Goal: Obtain resource: Obtain resource

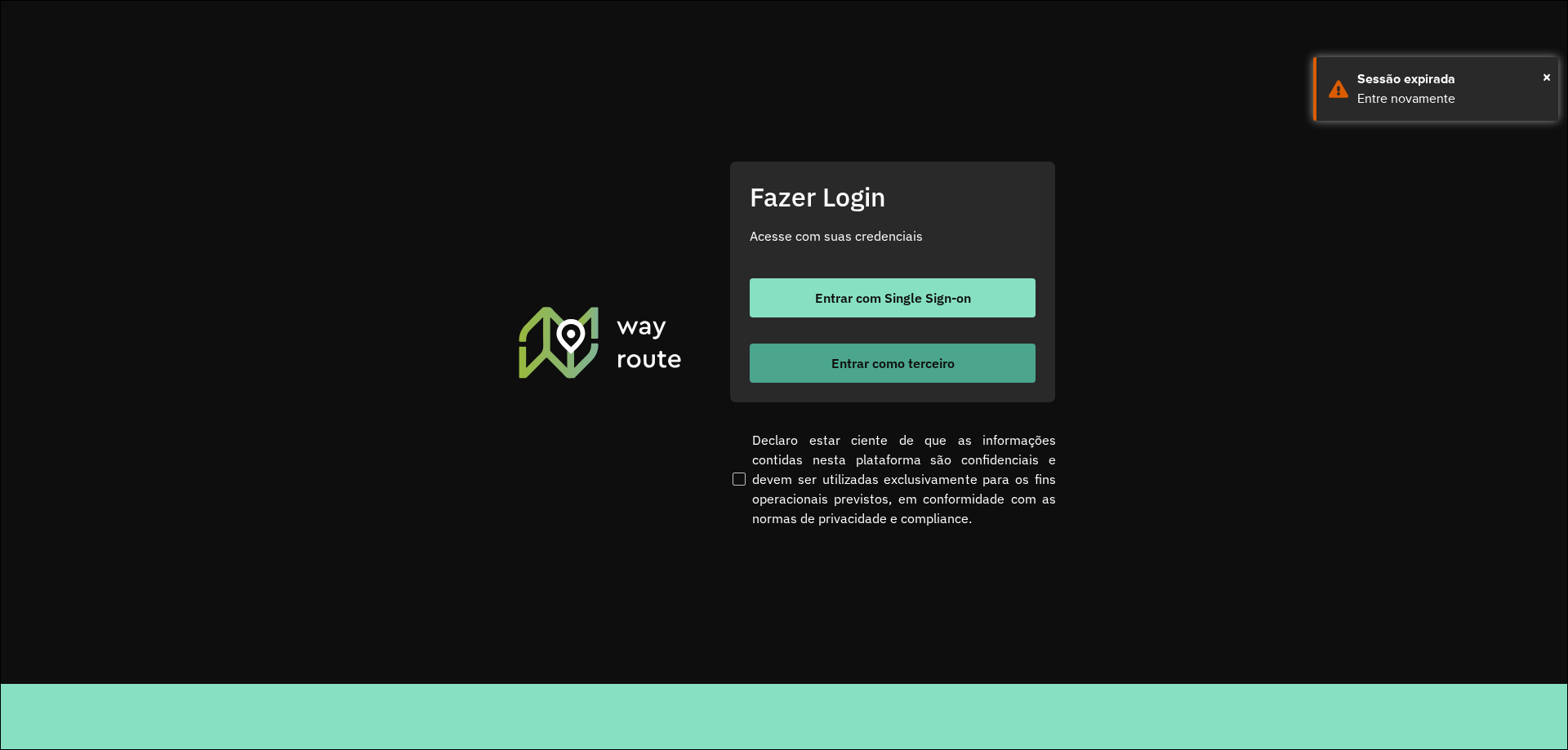
click at [920, 364] on span "Entrar como terceiro" at bounding box center [893, 363] width 124 height 13
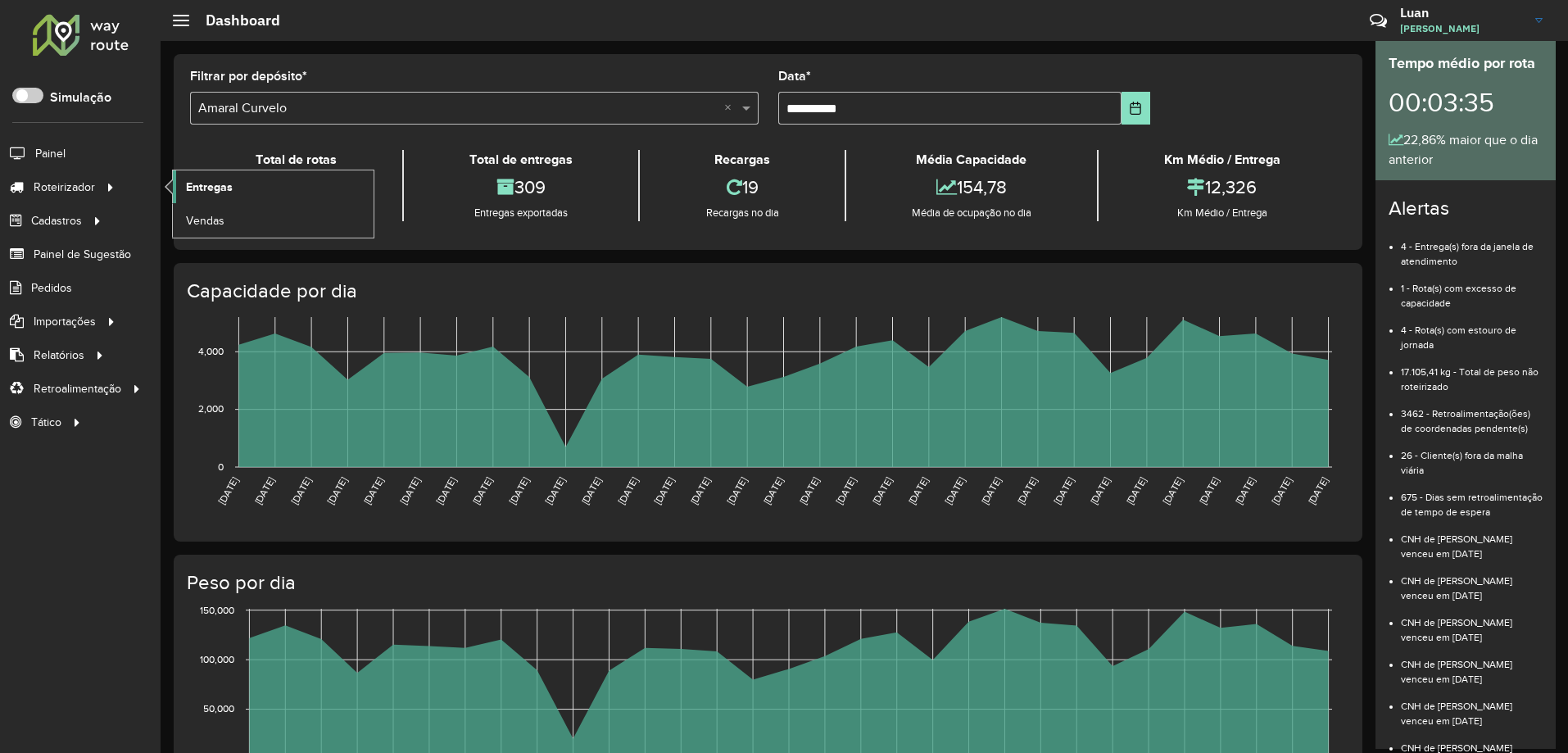
click at [220, 189] on span "Entregas" at bounding box center [209, 187] width 46 height 17
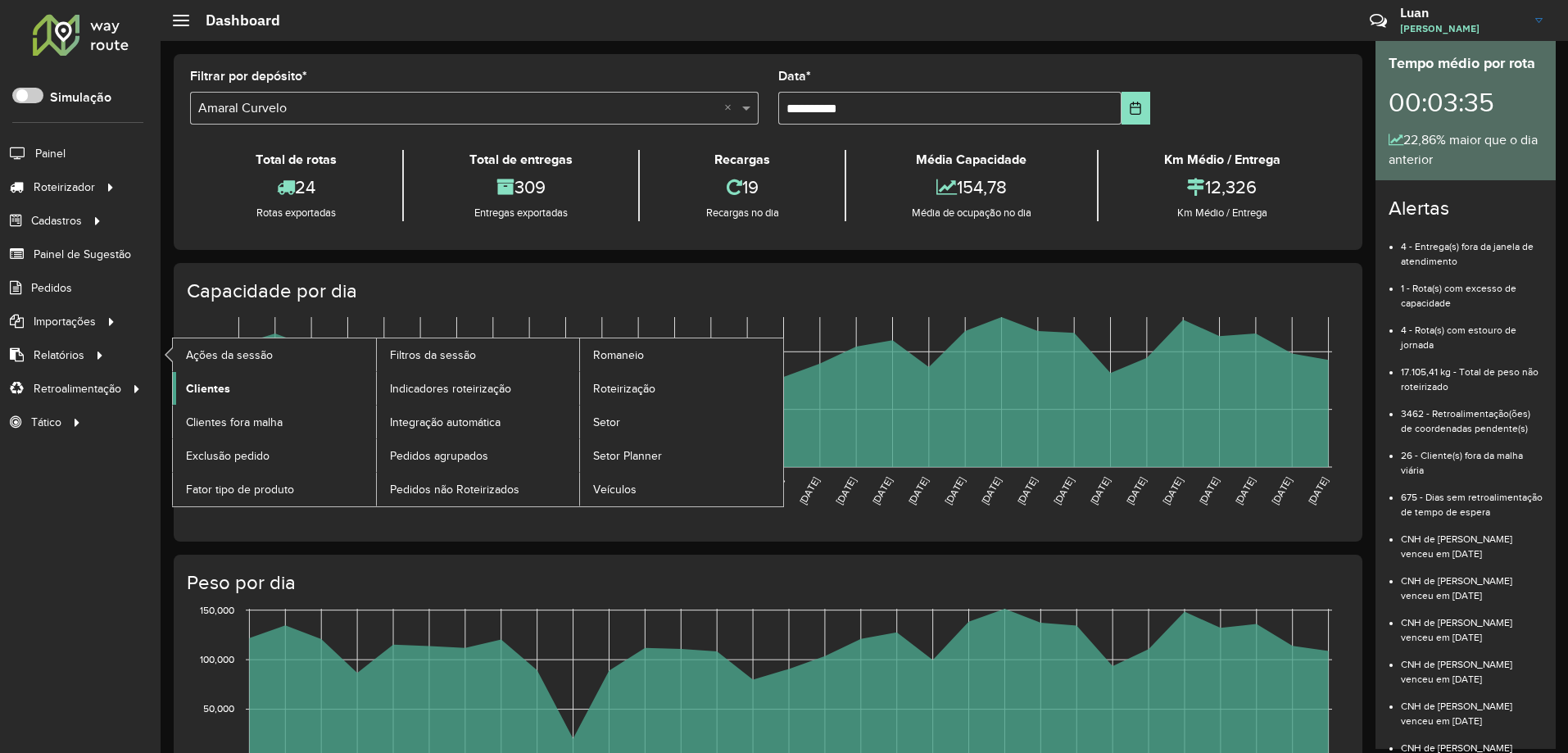
click at [213, 386] on span "Clientes" at bounding box center [208, 388] width 45 height 17
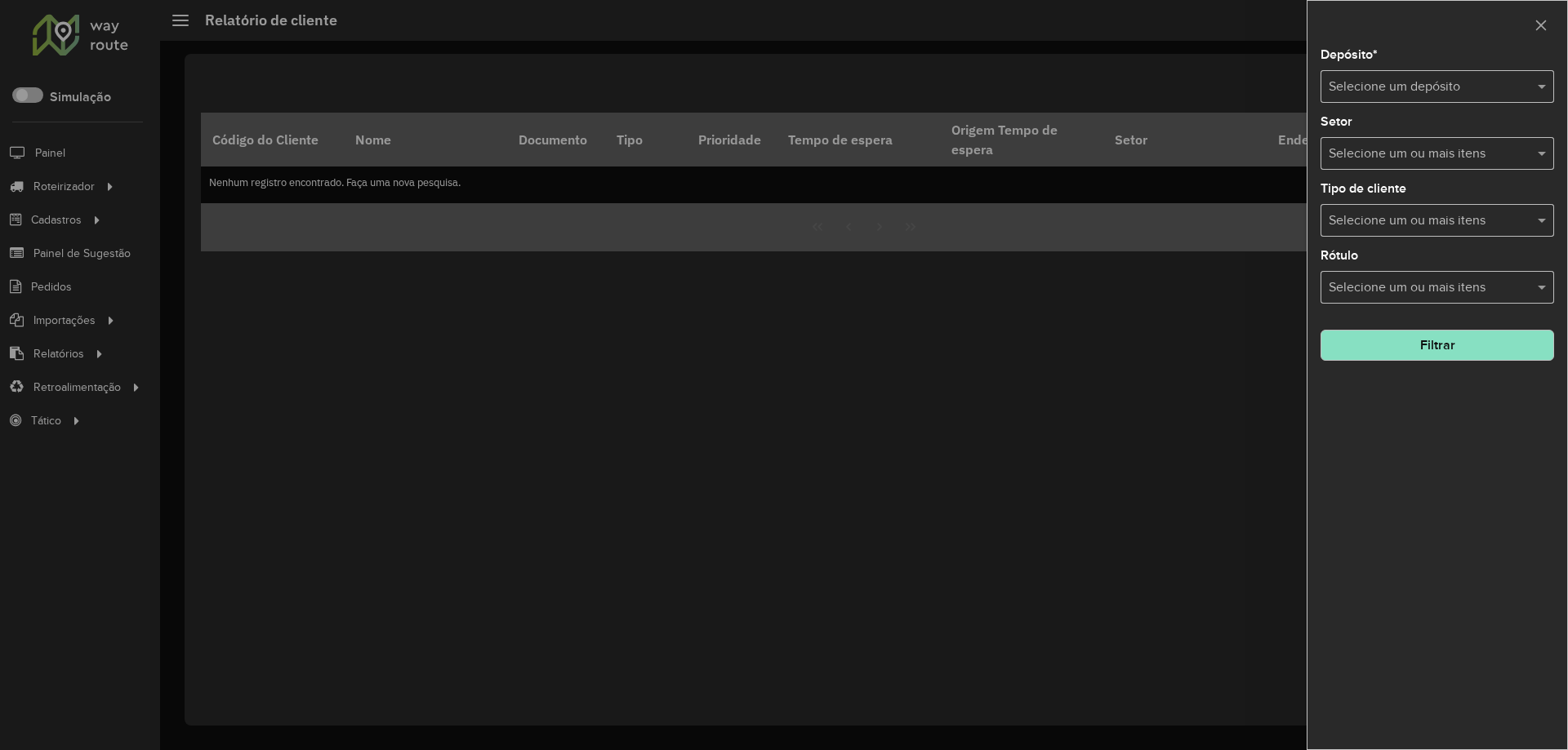
click at [1454, 87] on input "text" at bounding box center [1420, 87] width 184 height 20
click at [1405, 133] on span "Amaral Curvelo" at bounding box center [1371, 133] width 88 height 14
click at [1430, 346] on button "Filtrar" at bounding box center [1436, 345] width 233 height 31
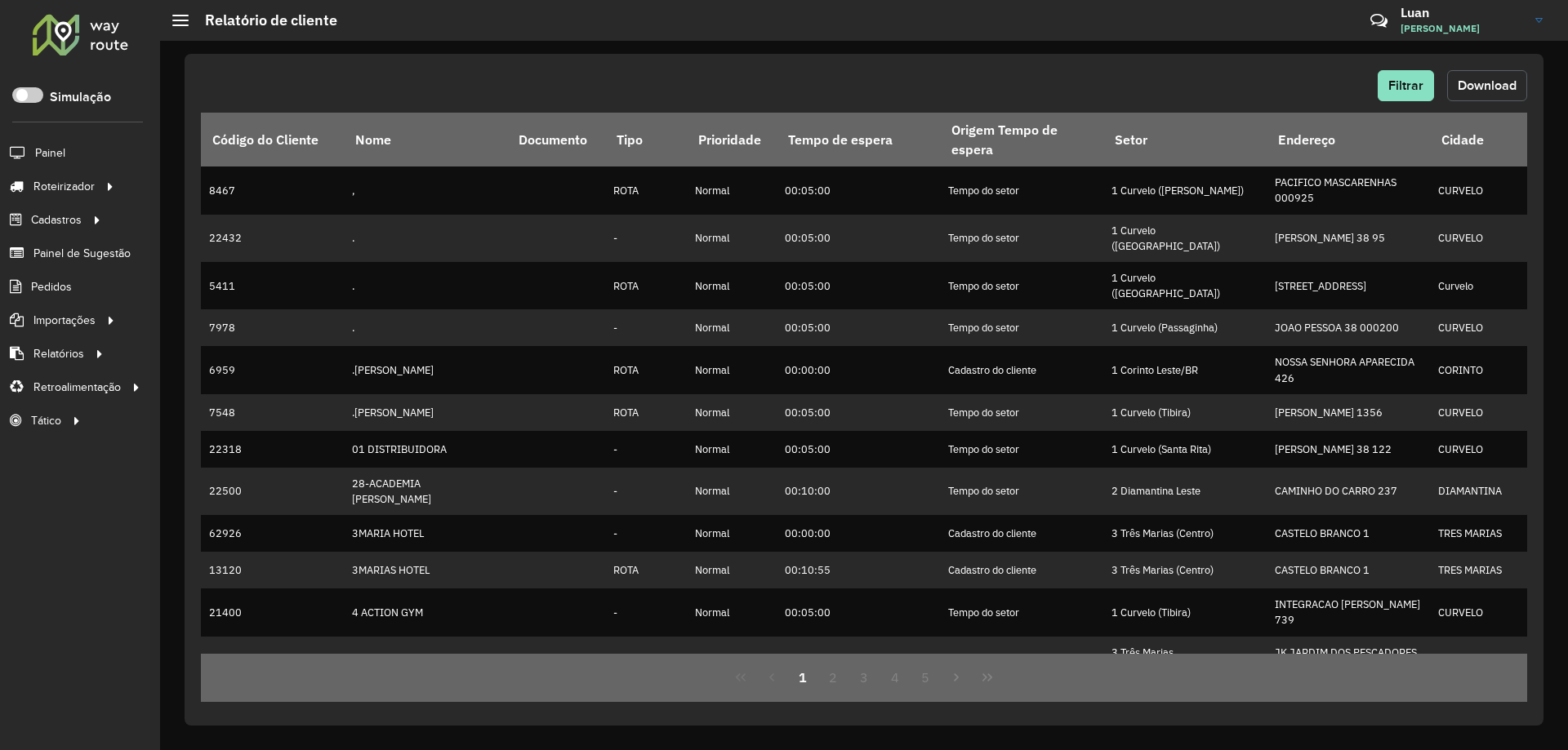
click at [1491, 93] on button "Download" at bounding box center [1487, 85] width 80 height 31
click at [1223, 74] on div "Filtrar Download" at bounding box center [864, 85] width 1326 height 31
click at [1427, 92] on button "Filtrar" at bounding box center [1405, 85] width 56 height 31
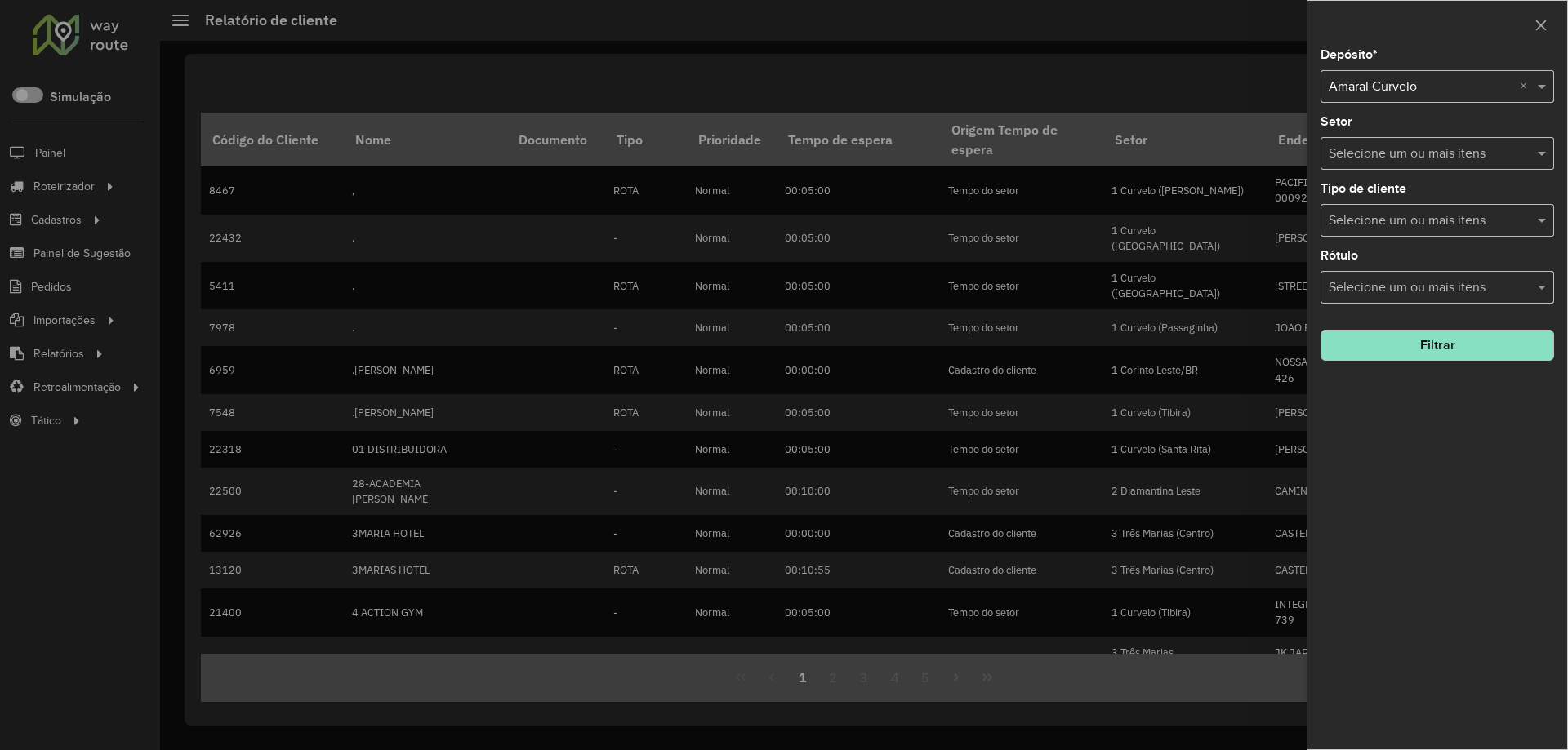
click at [1424, 89] on input "text" at bounding box center [1420, 87] width 184 height 20
click at [1399, 136] on span "Amaral Pirapora" at bounding box center [1372, 133] width 90 height 14
click at [1426, 346] on button "Filtrar" at bounding box center [1436, 345] width 233 height 31
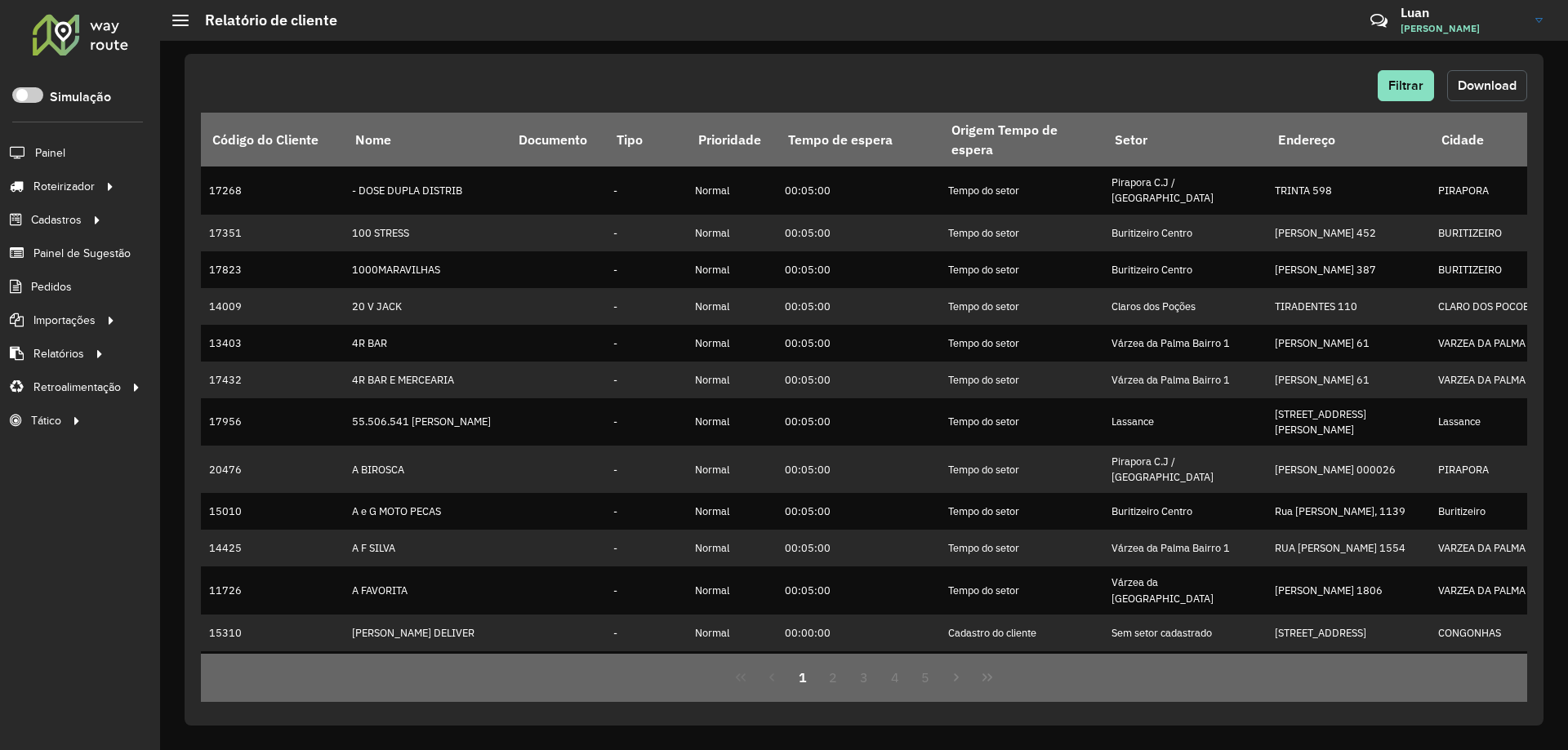
click at [1472, 95] on button "Download" at bounding box center [1487, 85] width 80 height 31
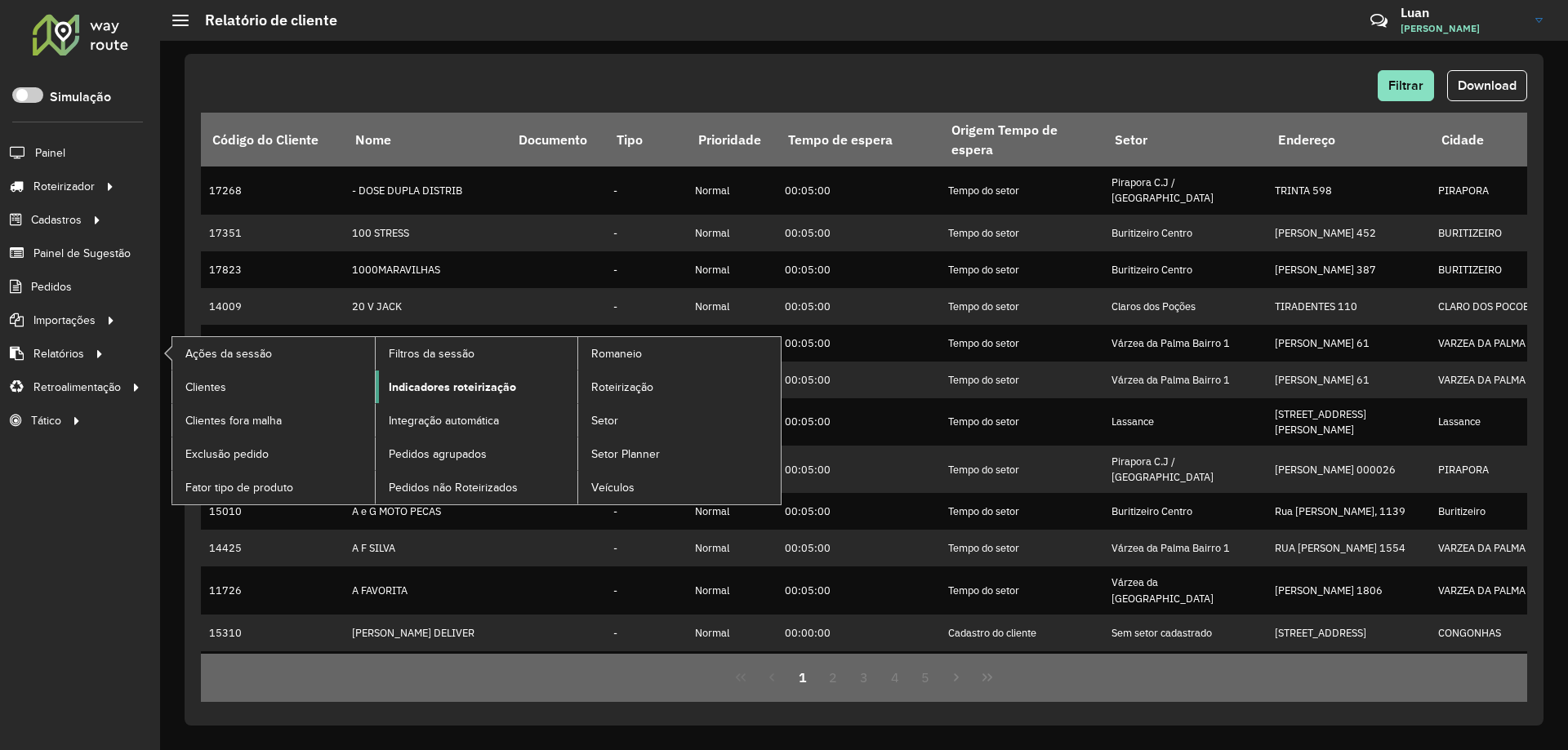
click at [434, 391] on span "Indicadores roteirização" at bounding box center [452, 387] width 127 height 17
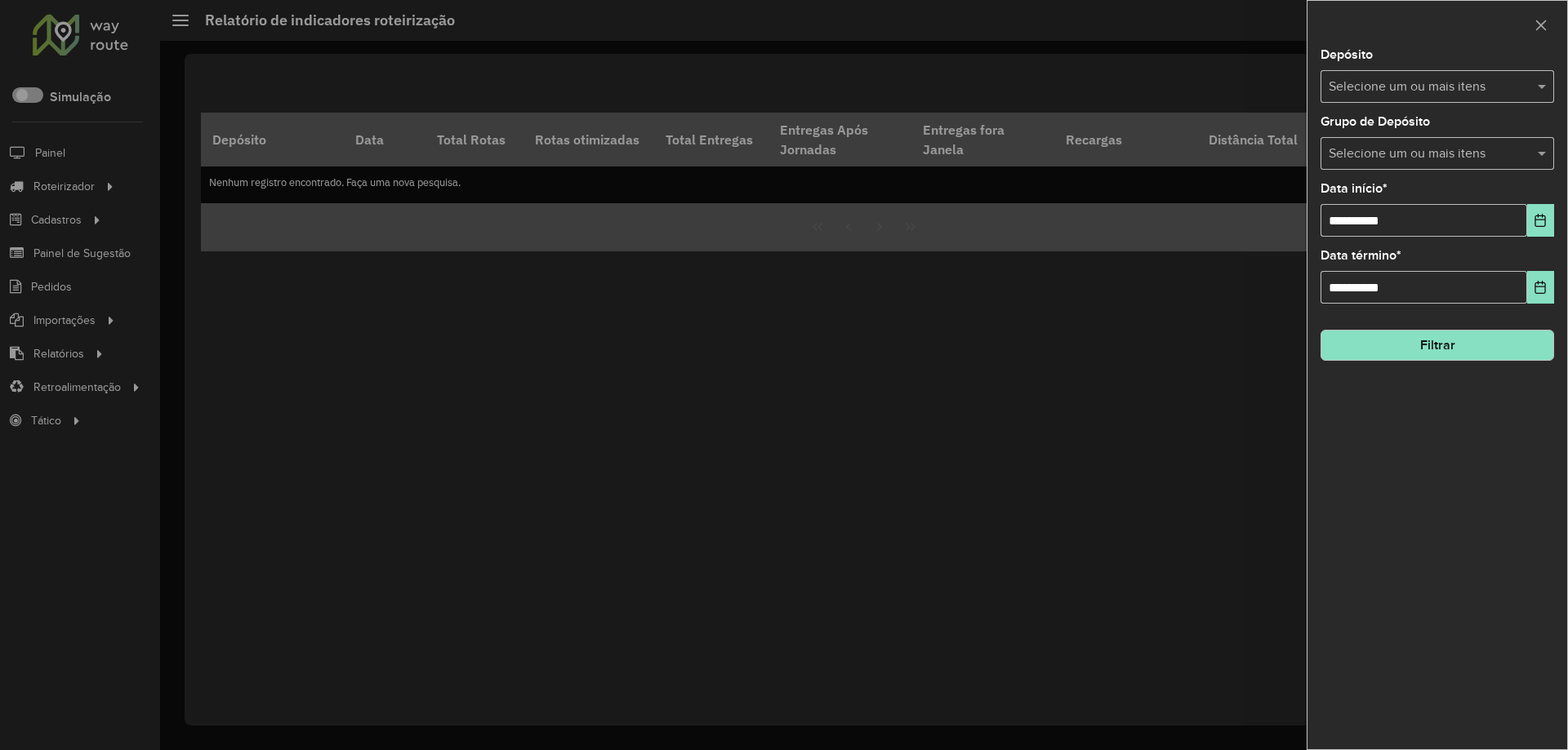
click at [1423, 80] on input "text" at bounding box center [1429, 87] width 209 height 20
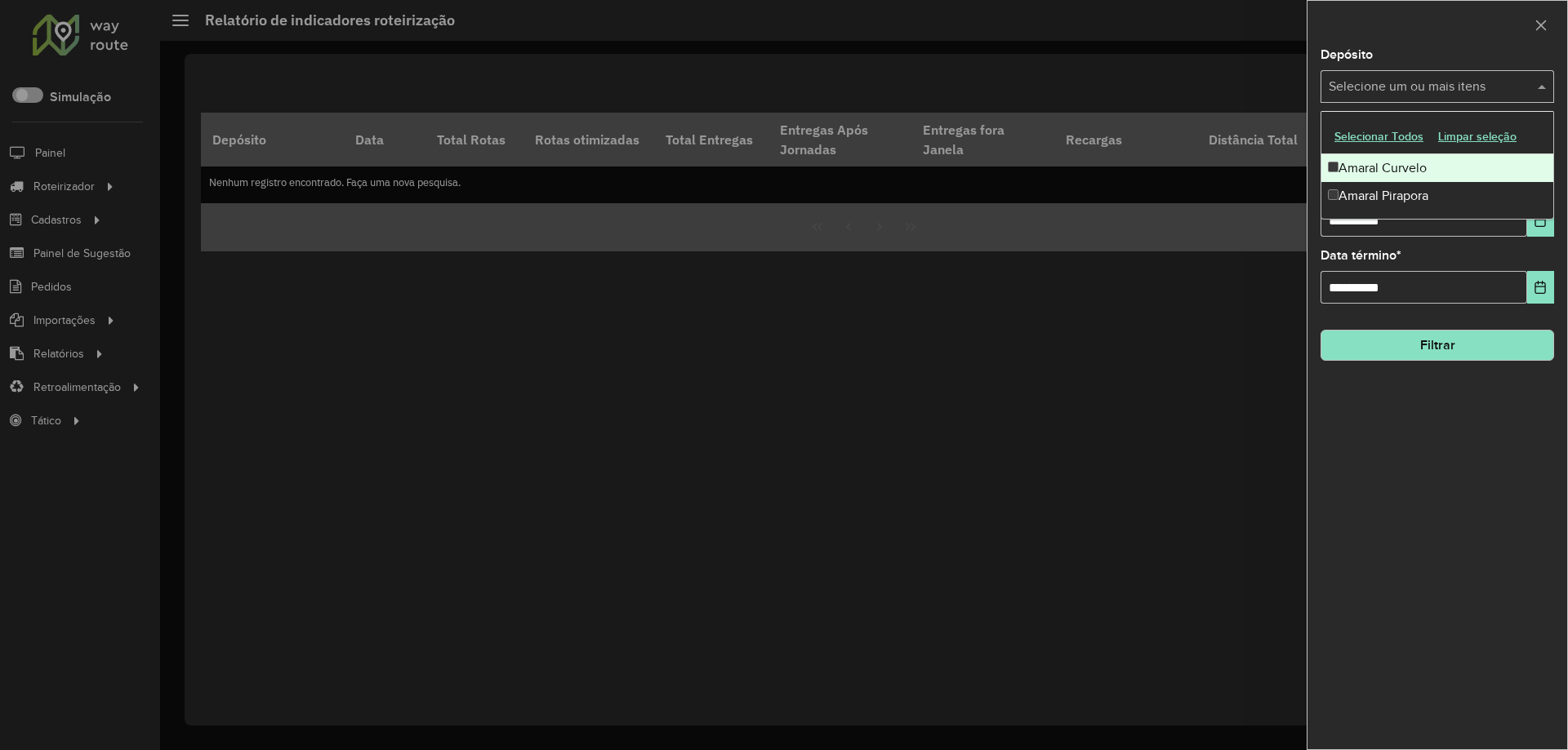
click at [1385, 180] on div "Amaral Curvelo" at bounding box center [1436, 168] width 232 height 28
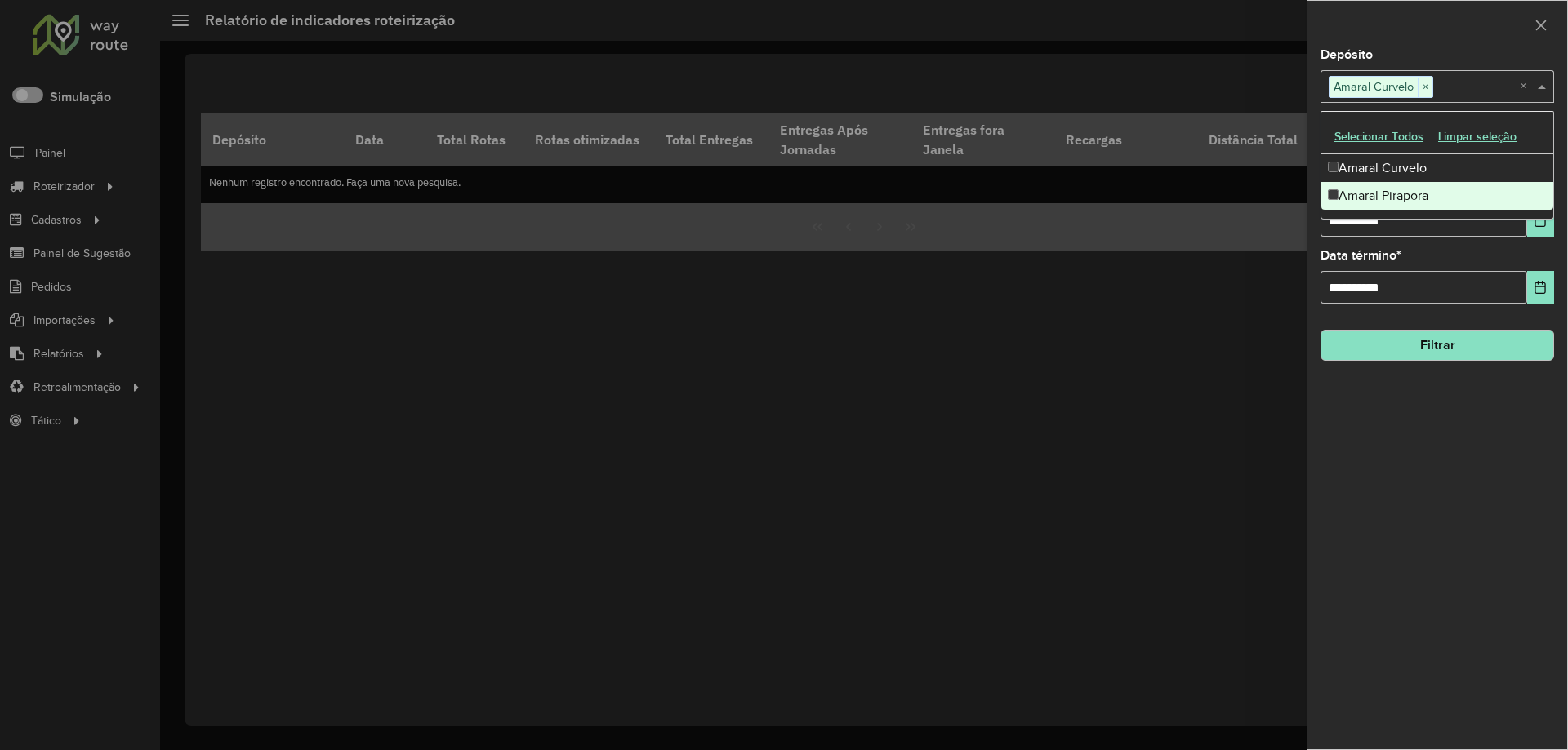
click at [1361, 238] on div "**********" at bounding box center [1437, 399] width 260 height 700
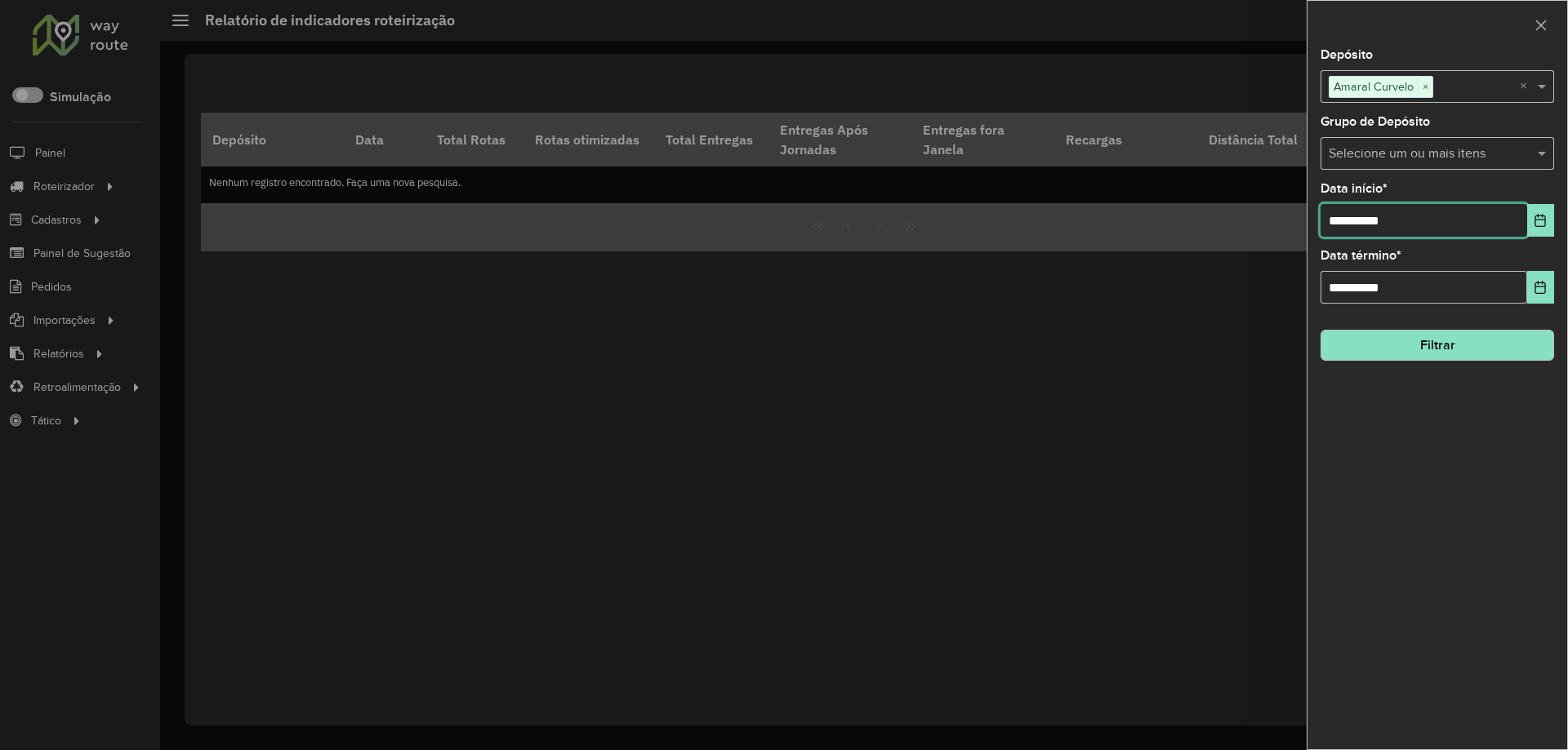
click at [1359, 232] on input "**********" at bounding box center [1423, 221] width 206 height 33
type input "**********"
click at [1407, 337] on button "Filtrar" at bounding box center [1436, 345] width 233 height 31
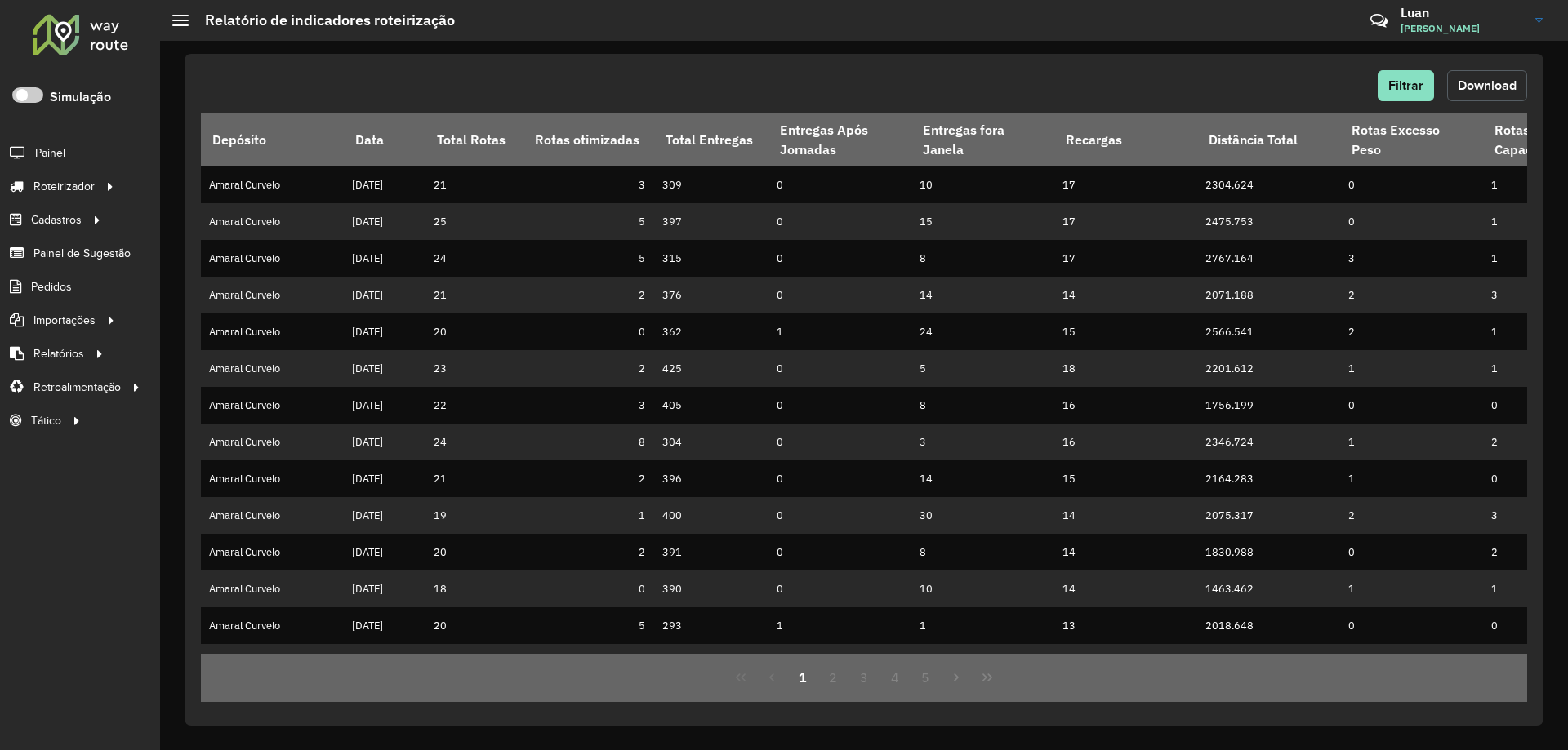
click at [1474, 77] on button "Download" at bounding box center [1487, 85] width 80 height 31
drag, startPoint x: 1206, startPoint y: 70, endPoint x: 1236, endPoint y: 82, distance: 32.3
click at [1206, 70] on div "Filtrar Download" at bounding box center [864, 85] width 1326 height 31
click at [1404, 84] on span "Filtrar" at bounding box center [1405, 84] width 35 height 14
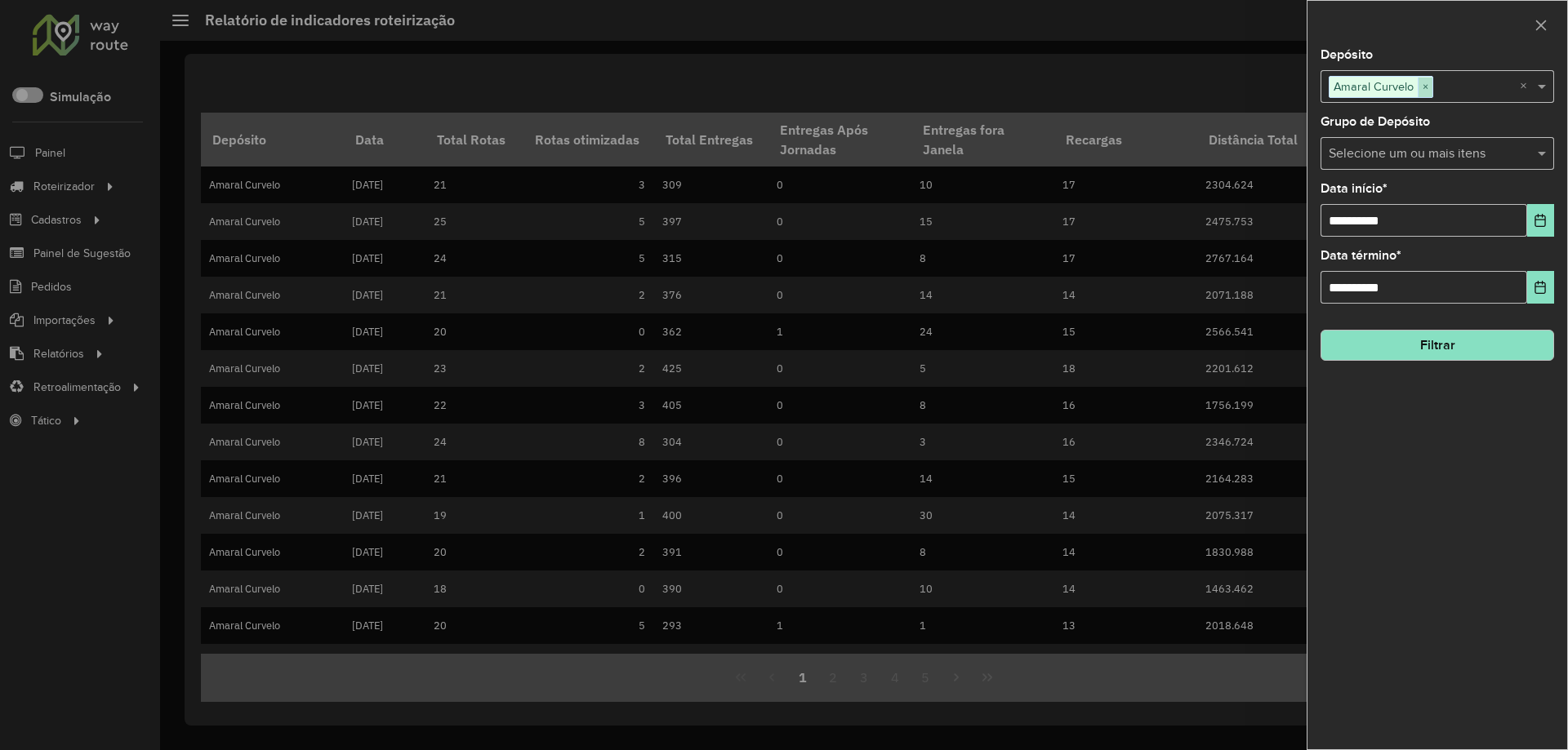
click at [1424, 91] on span "×" at bounding box center [1424, 87] width 15 height 20
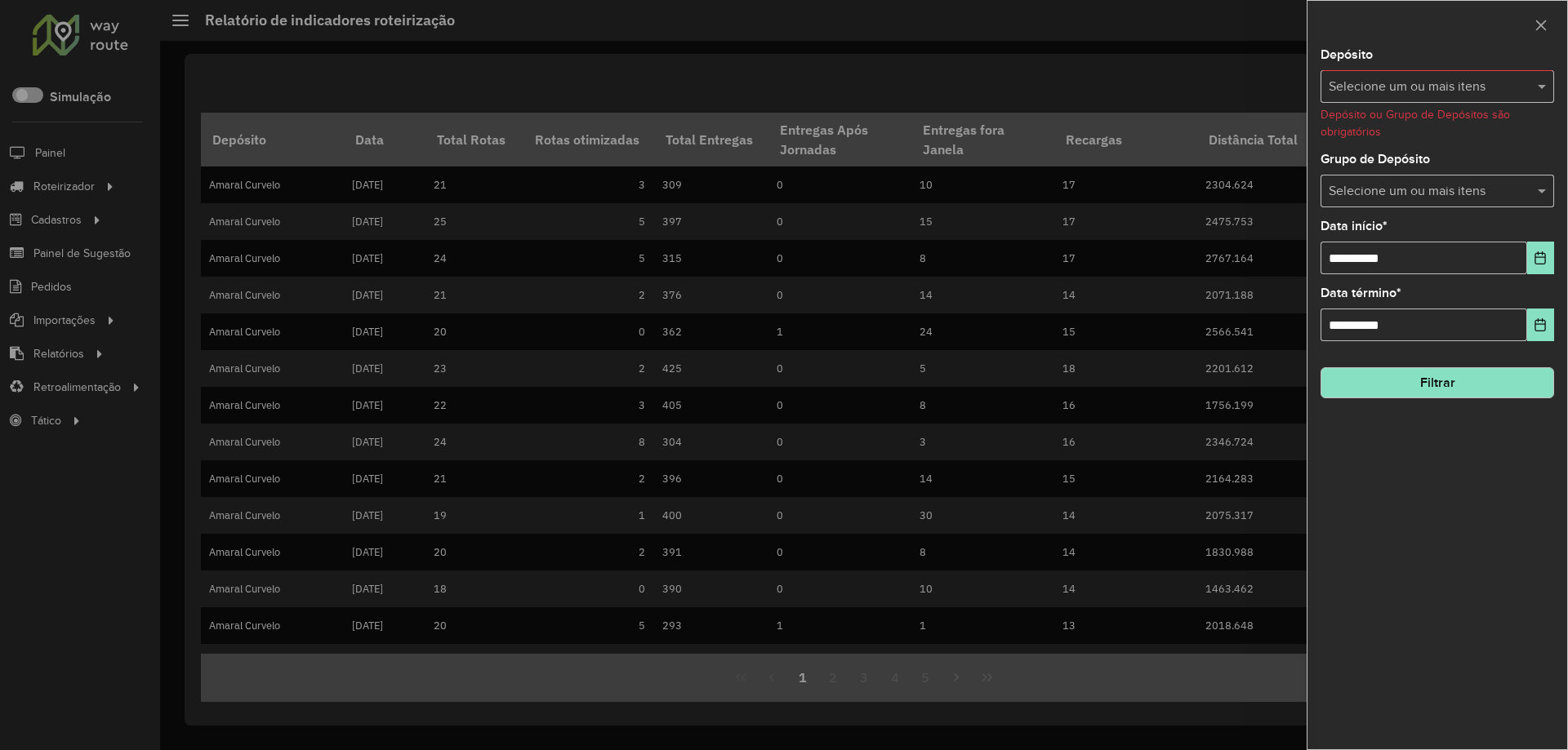
click at [1423, 91] on input "text" at bounding box center [1429, 87] width 209 height 20
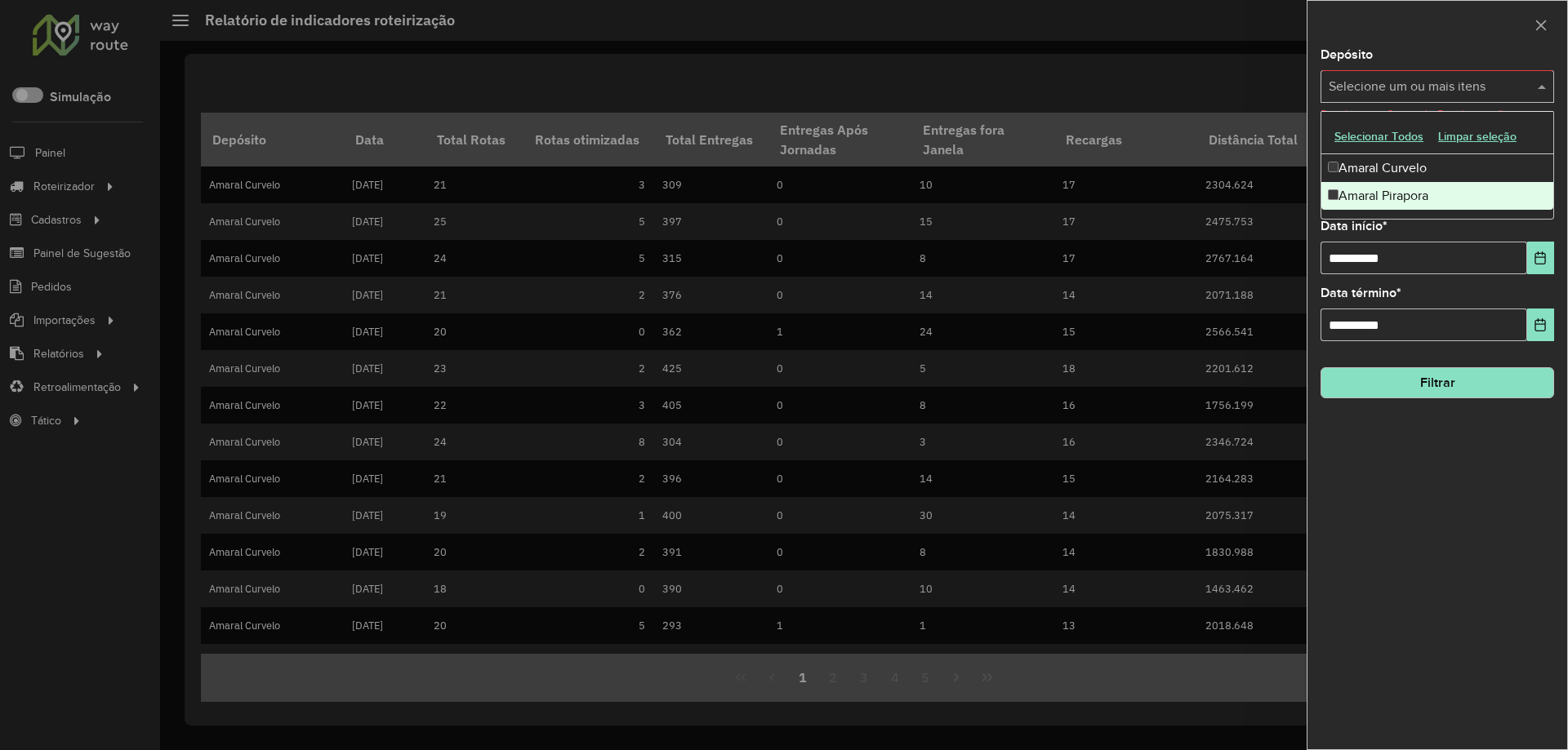
click at [1375, 190] on div "Amaral Pirapora" at bounding box center [1436, 195] width 232 height 28
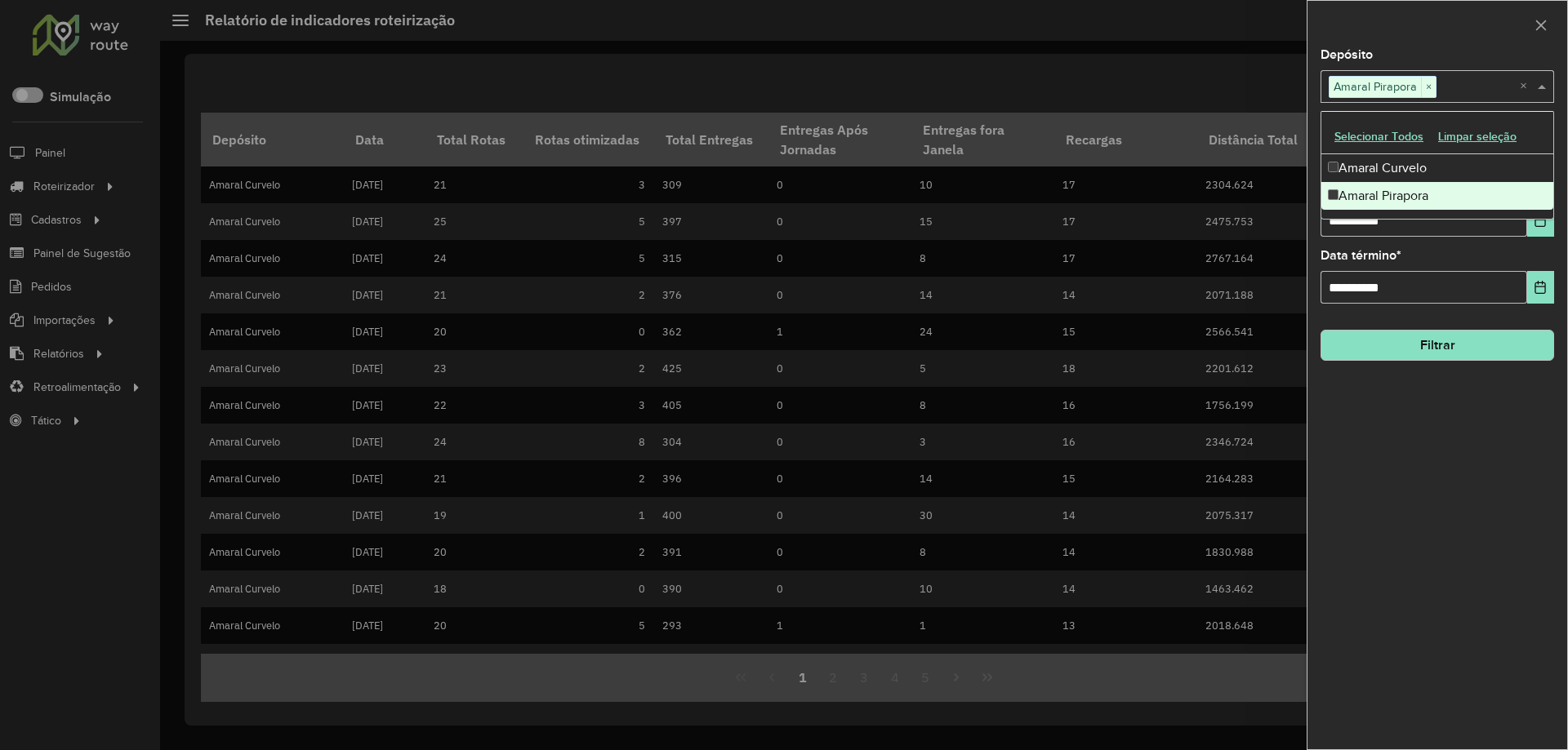
click at [1412, 348] on button "Filtrar" at bounding box center [1436, 345] width 233 height 31
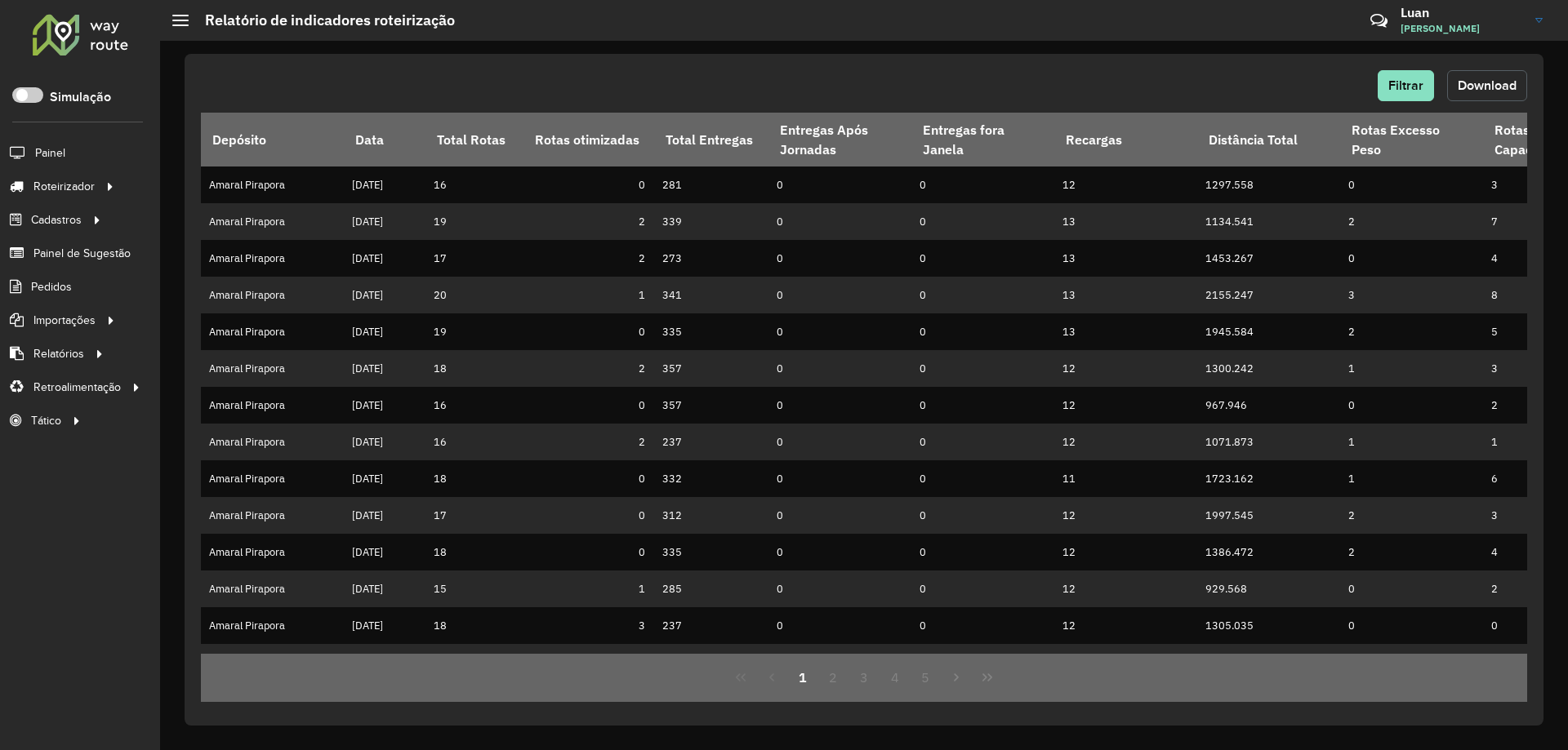
click at [1478, 93] on button "Download" at bounding box center [1487, 85] width 80 height 31
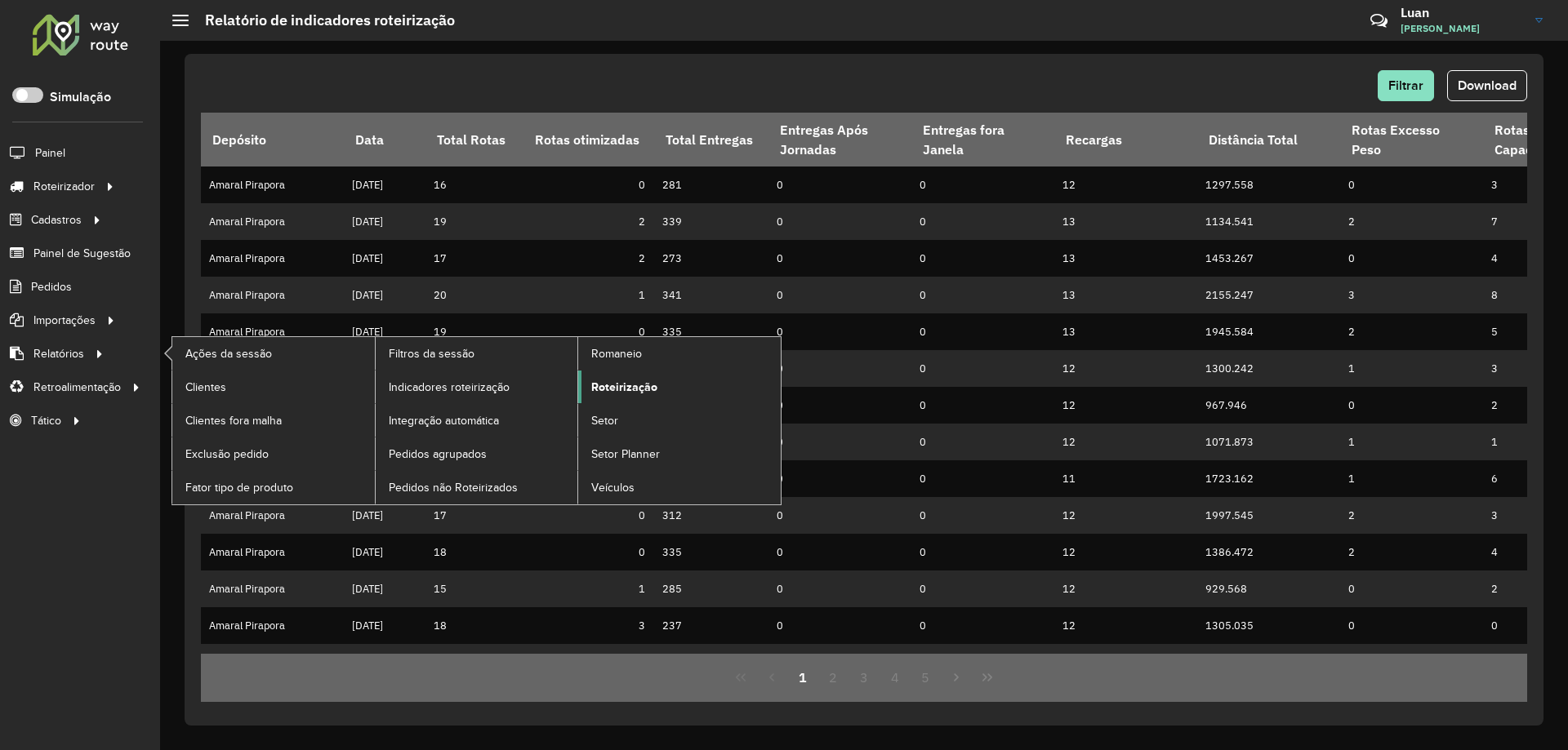
click at [617, 381] on span "Roteirização" at bounding box center [624, 387] width 66 height 17
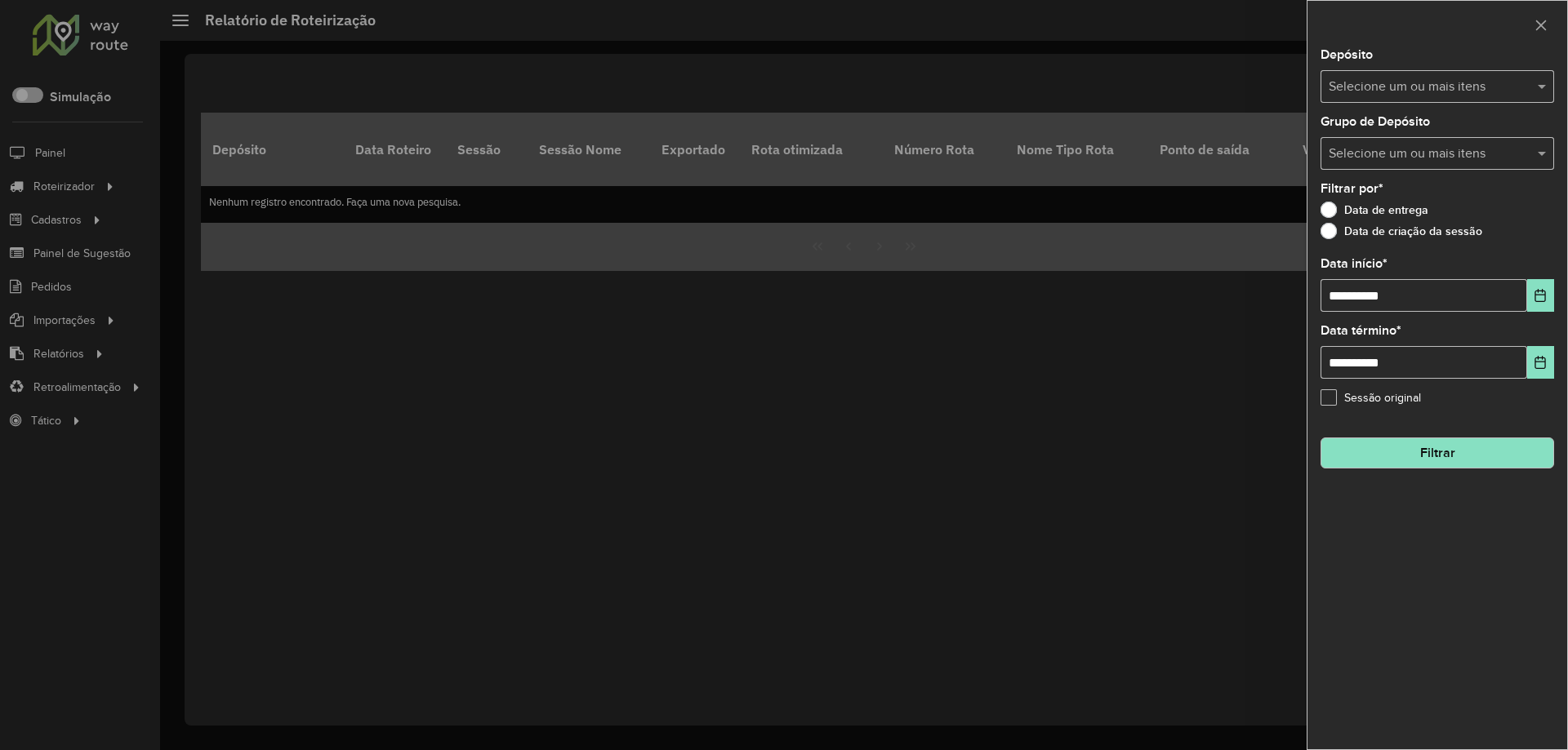
click at [1410, 90] on input "text" at bounding box center [1429, 87] width 209 height 20
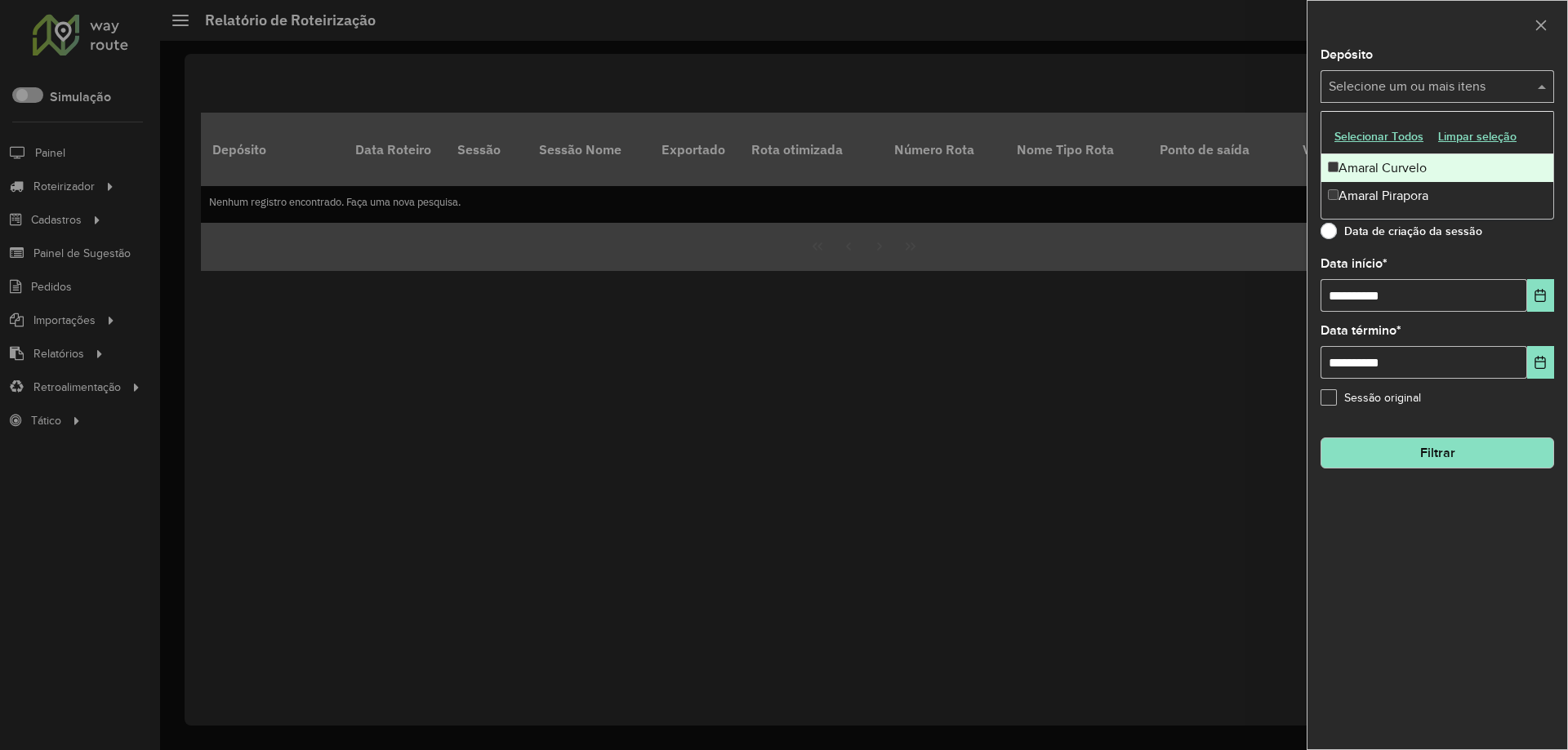
click at [1374, 176] on div "Amaral Curvelo" at bounding box center [1436, 168] width 232 height 28
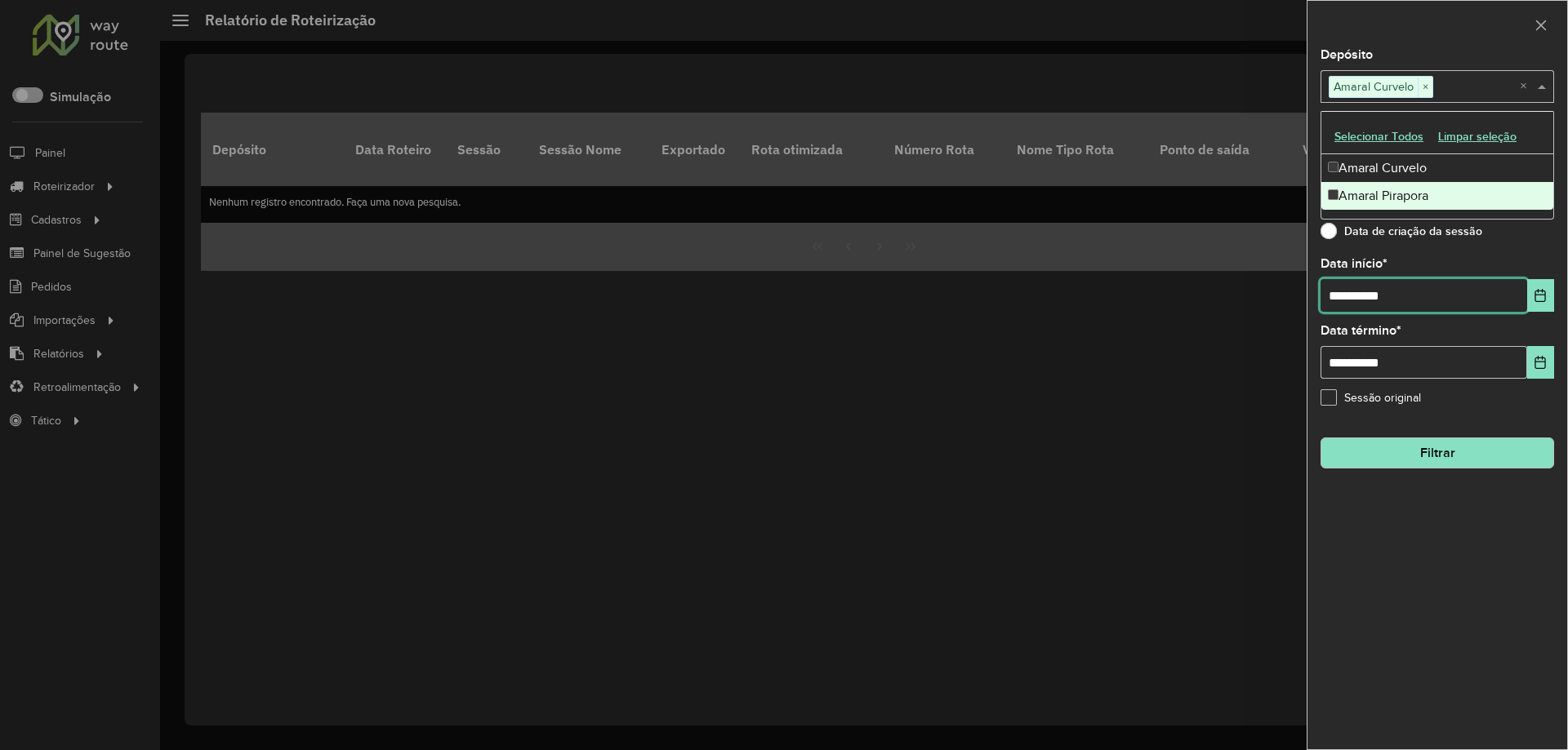
click at [1345, 290] on input "**********" at bounding box center [1423, 295] width 206 height 33
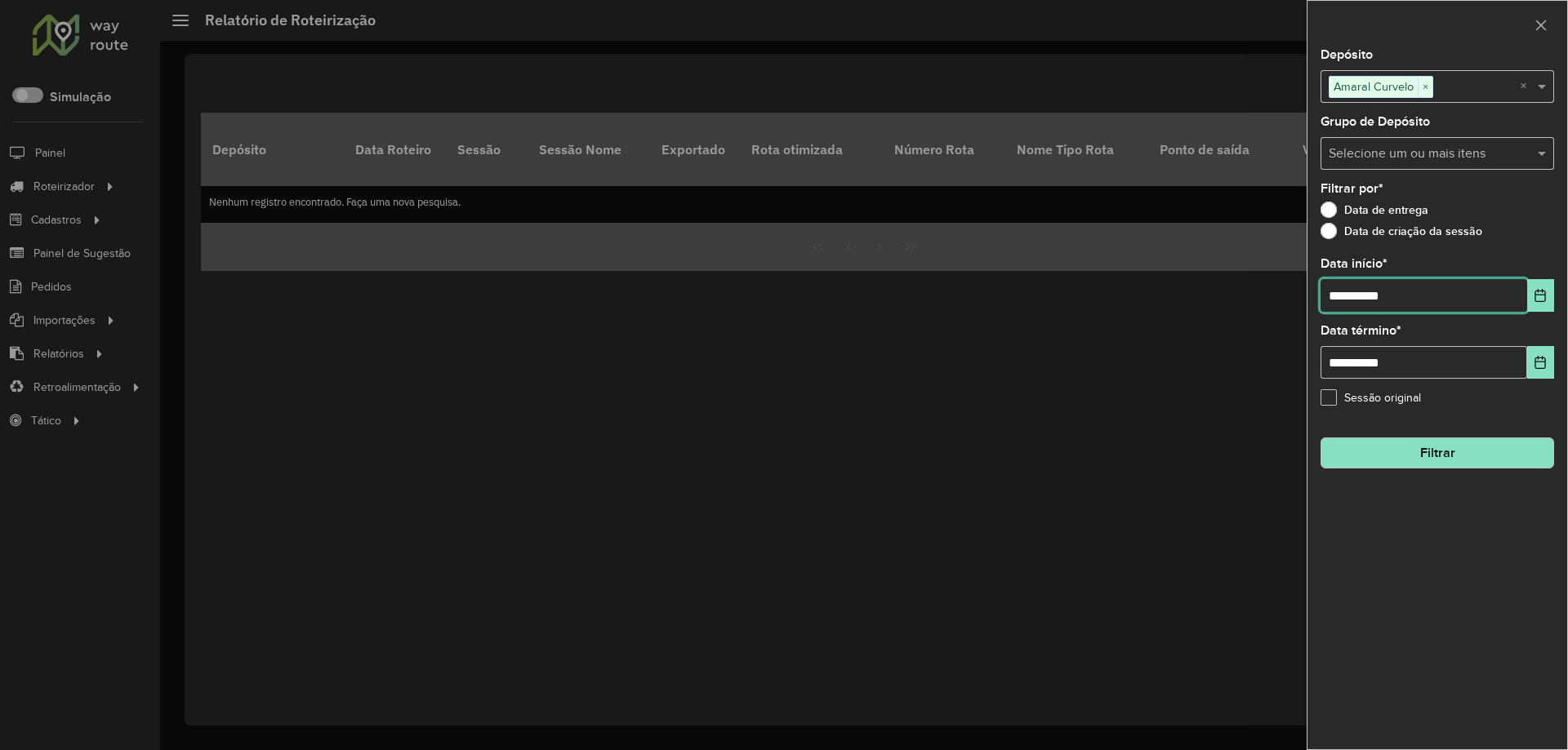
click at [1344, 290] on input "**********" at bounding box center [1423, 295] width 206 height 33
type input "**********"
click at [1426, 461] on button "Filtrar" at bounding box center [1436, 453] width 233 height 31
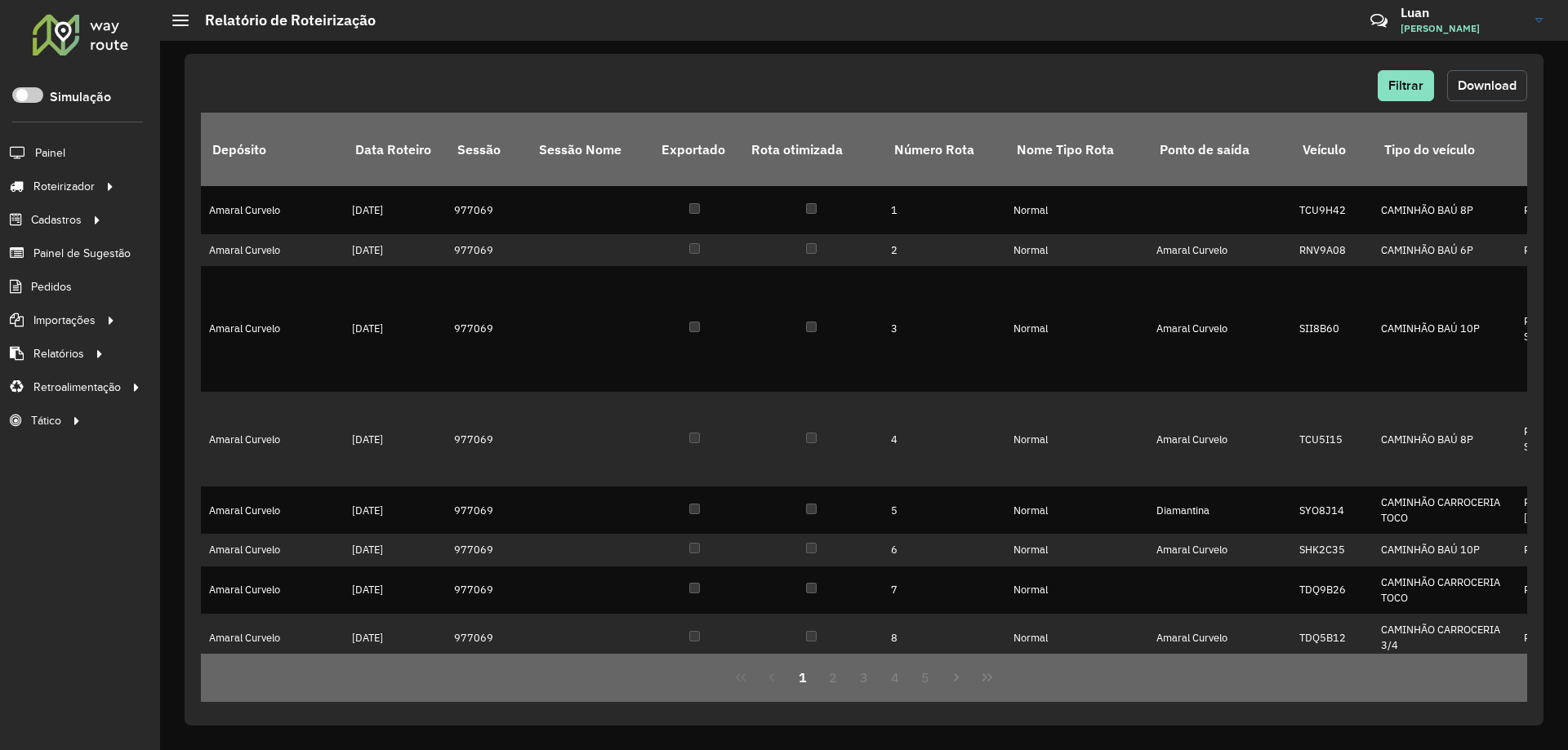
click at [1465, 84] on span "Download" at bounding box center [1486, 84] width 59 height 14
drag, startPoint x: 890, startPoint y: 53, endPoint x: 913, endPoint y: 54, distance: 23.0
click at [890, 53] on div "Filtrar Download Depósito Data Roteiro Sessão Sessão Nome Exportado Rota otimiz…" at bounding box center [863, 395] width 1407 height 709
click at [1418, 74] on button "Filtrar" at bounding box center [1405, 85] width 56 height 31
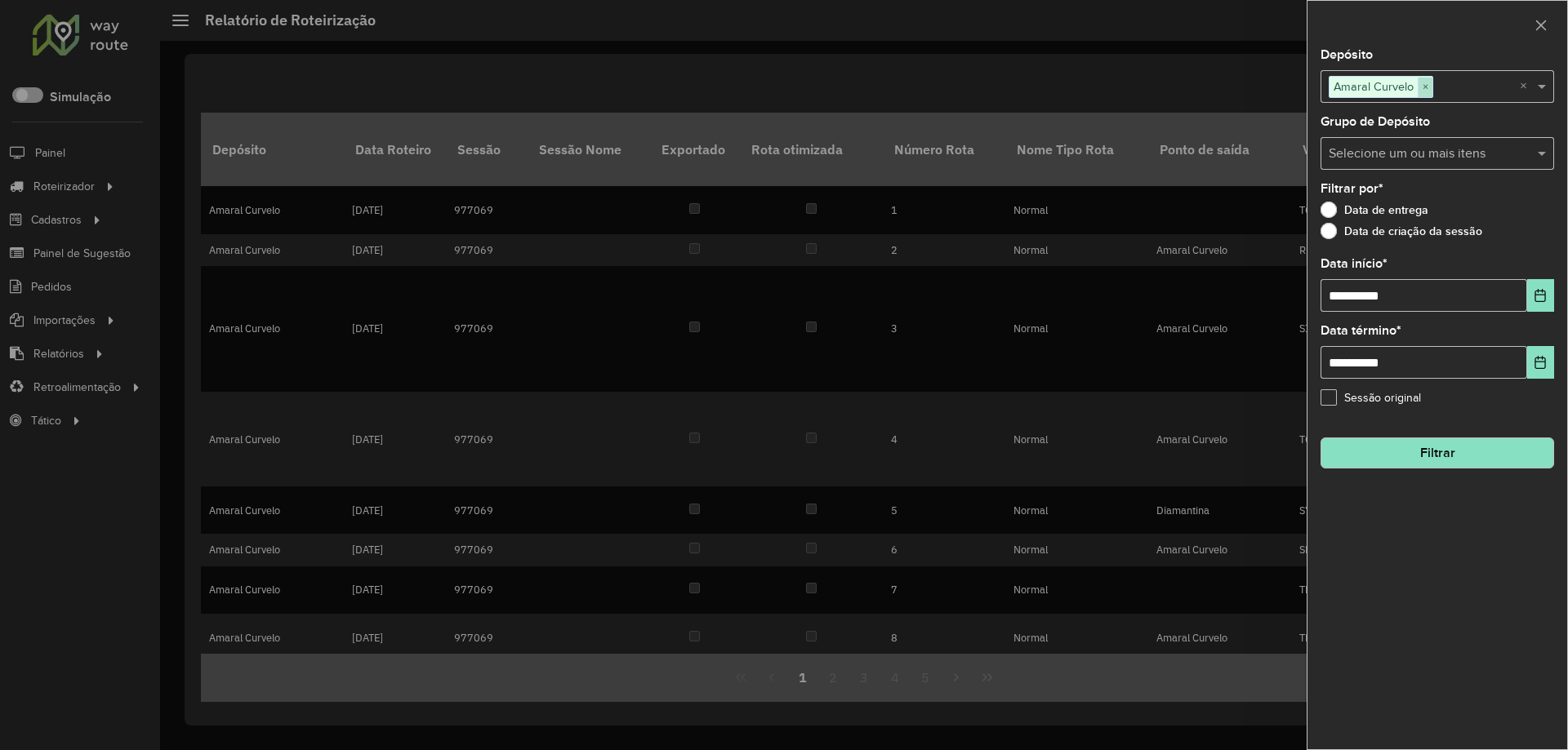
click at [1420, 92] on span "×" at bounding box center [1424, 87] width 15 height 20
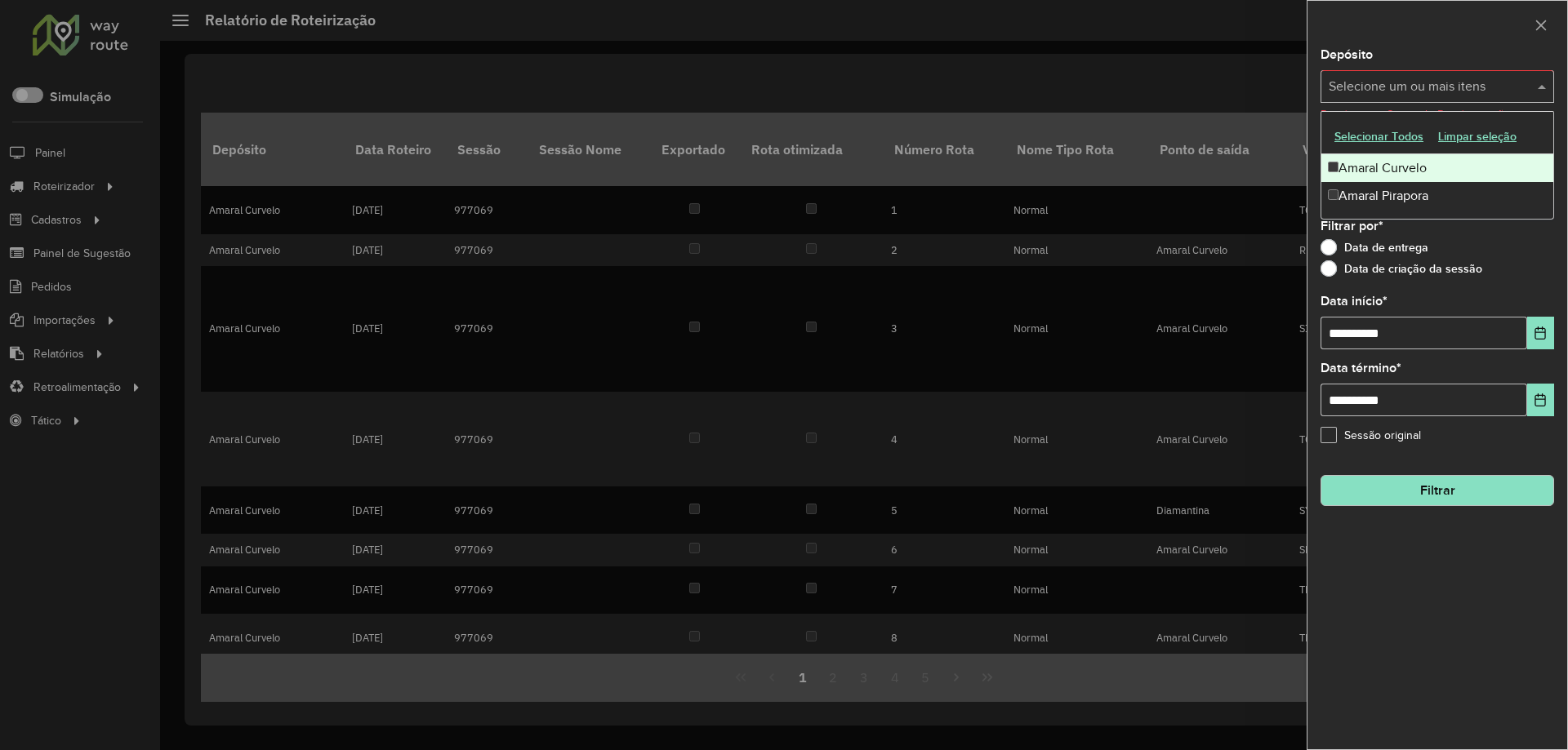
click at [1418, 97] on div "Selecione um ou mais itens" at bounding box center [1436, 86] width 233 height 33
click at [1377, 197] on div "Amaral Pirapora" at bounding box center [1436, 195] width 232 height 28
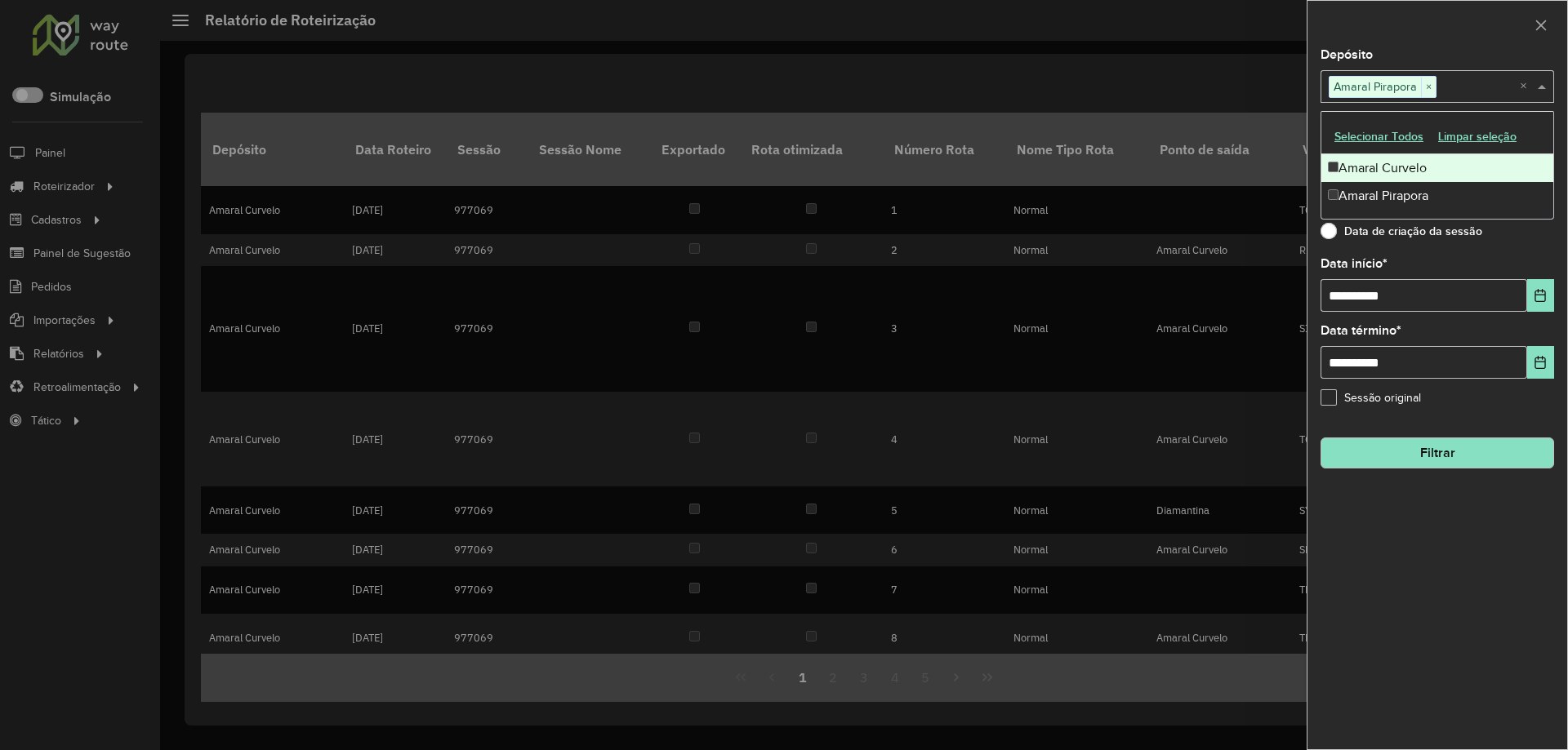
click at [1474, 51] on div "Depósito Selecione um ou mais itens Amaral Pirapora × ×" at bounding box center [1436, 75] width 233 height 54
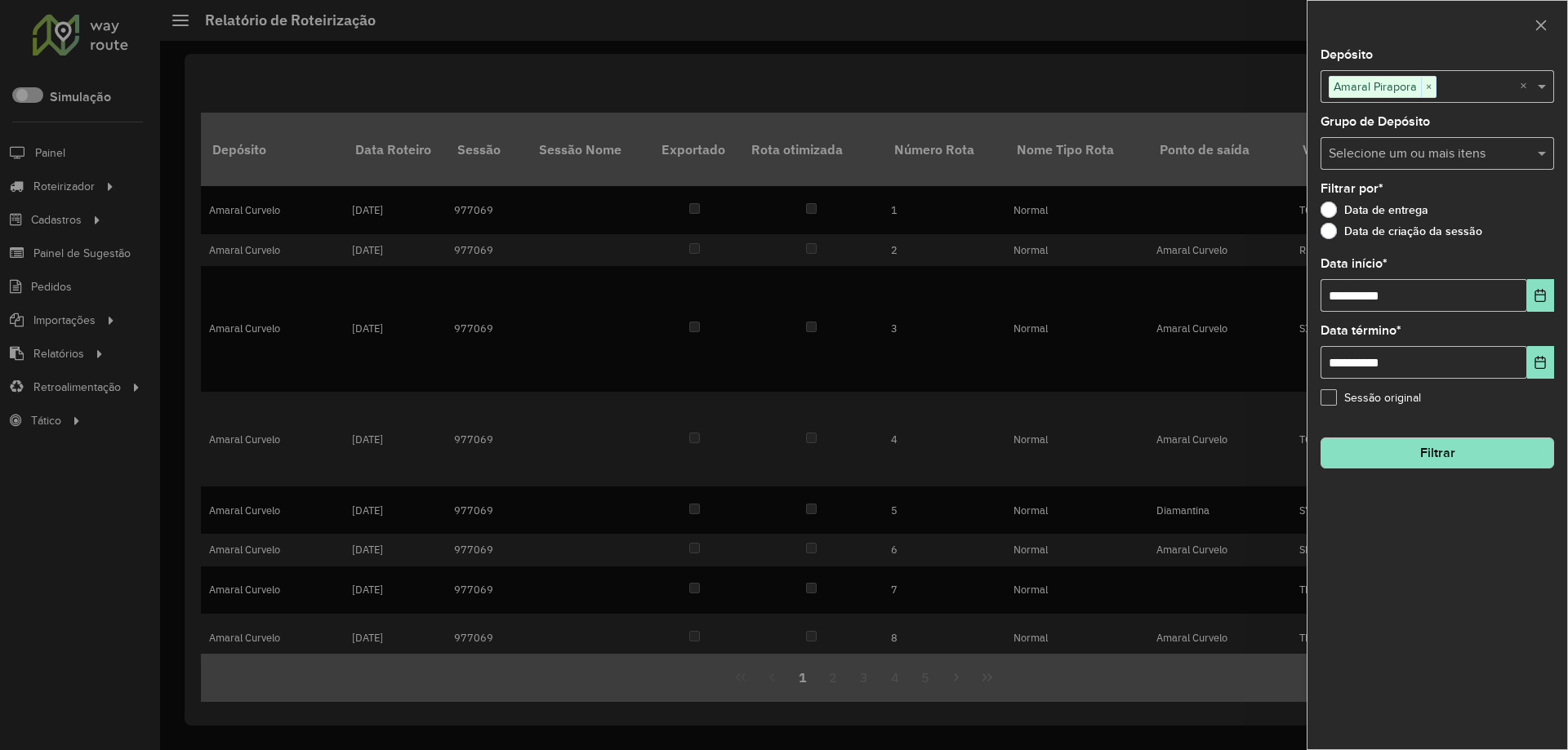
click at [1404, 454] on button "Filtrar" at bounding box center [1436, 453] width 233 height 31
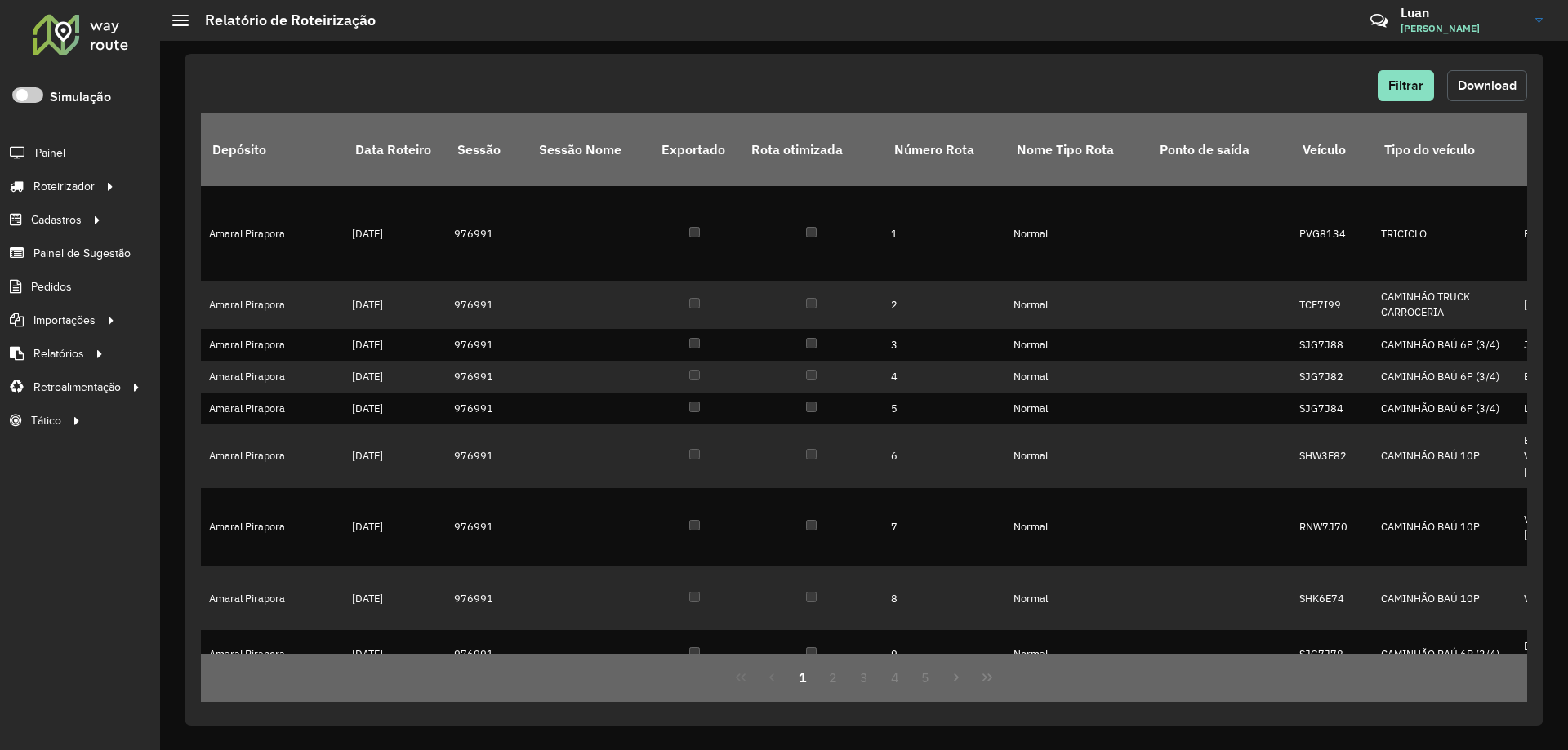
click at [1473, 90] on span "Download" at bounding box center [1486, 84] width 59 height 14
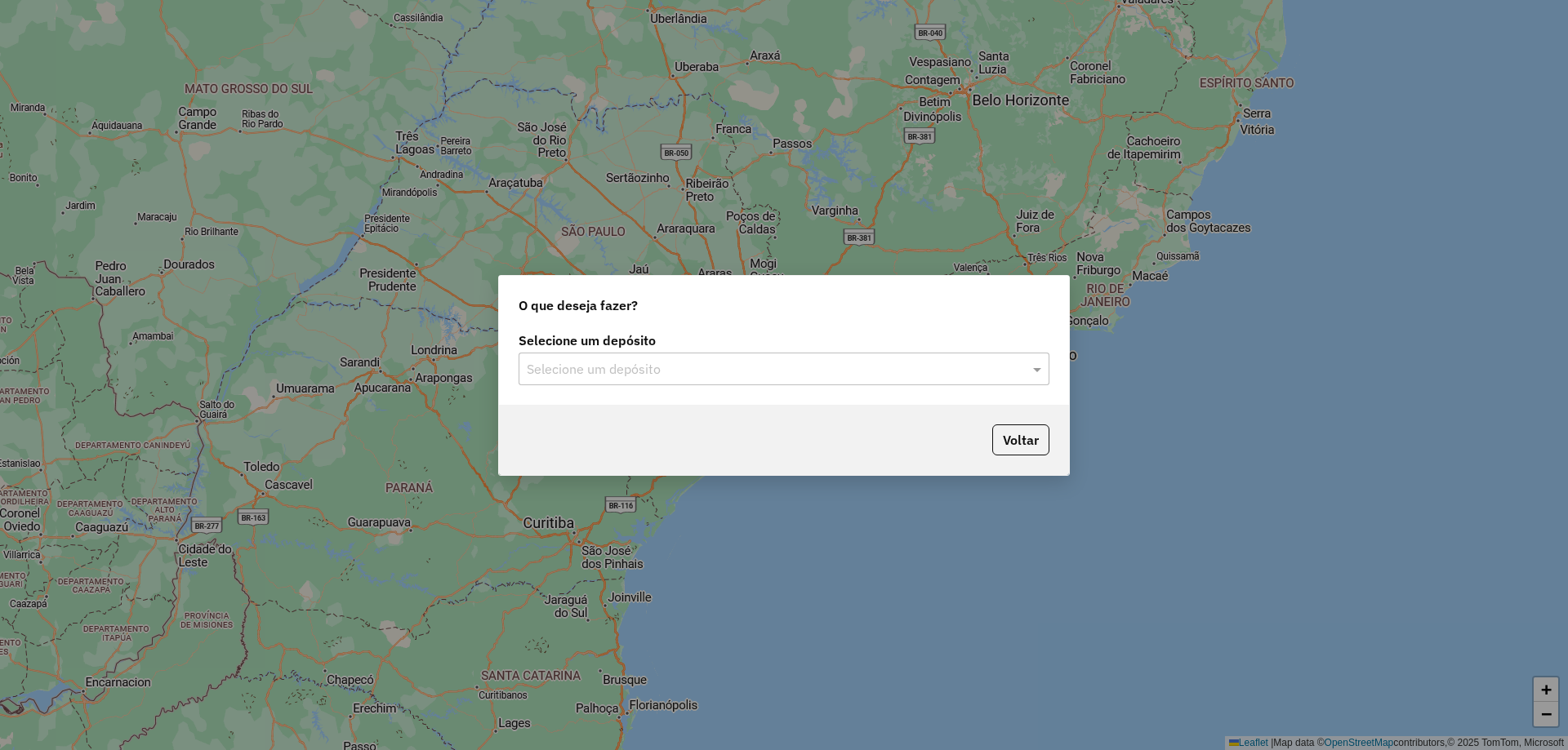
click at [710, 383] on div "Selecione um depósito" at bounding box center [784, 369] width 531 height 33
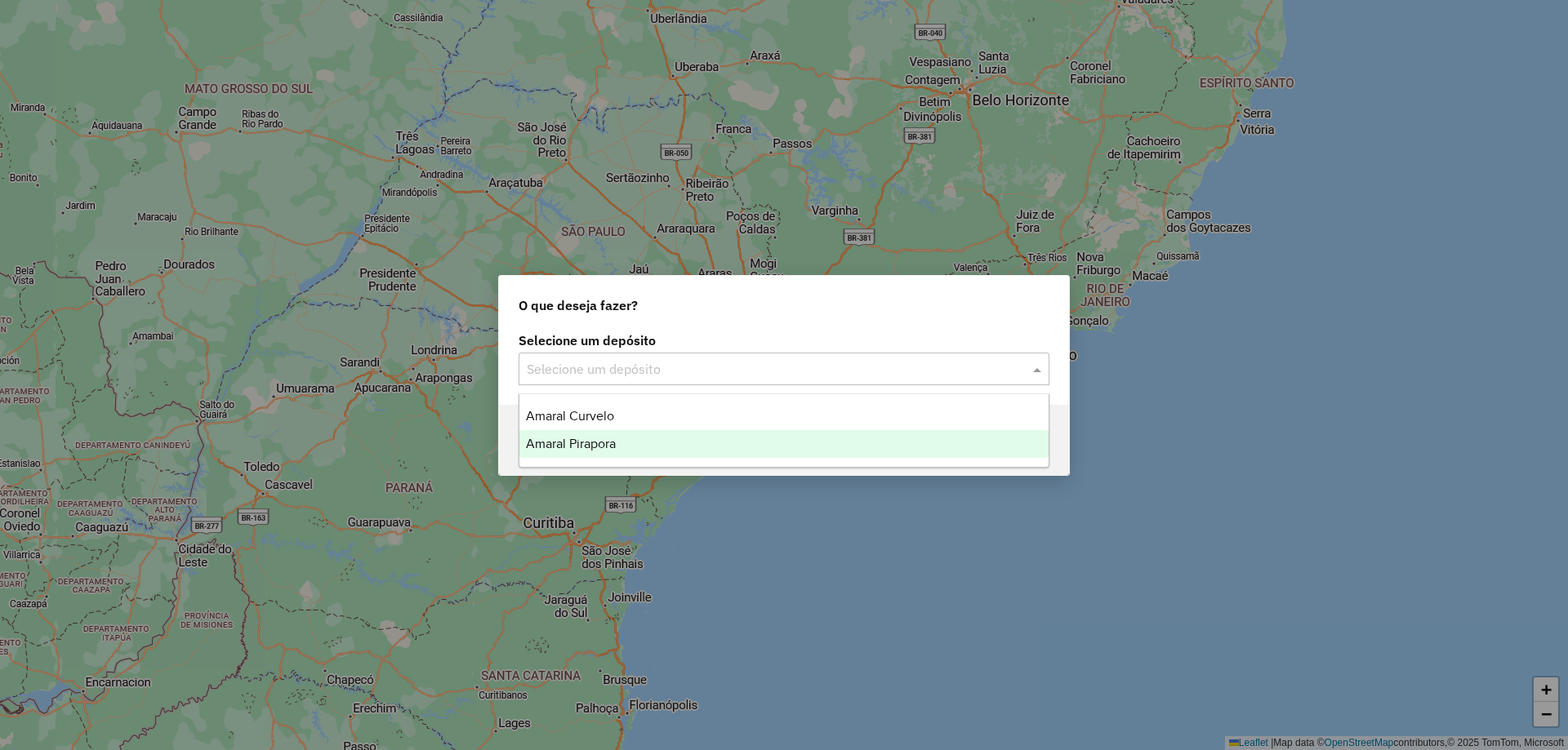
click at [640, 459] on ng-dropdown-panel "Amaral Curvelo Amaral Pirapora" at bounding box center [784, 430] width 531 height 74
click at [590, 441] on span "Amaral Pirapora" at bounding box center [571, 443] width 90 height 14
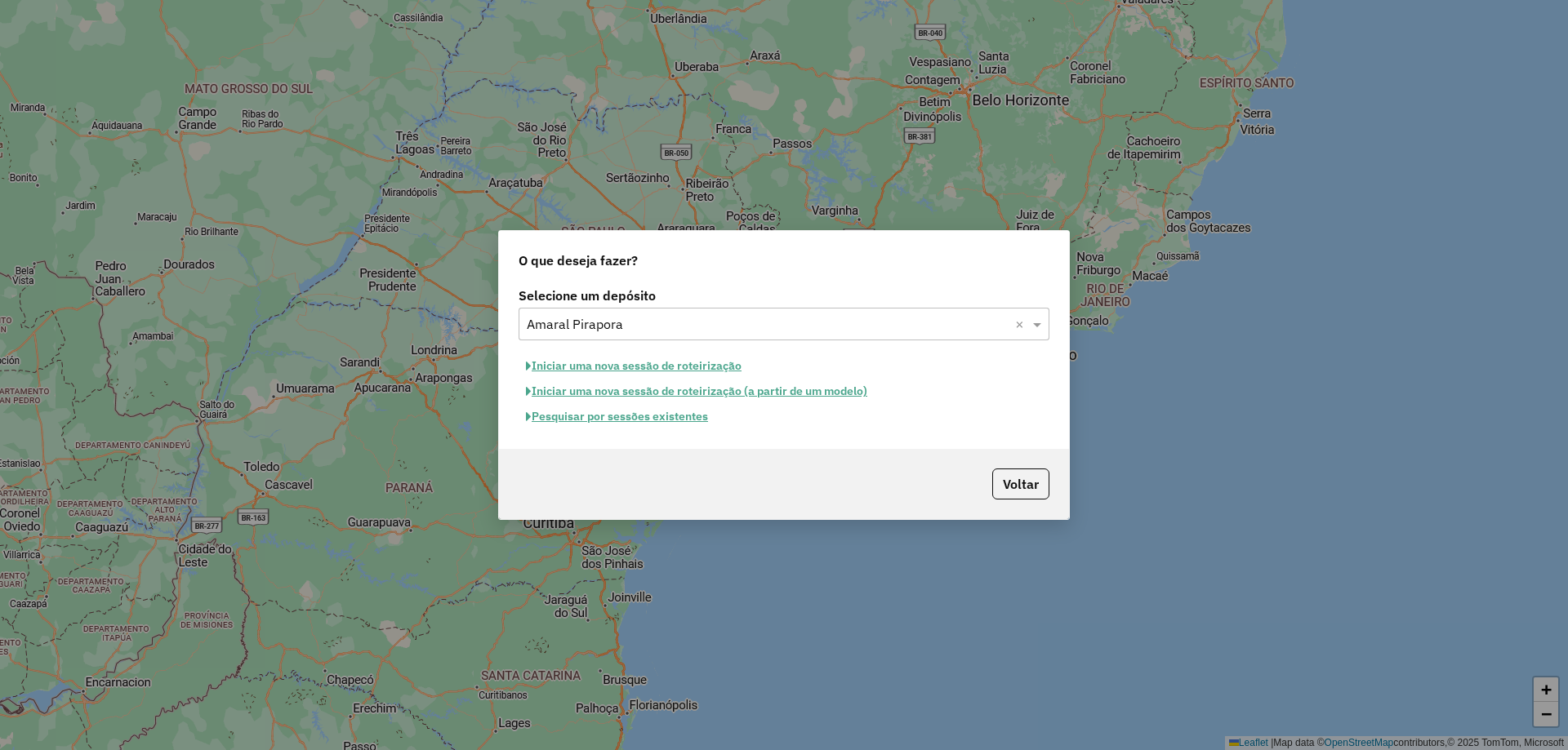
click at [627, 416] on button "Pesquisar por sessões existentes" at bounding box center [617, 417] width 197 height 25
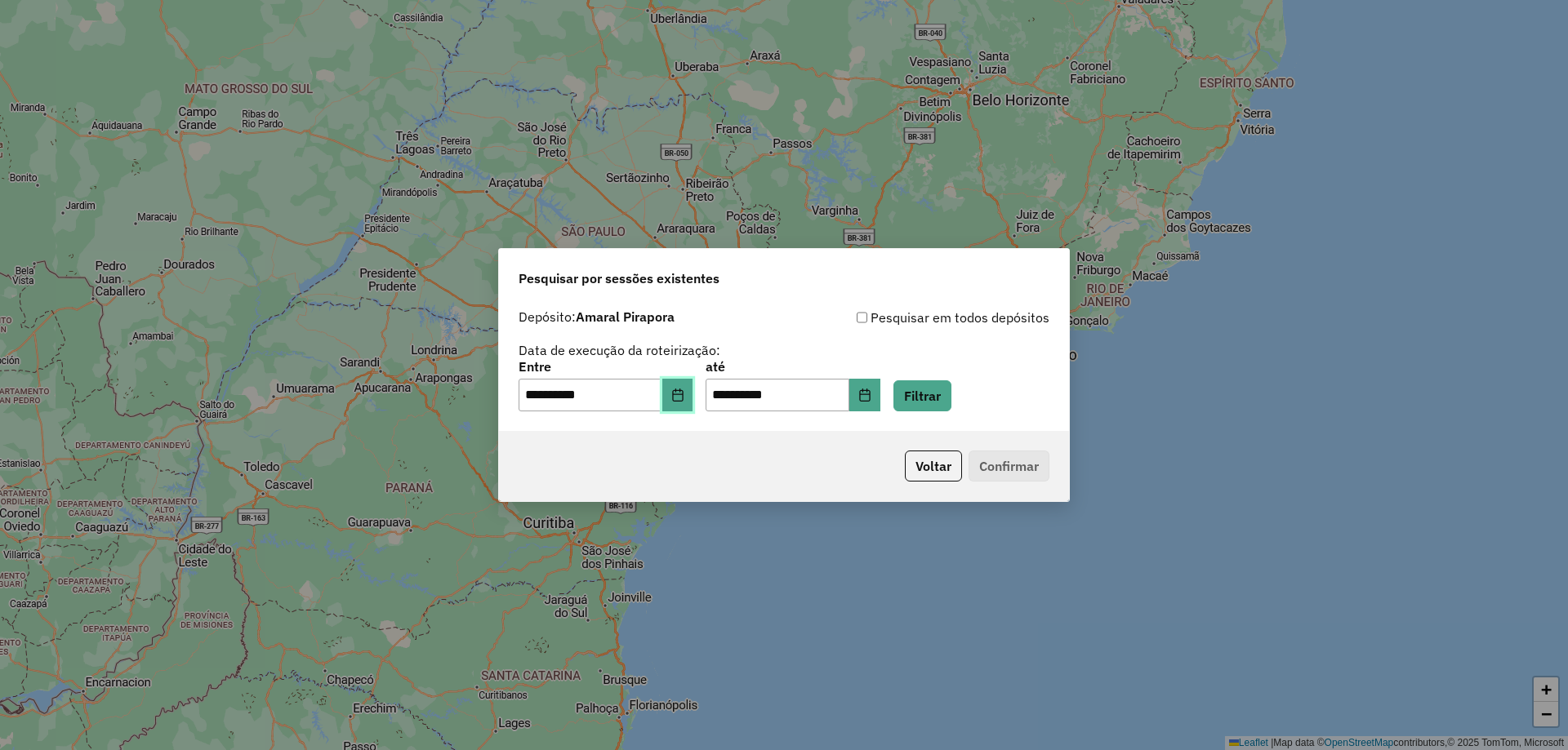
click at [693, 398] on button "Choose Date" at bounding box center [678, 395] width 31 height 33
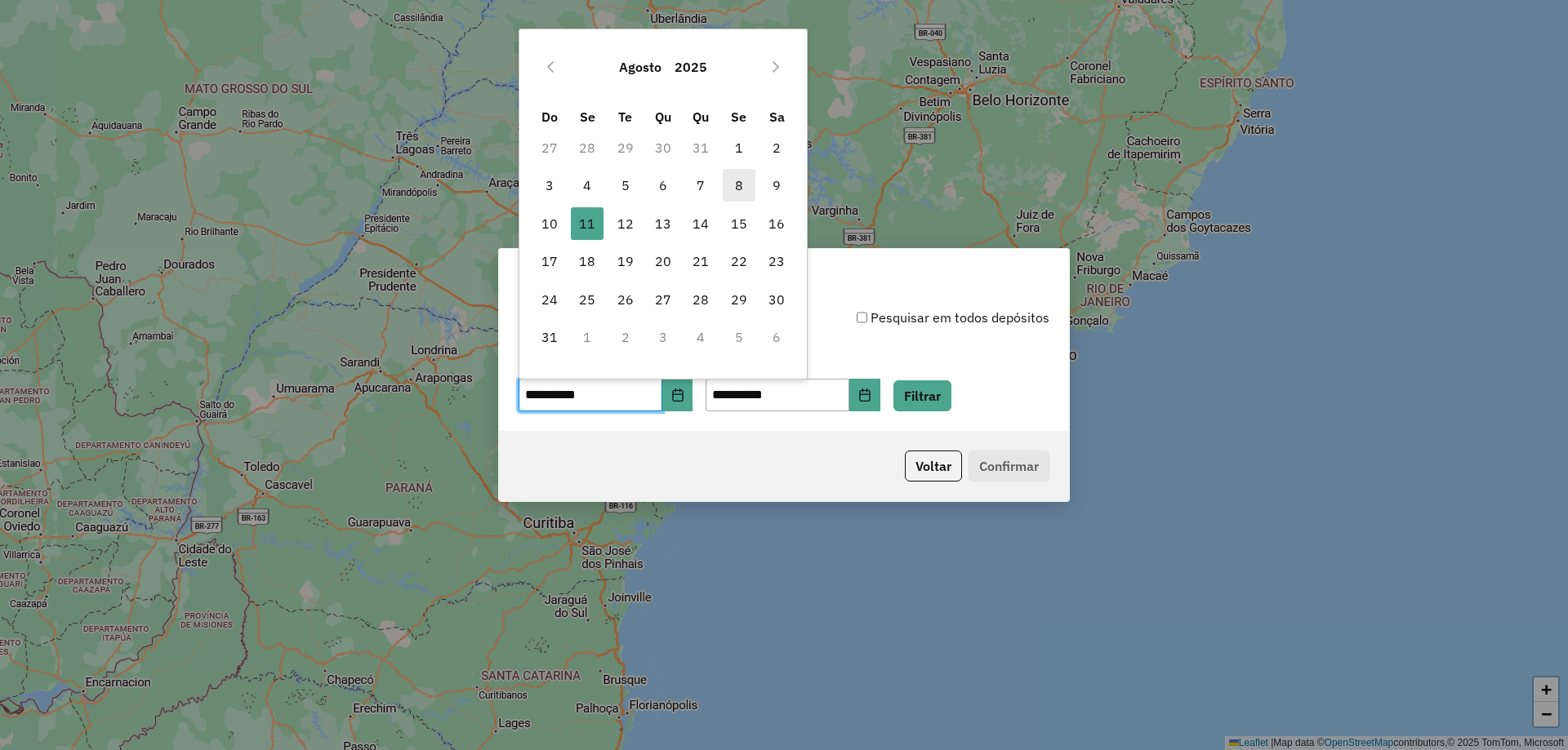
click at [746, 191] on span "8" at bounding box center [739, 185] width 33 height 33
type input "**********"
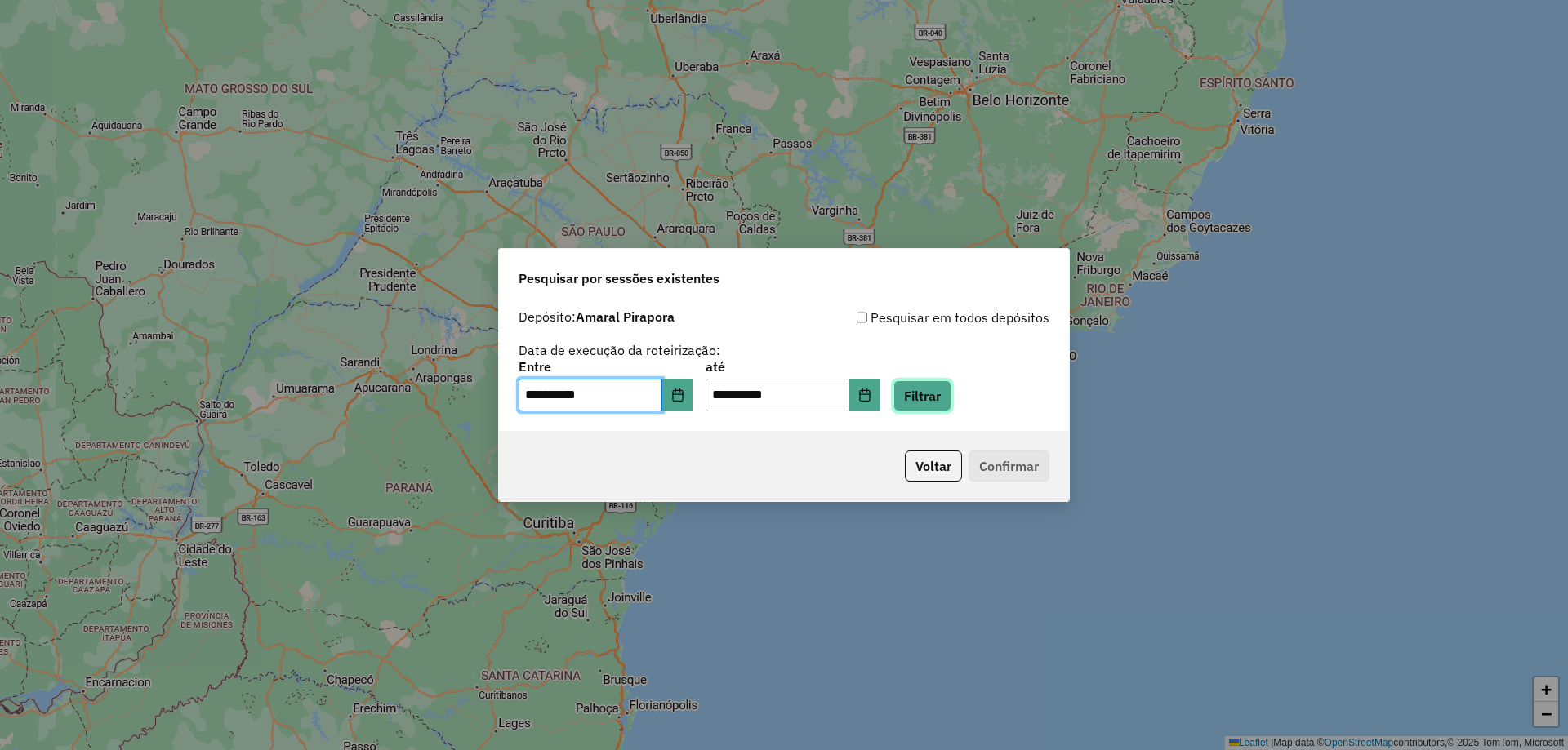
click at [948, 397] on button "Filtrar" at bounding box center [922, 396] width 58 height 31
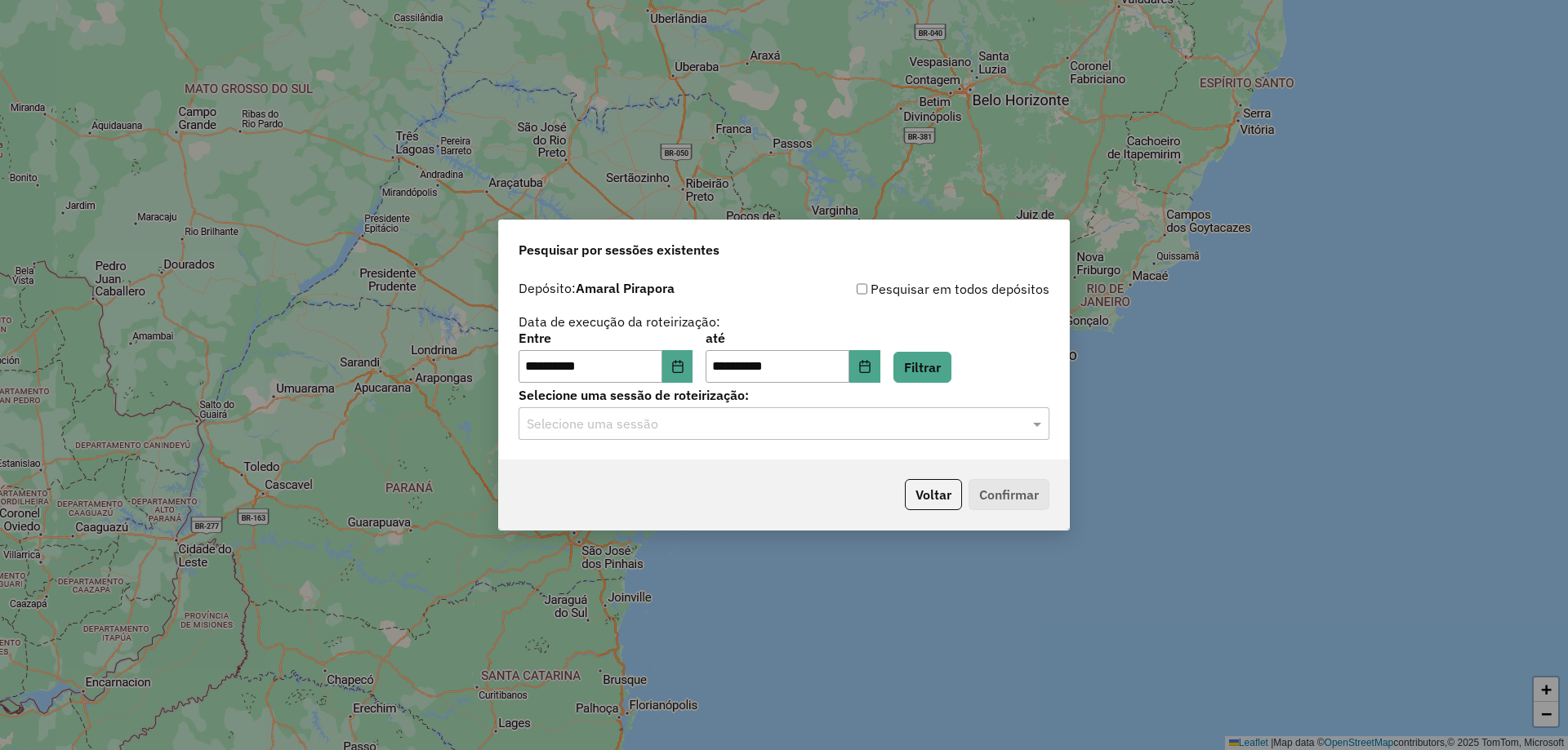
click at [709, 434] on div "Selecione uma sessão" at bounding box center [784, 423] width 531 height 33
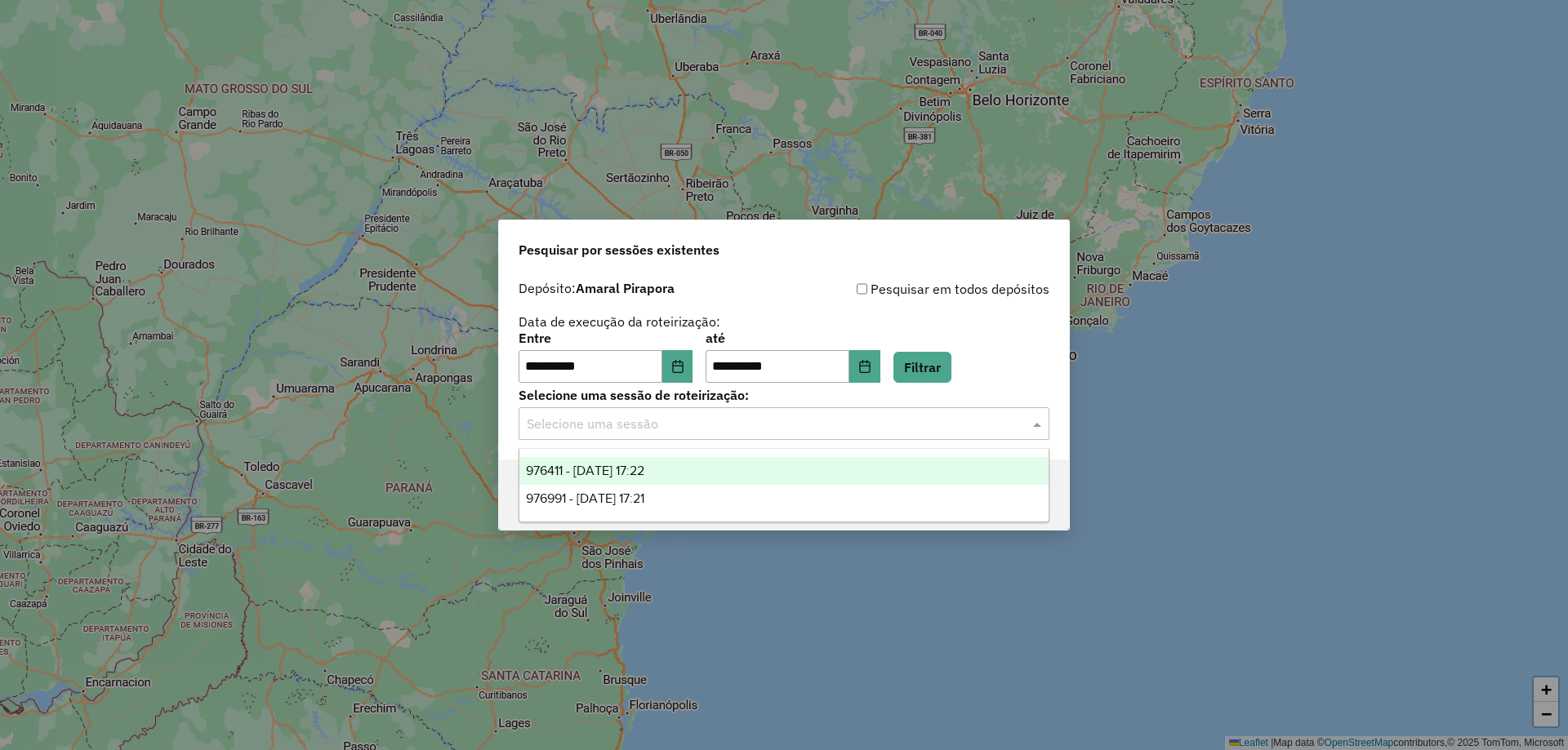
click at [644, 477] on span "976411 - 08/08/2025 17:22" at bounding box center [585, 469] width 118 height 14
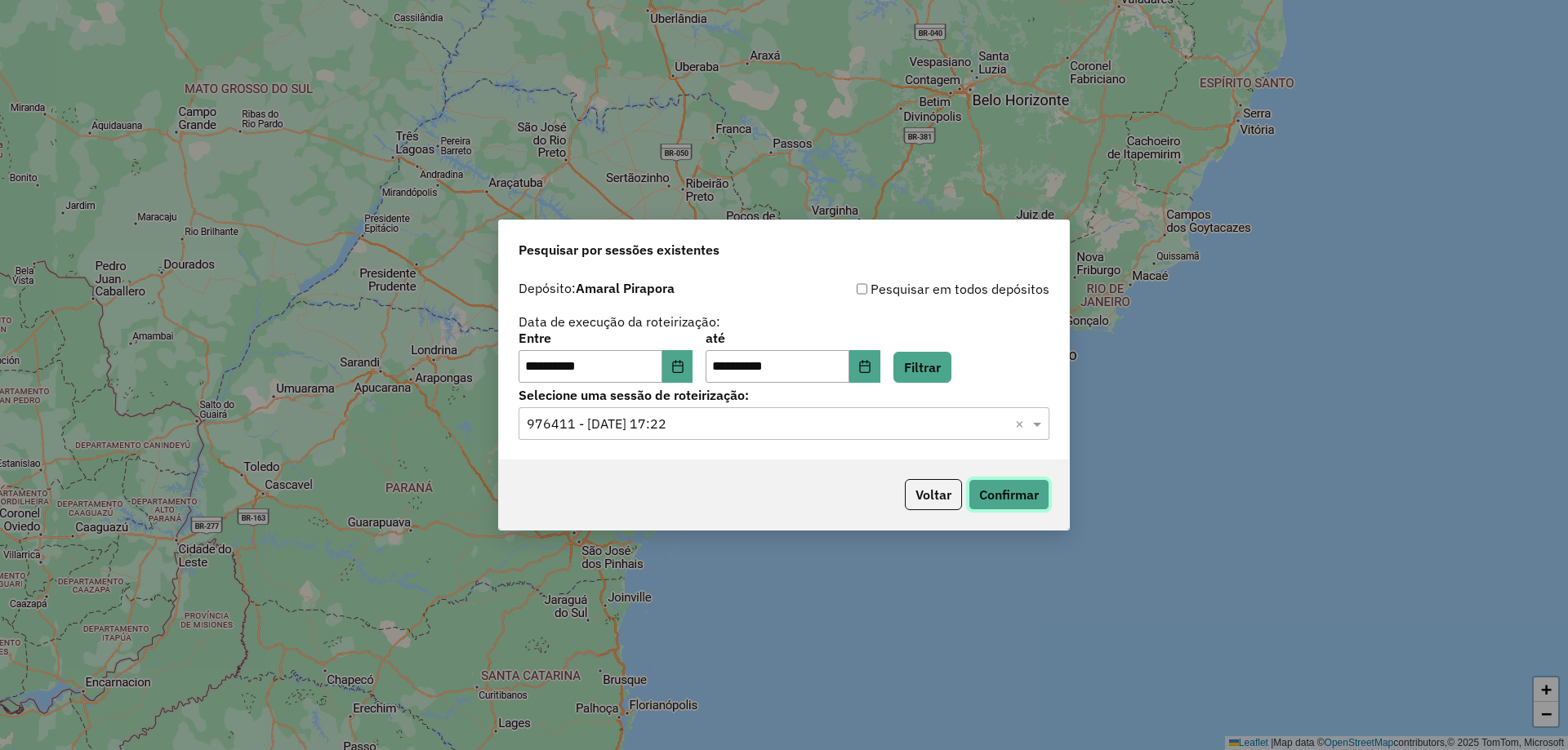
click at [1009, 501] on button "Confirmar" at bounding box center [1008, 495] width 81 height 31
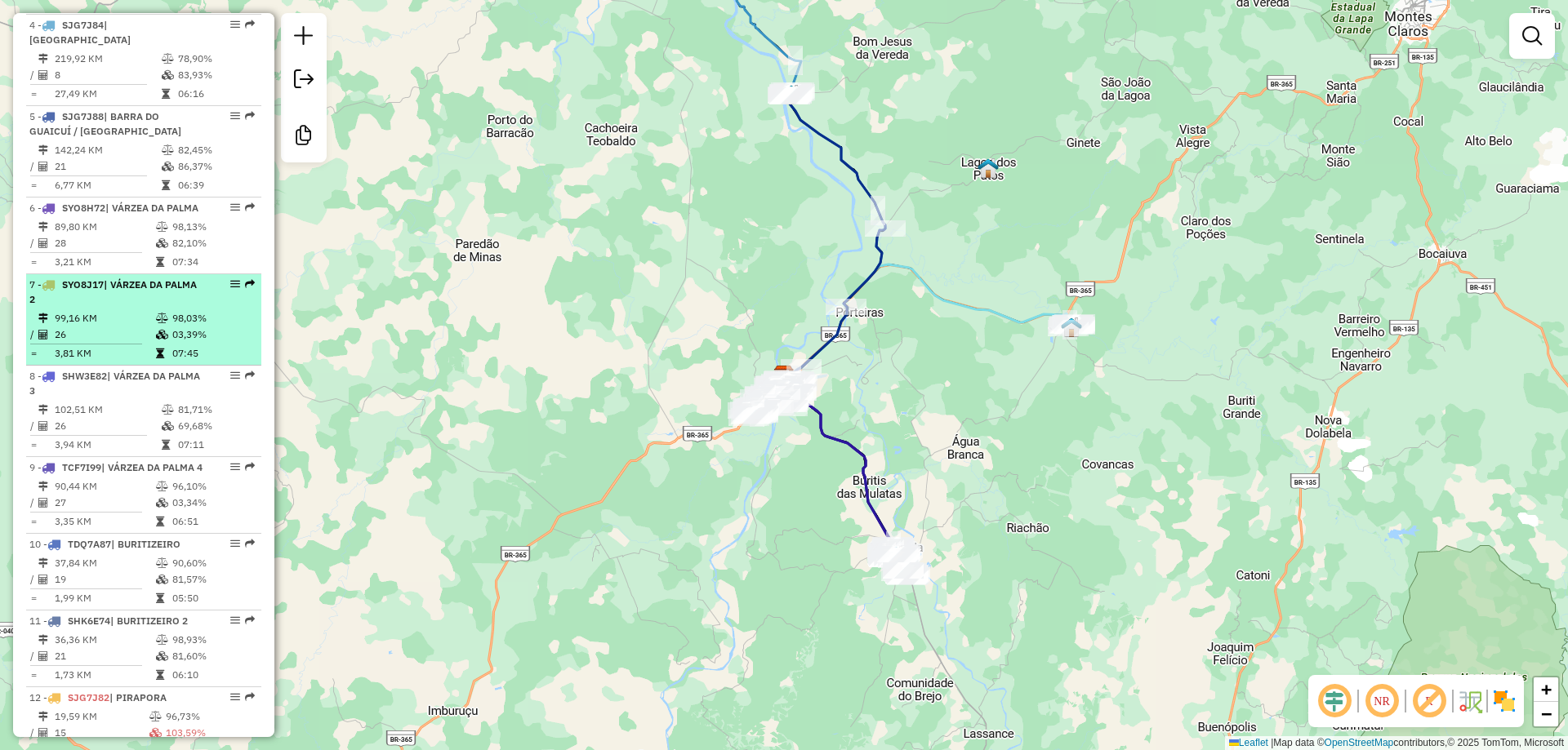
scroll to position [898, 0]
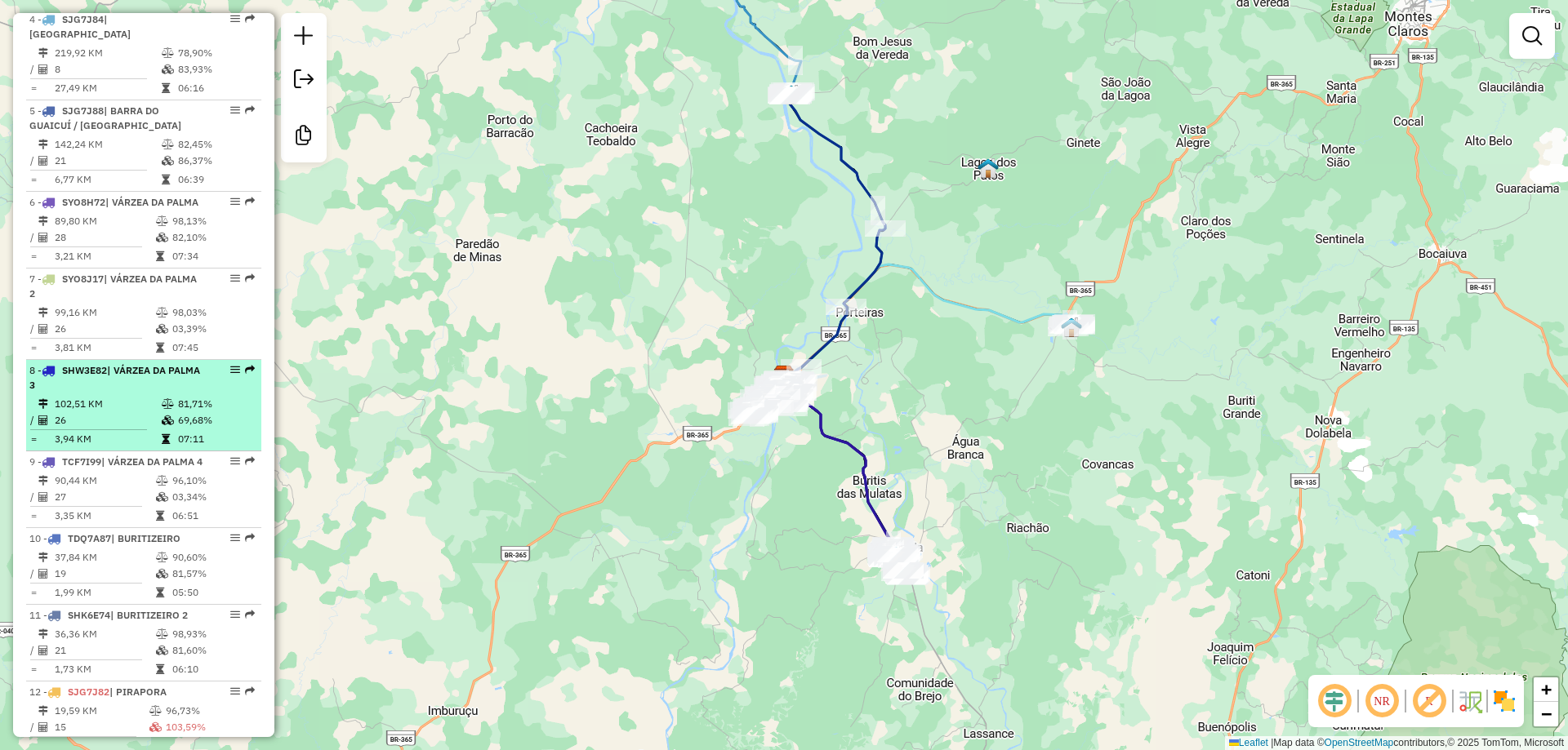
click at [136, 429] on td "26" at bounding box center [107, 420] width 107 height 16
select select "**********"
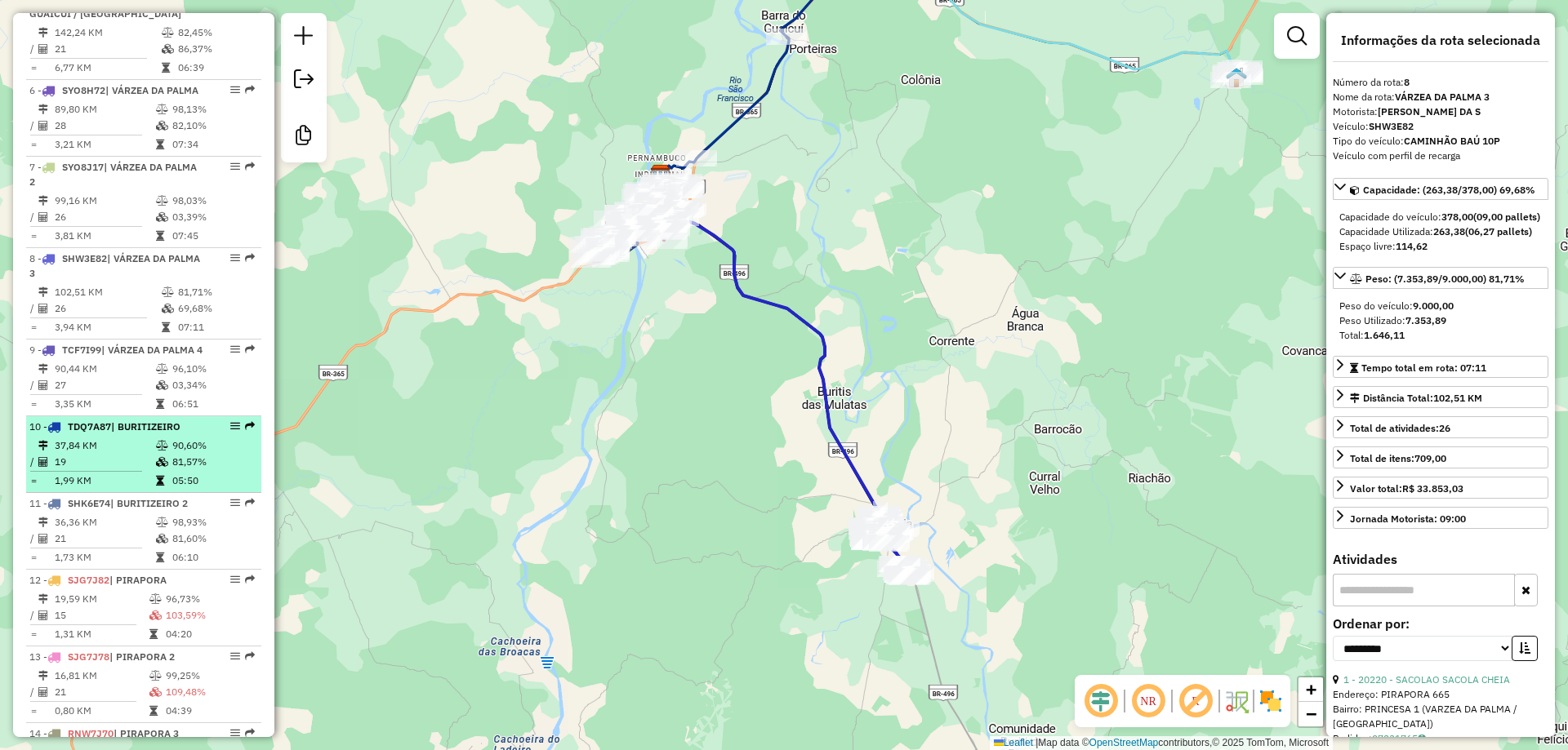
scroll to position [1142, 0]
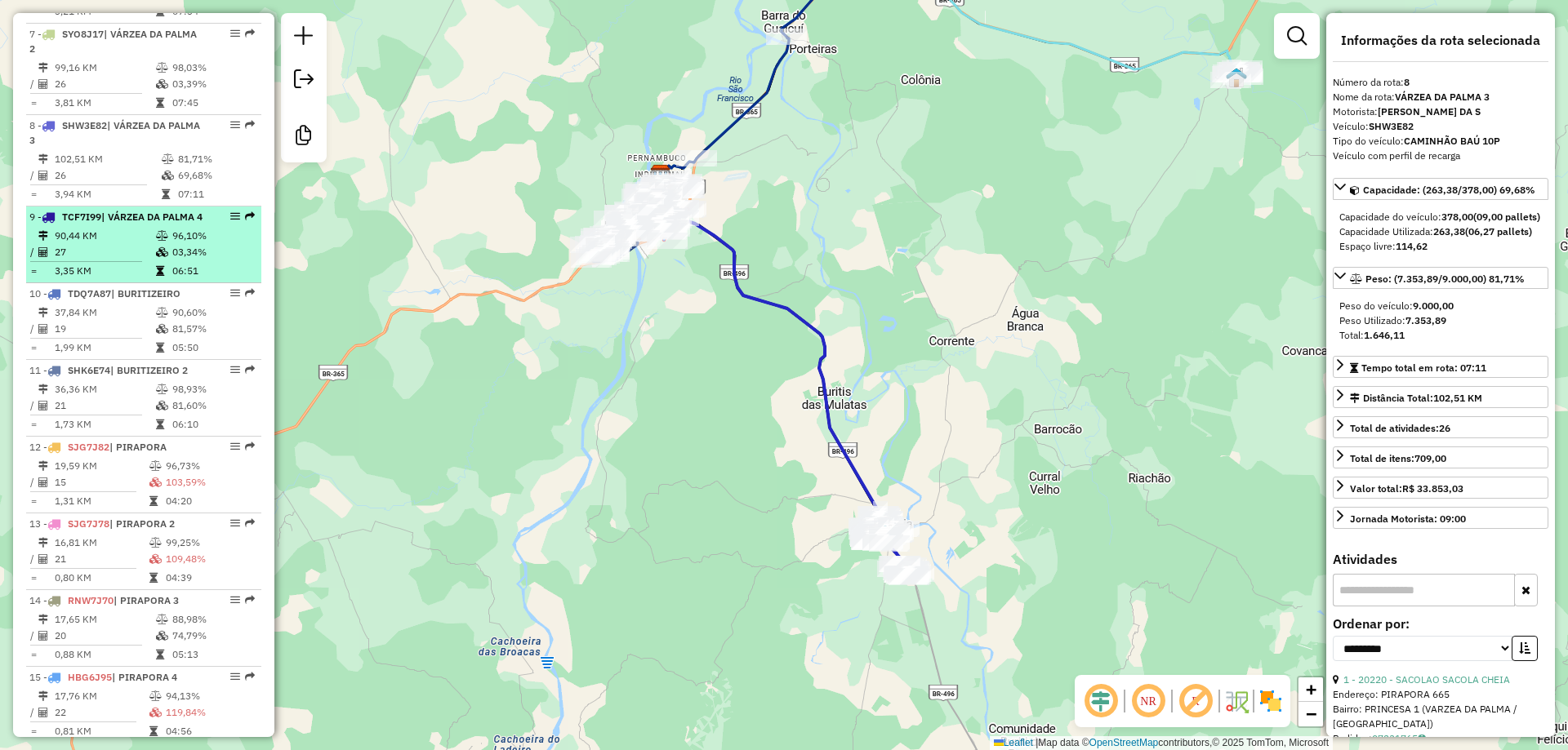
click at [99, 244] on td "90,44 KM" at bounding box center [104, 236] width 101 height 16
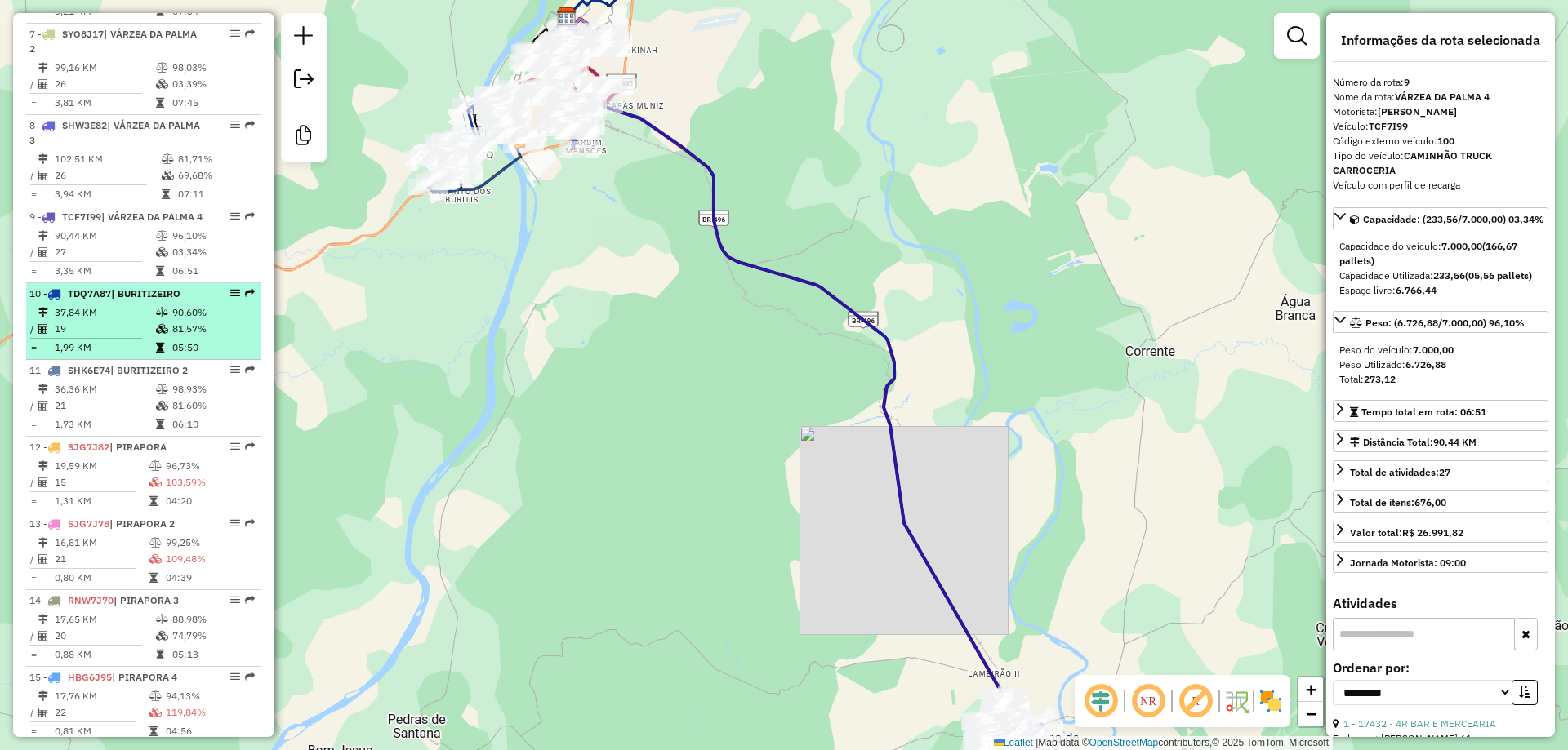
click at [55, 356] on td "1,99 KM" at bounding box center [104, 348] width 101 height 16
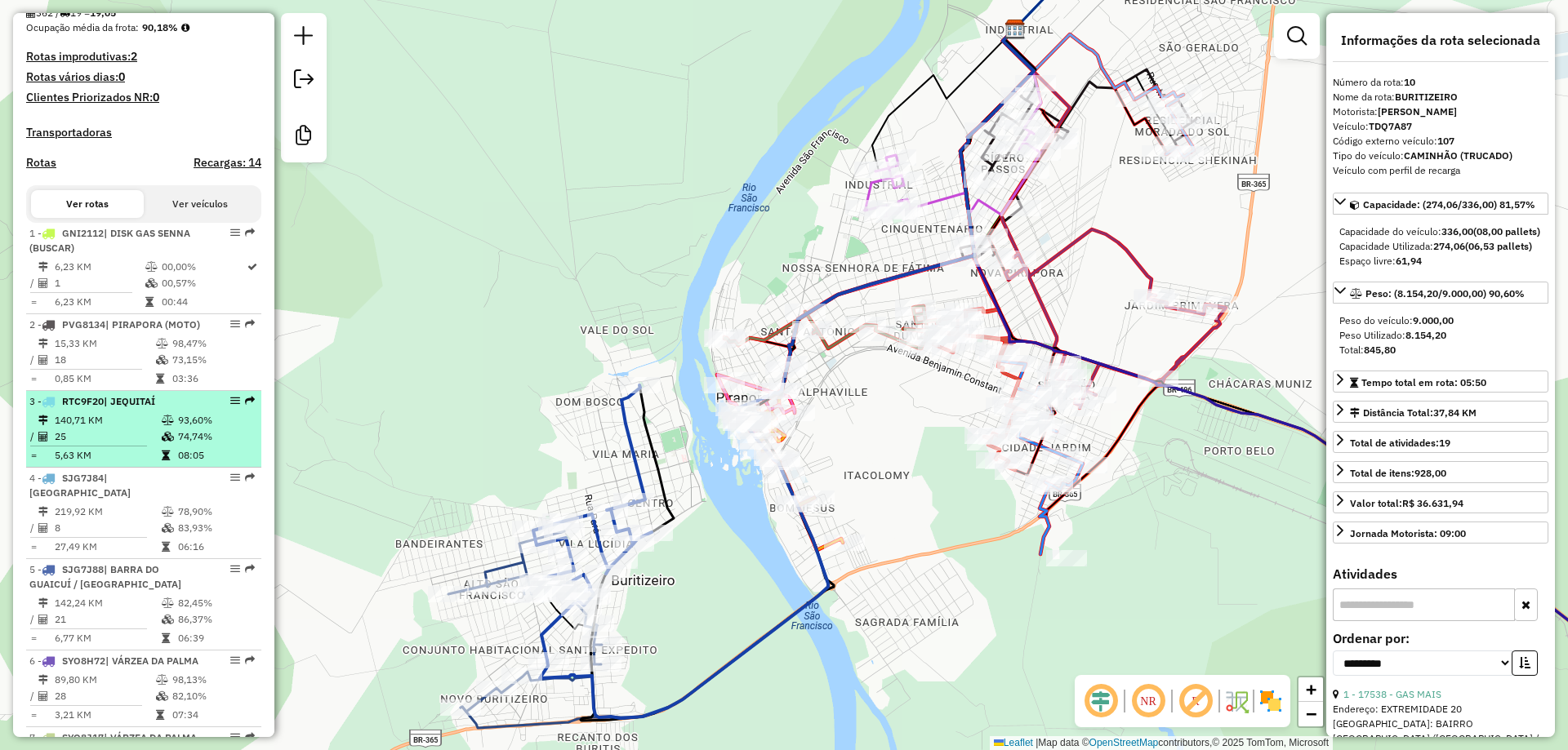
scroll to position [653, 0]
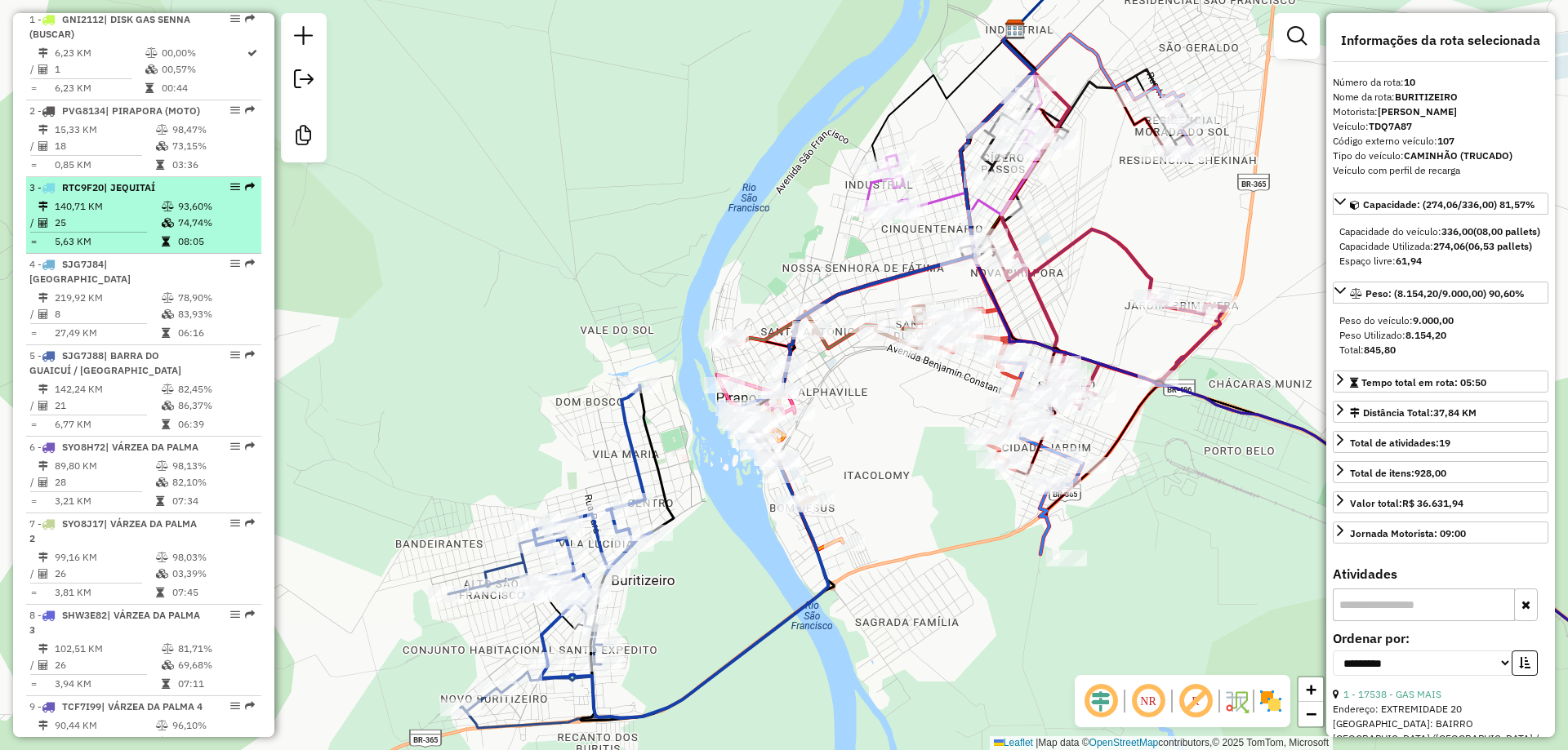
click at [106, 254] on li "3 - RTC9F20 | JEQUITAÍ 140,71 KM 93,60% / 25 74,74% = 5,63 KM 08:05" at bounding box center [144, 215] width 235 height 76
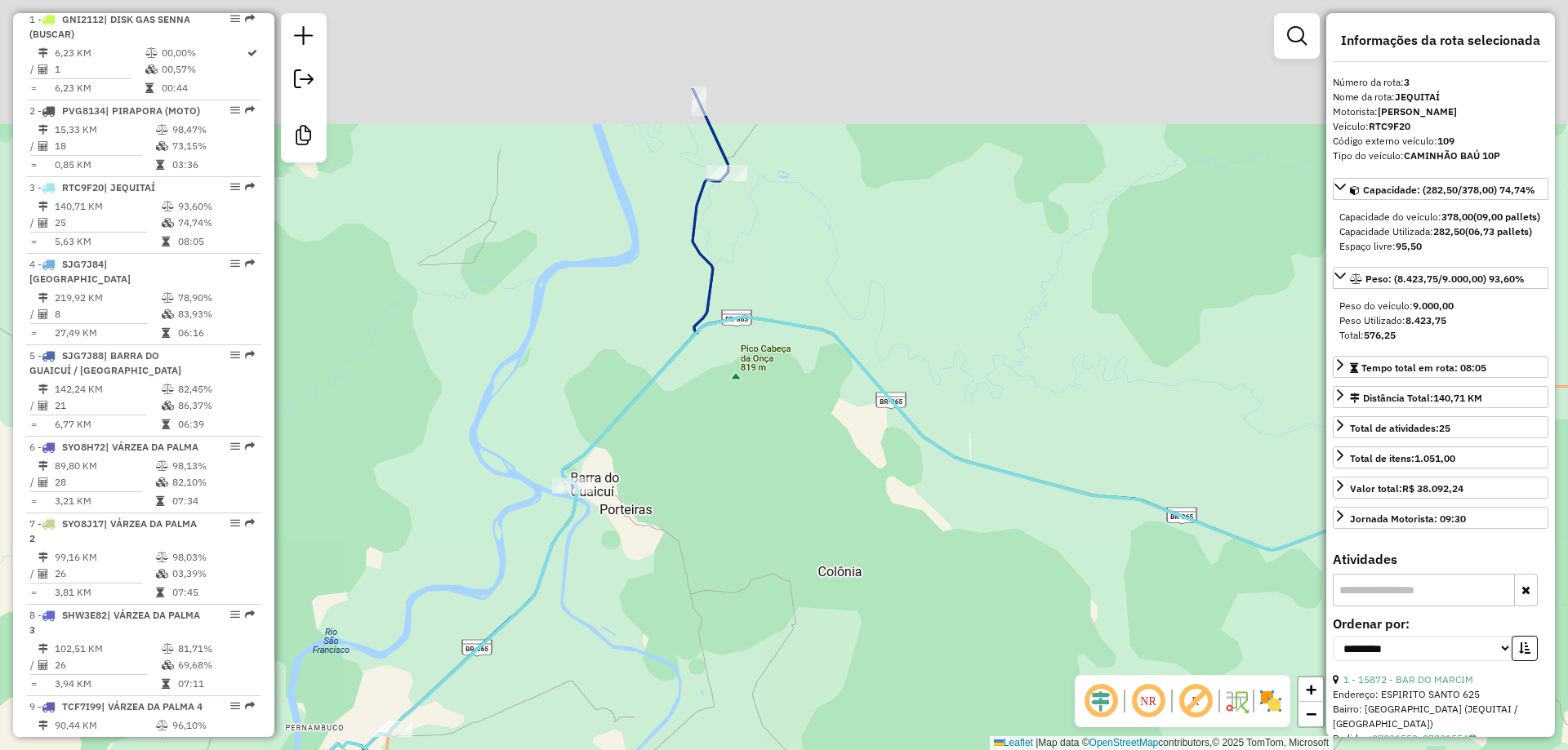
drag, startPoint x: 770, startPoint y: 459, endPoint x: 805, endPoint y: 515, distance: 66.0
click at [805, 515] on div "Janela de atendimento Grade de atendimento Capacidade Transportadoras Veículos …" at bounding box center [784, 375] width 1568 height 750
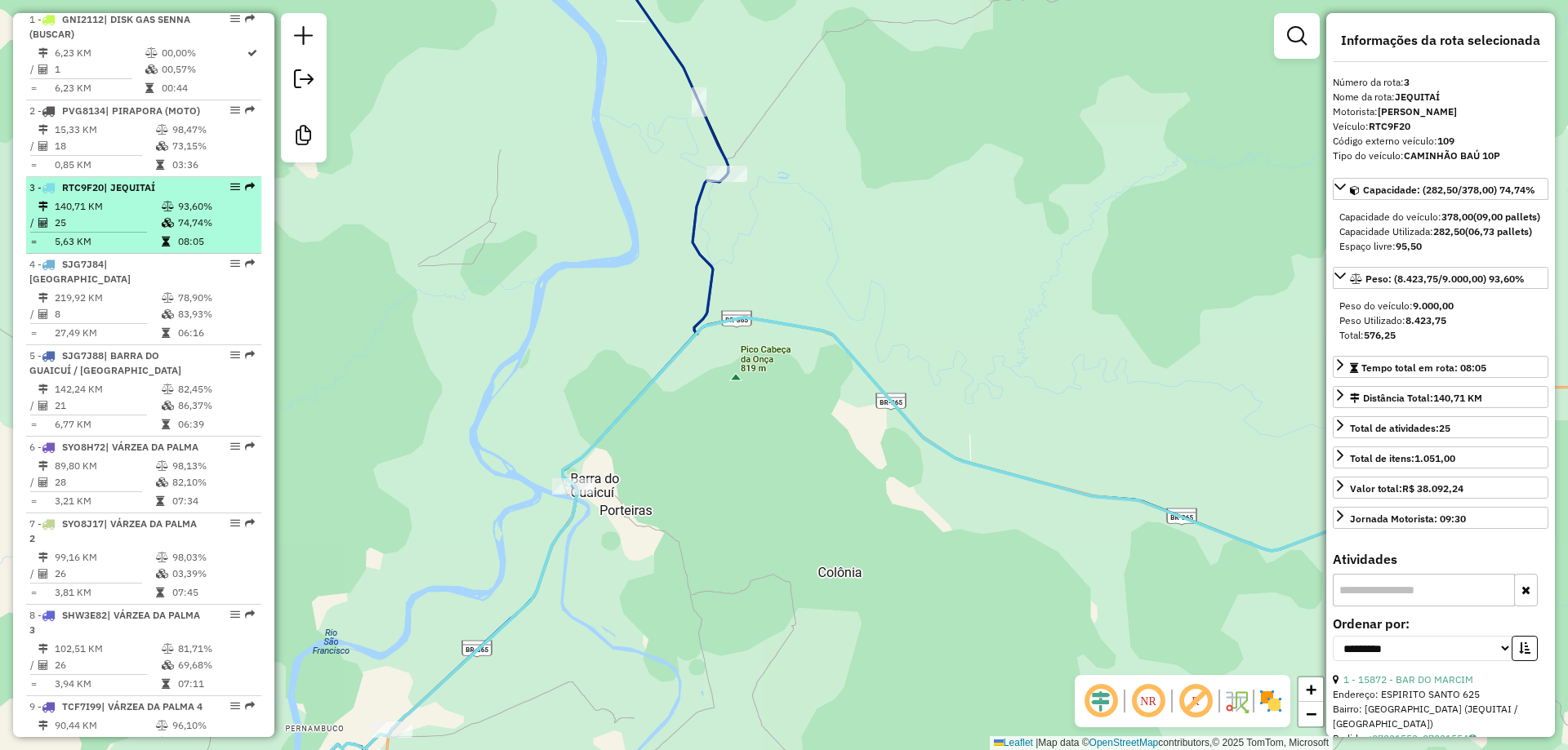
click at [109, 193] on span "| JEQUITAÍ" at bounding box center [129, 187] width 52 height 12
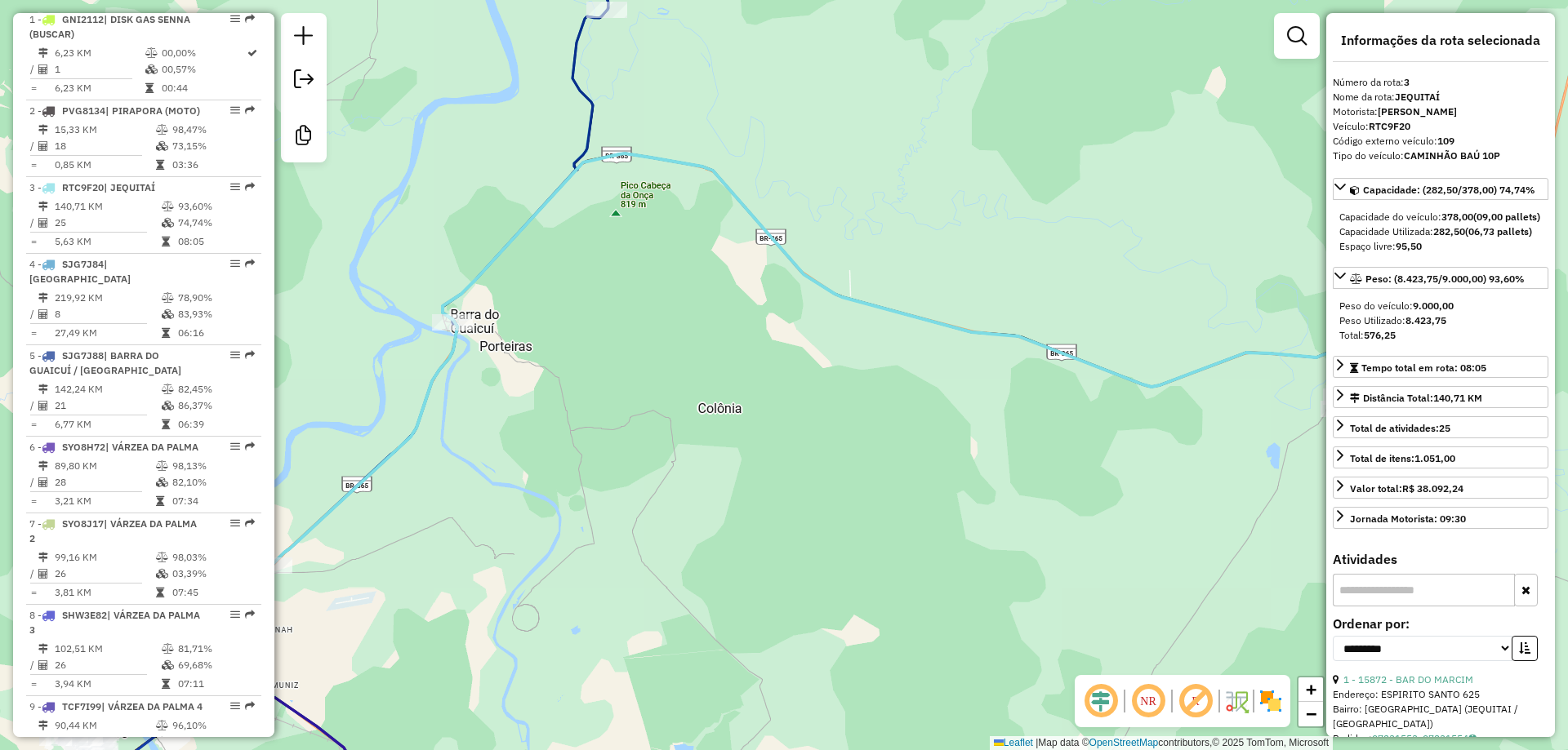
click at [1145, 705] on em at bounding box center [1147, 700] width 39 height 39
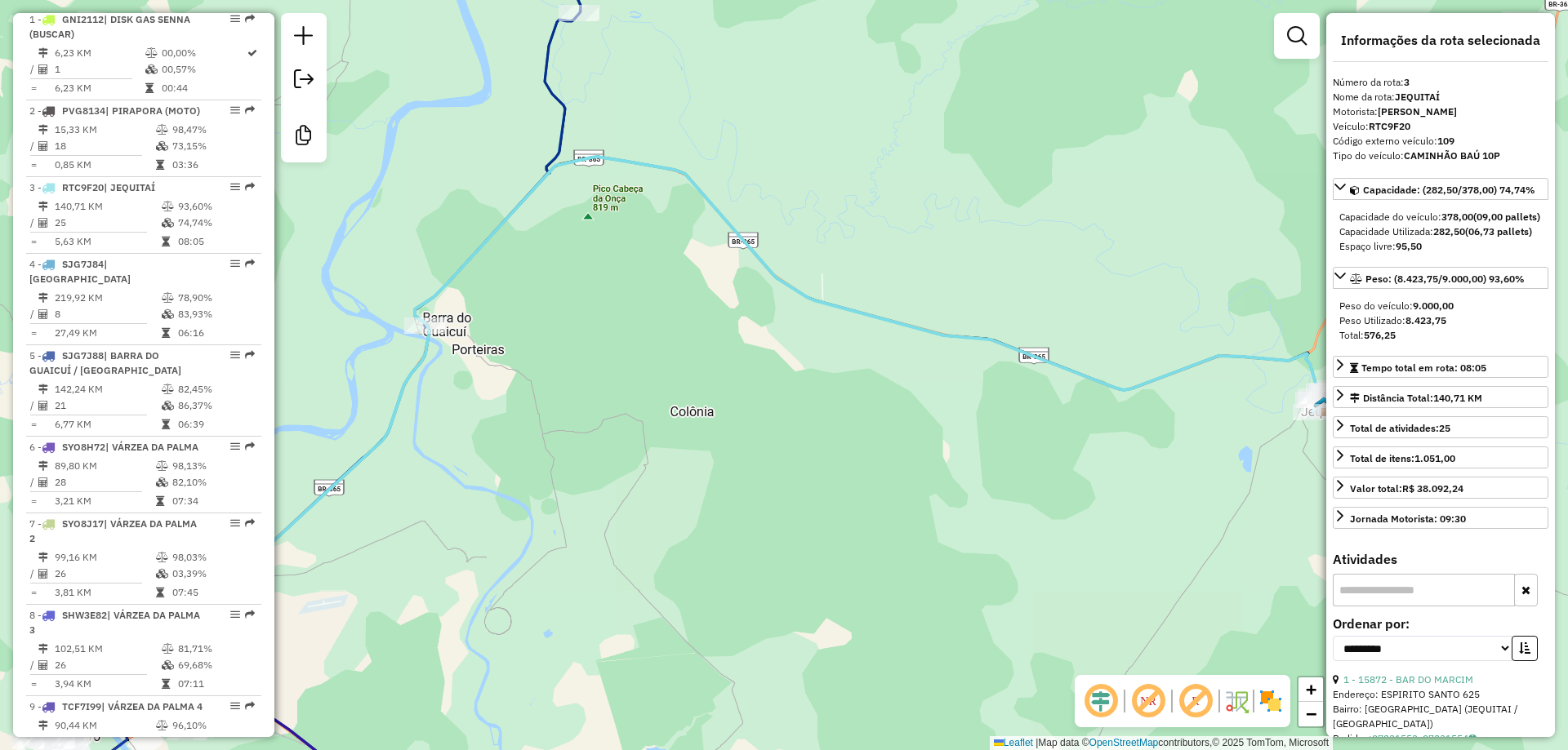
drag, startPoint x: 1172, startPoint y: 541, endPoint x: 878, endPoint y: 543, distance: 294.0
click at [878, 543] on div "Janela de atendimento Grade de atendimento Capacidade Transportadoras Veículos …" at bounding box center [784, 375] width 1568 height 750
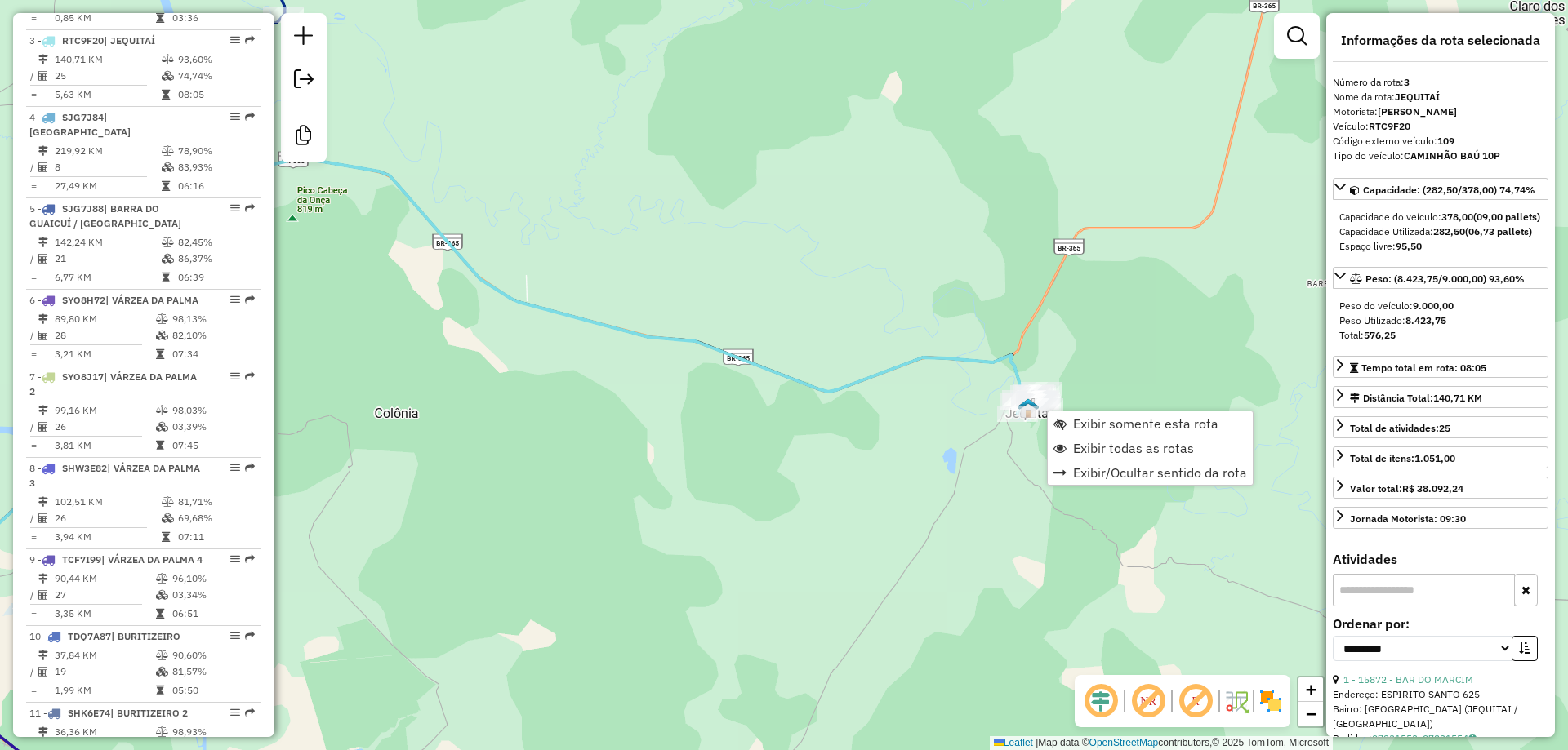
scroll to position [846, 0]
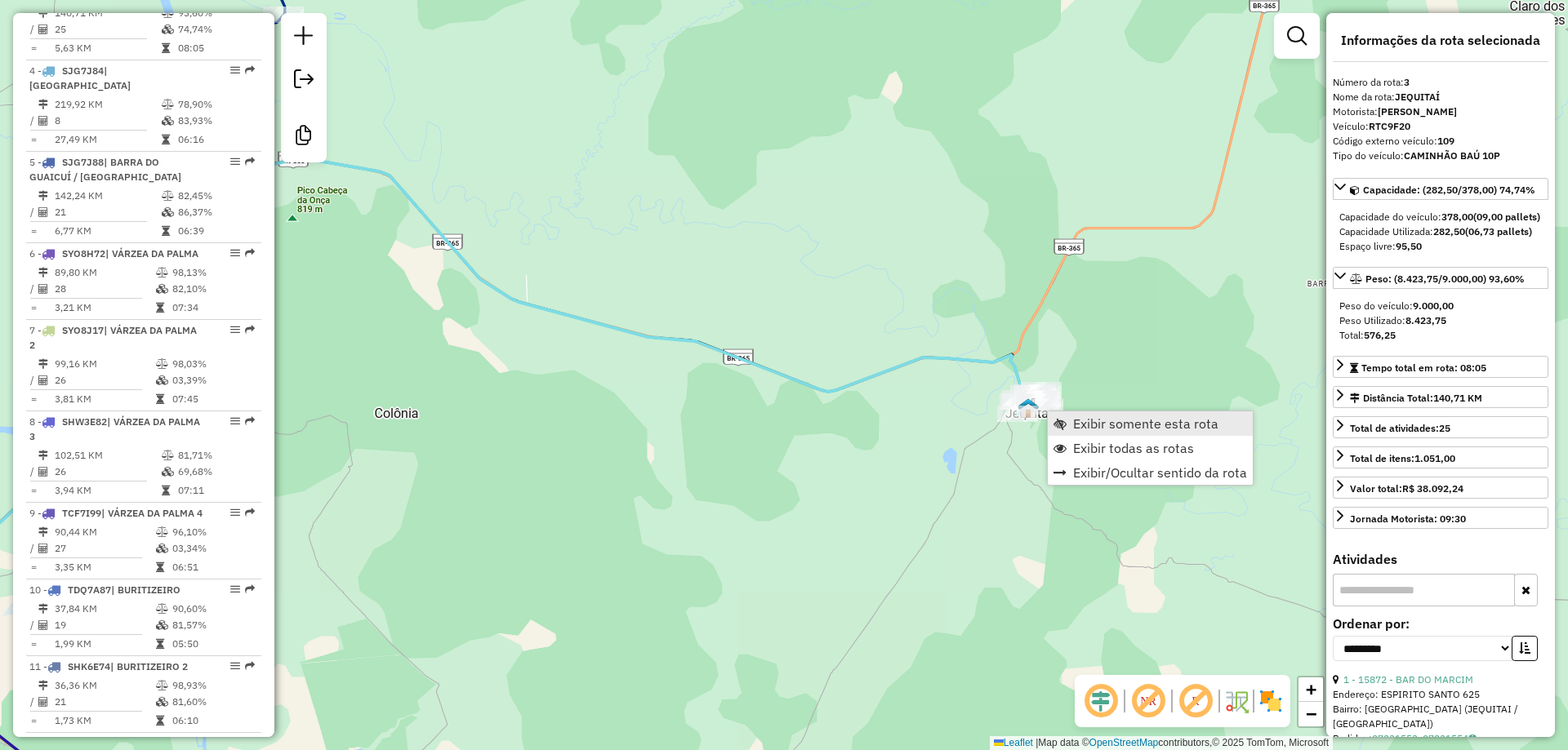
click at [1153, 431] on link "Exibir somente esta rota" at bounding box center [1150, 423] width 205 height 25
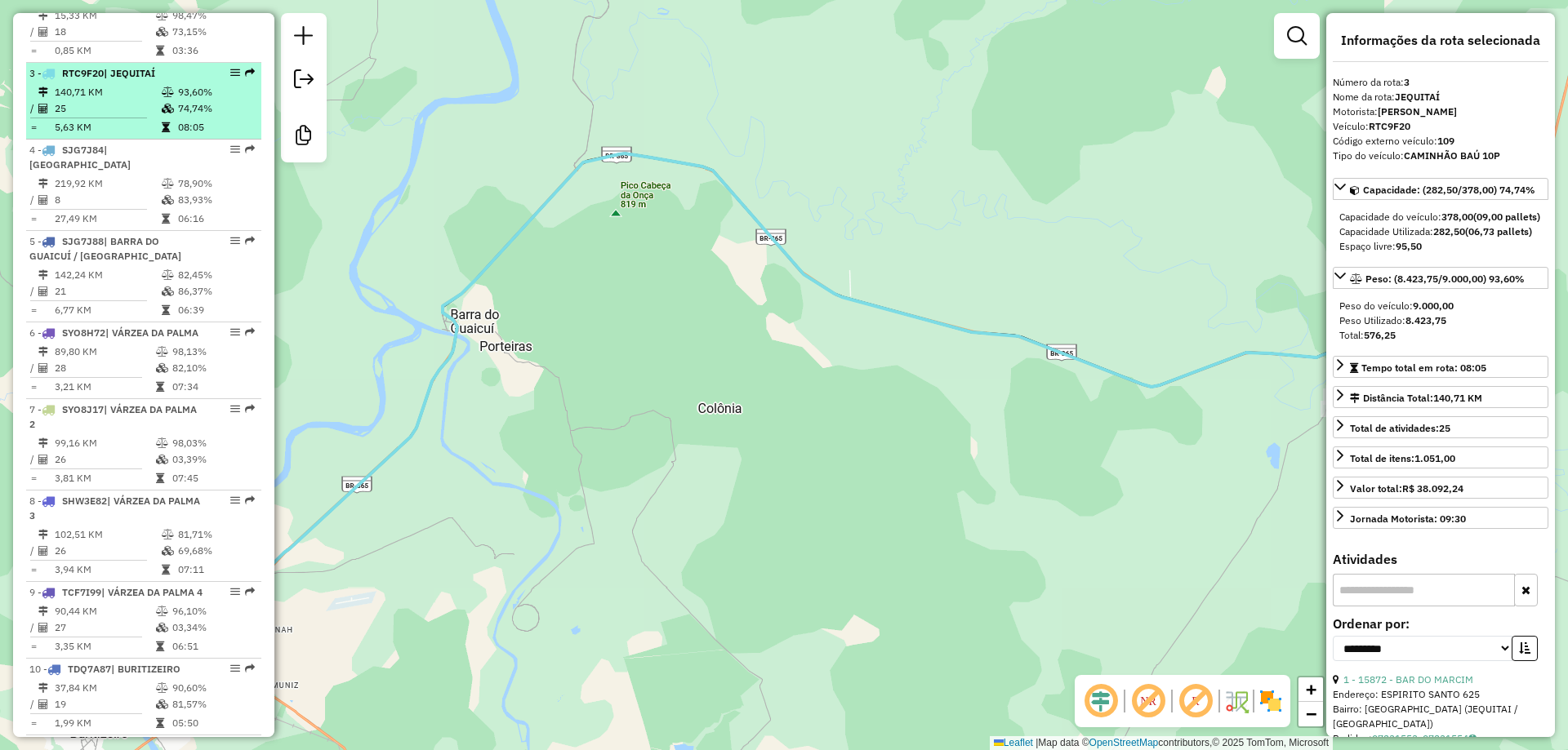
scroll to position [683, 0]
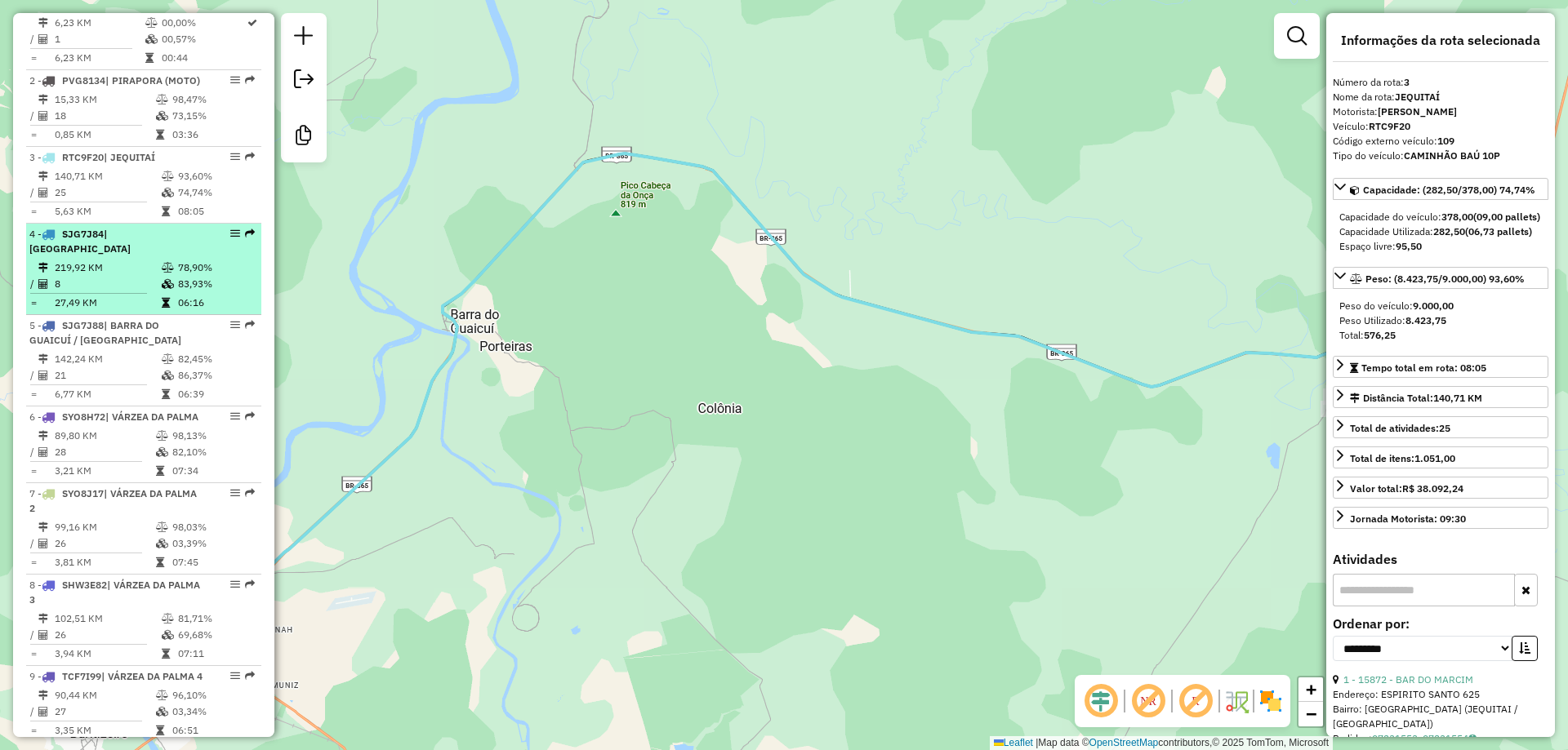
click at [119, 254] on li "4 - SJG7J84 | CACHOEIRA DA MANTEIGA 219,92 KM 78,90% / 8 83,93% = 27,49 KM 06:16" at bounding box center [144, 269] width 235 height 92
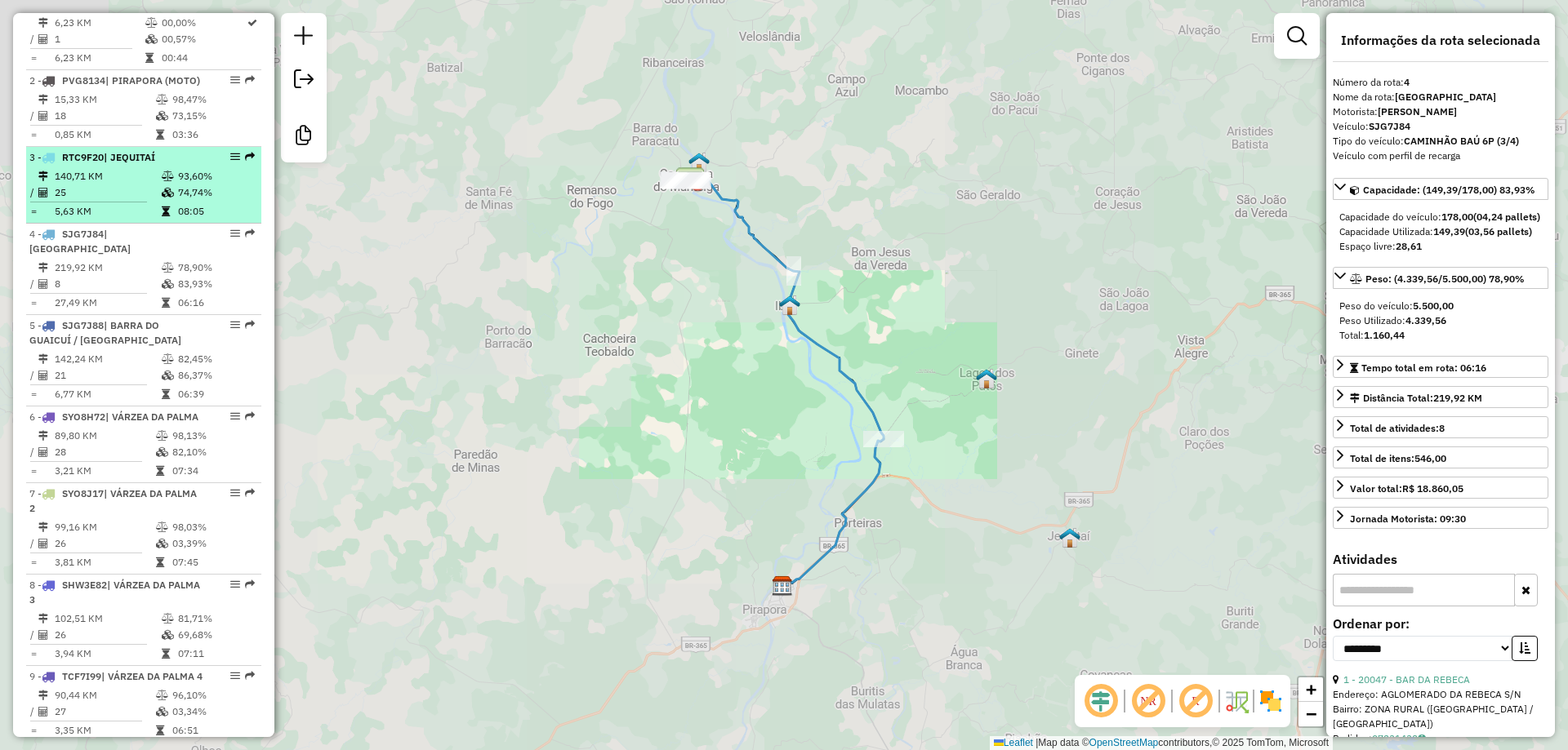
click at [124, 201] on td "25" at bounding box center [107, 192] width 107 height 16
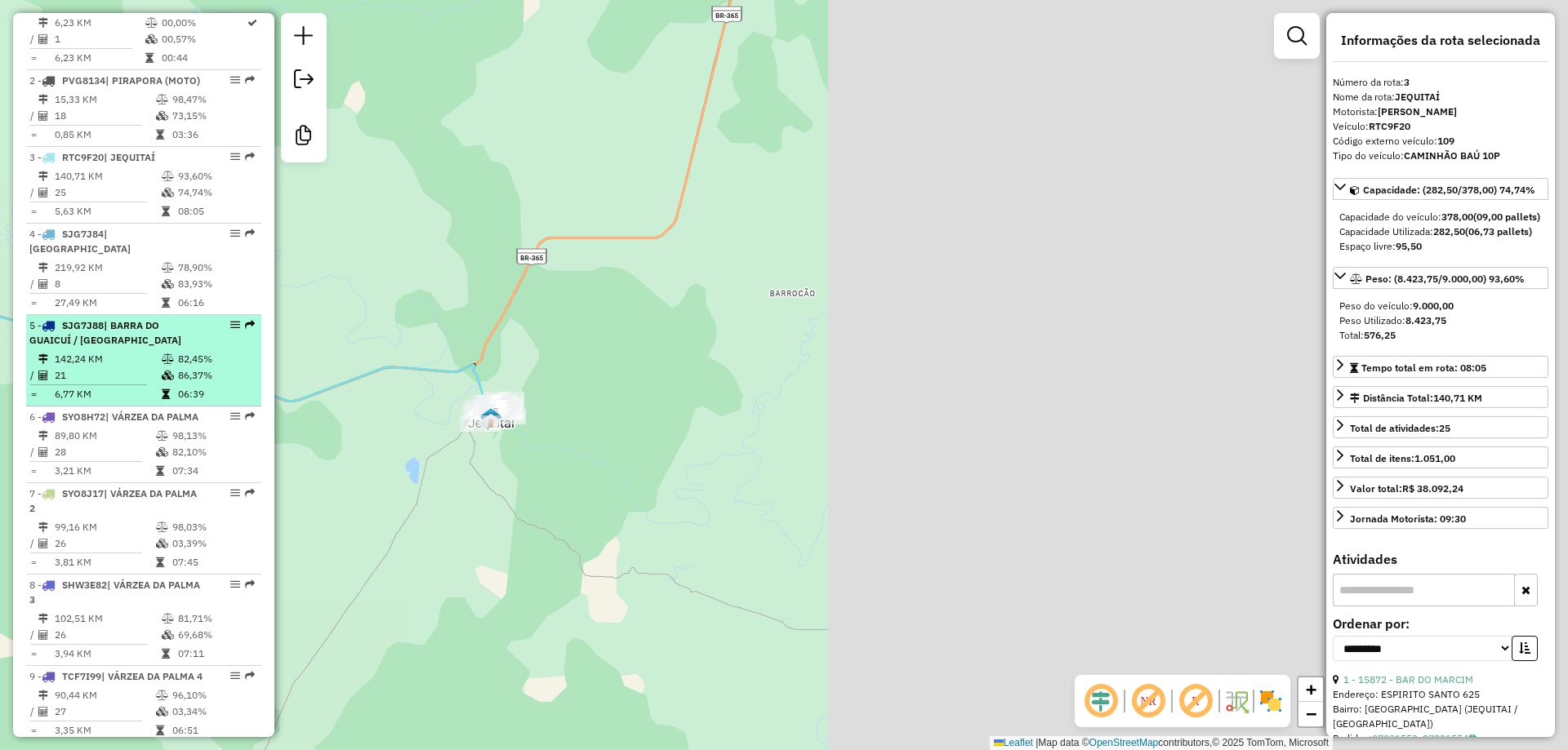
drag, startPoint x: 1077, startPoint y: 370, endPoint x: 213, endPoint y: 385, distance: 864.1
click at [213, 385] on hb-router-mapa "Informações da Sessão 976411 - 08/08/2025 Criação: 07/08/2025 17:22 Desbloquear…" at bounding box center [784, 375] width 1568 height 750
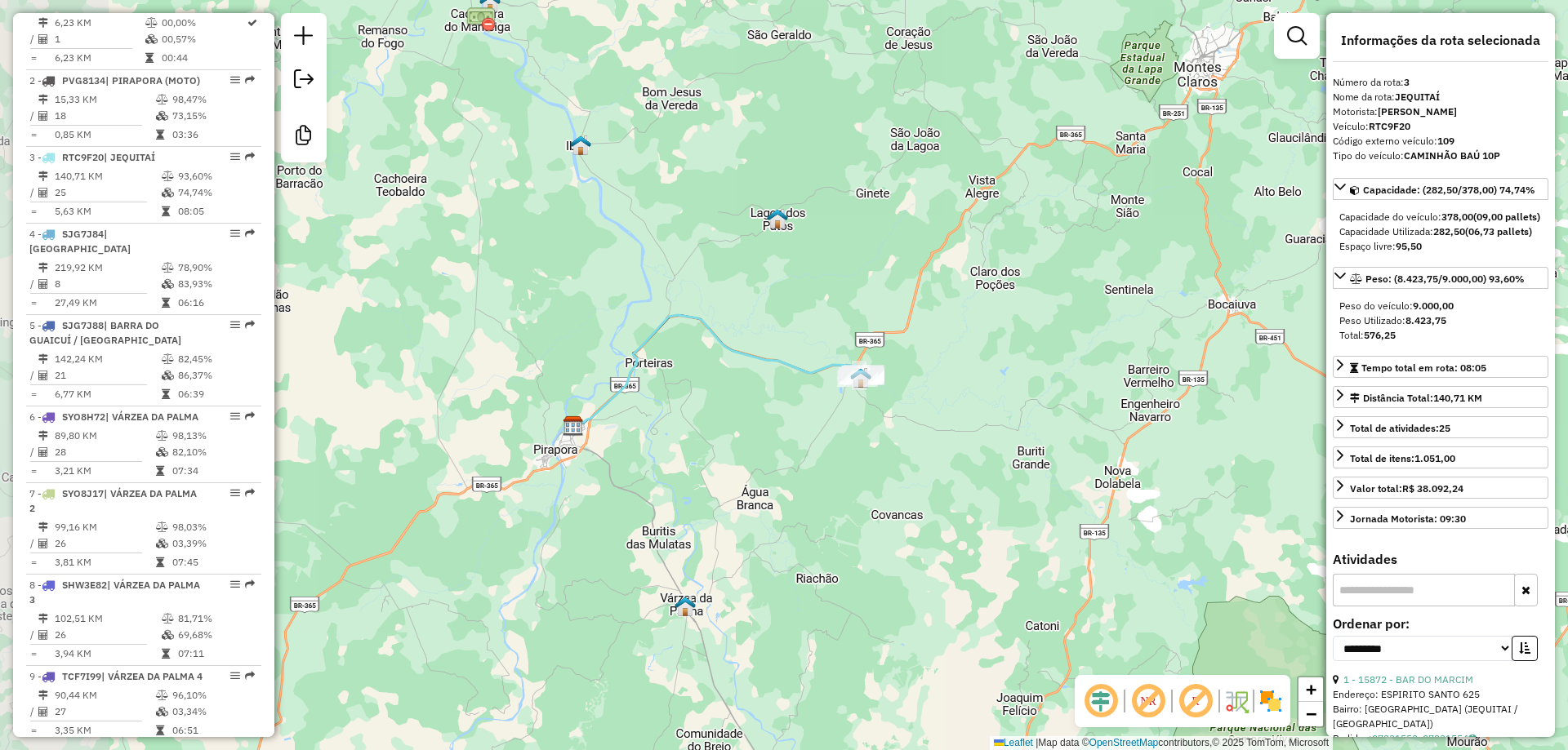
drag, startPoint x: 637, startPoint y: 426, endPoint x: 641, endPoint y: 463, distance: 37.2
click at [641, 463] on div "Janela de atendimento Grade de atendimento Capacidade Transportadoras Veículos …" at bounding box center [784, 375] width 1568 height 750
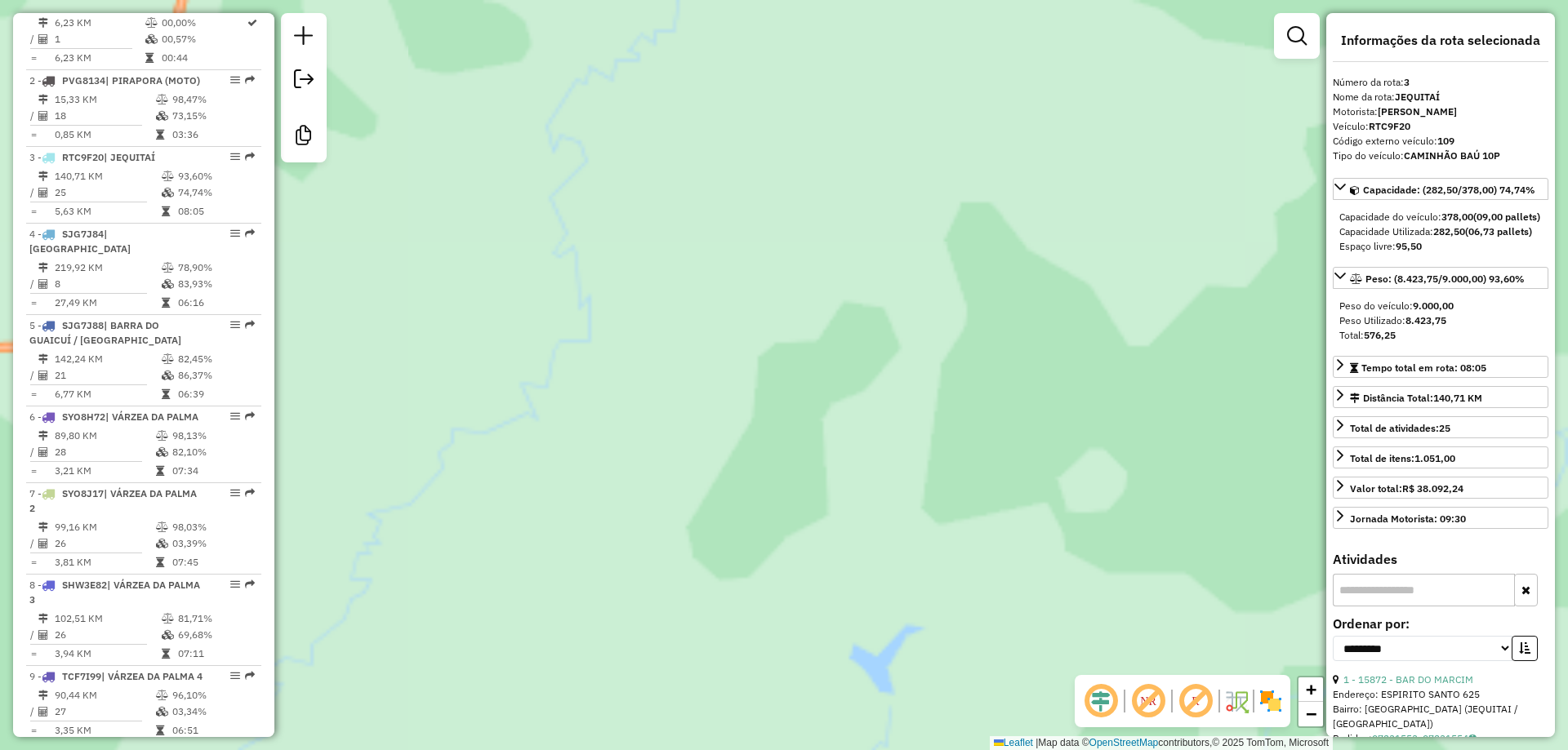
drag, startPoint x: 461, startPoint y: 485, endPoint x: 958, endPoint y: 359, distance: 512.7
click at [969, 357] on div "Janela de atendimento Grade de atendimento Capacidade Transportadoras Veículos …" at bounding box center [784, 375] width 1568 height 750
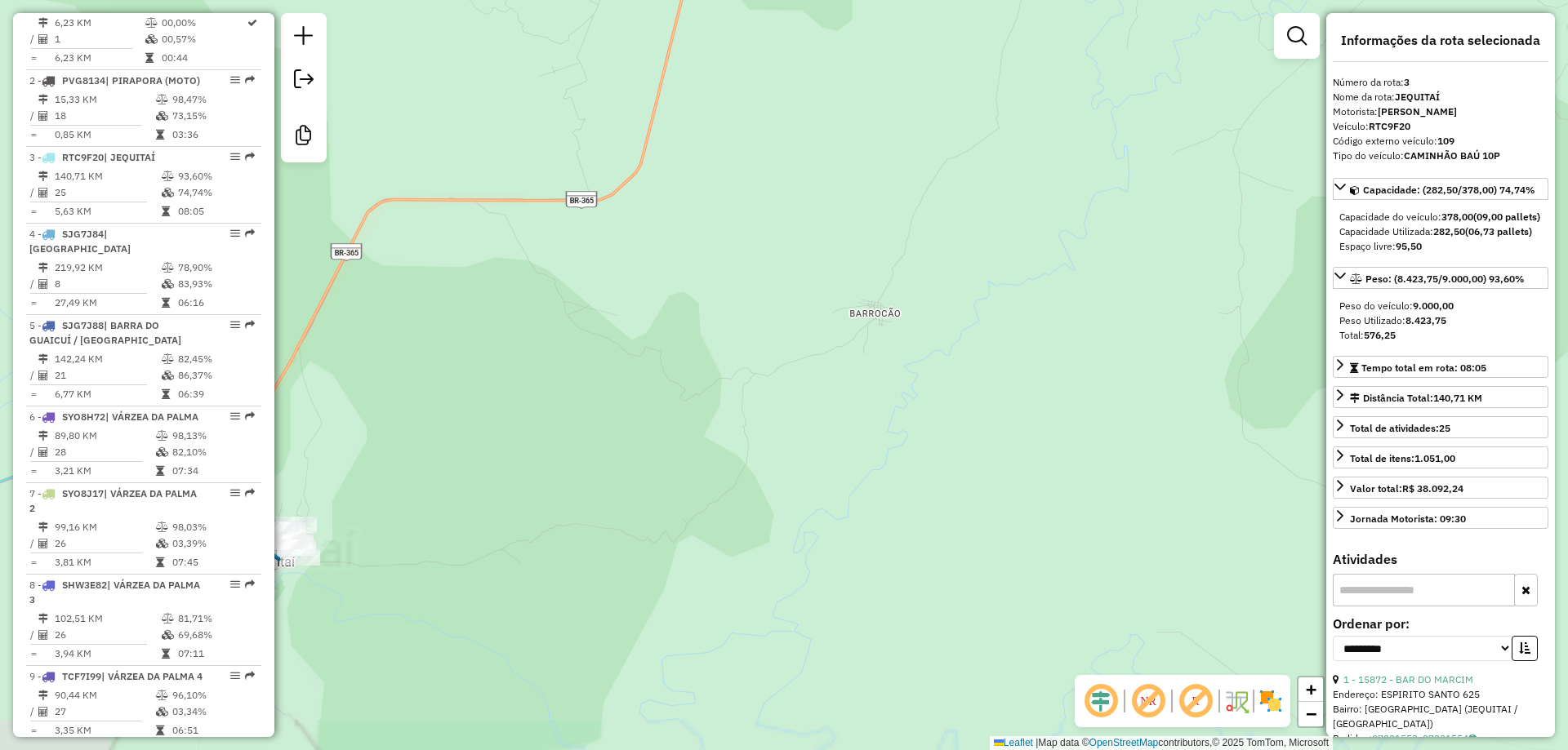
drag, startPoint x: 531, startPoint y: 561, endPoint x: 957, endPoint y: 429, distance: 446.0
click at [1071, 388] on div "Janela de atendimento Grade de atendimento Capacidade Transportadoras Veículos …" at bounding box center [784, 375] width 1568 height 750
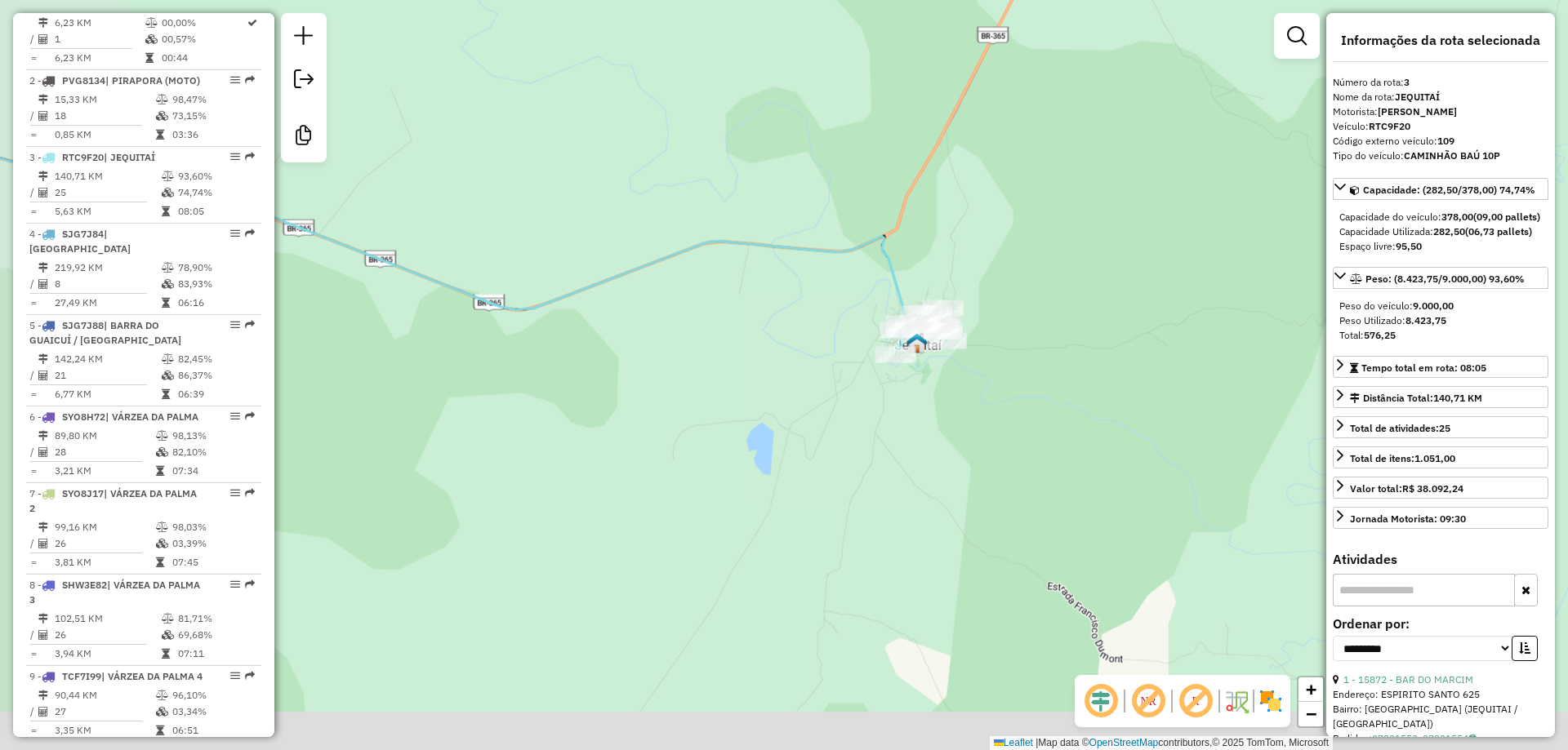
drag, startPoint x: 604, startPoint y: 507, endPoint x: 504, endPoint y: 539, distance: 105.0
click at [461, 545] on div "Janela de atendimento Grade de atendimento Capacidade Transportadoras Veículos …" at bounding box center [784, 375] width 1568 height 750
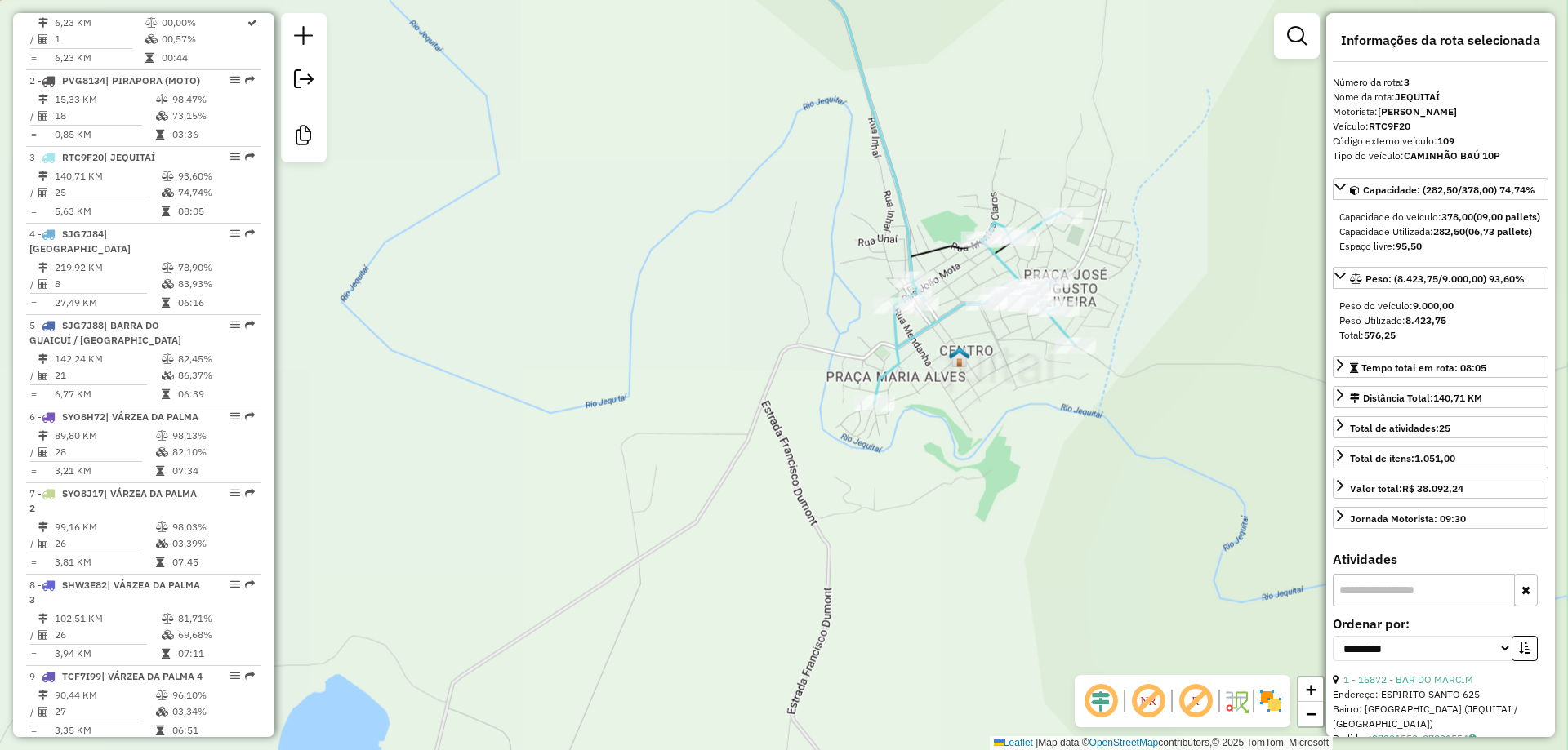
drag, startPoint x: 746, startPoint y: 385, endPoint x: 609, endPoint y: 447, distance: 150.4
click at [608, 448] on div "Janela de atendimento Grade de atendimento Capacidade Transportadoras Veículos …" at bounding box center [784, 375] width 1568 height 750
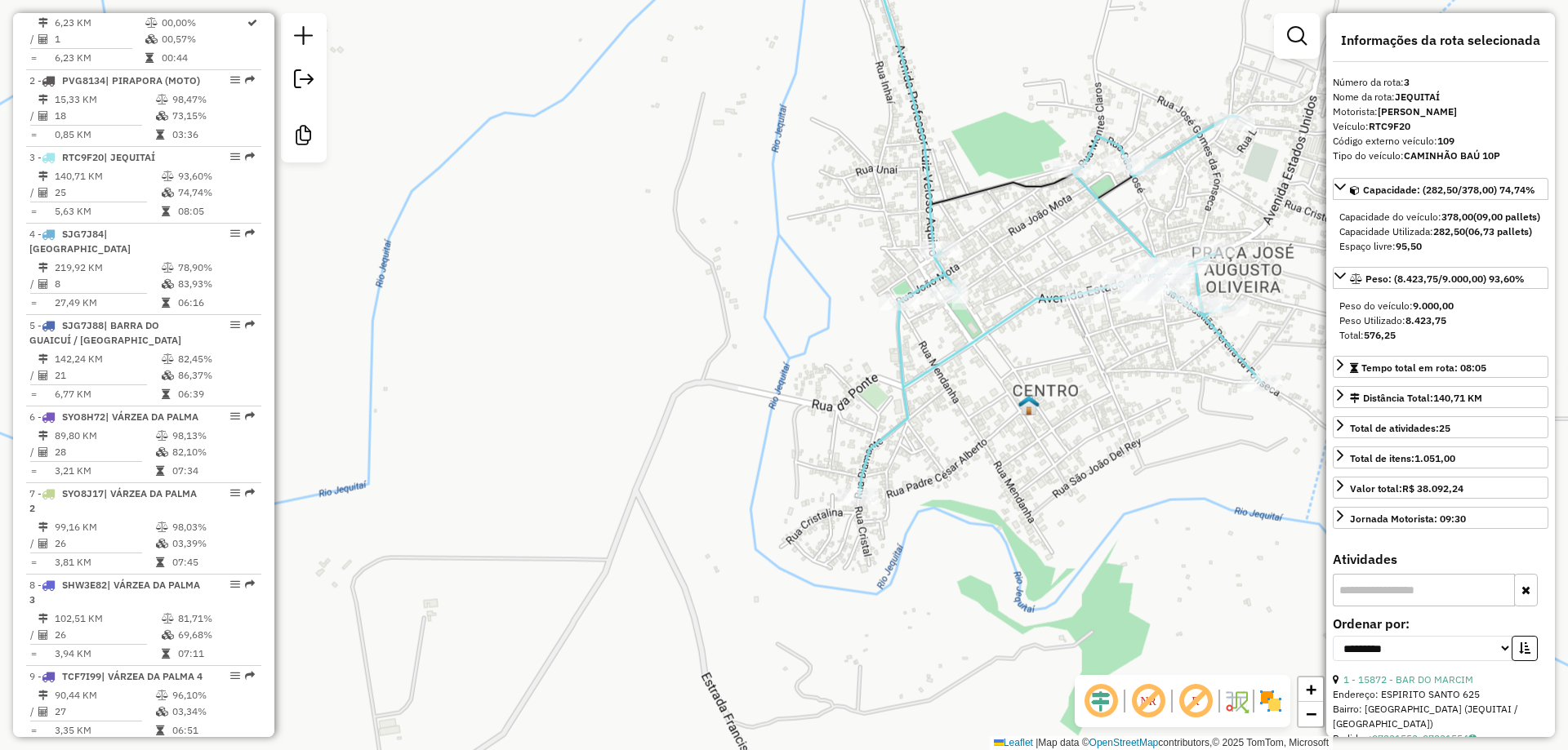
click at [687, 392] on div "Janela de atendimento Grade de atendimento Capacidade Transportadoras Veículos …" at bounding box center [784, 375] width 1568 height 750
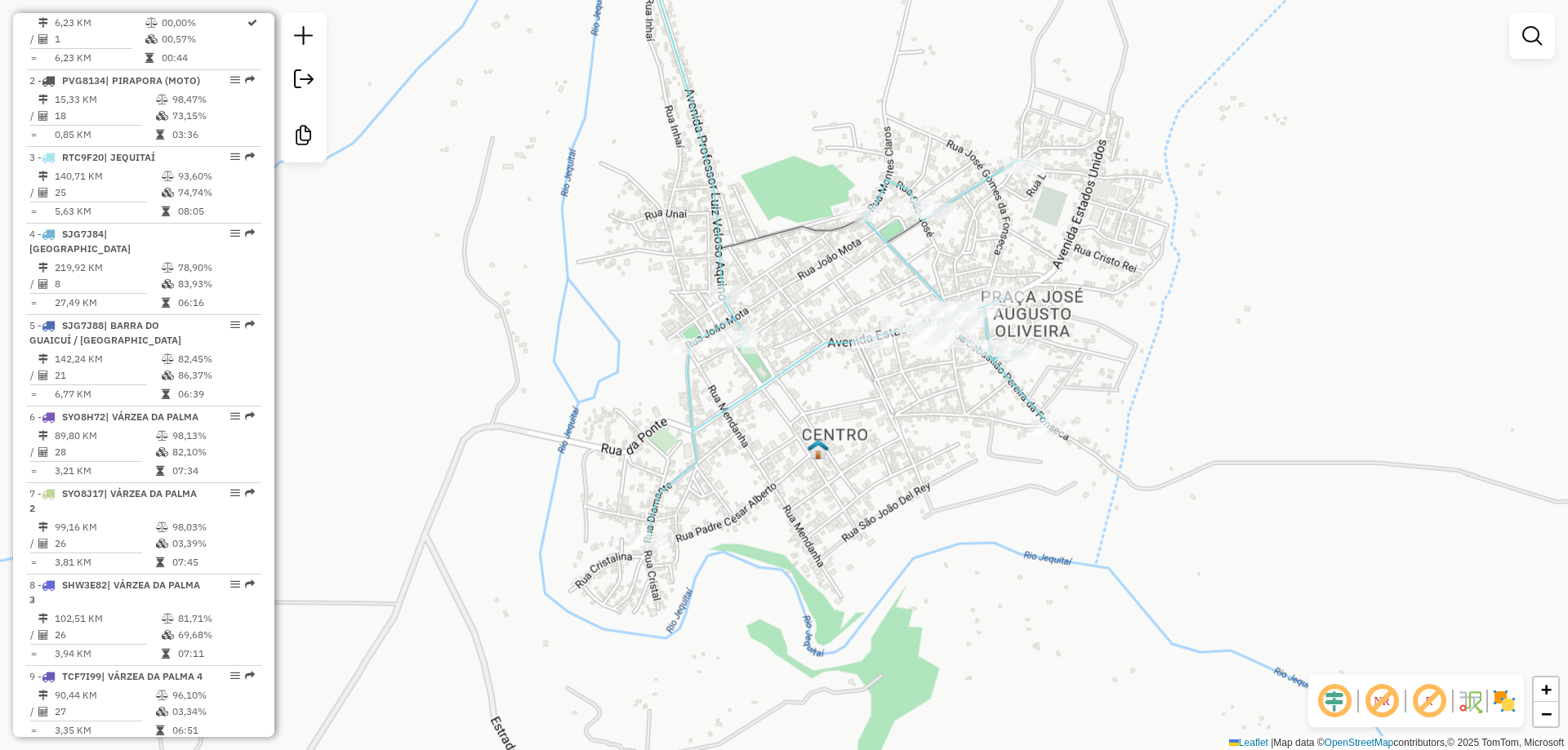
drag, startPoint x: 614, startPoint y: 446, endPoint x: 464, endPoint y: 439, distance: 150.2
click at [464, 439] on div "Janela de atendimento Grade de atendimento Capacidade Transportadoras Veículos …" at bounding box center [784, 375] width 1568 height 750
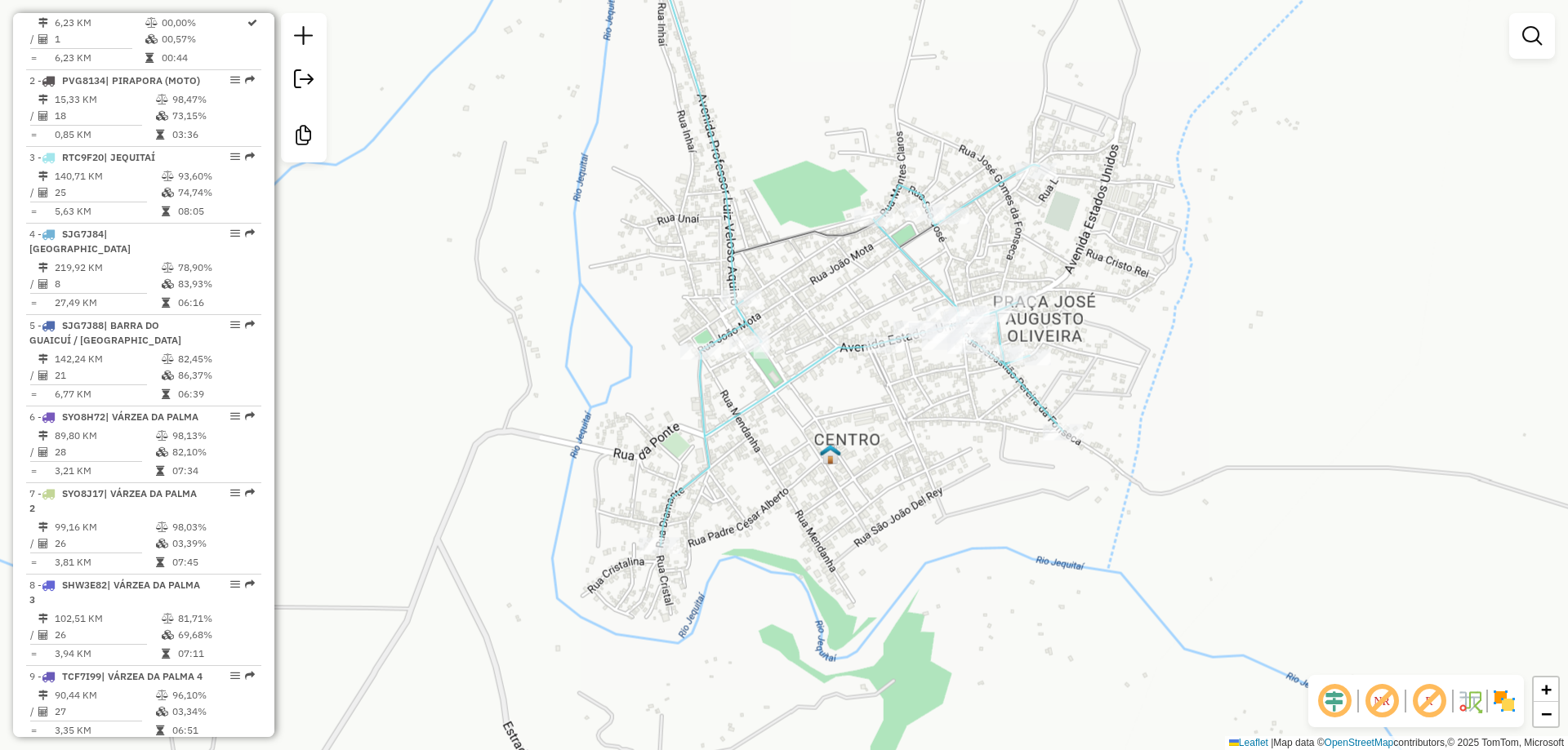
drag, startPoint x: 536, startPoint y: 472, endPoint x: 559, endPoint y: 482, distance: 25.1
click at [559, 482] on div "Janela de atendimento Grade de atendimento Capacidade Transportadoras Veículos …" at bounding box center [784, 375] width 1568 height 750
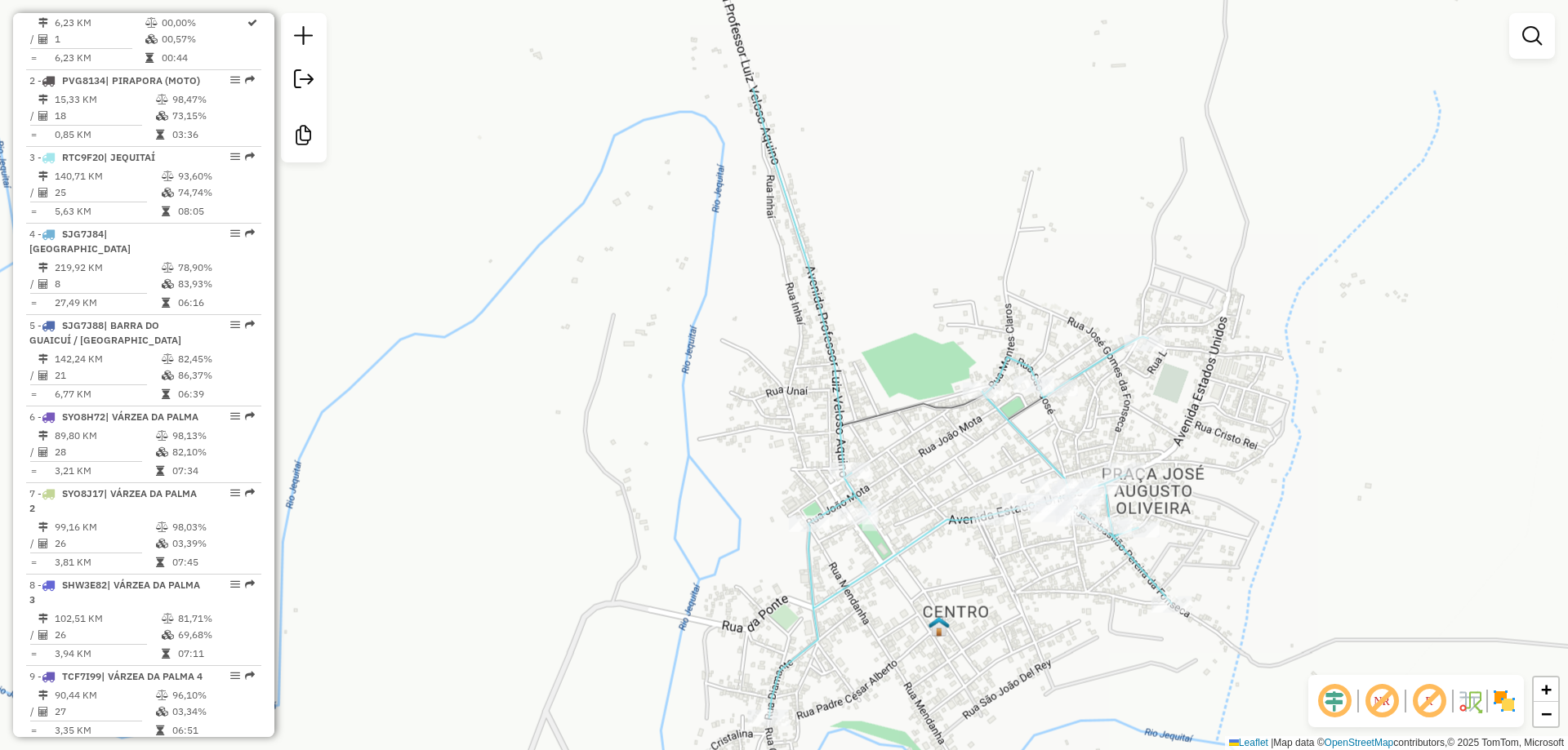
click at [608, 246] on div "Janela de atendimento Grade de atendimento Capacidade Transportadoras Veículos …" at bounding box center [784, 375] width 1568 height 750
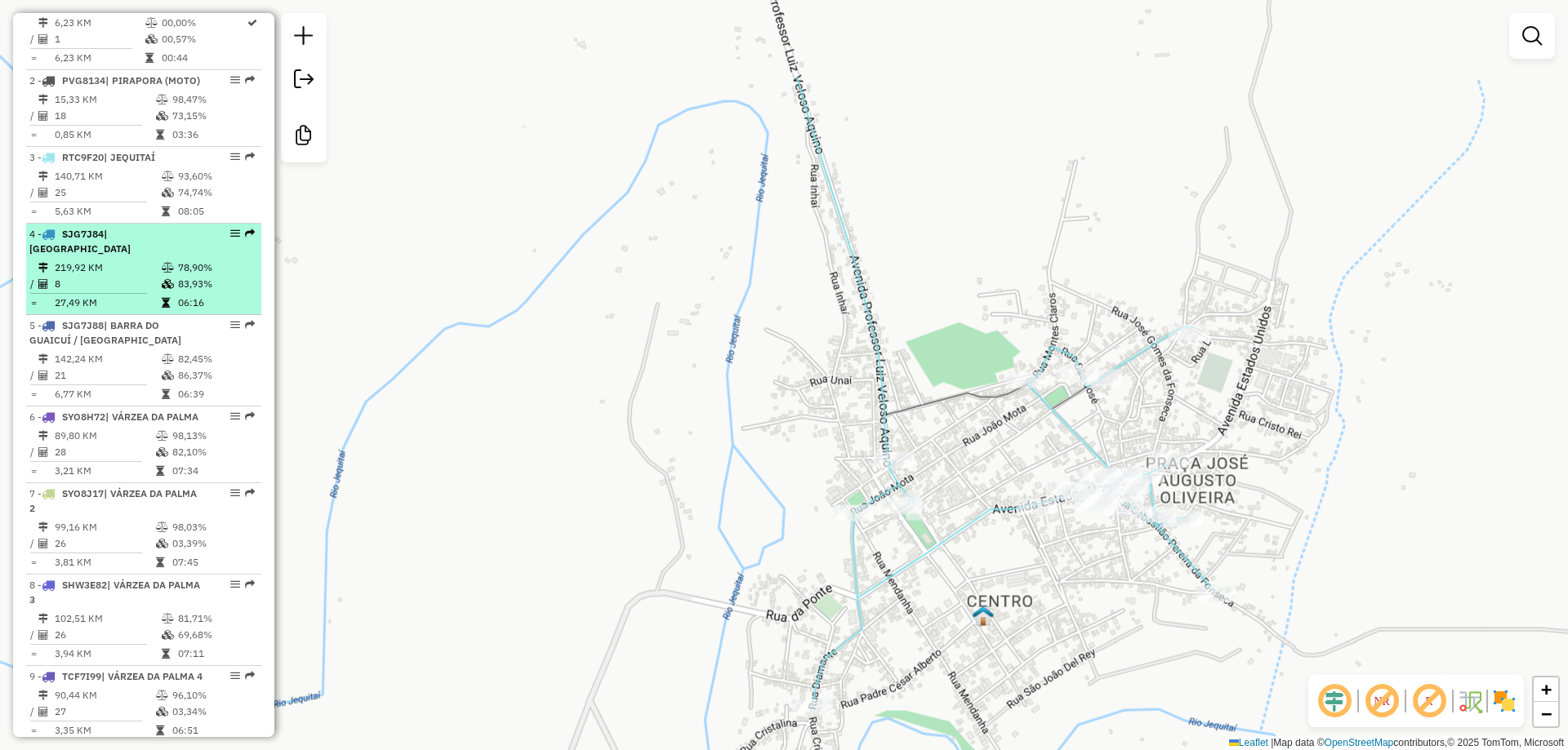
click at [177, 276] on td "78,90%" at bounding box center [215, 268] width 77 height 16
select select "**********"
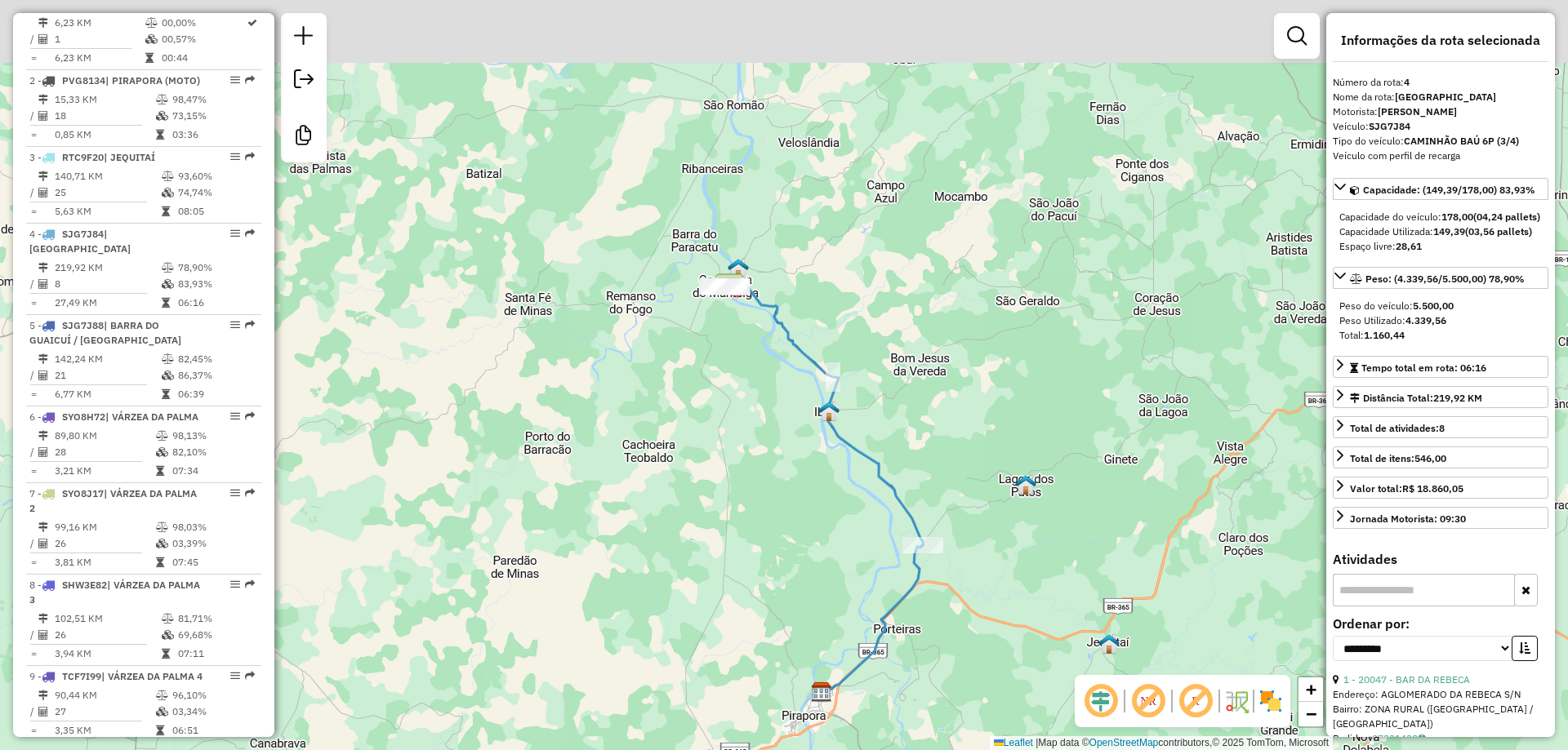
drag, startPoint x: 769, startPoint y: 496, endPoint x: 811, endPoint y: 555, distance: 72.4
click at [810, 557] on div "Janela de atendimento Grade de atendimento Capacidade Transportadoras Veículos …" at bounding box center [784, 375] width 1568 height 750
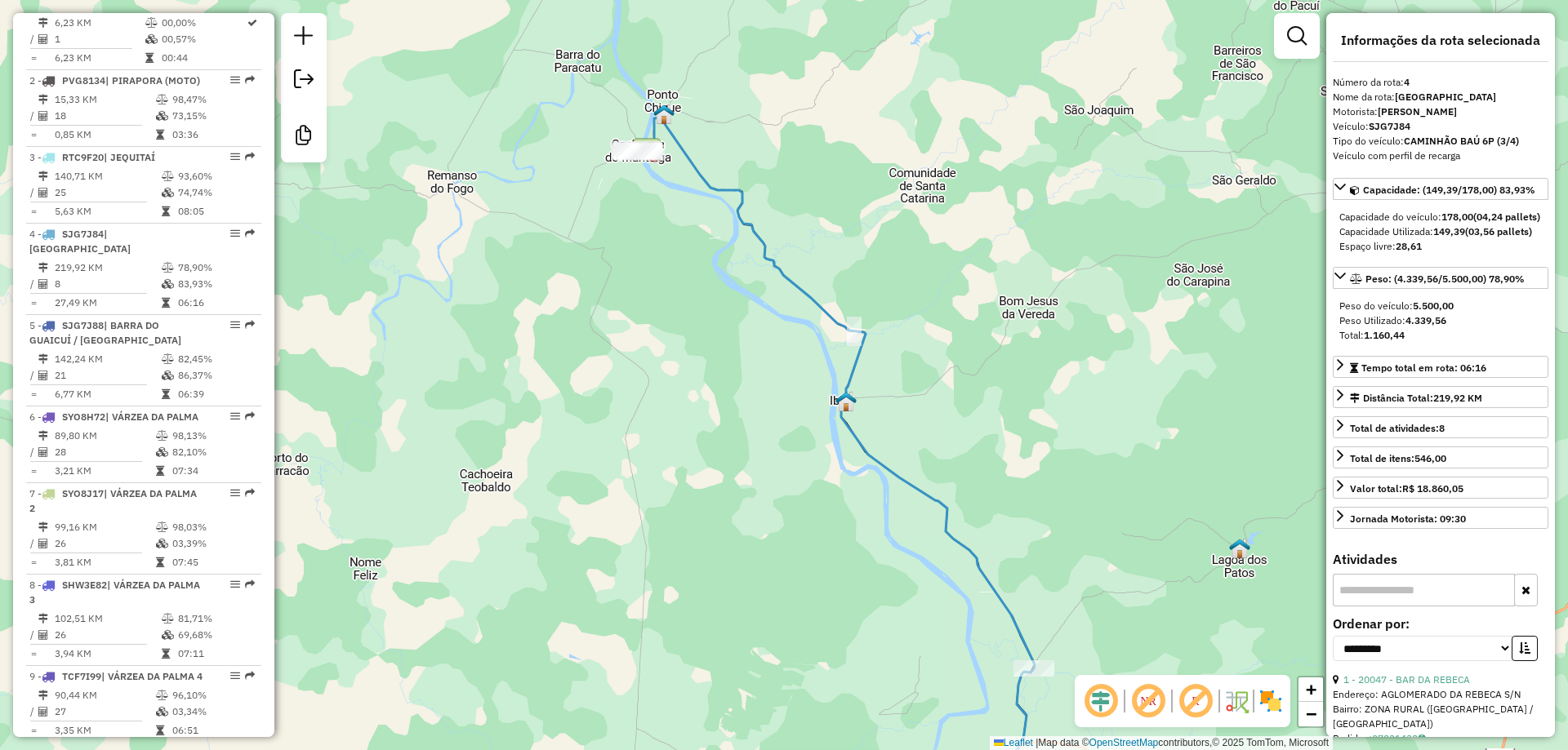
click at [934, 441] on div "Janela de atendimento Grade de atendimento Capacidade Transportadoras Veículos …" at bounding box center [784, 375] width 1568 height 750
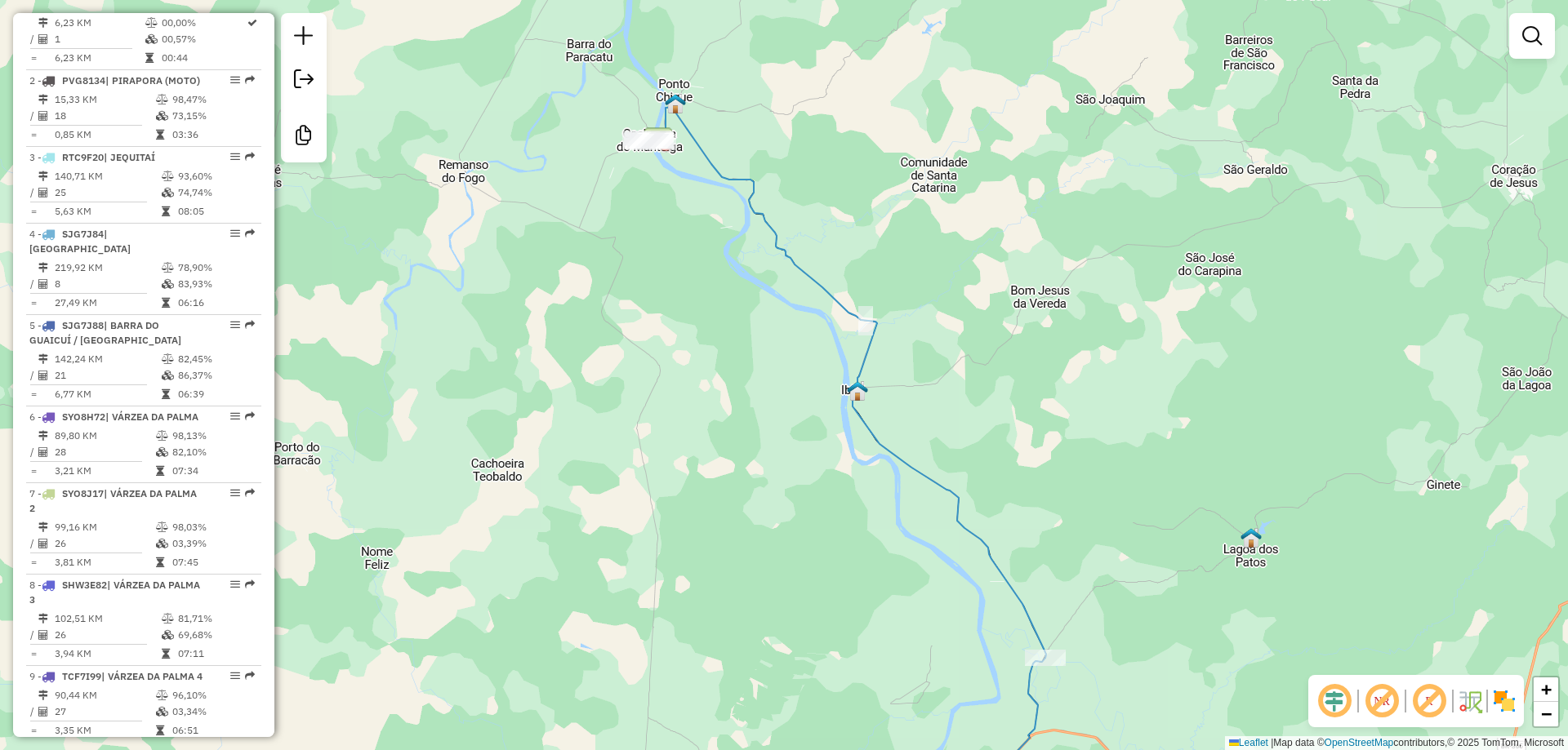
drag, startPoint x: 1015, startPoint y: 360, endPoint x: 1027, endPoint y: 350, distance: 15.6
click at [1027, 350] on div "Janela de atendimento Grade de atendimento Capacidade Transportadoras Veículos …" at bounding box center [784, 375] width 1568 height 750
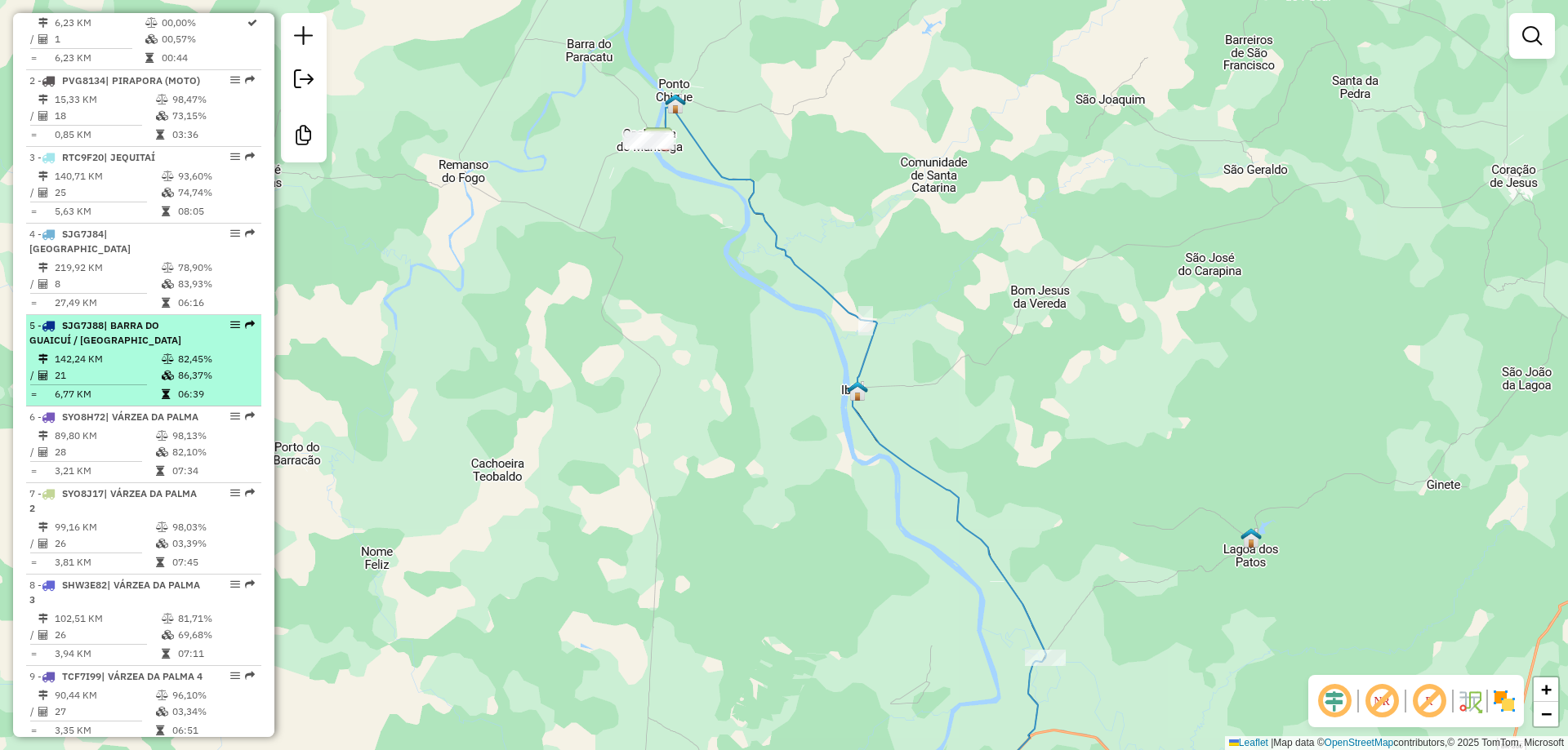
click at [117, 348] on div "5 - SJG7J88 | BARRA DO GUAICUÍ / IBIAÍ" at bounding box center [115, 333] width 174 height 29
select select "**********"
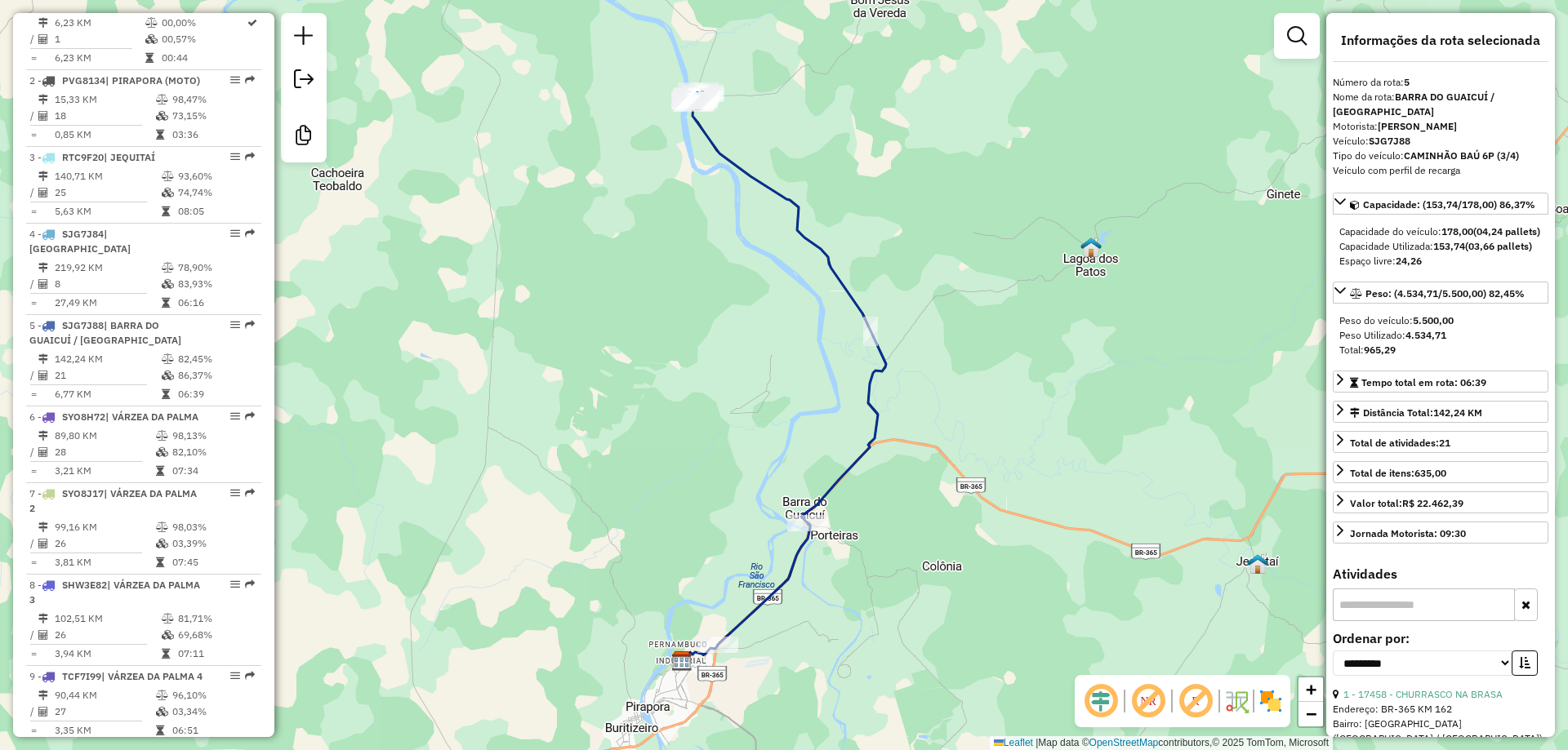
drag, startPoint x: 765, startPoint y: 419, endPoint x: 721, endPoint y: 463, distance: 62.2
click at [721, 463] on div "Rota 5 - Placa SJG7J88 62717 - MERC E PAD PAULISTA Janela de atendimento Grade …" at bounding box center [784, 375] width 1568 height 750
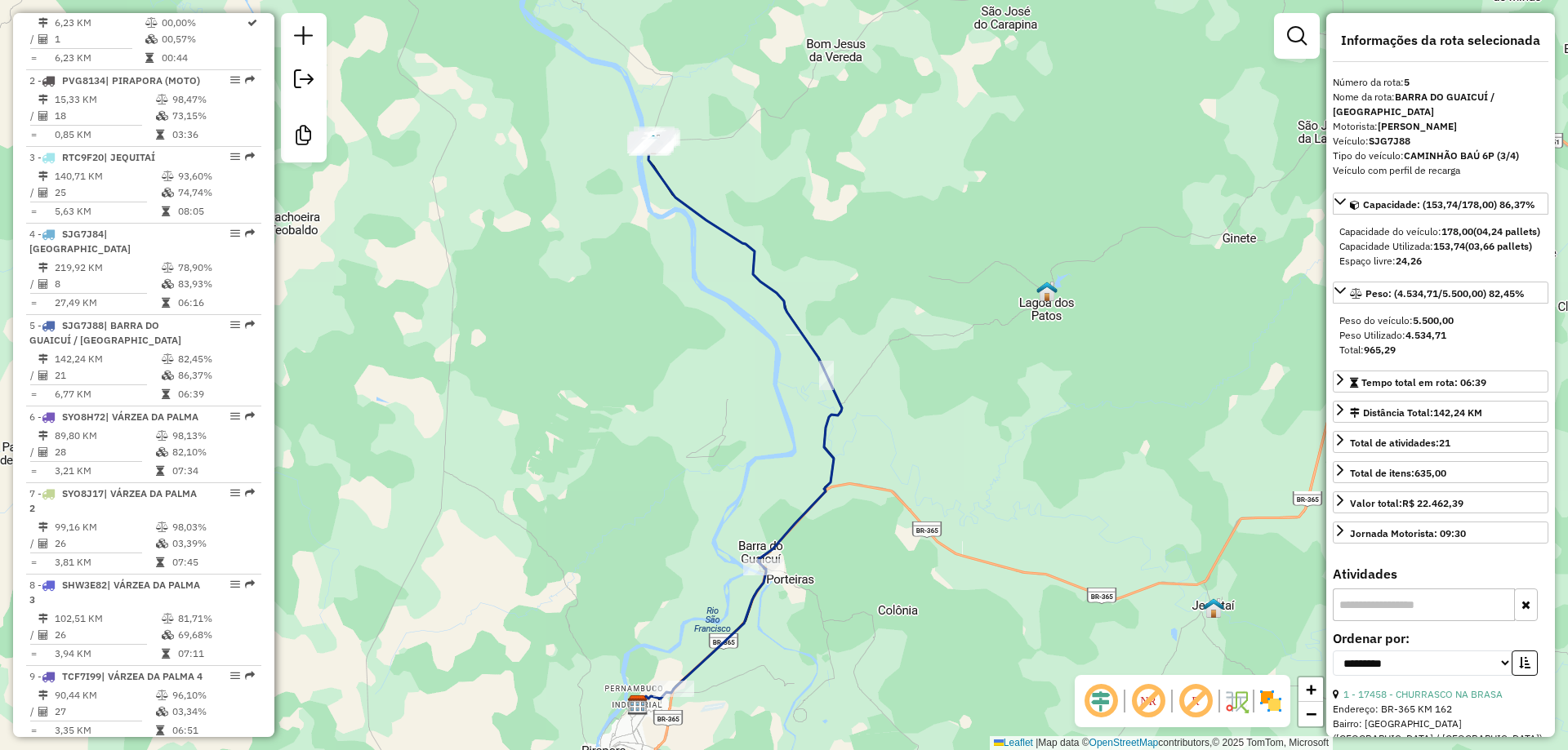
click at [721, 441] on div "Janela de atendimento Grade de atendimento Capacidade Transportadoras Veículos …" at bounding box center [784, 375] width 1568 height 750
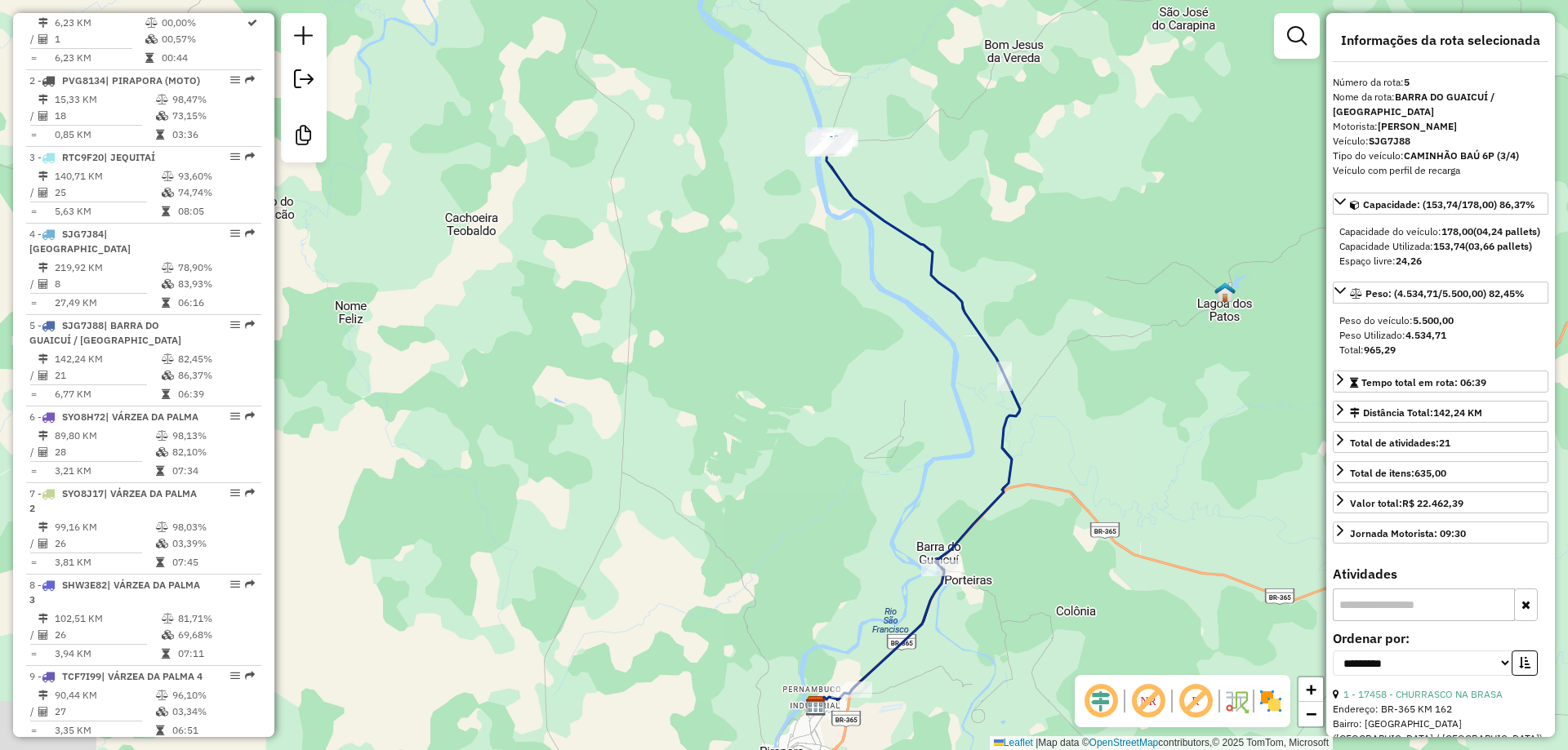
drag, startPoint x: 746, startPoint y: 440, endPoint x: 872, endPoint y: 439, distance: 126.0
click at [875, 440] on div "Janela de atendimento Grade de atendimento Capacidade Transportadoras Veículos …" at bounding box center [784, 375] width 1568 height 750
click at [871, 439] on div "Janela de atendimento Grade de atendimento Capacidade Transportadoras Veículos …" at bounding box center [784, 375] width 1568 height 750
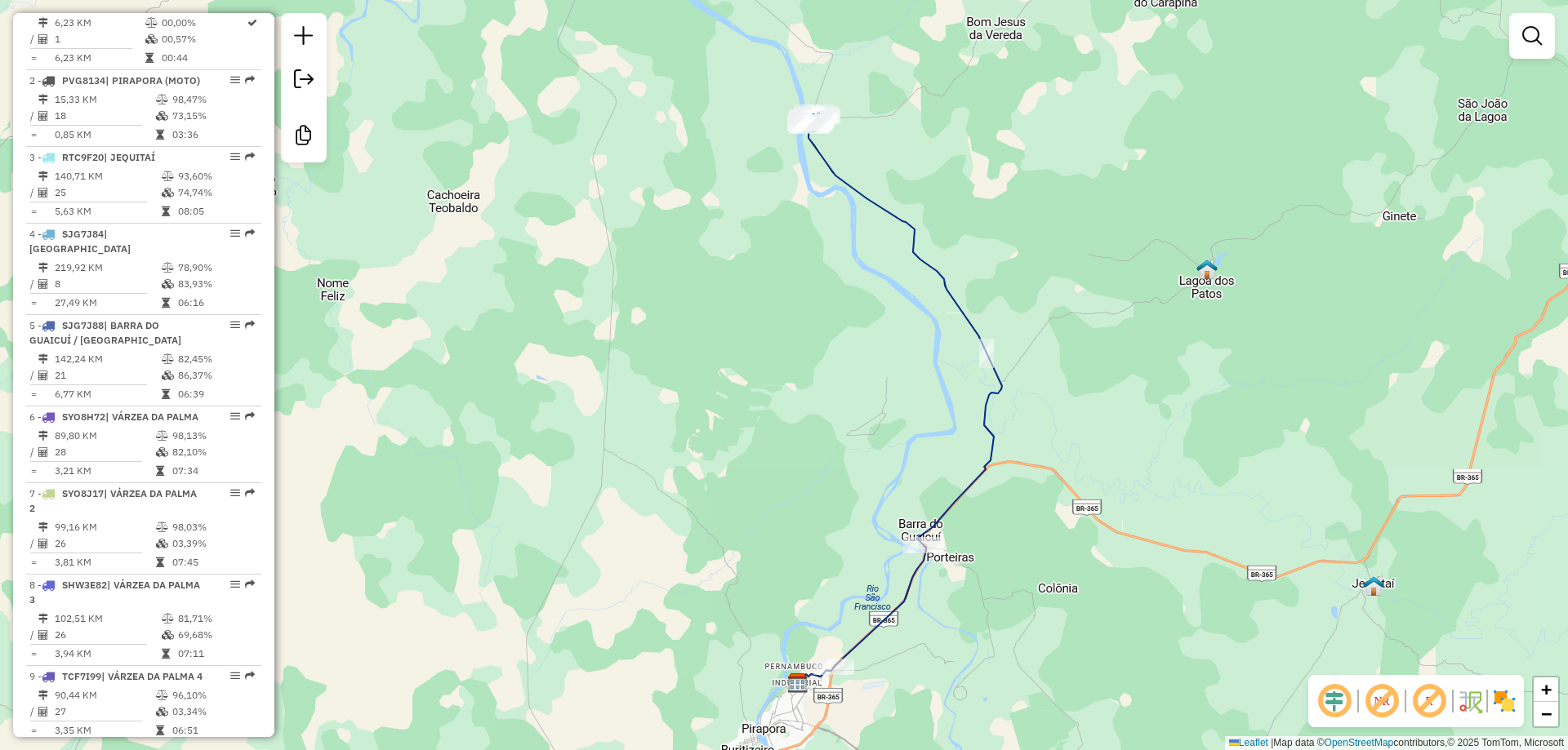
drag, startPoint x: 848, startPoint y: 389, endPoint x: 838, endPoint y: 391, distance: 10.2
click at [838, 391] on div "Janela de atendimento Grade de atendimento Capacidade Transportadoras Veículos …" at bounding box center [784, 375] width 1568 height 750
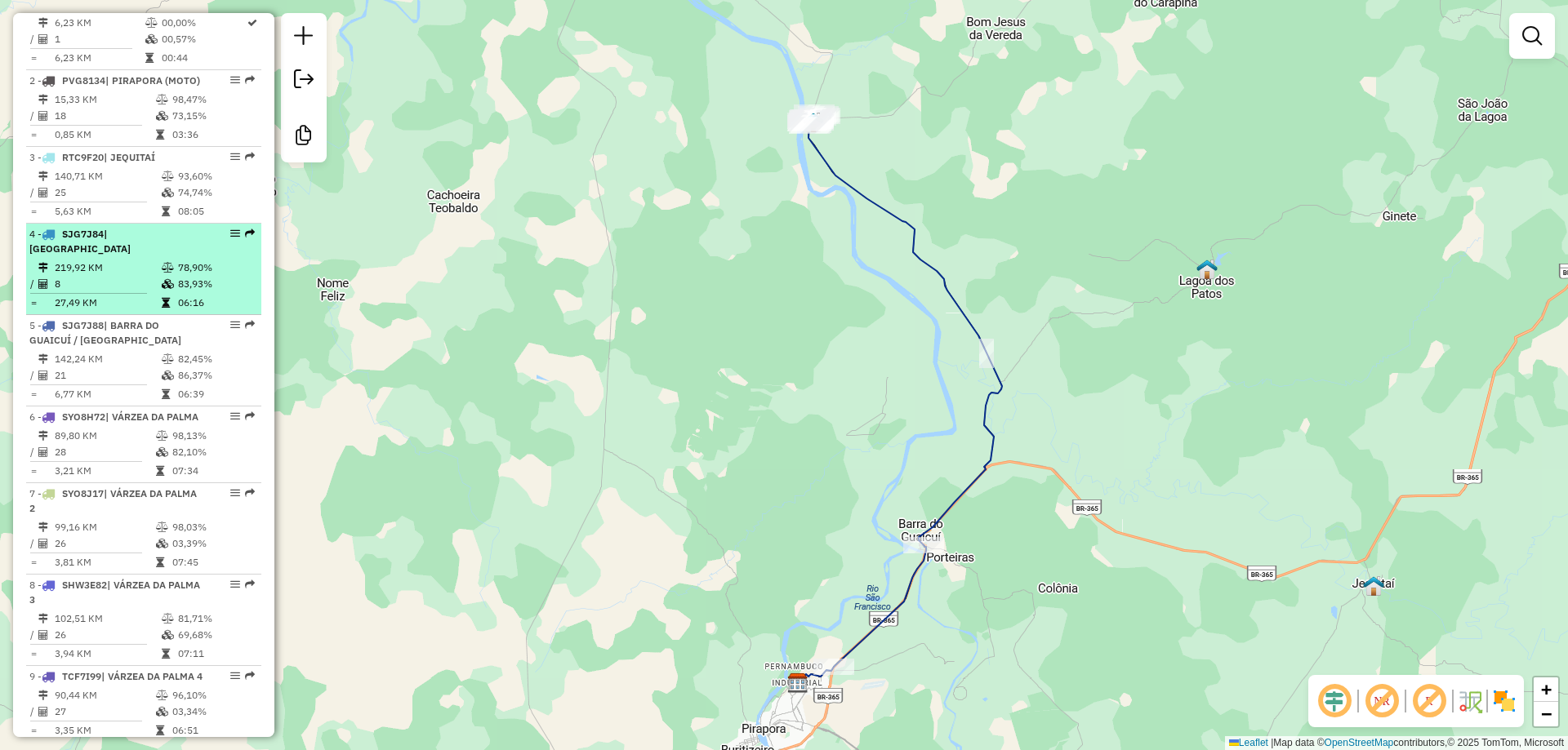
scroll to position [846, 0]
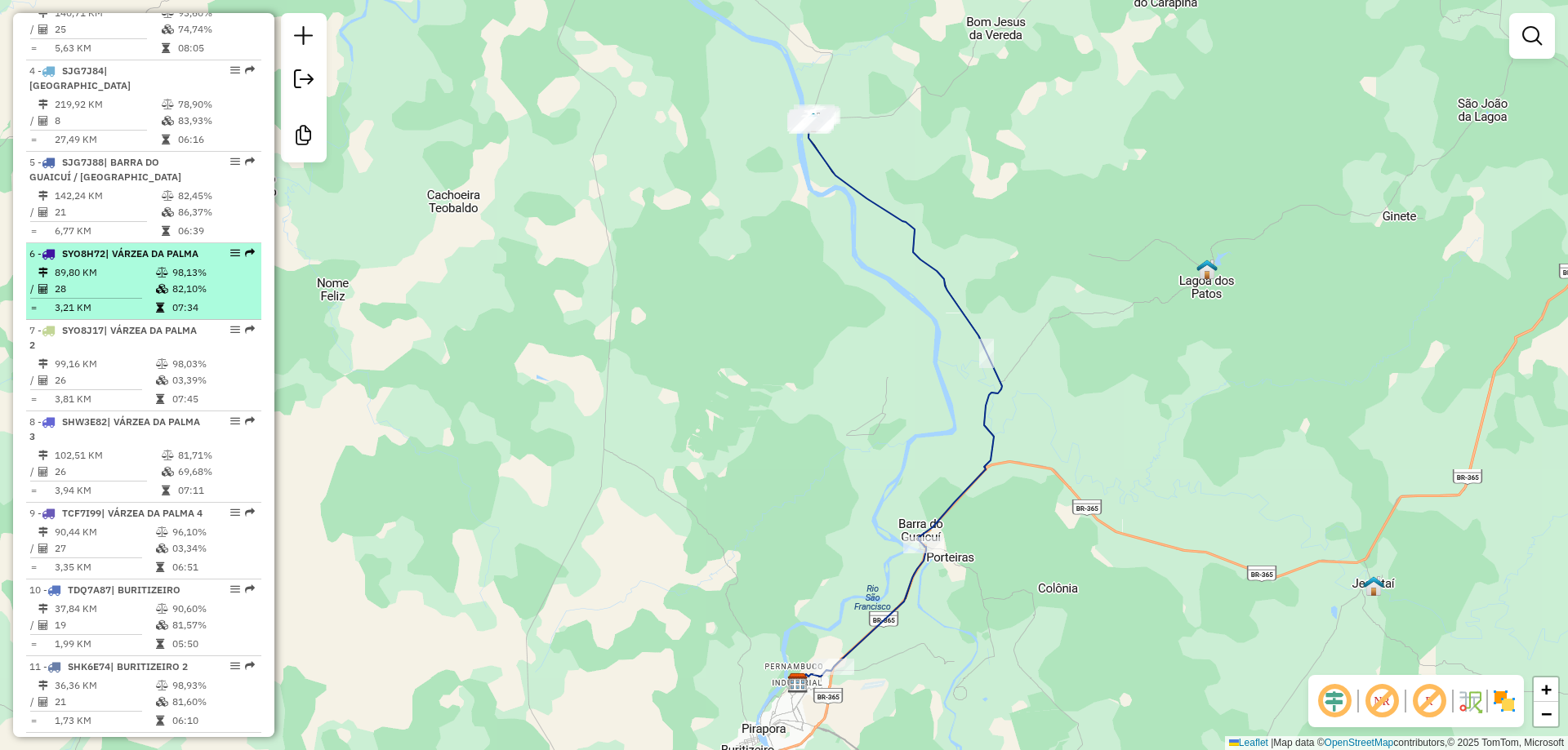
click at [114, 262] on div "6 - SYO8H72 | VÁRZEA DA PALMA" at bounding box center [115, 253] width 174 height 15
select select "**********"
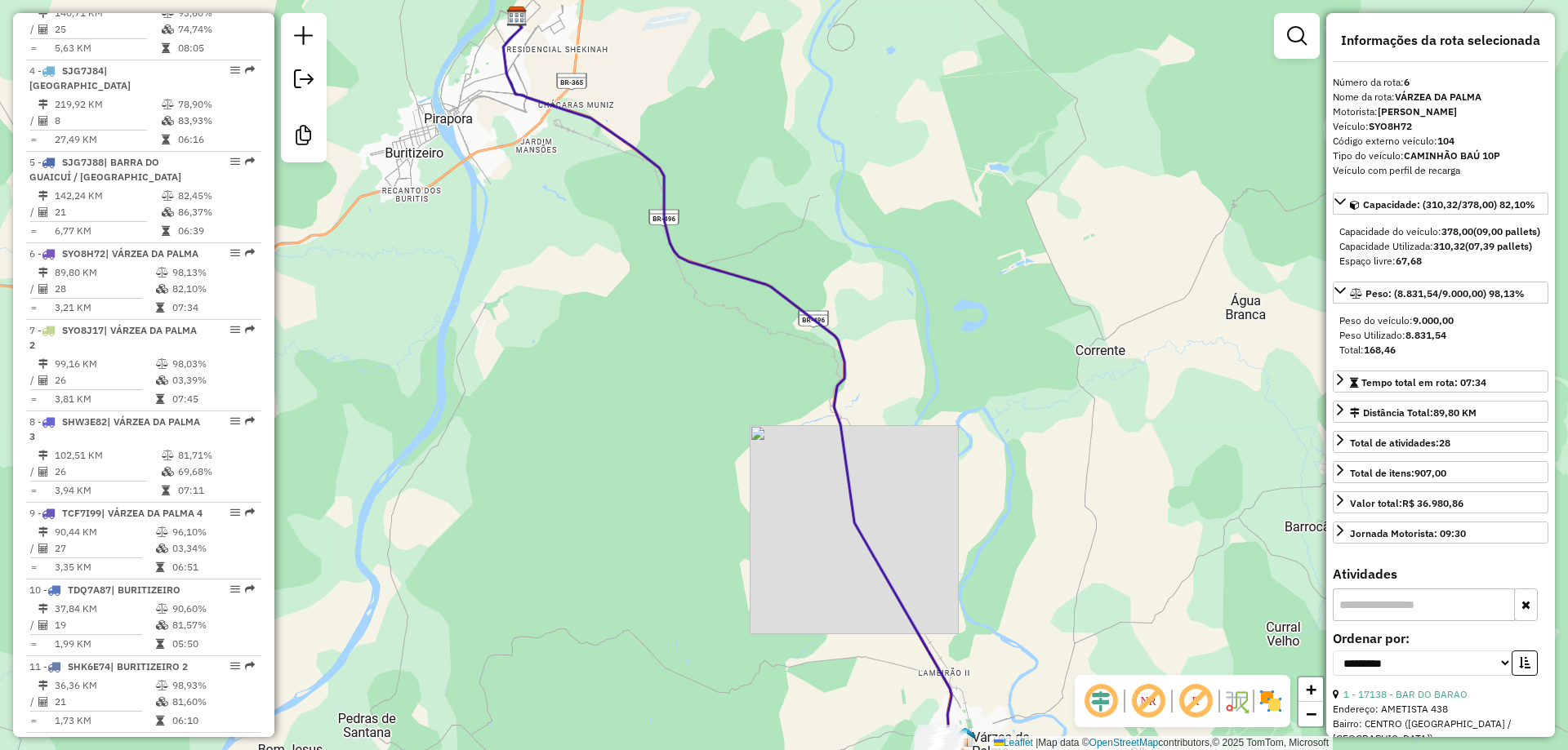
drag, startPoint x: 941, startPoint y: 24, endPoint x: 787, endPoint y: -99, distance: 197.1
click at [787, 0] on html "Aguarde... Pop-up bloqueado! Seu navegador bloqueou automáticamente a abertura …" at bounding box center [784, 375] width 1568 height 750
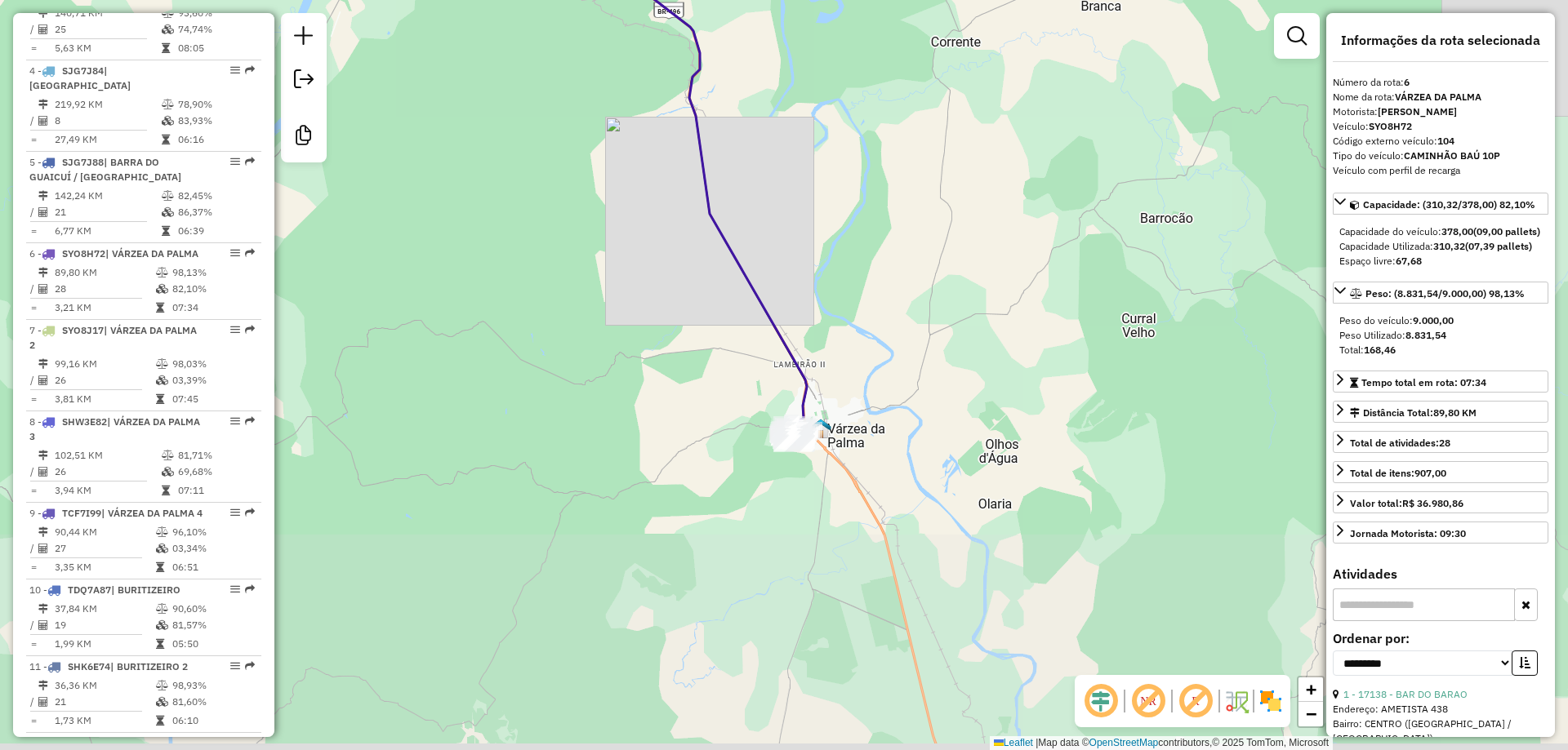
drag, startPoint x: 811, startPoint y: 186, endPoint x: 760, endPoint y: 155, distance: 59.7
click at [770, 87] on div "Janela de atendimento Grade de atendimento Capacidade Transportadoras Veículos …" at bounding box center [784, 375] width 1568 height 750
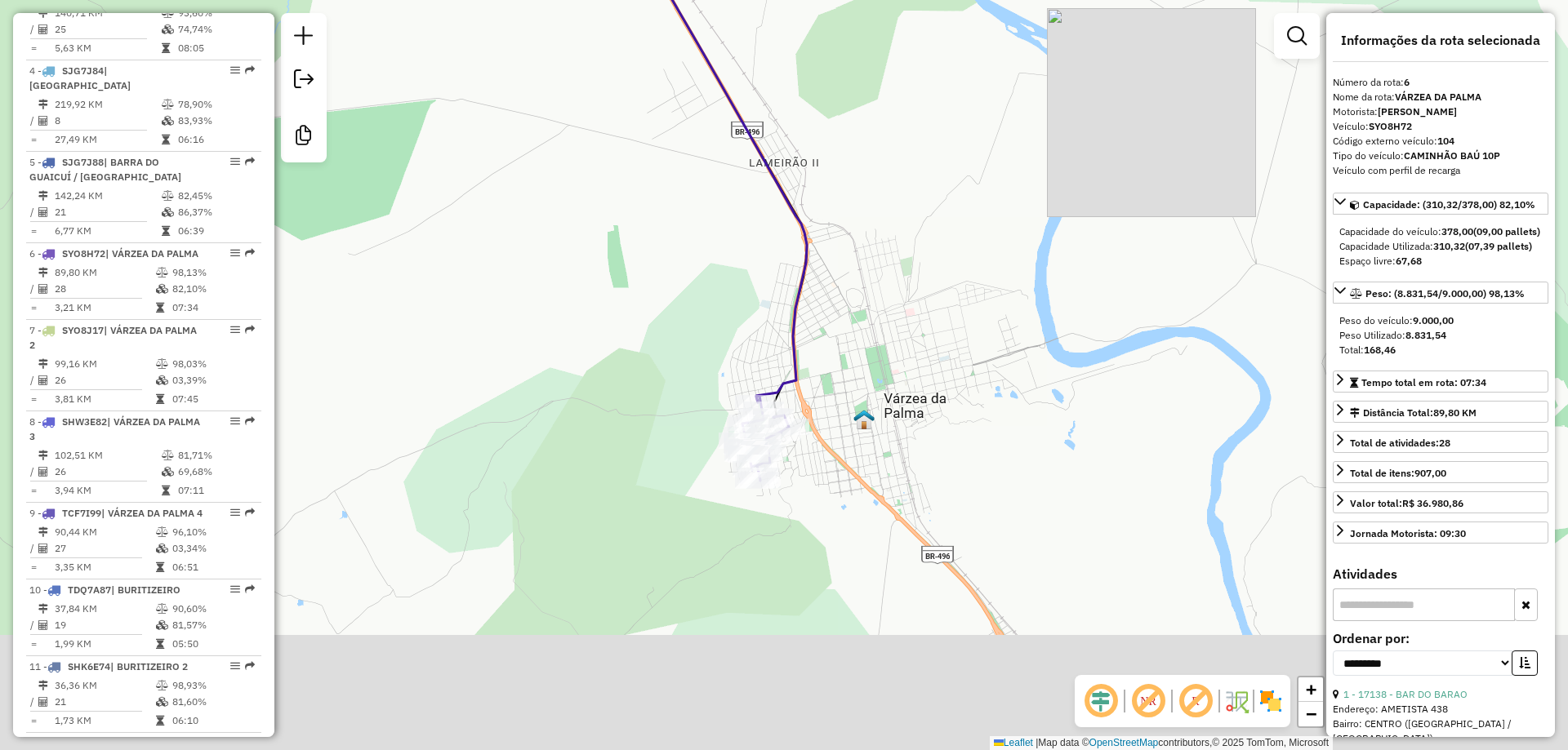
click at [633, 260] on div "Janela de atendimento Grade de atendimento Capacidade Transportadoras Veículos …" at bounding box center [784, 375] width 1568 height 750
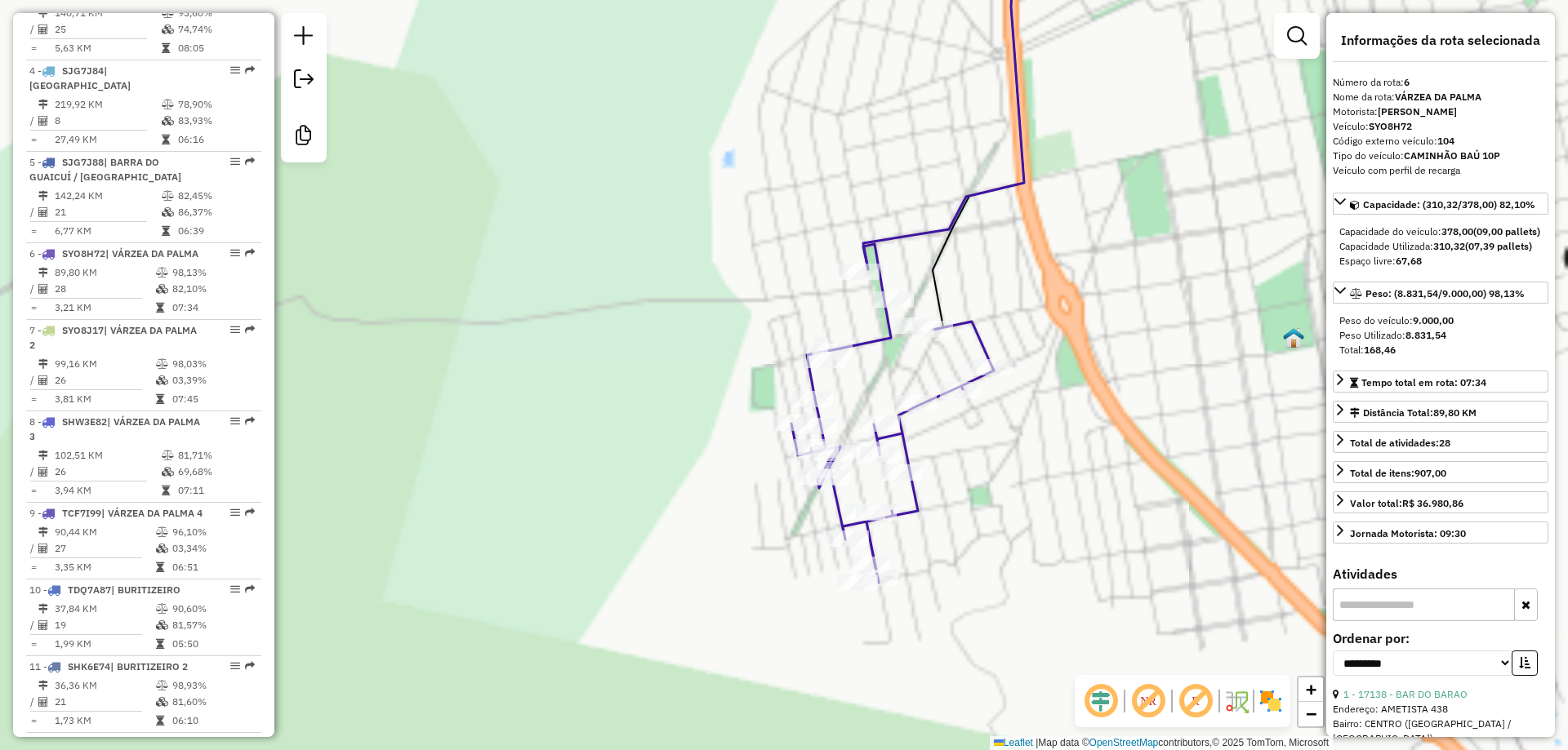
drag, startPoint x: 636, startPoint y: 275, endPoint x: 510, endPoint y: 133, distance: 189.8
click at [510, 133] on div "Janela de atendimento Grade de atendimento Capacidade Transportadoras Veículos …" at bounding box center [784, 375] width 1568 height 750
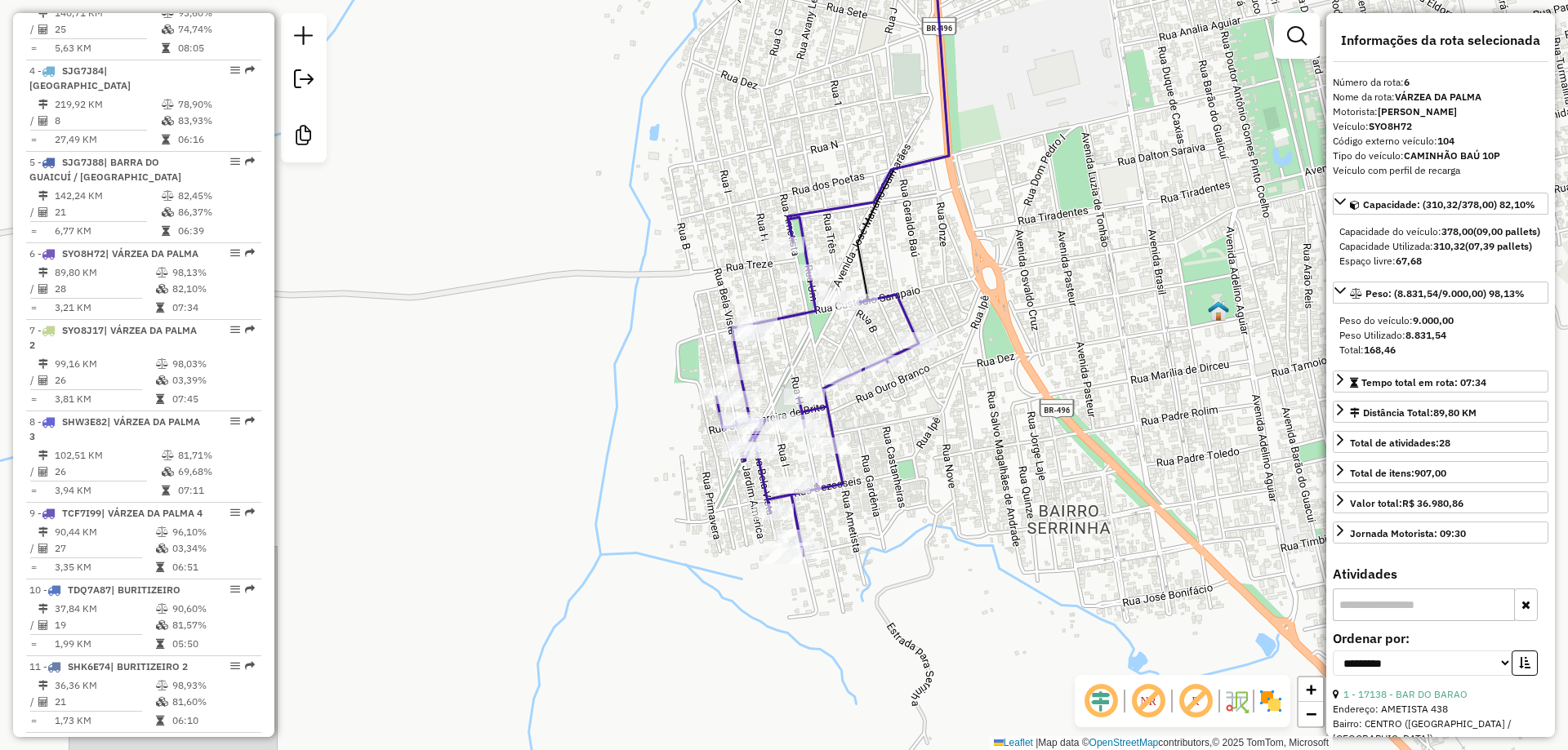
click at [556, 253] on div "Janela de atendimento Grade de atendimento Capacidade Transportadoras Veículos …" at bounding box center [784, 375] width 1568 height 750
drag, startPoint x: 555, startPoint y: 261, endPoint x: 547, endPoint y: 262, distance: 8.1
click at [552, 260] on div "Janela de atendimento Grade de atendimento Capacidade Transportadoras Veículos …" at bounding box center [784, 375] width 1568 height 750
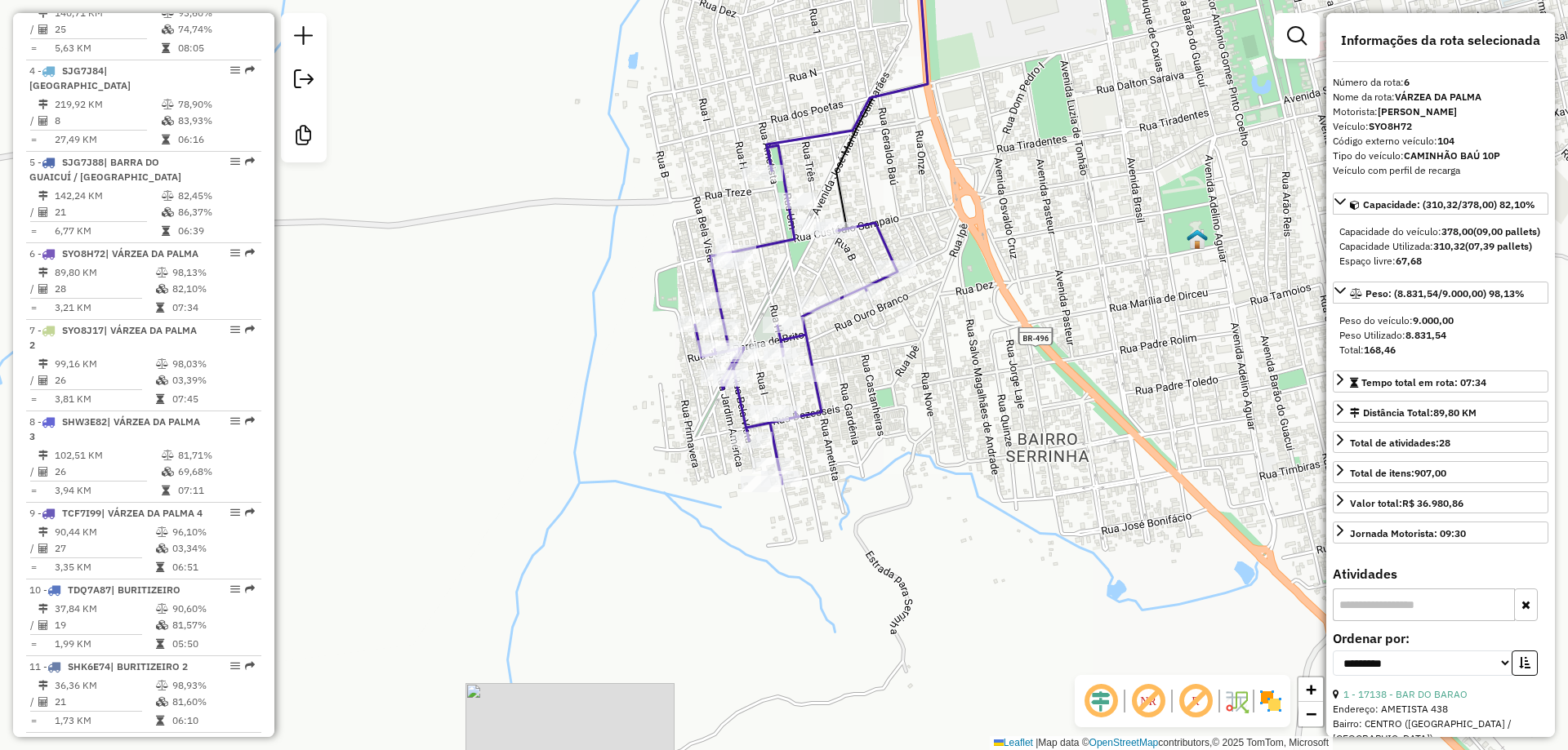
drag, startPoint x: 542, startPoint y: 314, endPoint x: 524, endPoint y: 235, distance: 81.0
click at [522, 235] on div "Janela de atendimento Grade de atendimento Capacidade Transportadoras Veículos …" at bounding box center [784, 375] width 1568 height 750
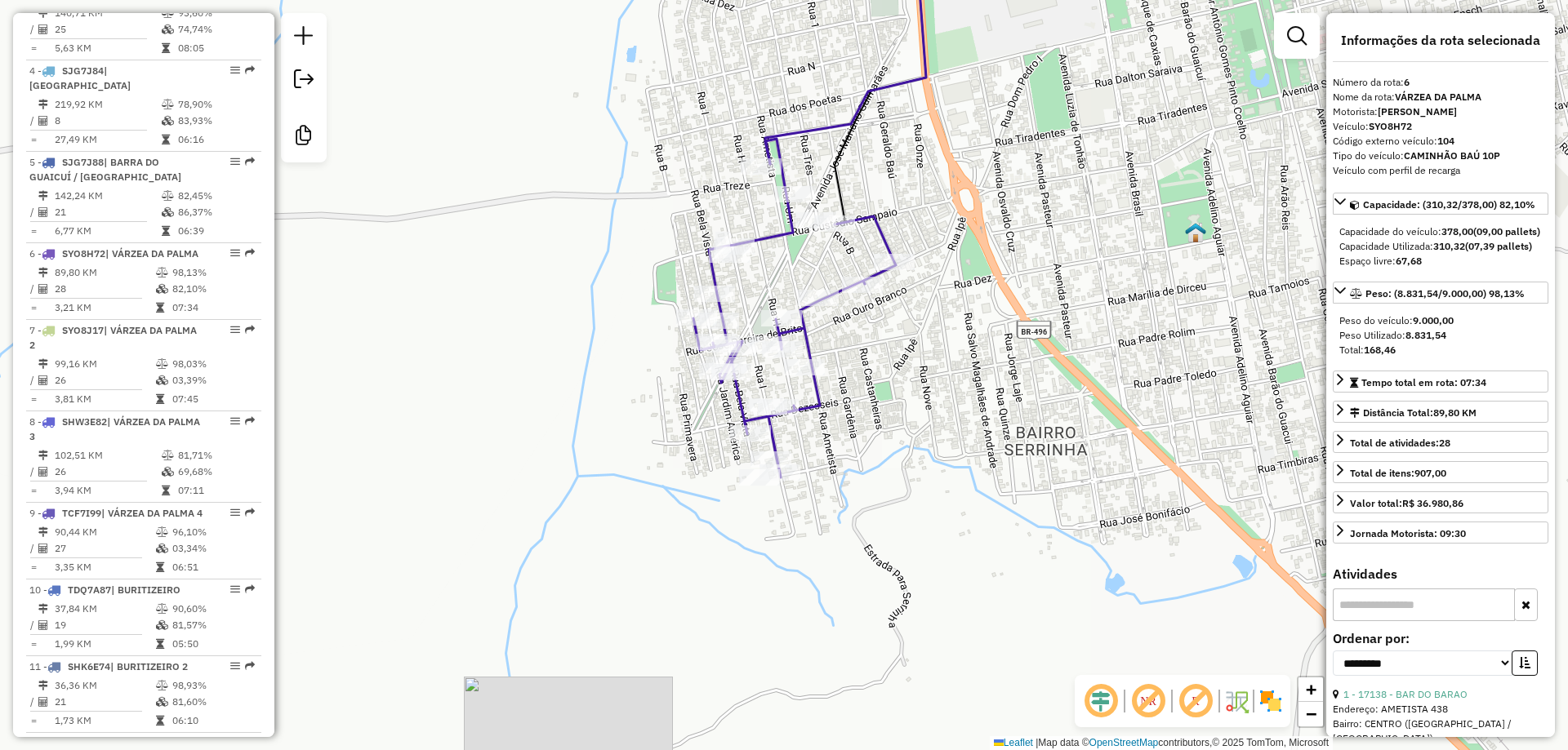
click at [532, 235] on div "Janela de atendimento Grade de atendimento Capacidade Transportadoras Veículos …" at bounding box center [784, 375] width 1568 height 750
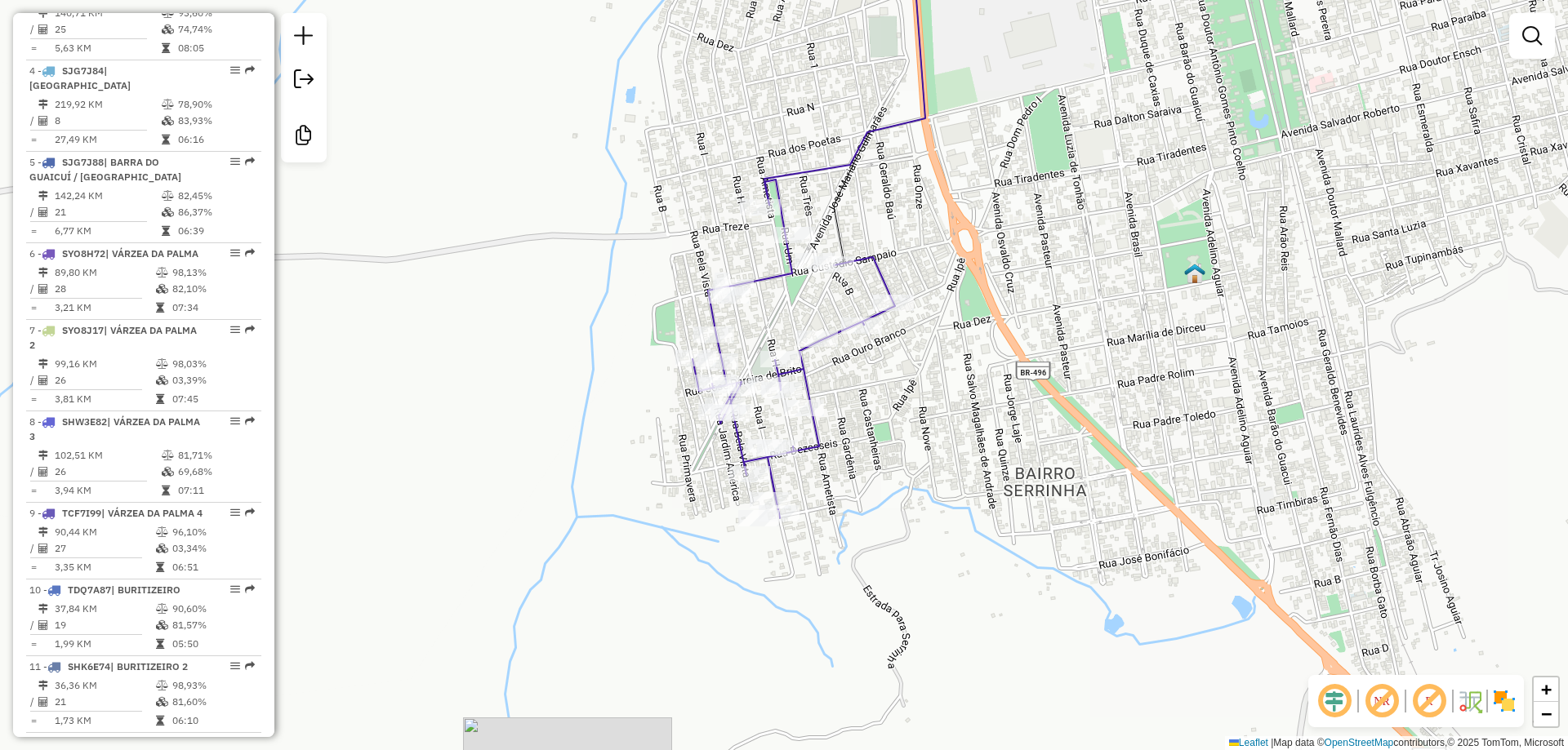
drag, startPoint x: 551, startPoint y: 246, endPoint x: 547, endPoint y: 278, distance: 32.2
click at [547, 278] on div "Janela de atendimento Grade de atendimento Capacidade Transportadoras Veículos …" at bounding box center [784, 375] width 1568 height 750
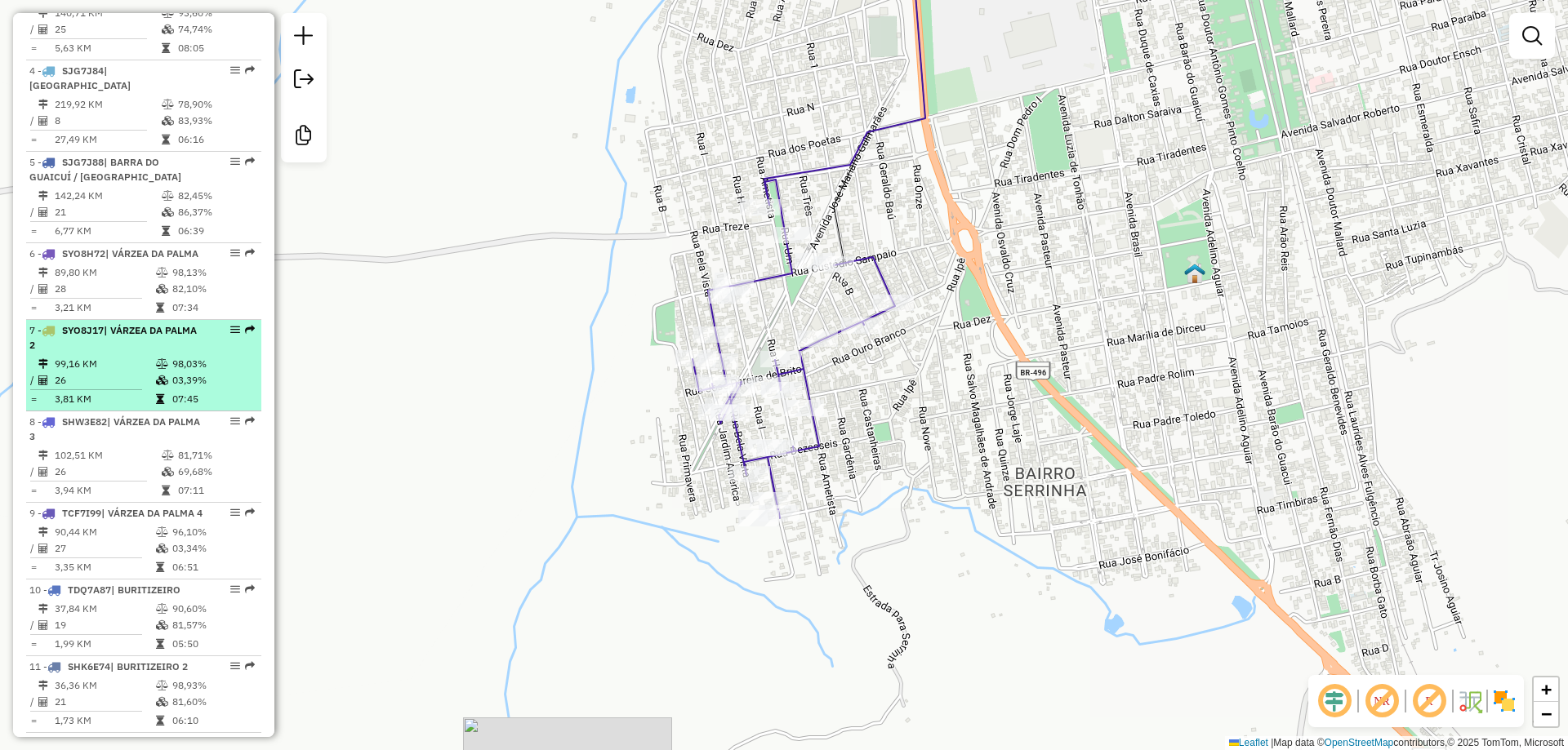
click at [169, 352] on div "7 - SYO8J17 | VÁRZEA DA PALMA 2" at bounding box center [115, 338] width 174 height 29
select select "**********"
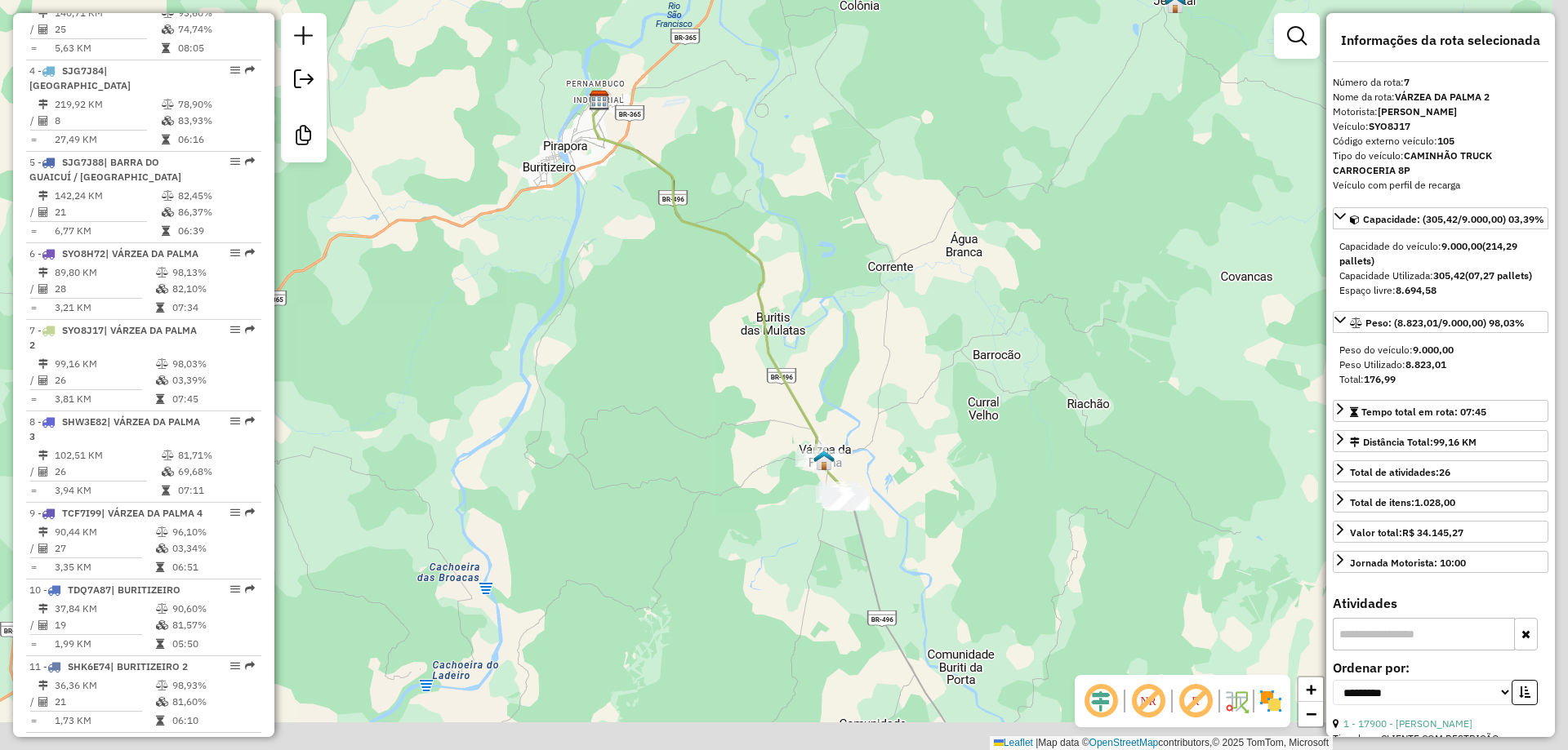
drag, startPoint x: 753, startPoint y: 550, endPoint x: 706, endPoint y: 469, distance: 93.6
click at [633, 435] on div "Janela de atendimento Grade de atendimento Capacidade Transportadoras Veículos …" at bounding box center [784, 375] width 1568 height 750
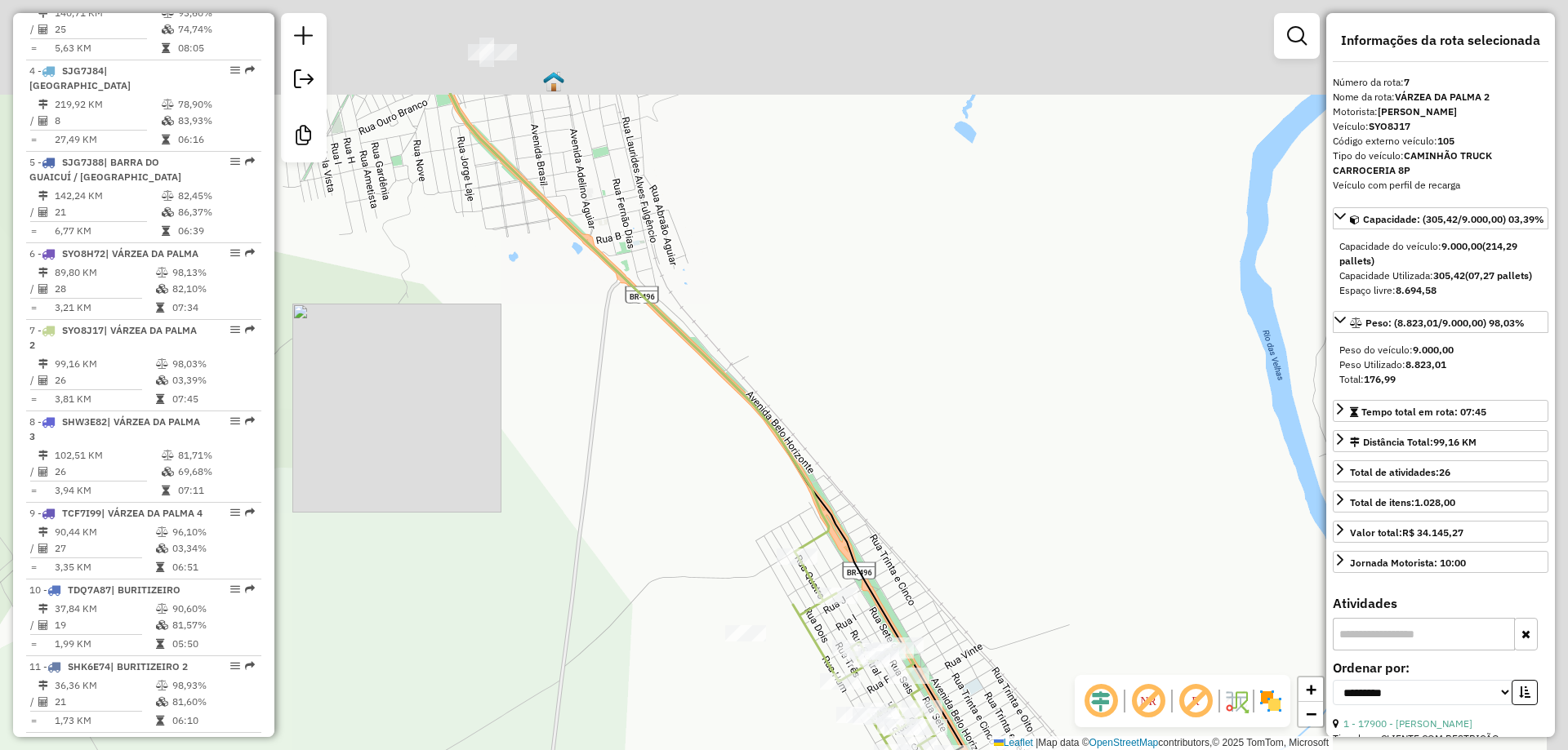
drag, startPoint x: 936, startPoint y: 260, endPoint x: 899, endPoint y: 422, distance: 166.2
click at [894, 430] on div "Janela de atendimento Grade de atendimento Capacidade Transportadoras Veículos …" at bounding box center [784, 375] width 1568 height 750
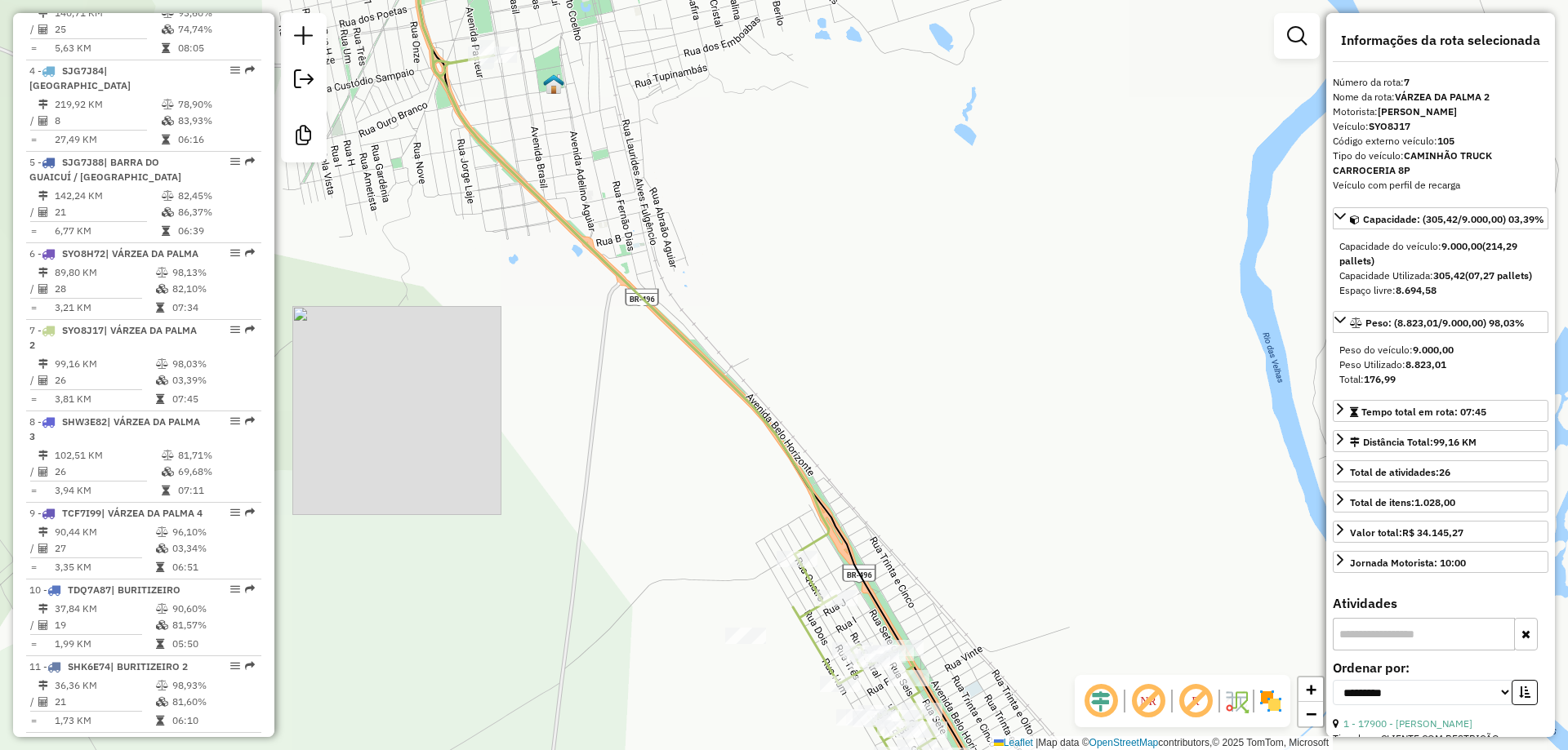
click at [899, 421] on div "Janela de atendimento Grade de atendimento Capacidade Transportadoras Veículos …" at bounding box center [784, 375] width 1568 height 750
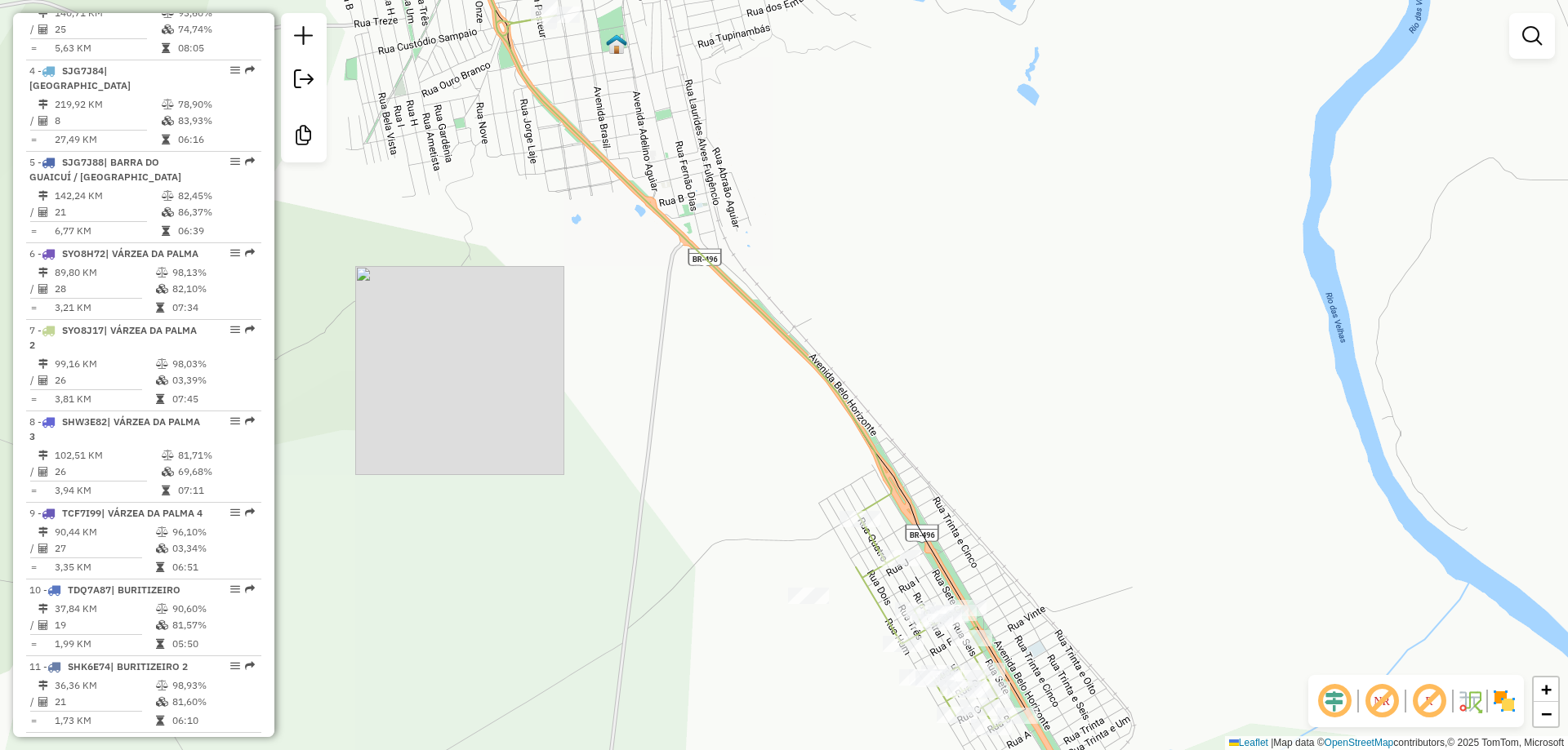
drag, startPoint x: 994, startPoint y: 395, endPoint x: 1033, endPoint y: 400, distance: 39.3
click at [1033, 400] on div "Janela de atendimento Grade de atendimento Capacidade Transportadoras Veículos …" at bounding box center [784, 375] width 1568 height 750
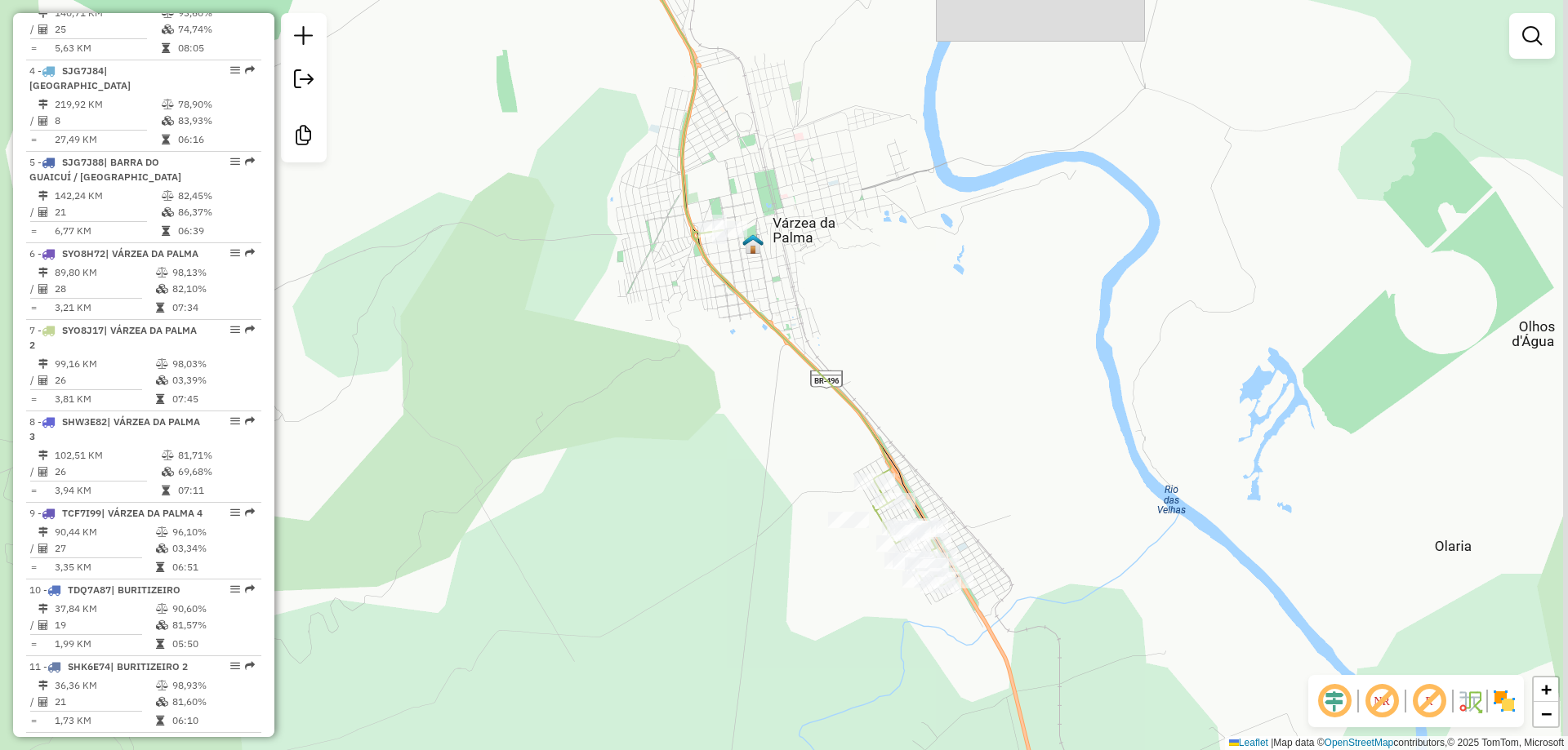
drag, startPoint x: 1033, startPoint y: 400, endPoint x: 959, endPoint y: 422, distance: 77.2
click at [960, 423] on div "Janela de atendimento Grade de atendimento Capacidade Transportadoras Veículos …" at bounding box center [784, 375] width 1568 height 750
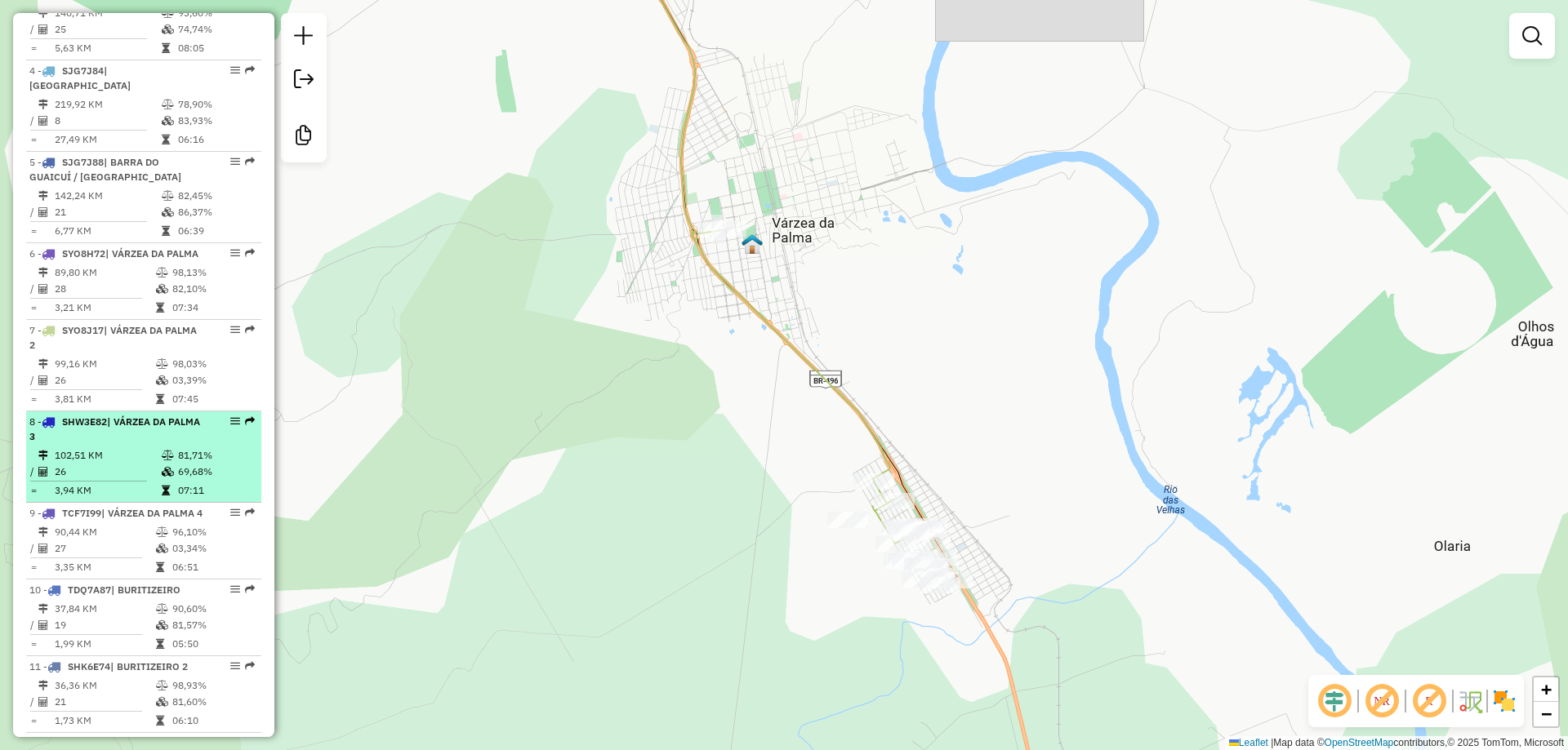
click at [122, 463] on td "102,51 KM" at bounding box center [107, 456] width 107 height 16
select select "**********"
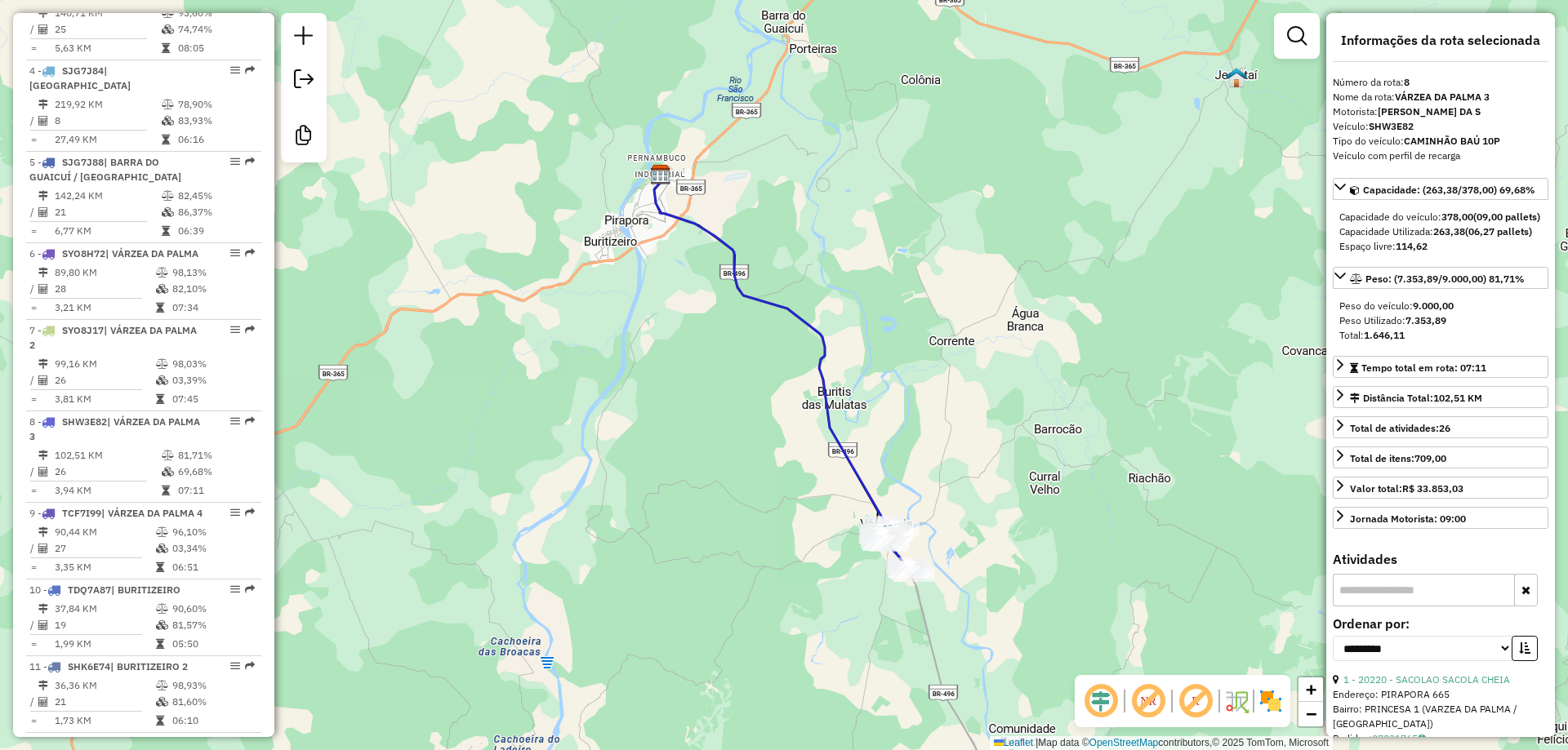
drag, startPoint x: 746, startPoint y: 362, endPoint x: 675, endPoint y: 312, distance: 86.8
click at [678, 313] on div "Janela de atendimento Grade de atendimento Capacidade Transportadoras Veículos …" at bounding box center [784, 375] width 1568 height 750
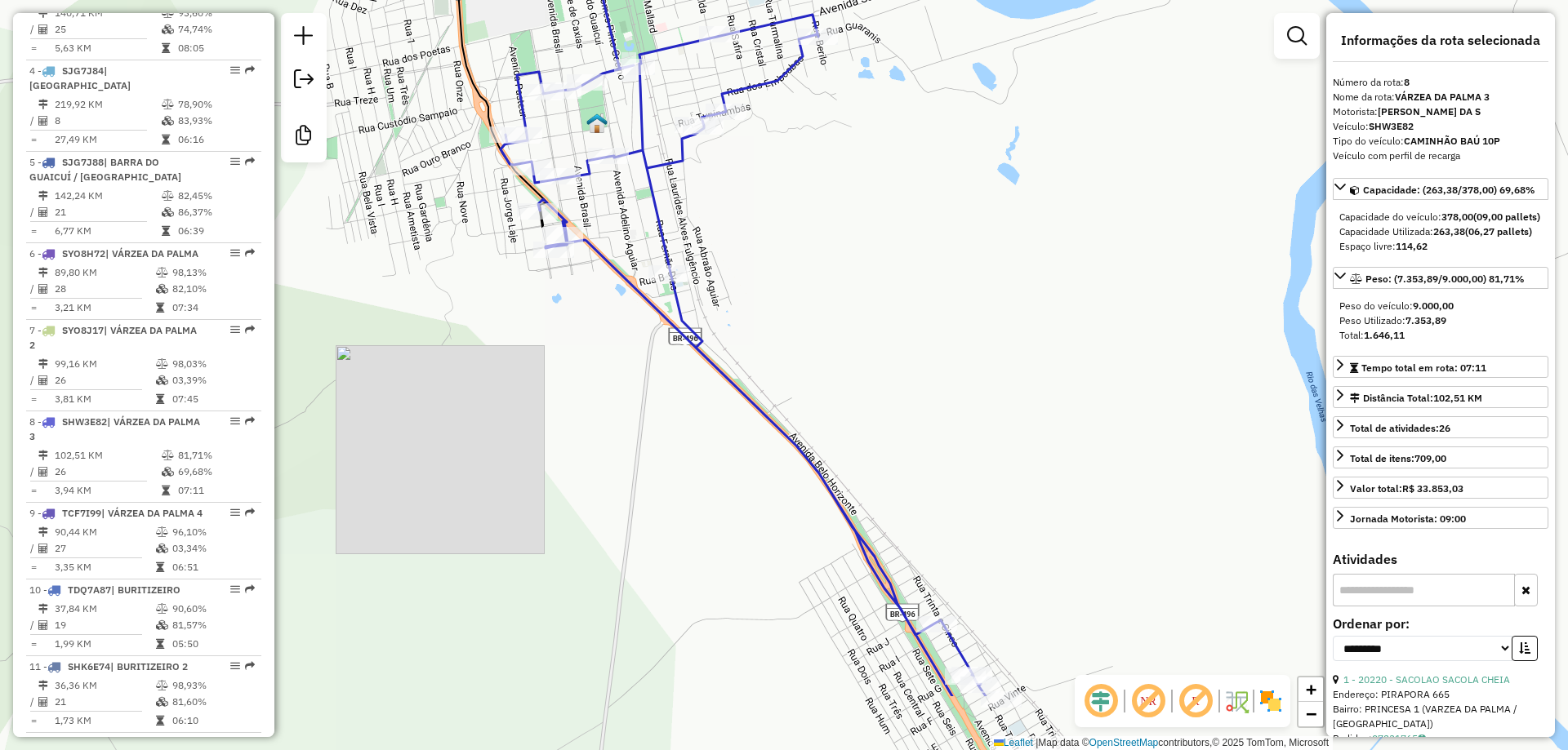
drag, startPoint x: 873, startPoint y: 484, endPoint x: 852, endPoint y: 352, distance: 133.7
click at [852, 352] on div "Janela de atendimento Grade de atendimento Capacidade Transportadoras Veículos …" at bounding box center [784, 375] width 1568 height 750
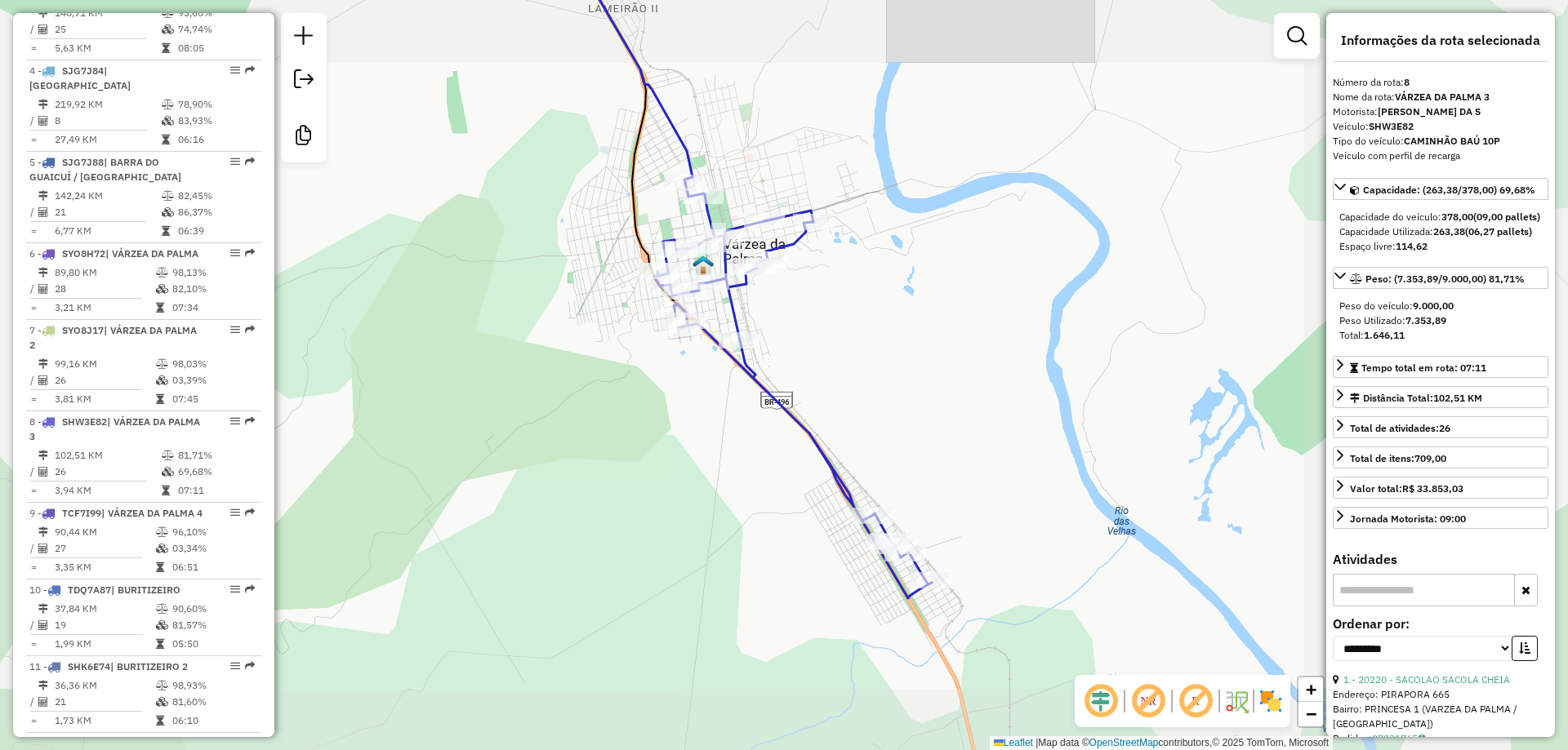
drag, startPoint x: 878, startPoint y: 358, endPoint x: 856, endPoint y: 387, distance: 36.4
click at [856, 387] on div "Janela de atendimento Grade de atendimento Capacidade Transportadoras Veículos …" at bounding box center [784, 375] width 1568 height 750
click at [863, 387] on div "Janela de atendimento Grade de atendimento Capacidade Transportadoras Veículos …" at bounding box center [784, 375] width 1568 height 750
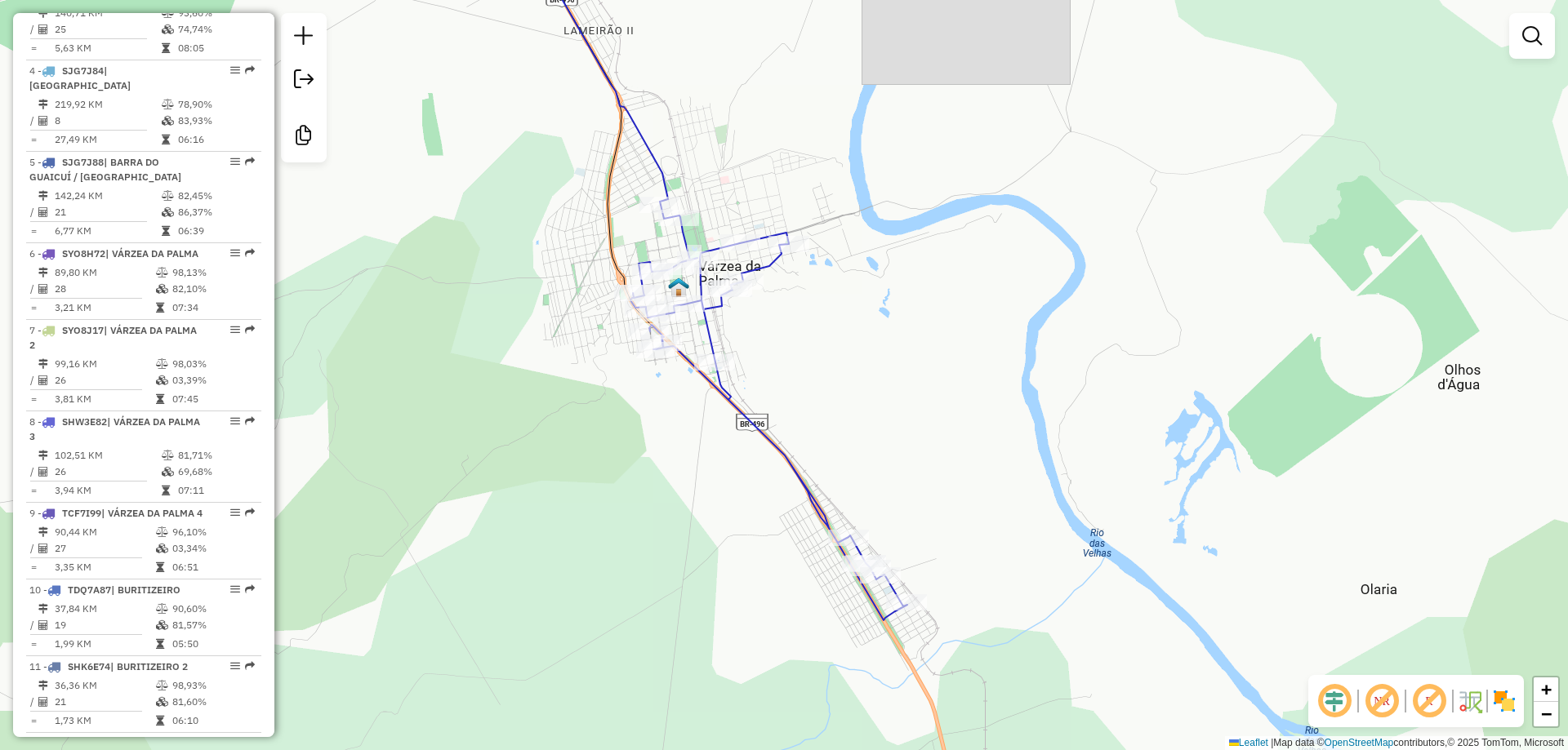
drag, startPoint x: 866, startPoint y: 387, endPoint x: 842, endPoint y: 408, distance: 31.9
click at [842, 408] on div "Janela de atendimento Grade de atendimento Capacidade Transportadoras Veículos …" at bounding box center [784, 375] width 1568 height 750
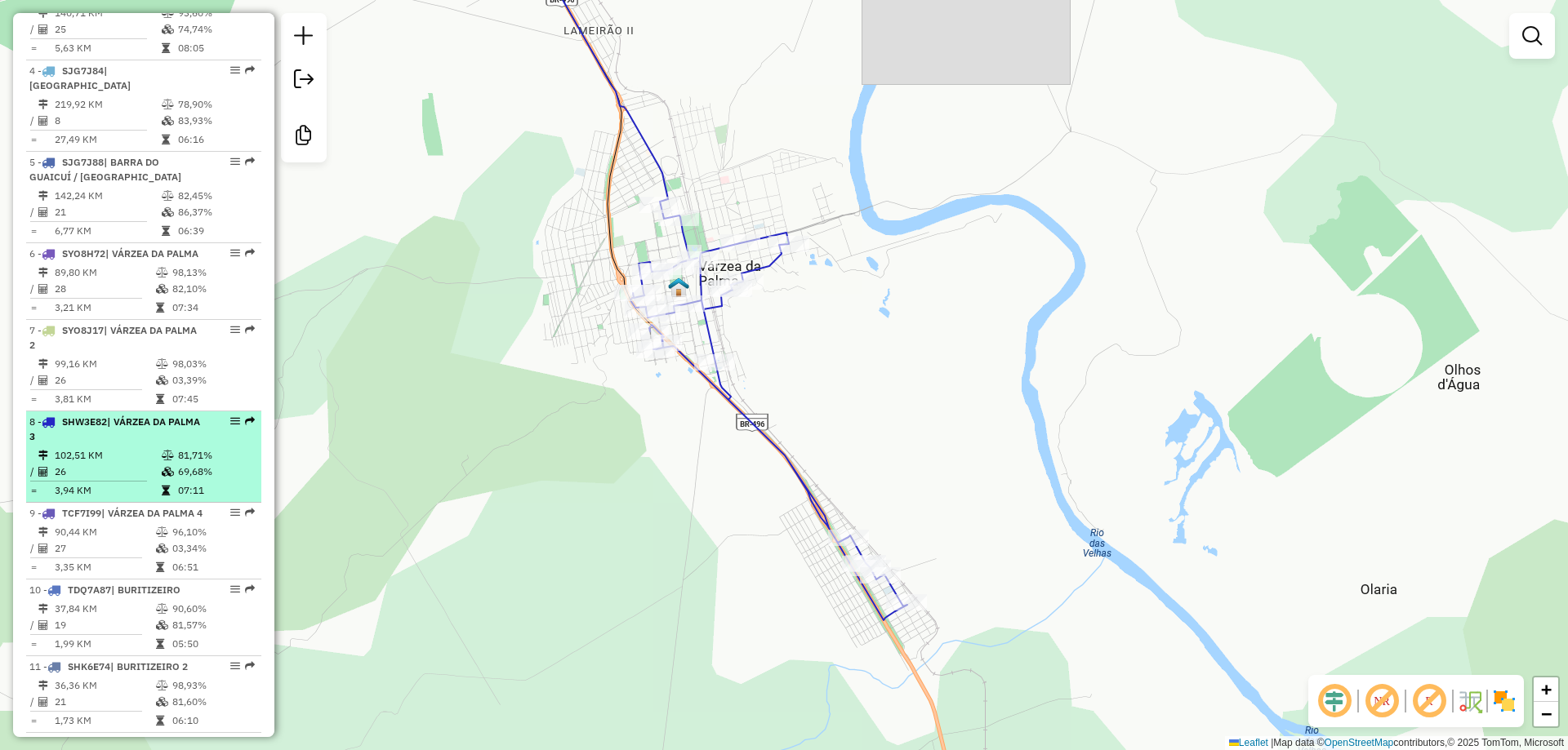
click at [124, 444] on div "8 - SHW3E82 | VÁRZEA DA PALMA 3" at bounding box center [115, 429] width 174 height 29
select select "**********"
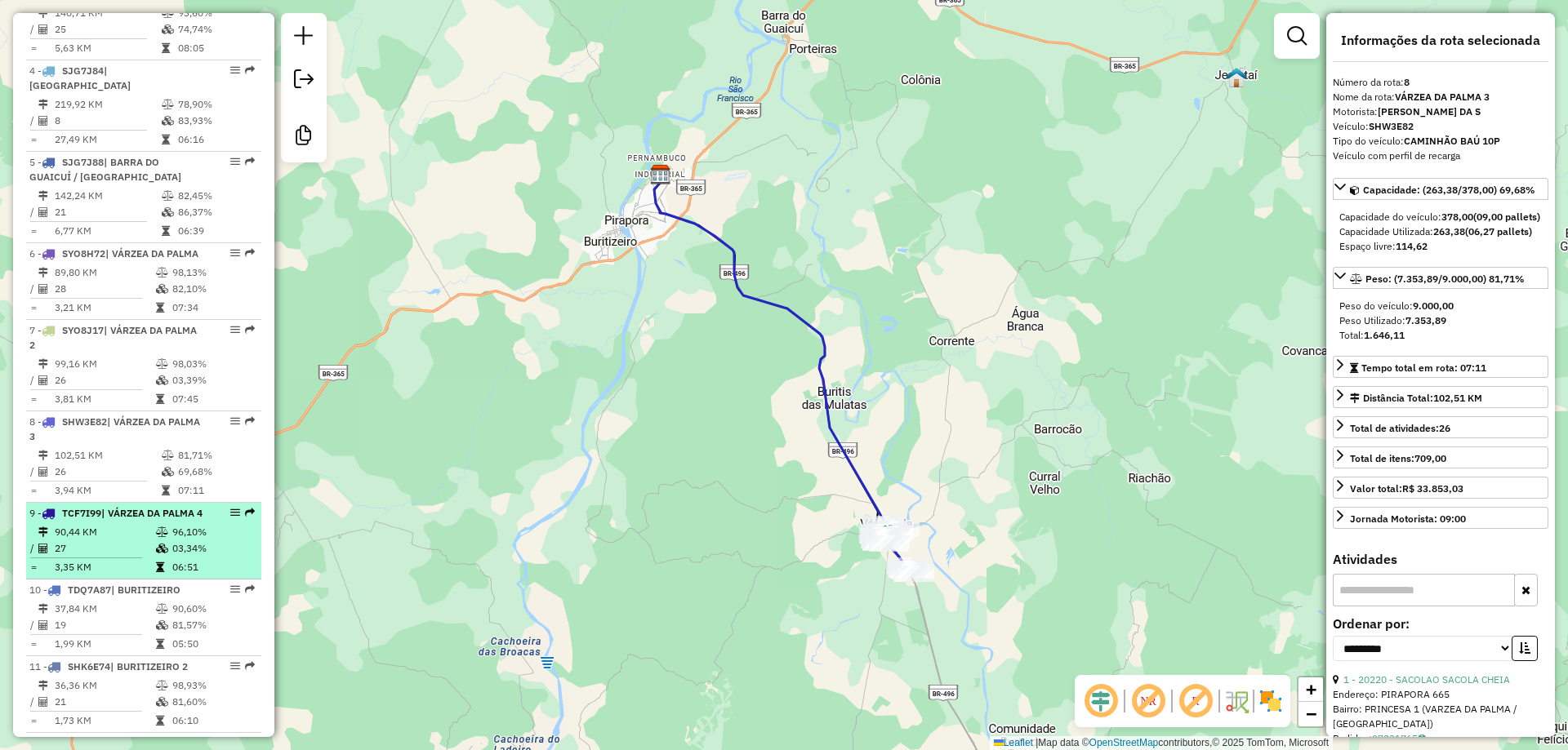
click at [97, 520] on div "9 - TCF7I99 | VÁRZEA DA PALMA 4" at bounding box center [115, 513] width 174 height 15
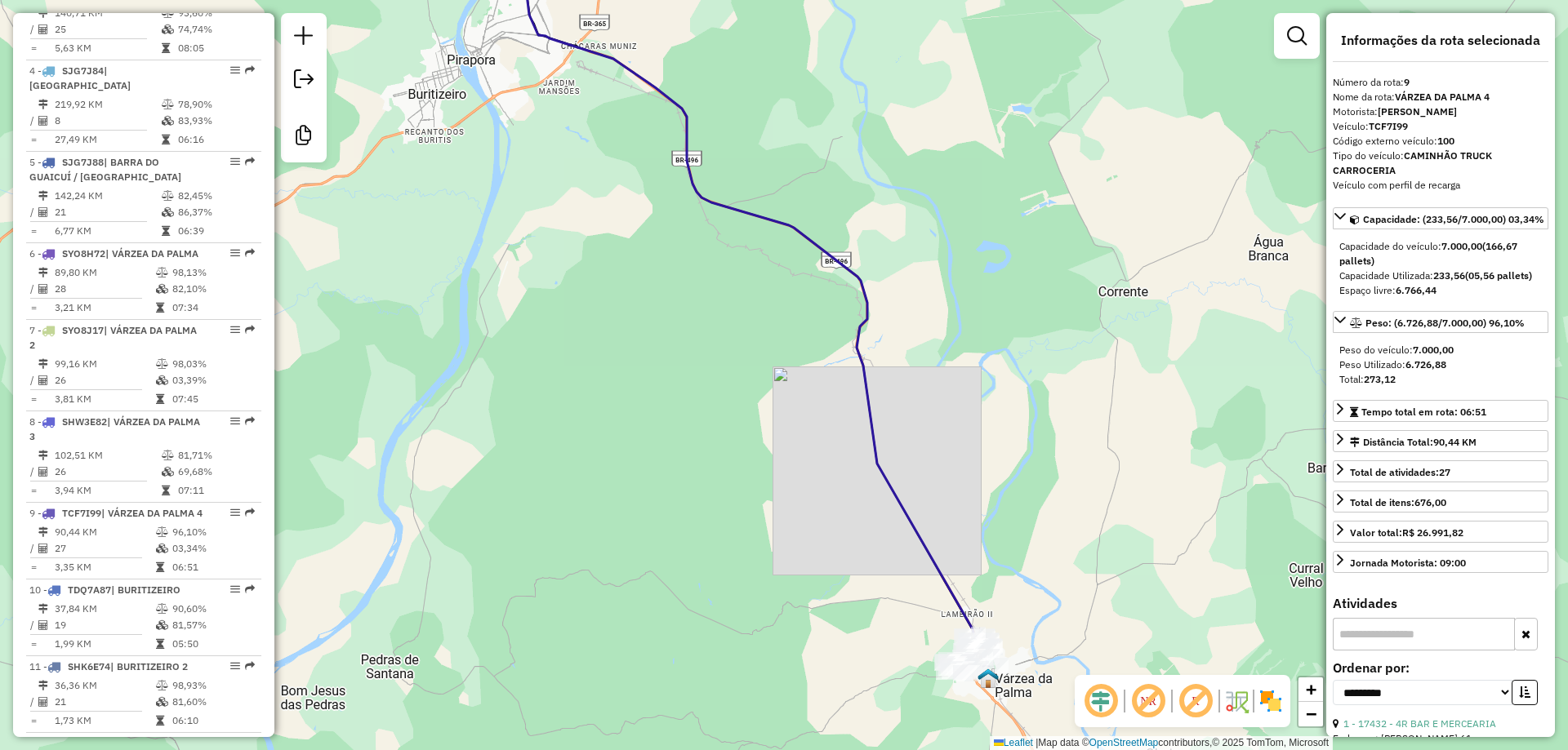
drag, startPoint x: 699, startPoint y: 479, endPoint x: 561, endPoint y: 174, distance: 334.8
click at [537, 143] on div "Janela de atendimento Grade de atendimento Capacidade Transportadoras Veículos …" at bounding box center [784, 375] width 1568 height 750
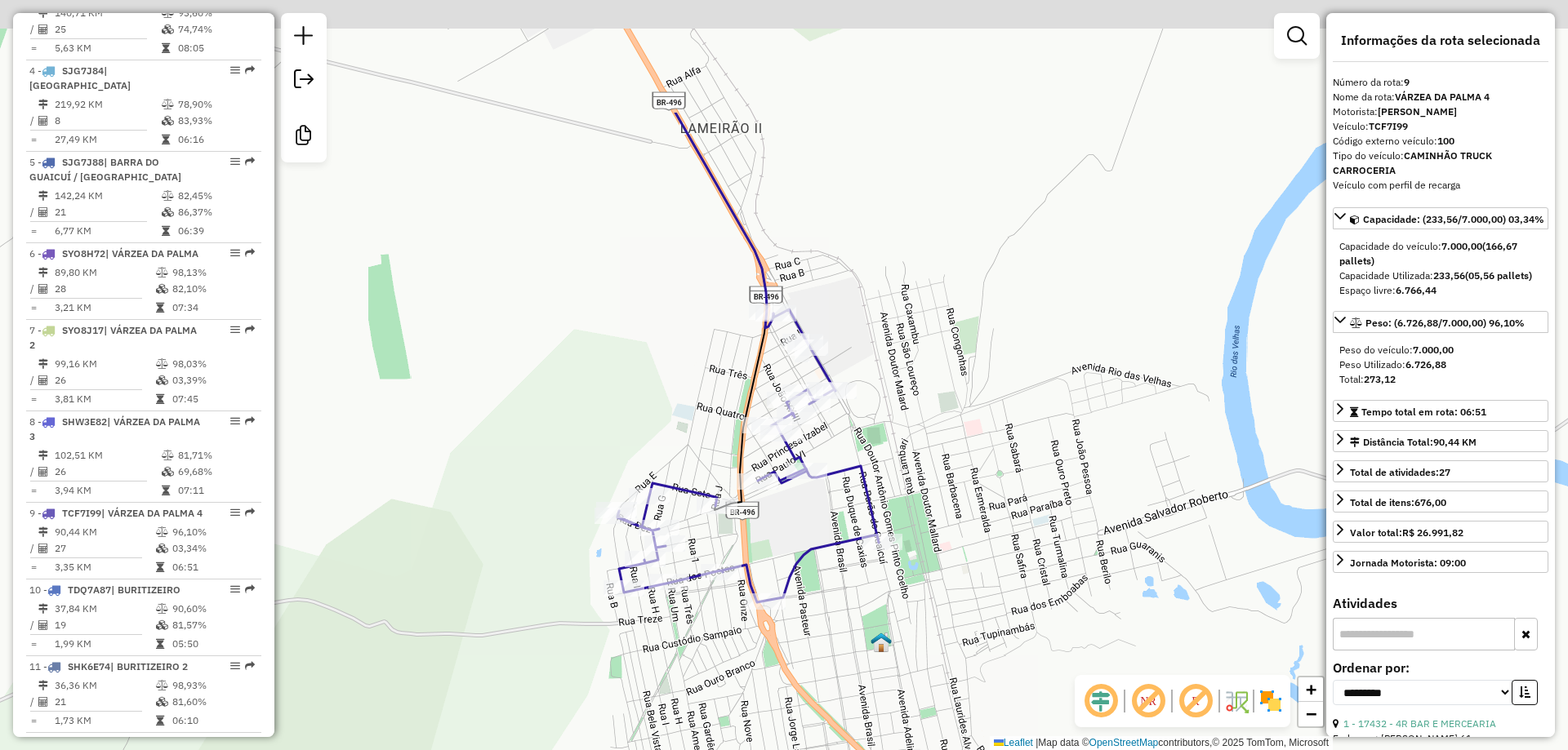
drag, startPoint x: 1022, startPoint y: 334, endPoint x: 956, endPoint y: 500, distance: 178.6
click at [956, 500] on div "Janela de atendimento Grade de atendimento Capacidade Transportadoras Veículos …" at bounding box center [784, 375] width 1568 height 750
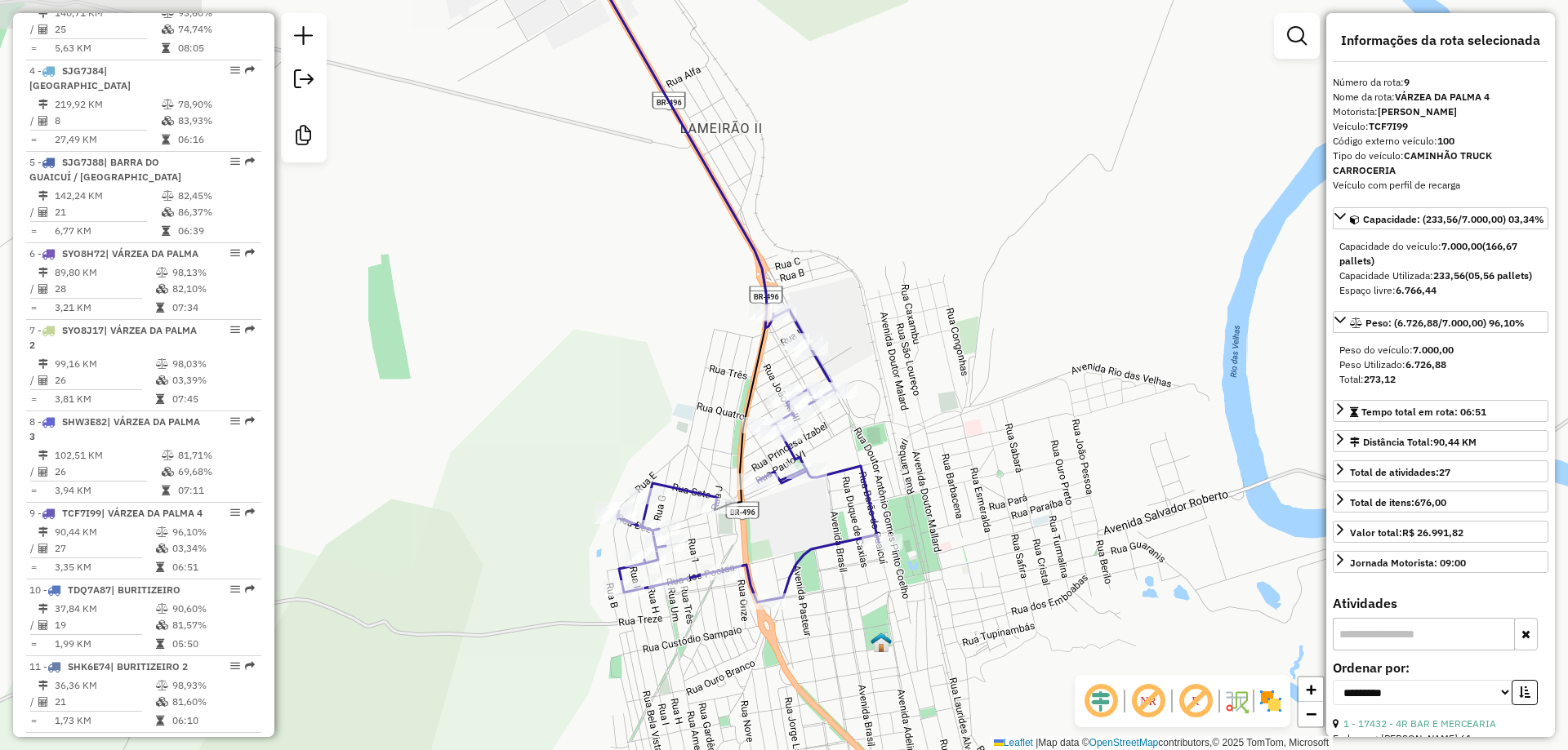
click at [962, 475] on div "Janela de atendimento Grade de atendimento Capacidade Transportadoras Veículos …" at bounding box center [784, 375] width 1568 height 750
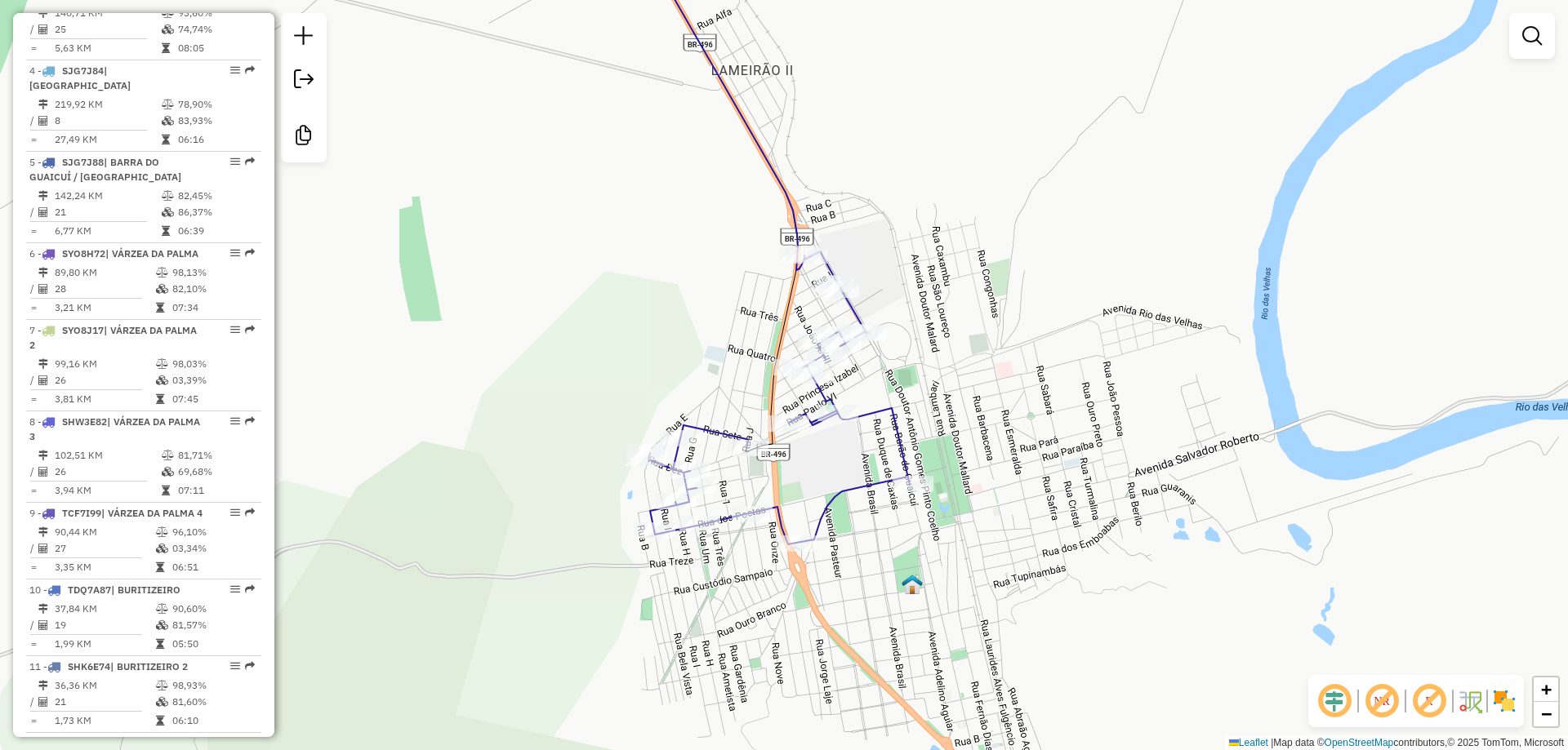
drag, startPoint x: 964, startPoint y: 487, endPoint x: 996, endPoint y: 429, distance: 66.2
click at [996, 429] on div "Janela de atendimento Grade de atendimento Capacidade Transportadoras Veículos …" at bounding box center [784, 375] width 1568 height 750
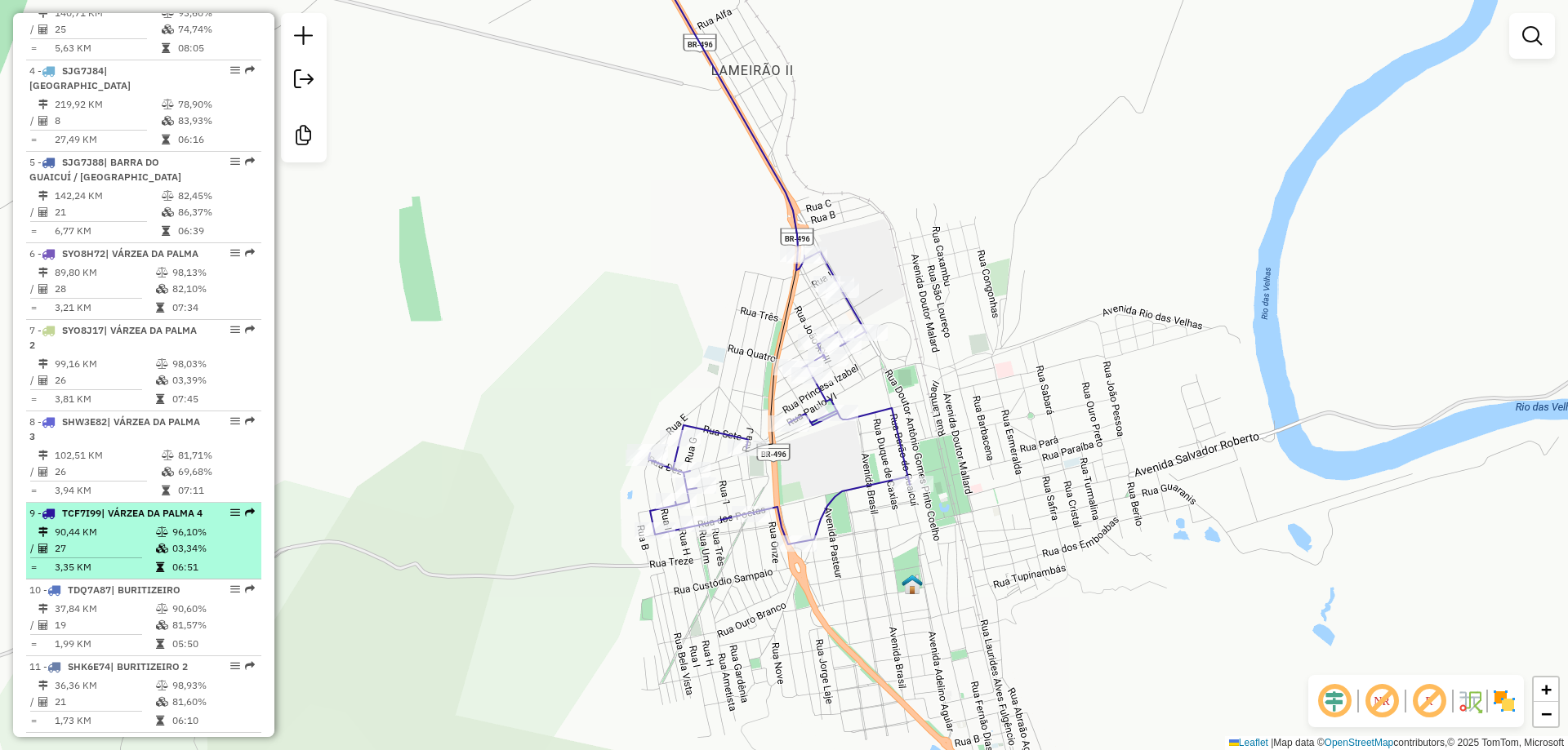
click at [128, 540] on td "90,44 KM" at bounding box center [104, 532] width 101 height 16
select select "**********"
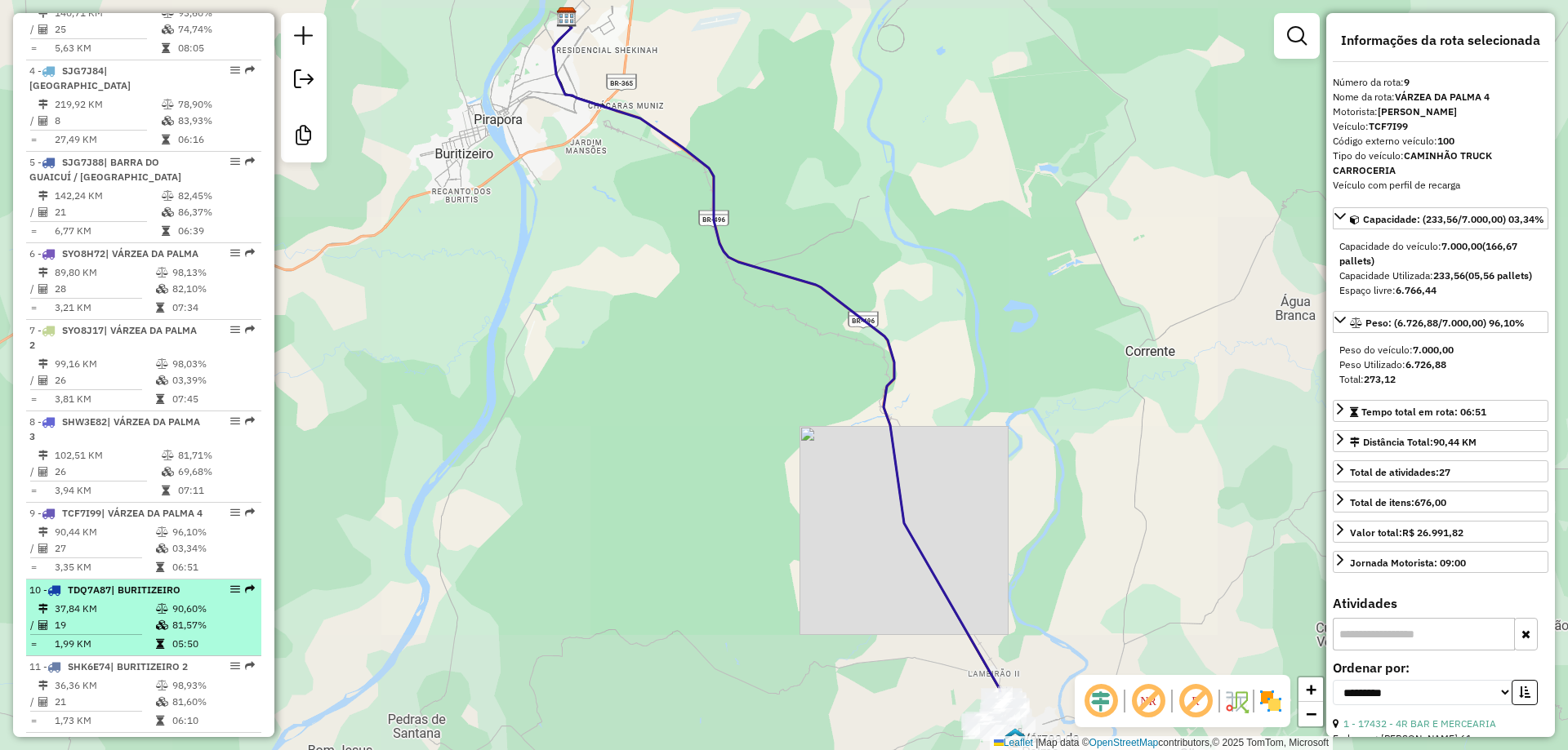
click at [70, 617] on td "37,84 KM" at bounding box center [104, 608] width 101 height 16
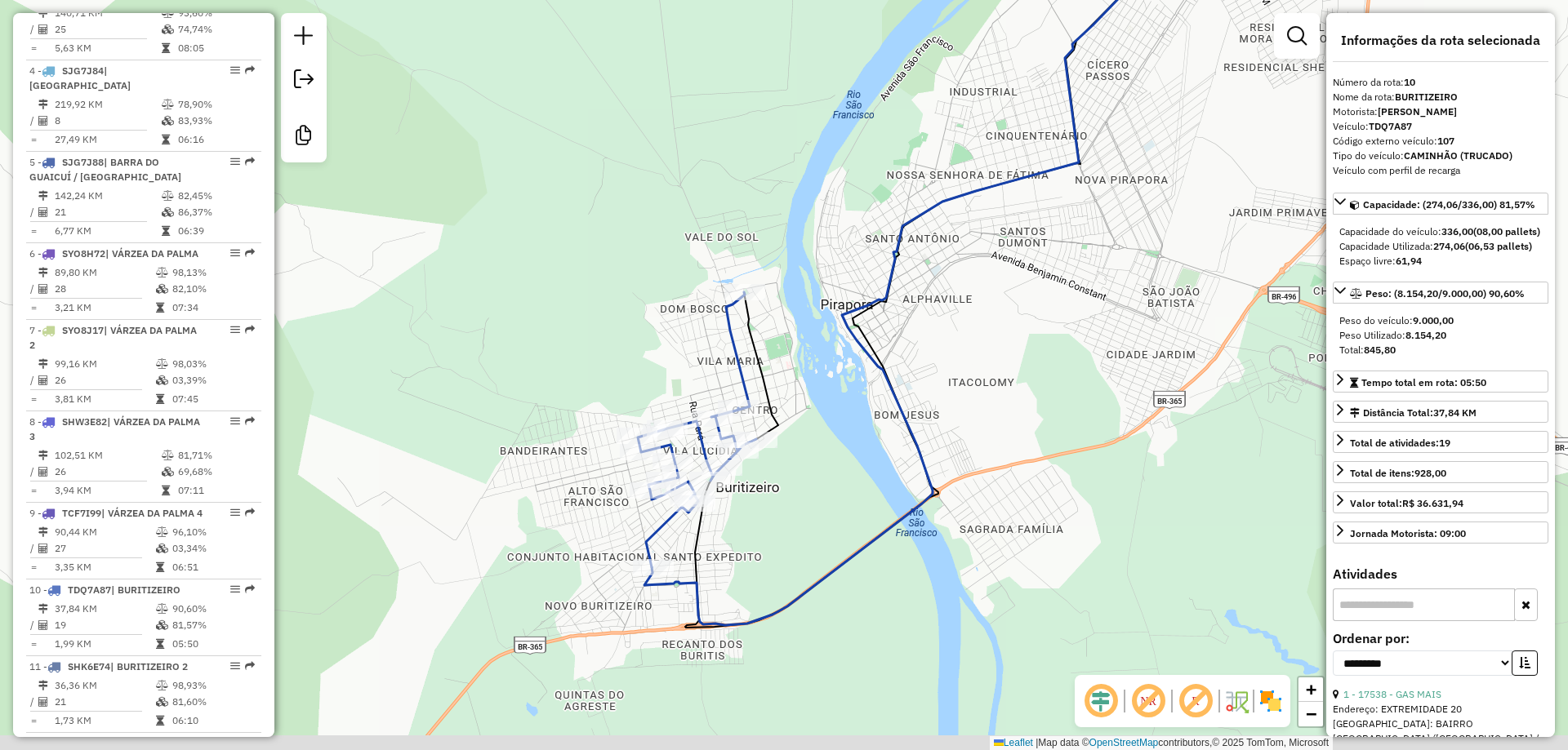
drag, startPoint x: 819, startPoint y: 558, endPoint x: 908, endPoint y: 490, distance: 112.0
click at [908, 490] on div "Janela de atendimento Grade de atendimento Capacidade Transportadoras Veículos …" at bounding box center [784, 375] width 1568 height 750
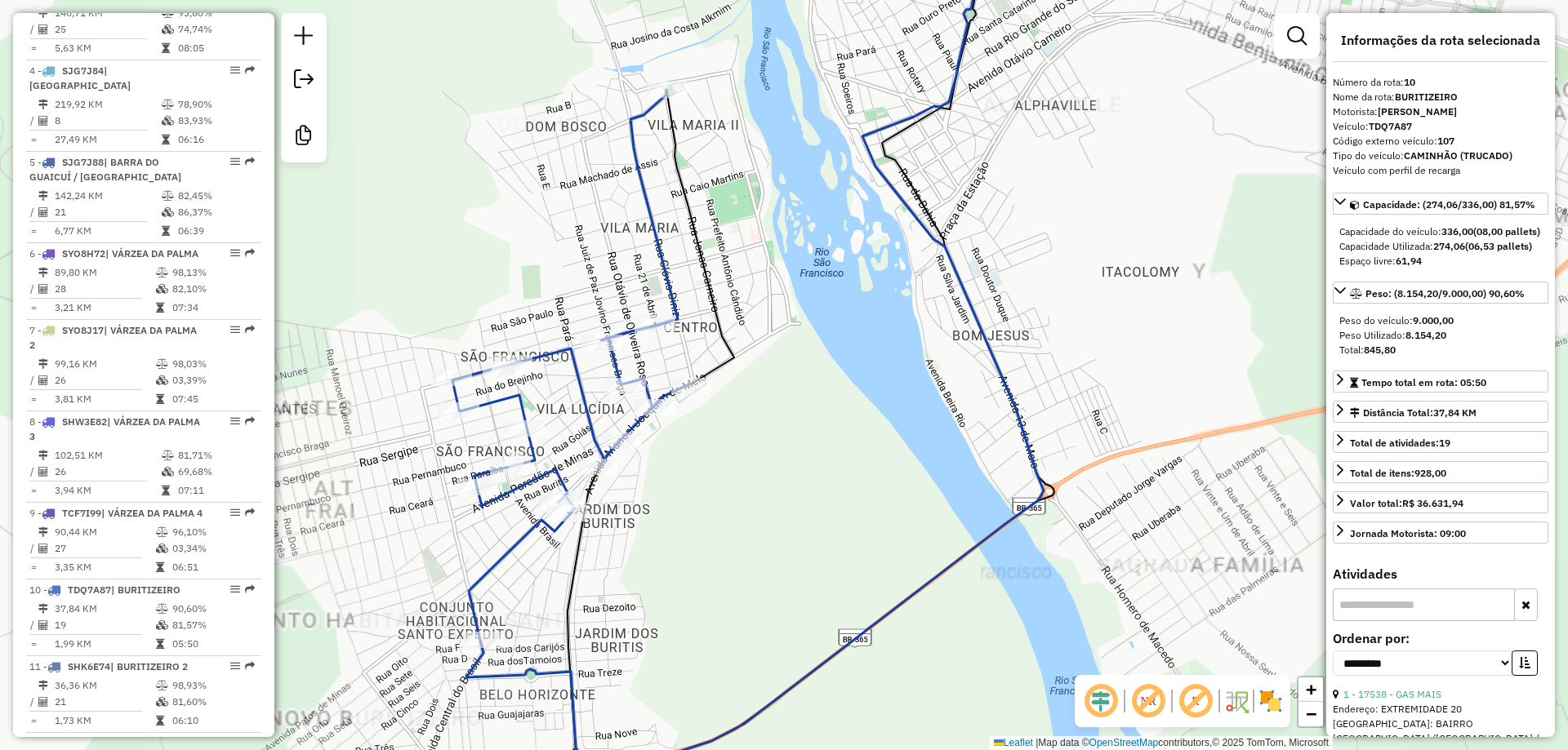
click at [824, 491] on div "Janela de atendimento Grade de atendimento Capacidade Transportadoras Veículos …" at bounding box center [784, 375] width 1568 height 750
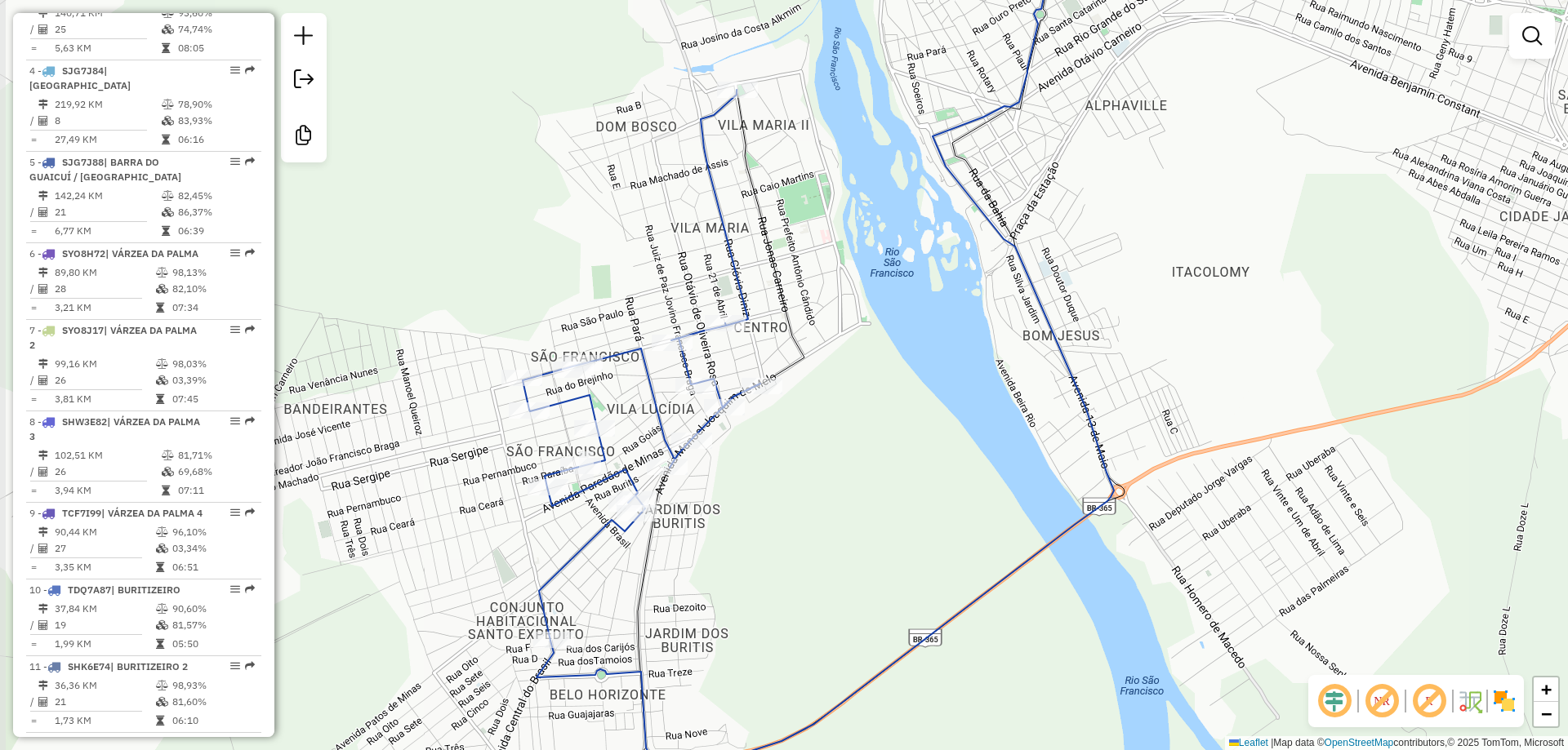
drag, startPoint x: 884, startPoint y: 451, endPoint x: 898, endPoint y: 486, distance: 37.7
click at [898, 486] on div "Janela de atendimento Grade de atendimento Capacidade Transportadoras Veículos …" at bounding box center [784, 375] width 1568 height 750
click at [904, 483] on div "Janela de atendimento Grade de atendimento Capacidade Transportadoras Veículos …" at bounding box center [784, 375] width 1568 height 750
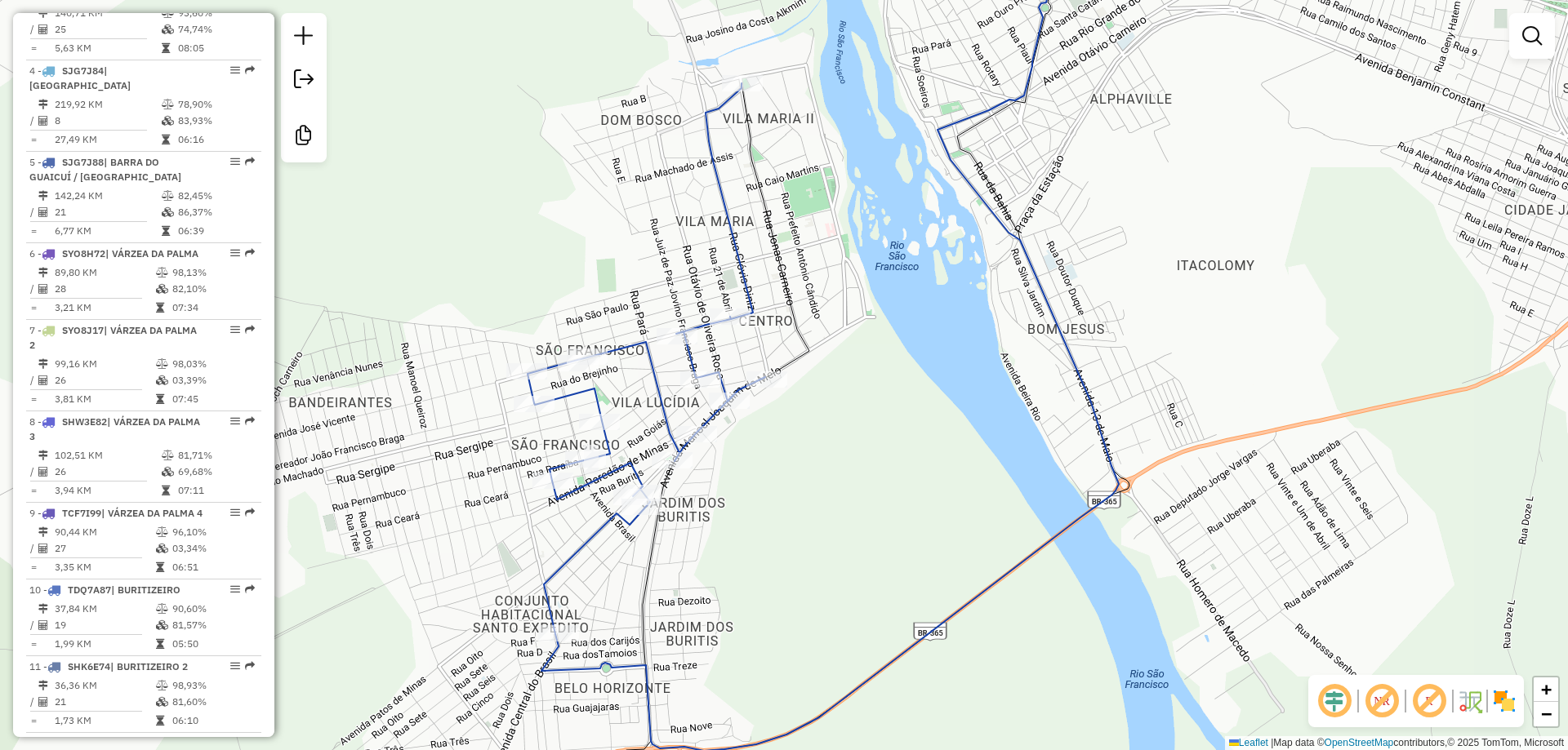
click at [908, 494] on div "Janela de atendimento Grade de atendimento Capacidade Transportadoras Veículos …" at bounding box center [784, 375] width 1568 height 750
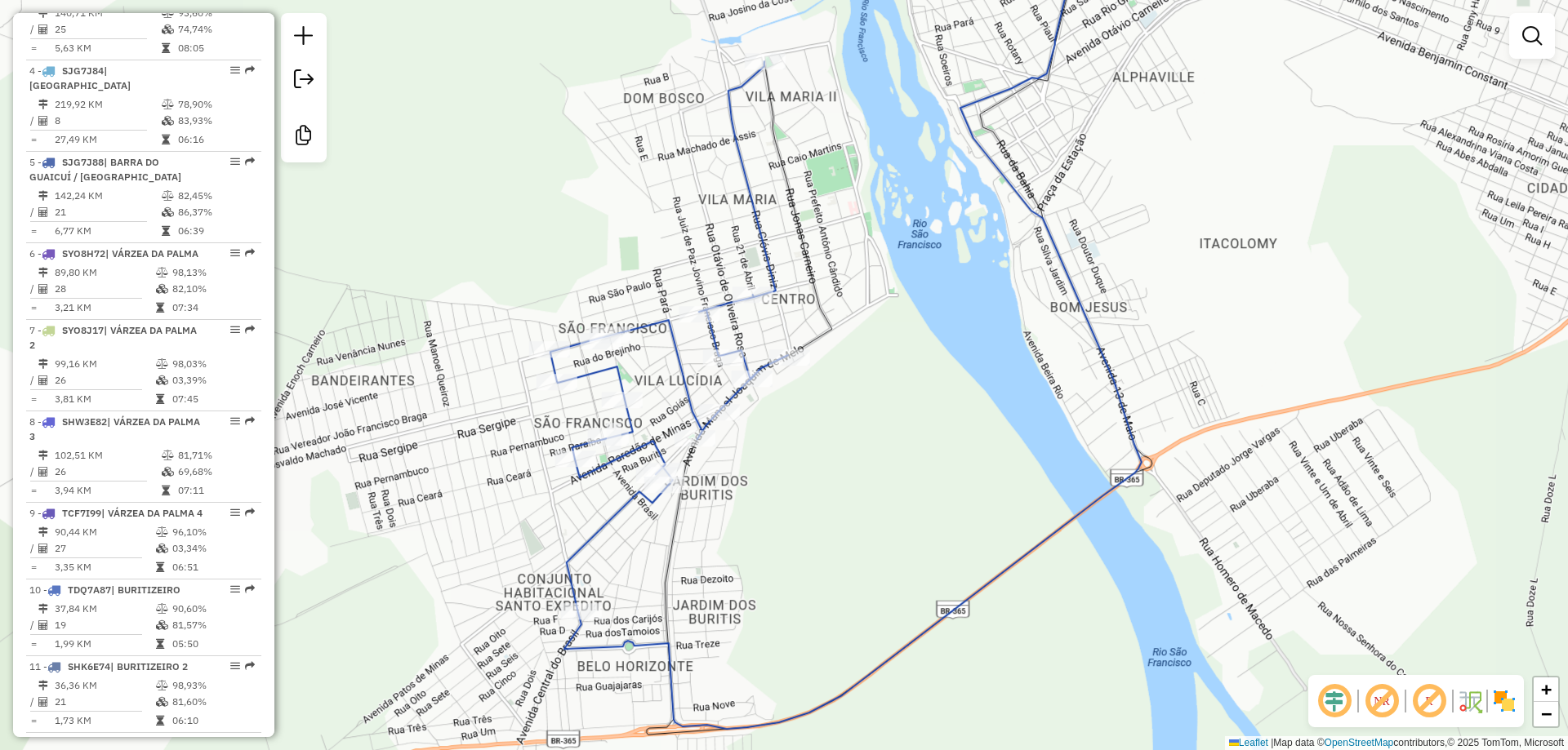
click at [914, 483] on div "Janela de atendimento Grade de atendimento Capacidade Transportadoras Veículos …" at bounding box center [784, 375] width 1568 height 750
click at [913, 498] on div "Janela de atendimento Grade de atendimento Capacidade Transportadoras Veículos …" at bounding box center [784, 375] width 1568 height 750
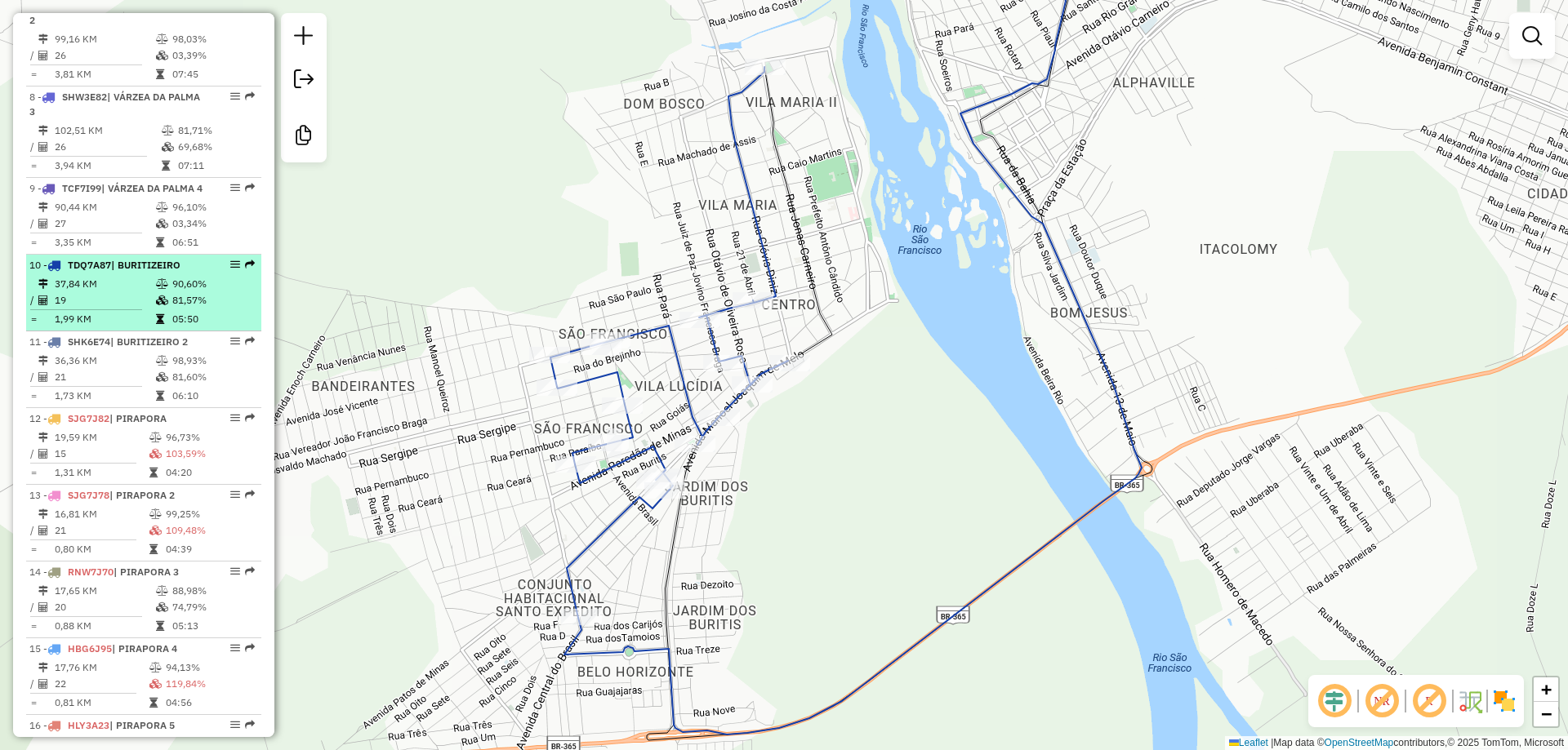
scroll to position [1172, 0]
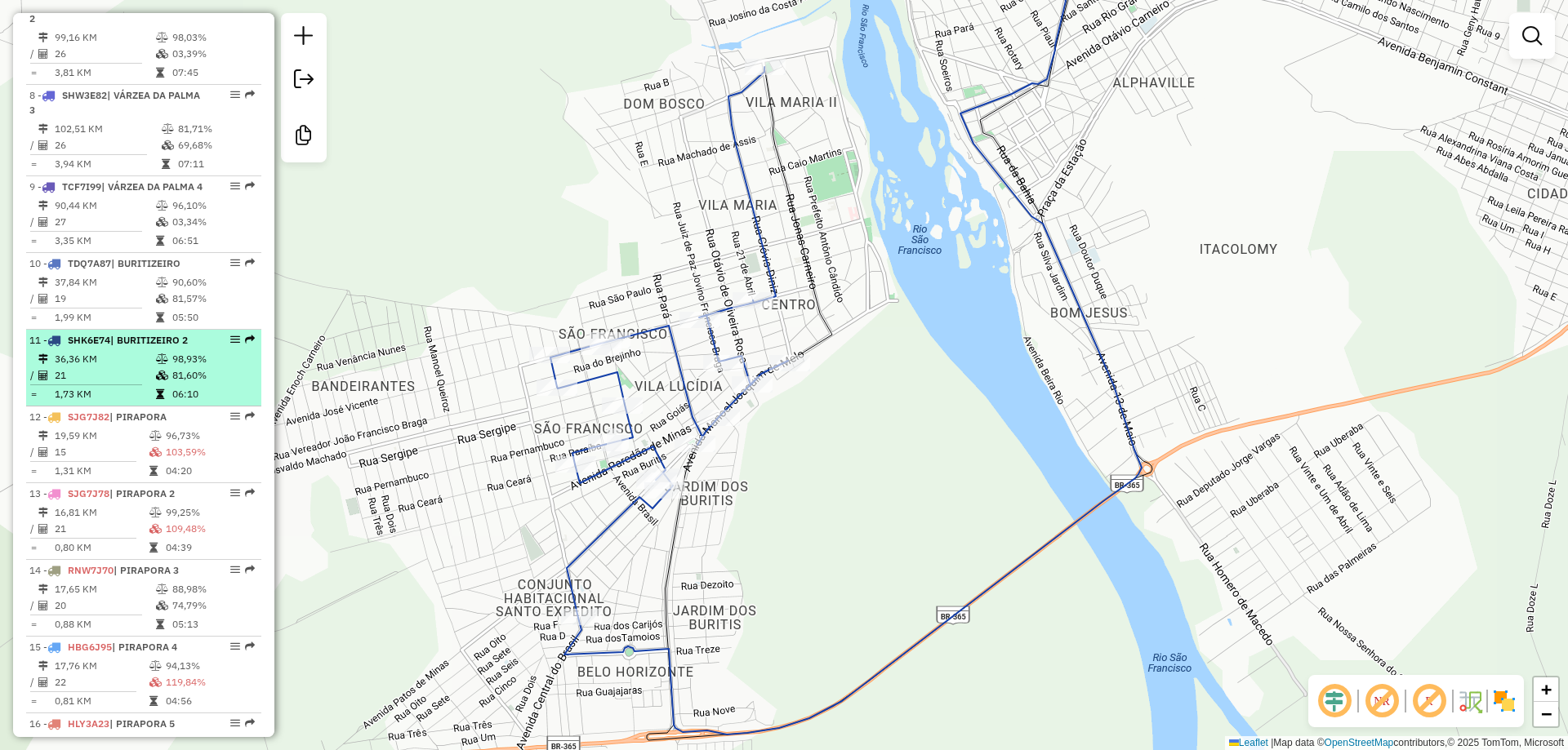
click at [98, 407] on li "11 - SHK6E74 | BURITIZEIRO 2 36,36 KM 98,93% / 21 81,60% = 1,73 KM 06:10" at bounding box center [144, 368] width 235 height 76
select select "**********"
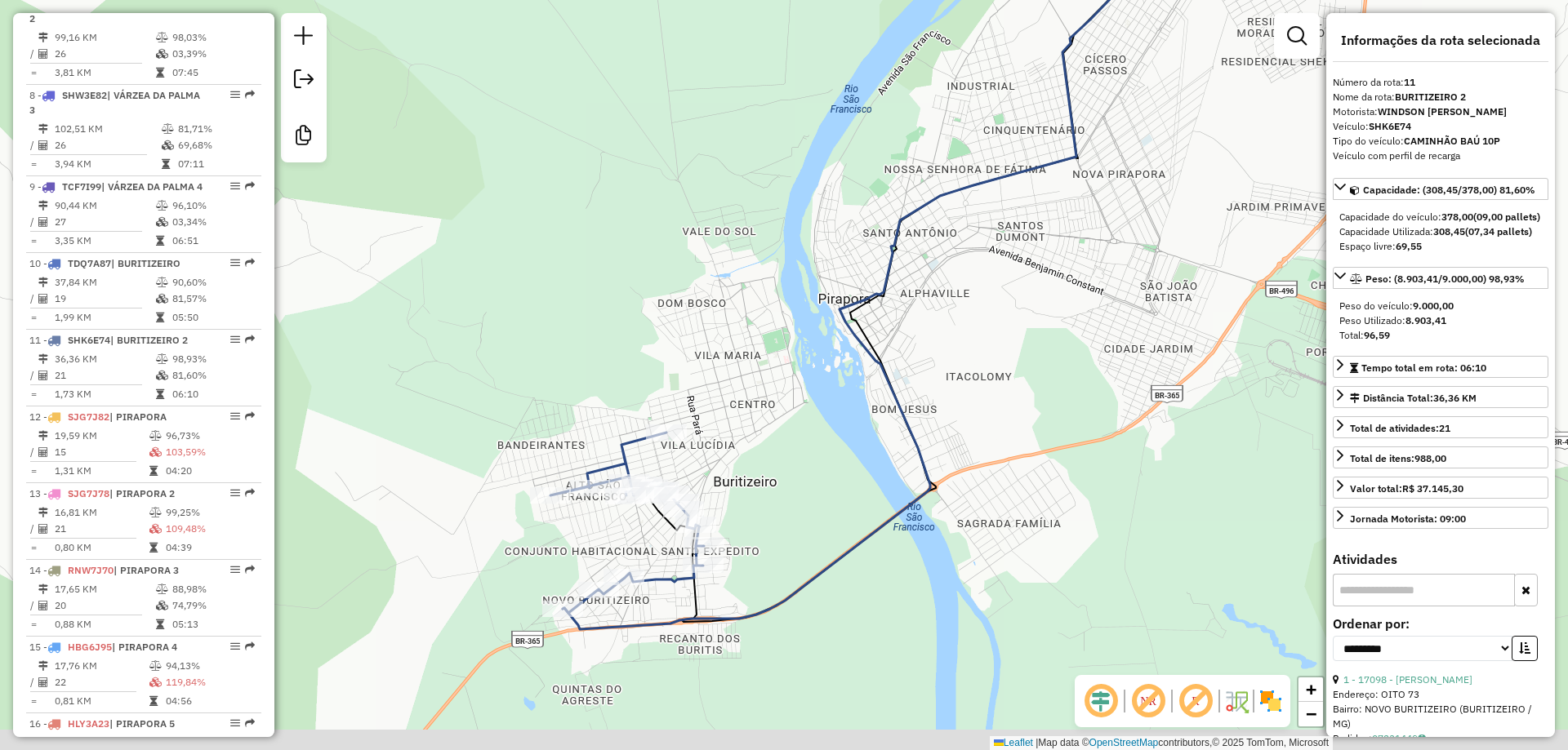
drag, startPoint x: 726, startPoint y: 353, endPoint x: 770, endPoint y: 205, distance: 154.4
click at [770, 205] on div "Rota 11 - Placa SHK6E74 11065 - BAR E MERC. SAO FRAN Janela de atendimento Grad…" at bounding box center [784, 375] width 1568 height 750
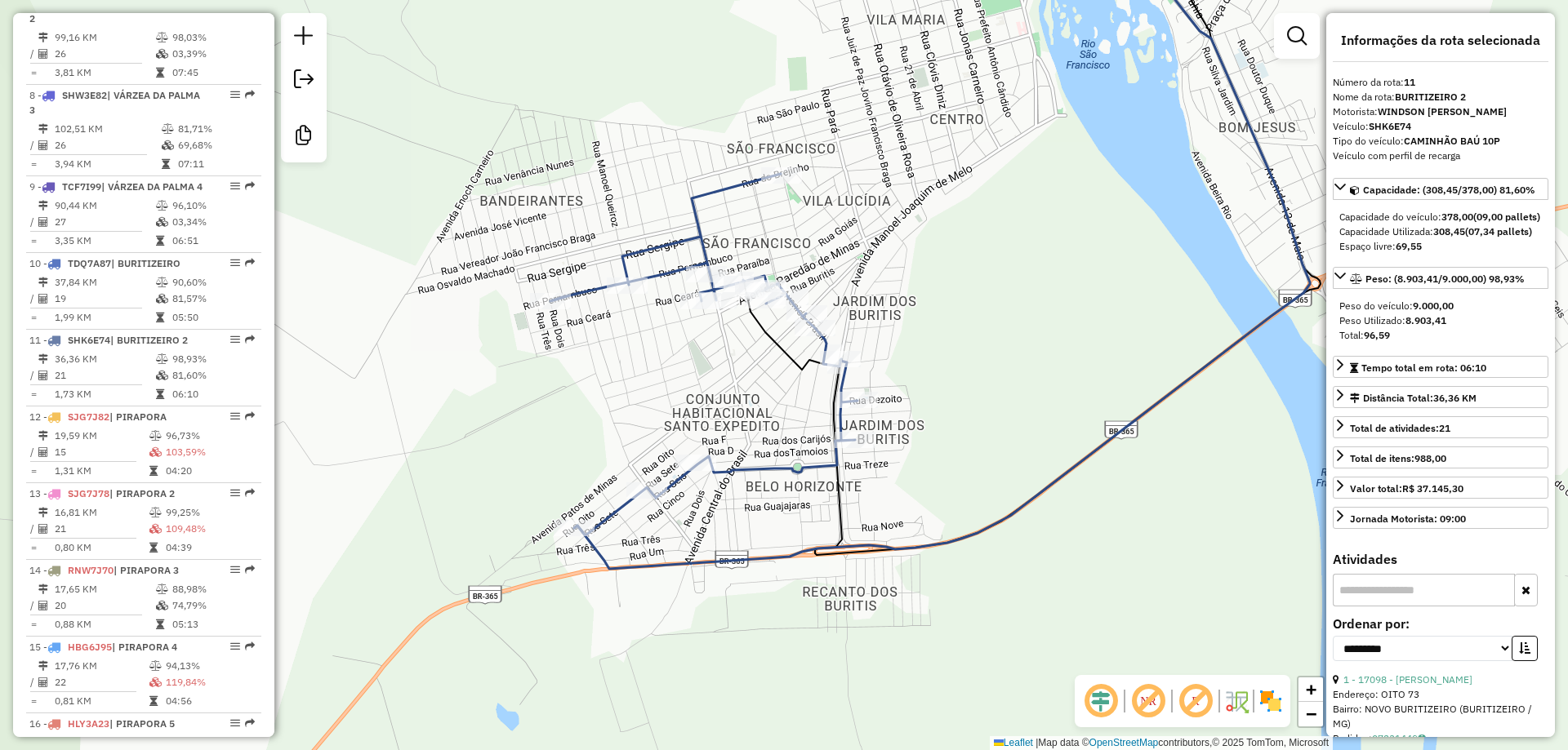
drag, startPoint x: 678, startPoint y: 386, endPoint x: 690, endPoint y: 410, distance: 26.8
click at [713, 406] on div "Janela de atendimento Grade de atendimento Capacidade Transportadoras Veículos …" at bounding box center [784, 375] width 1568 height 750
click at [681, 412] on div "Janela de atendimento Grade de atendimento Capacidade Transportadoras Veículos …" at bounding box center [784, 375] width 1568 height 750
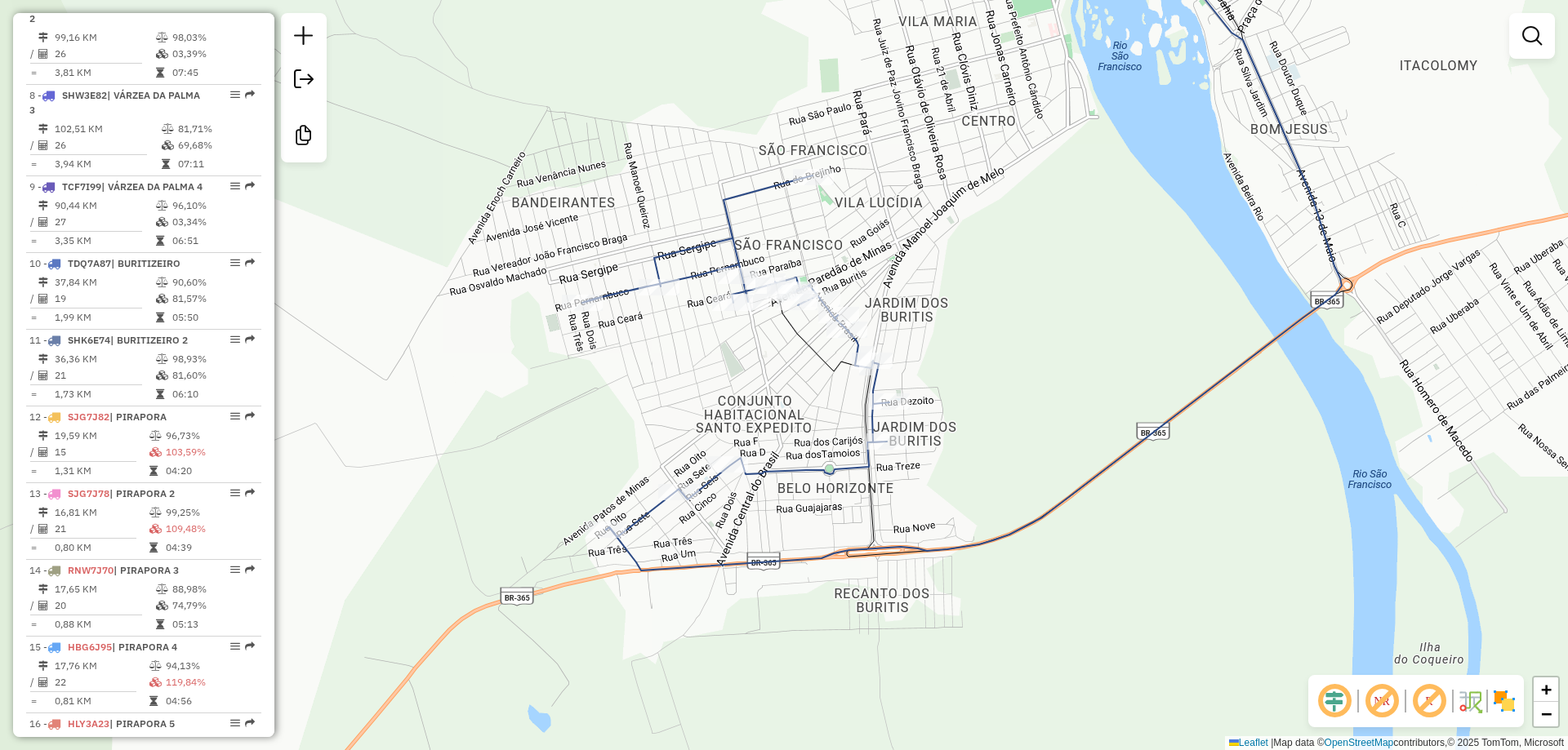
drag, startPoint x: 677, startPoint y: 412, endPoint x: 709, endPoint y: 412, distance: 32.0
click at [709, 412] on div "Janela de atendimento Grade de atendimento Capacidade Transportadoras Veículos …" at bounding box center [784, 375] width 1568 height 750
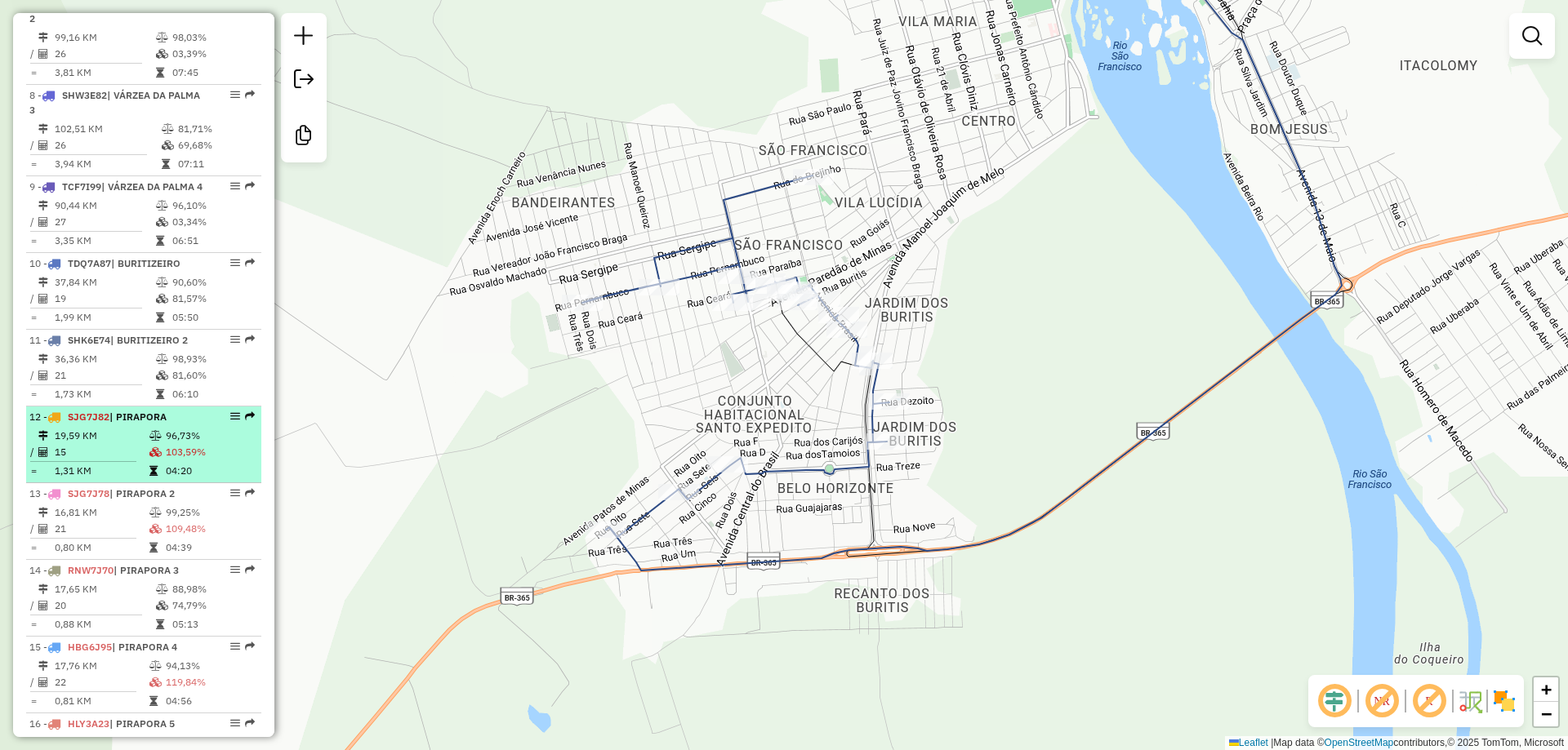
click at [133, 444] on td "19,59 KM" at bounding box center [101, 436] width 94 height 16
select select "**********"
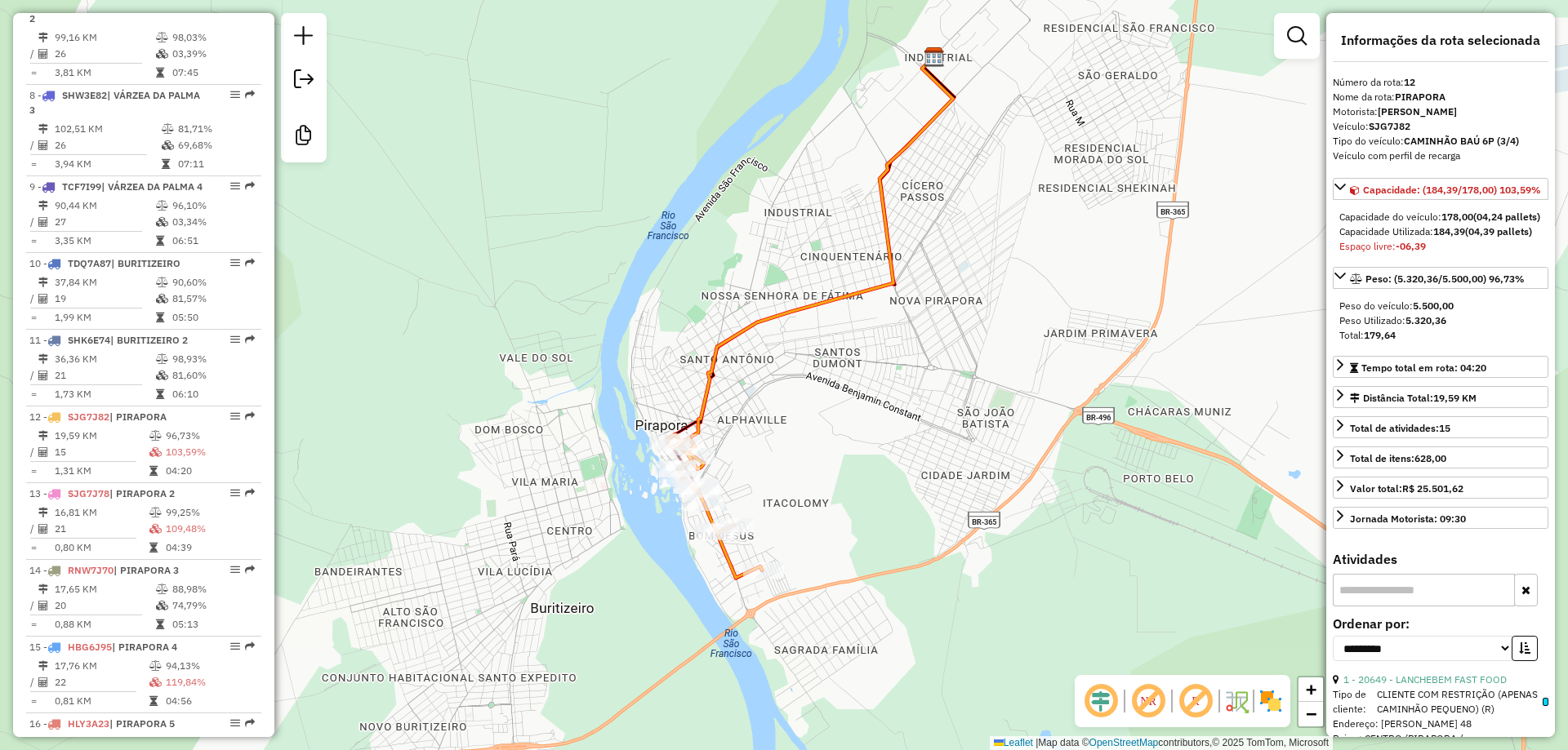
drag, startPoint x: 729, startPoint y: 407, endPoint x: 739, endPoint y: 358, distance: 50.0
click at [744, 342] on div "Rota 12 - Placa SJG7J82 16836 - ESPACO PRIME Janela de atendimento Grade de ate…" at bounding box center [784, 375] width 1568 height 750
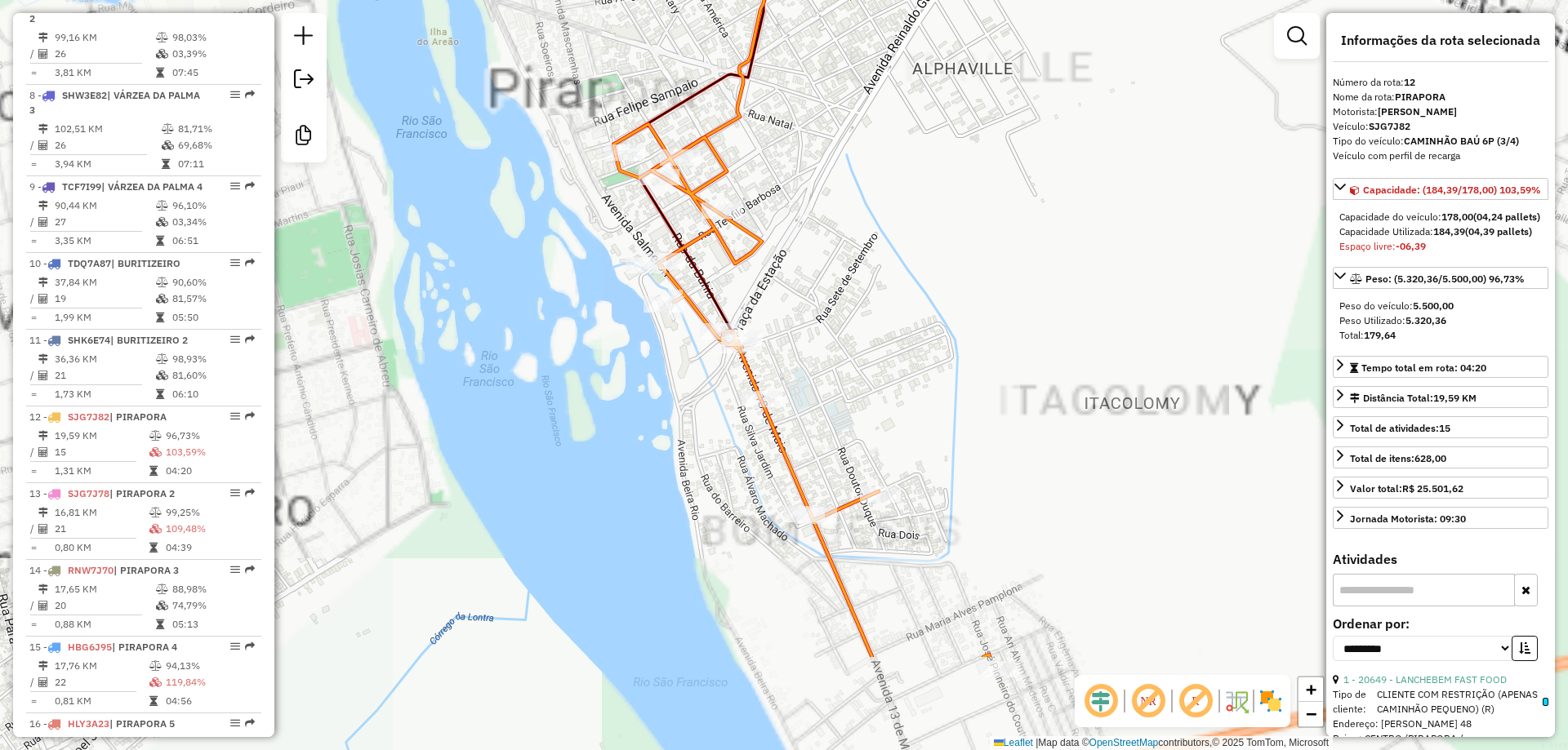
drag, startPoint x: 746, startPoint y: 460, endPoint x: 852, endPoint y: 276, distance: 212.3
click at [852, 284] on div "Janela de atendimento Grade de atendimento Capacidade Transportadoras Veículos …" at bounding box center [784, 375] width 1568 height 750
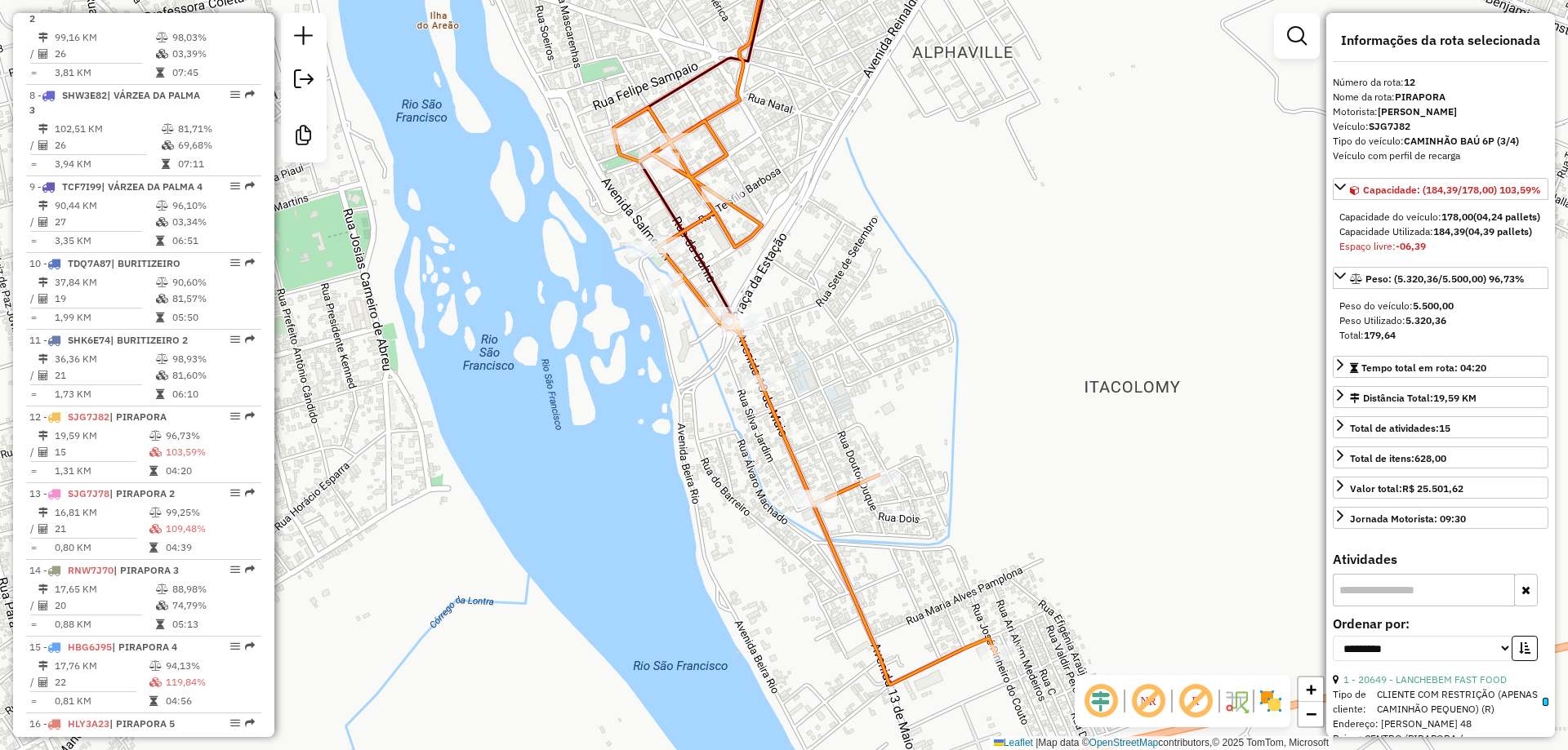
click at [872, 290] on div "Janela de atendimento Grade de atendimento Capacidade Transportadoras Veículos …" at bounding box center [784, 375] width 1568 height 750
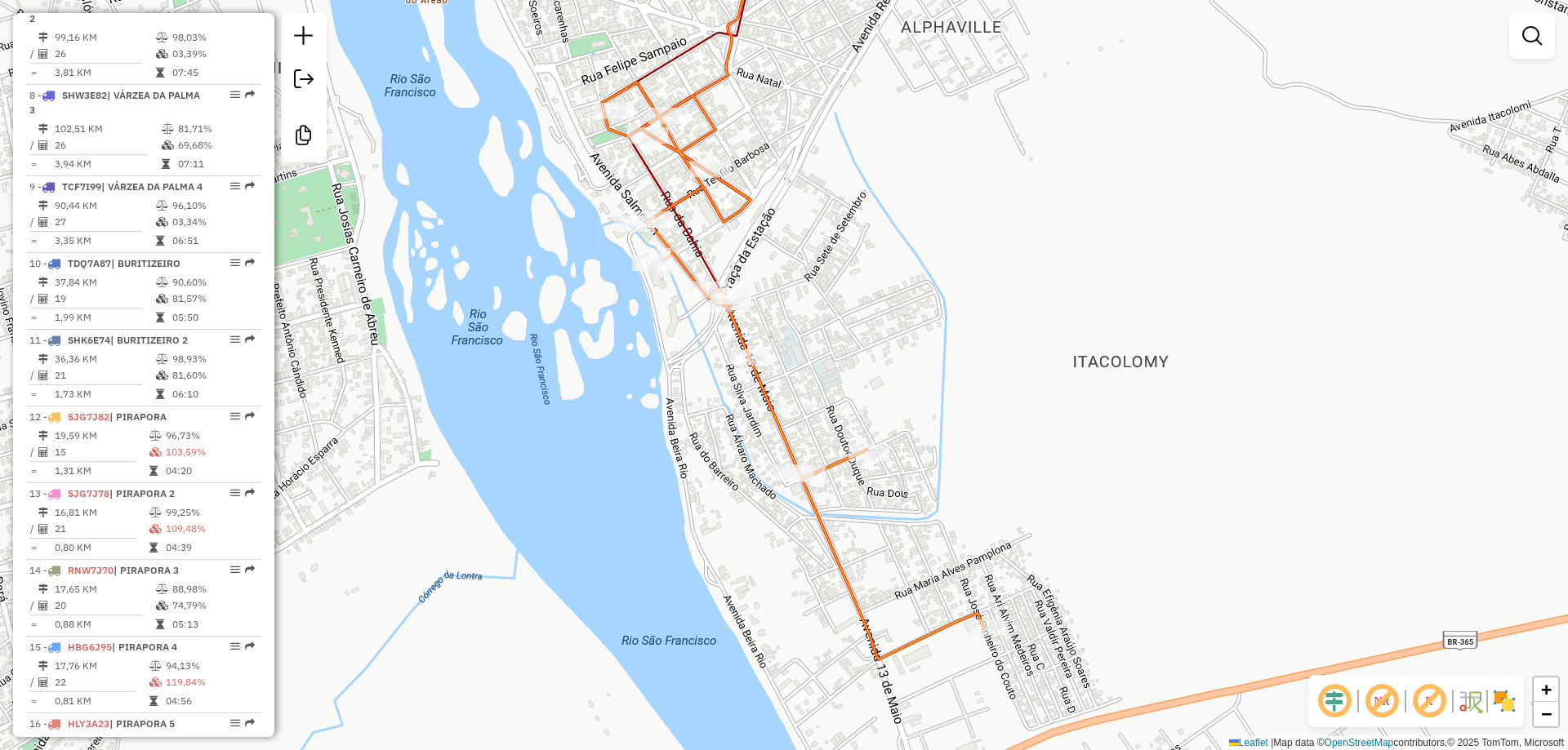
drag, startPoint x: 959, startPoint y: 383, endPoint x: 948, endPoint y: 358, distance: 27.3
click at [948, 358] on div "Janela de atendimento Grade de atendimento Capacidade Transportadoras Veículos …" at bounding box center [784, 375] width 1568 height 750
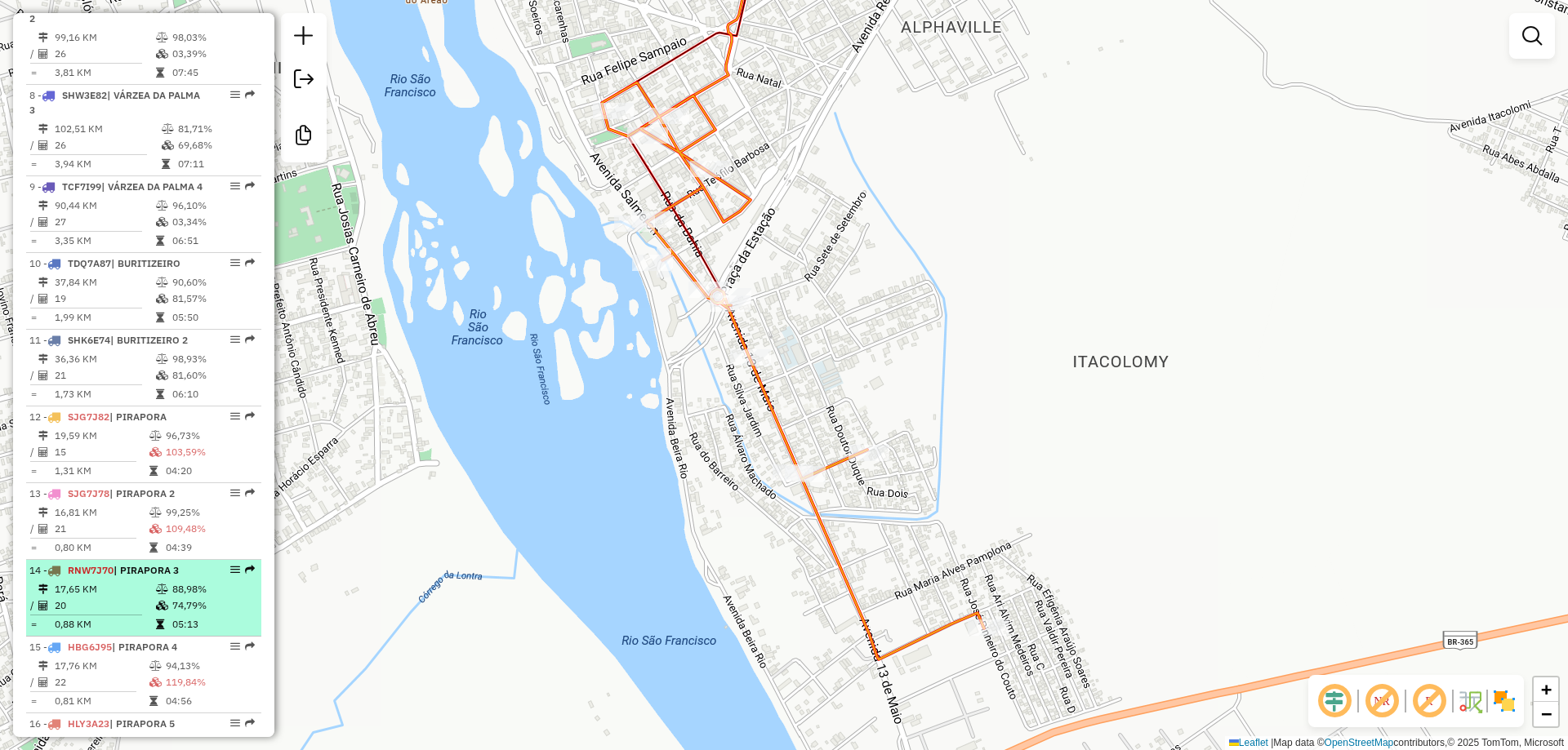
scroll to position [1336, 0]
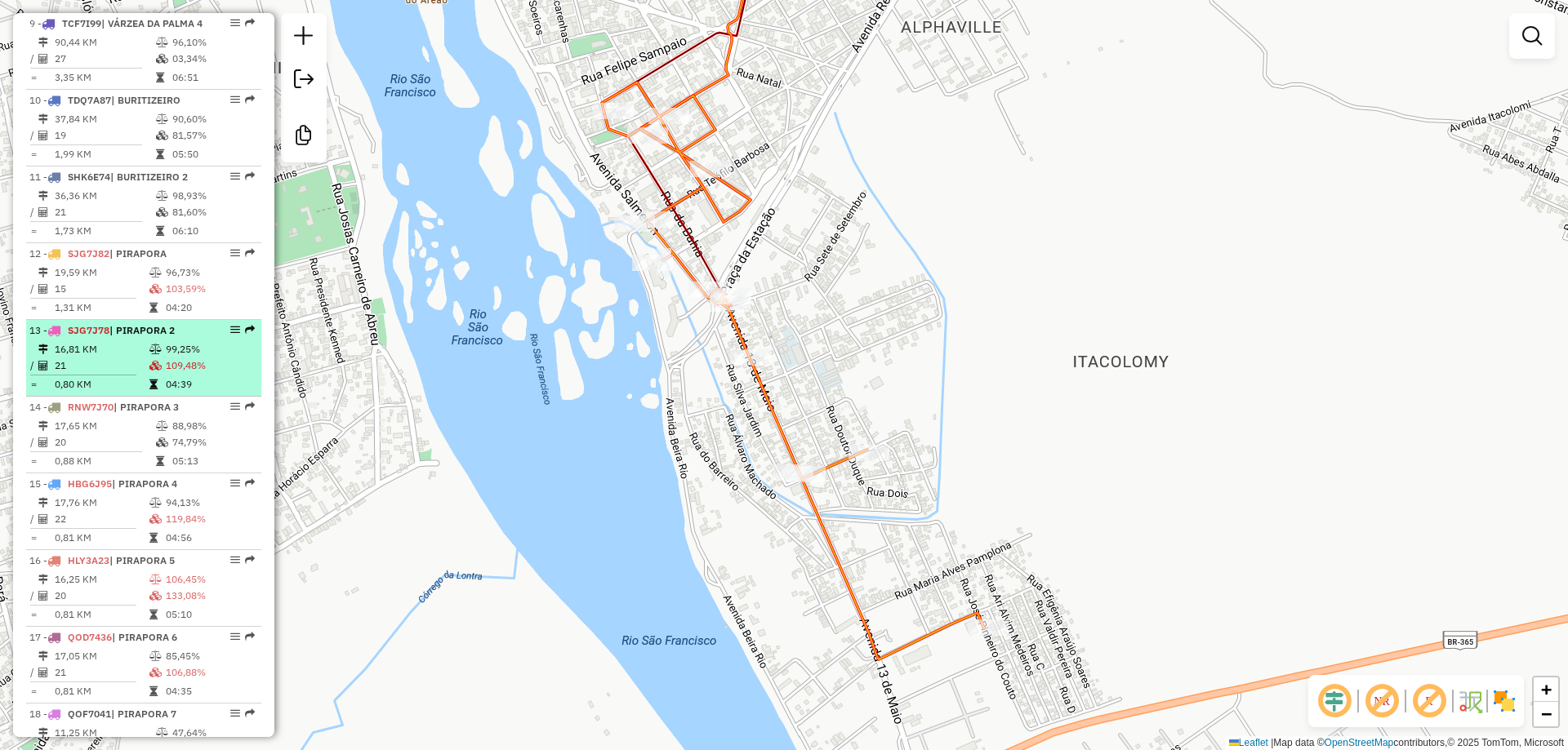
click at [117, 374] on td "21" at bounding box center [101, 366] width 94 height 16
select select "**********"
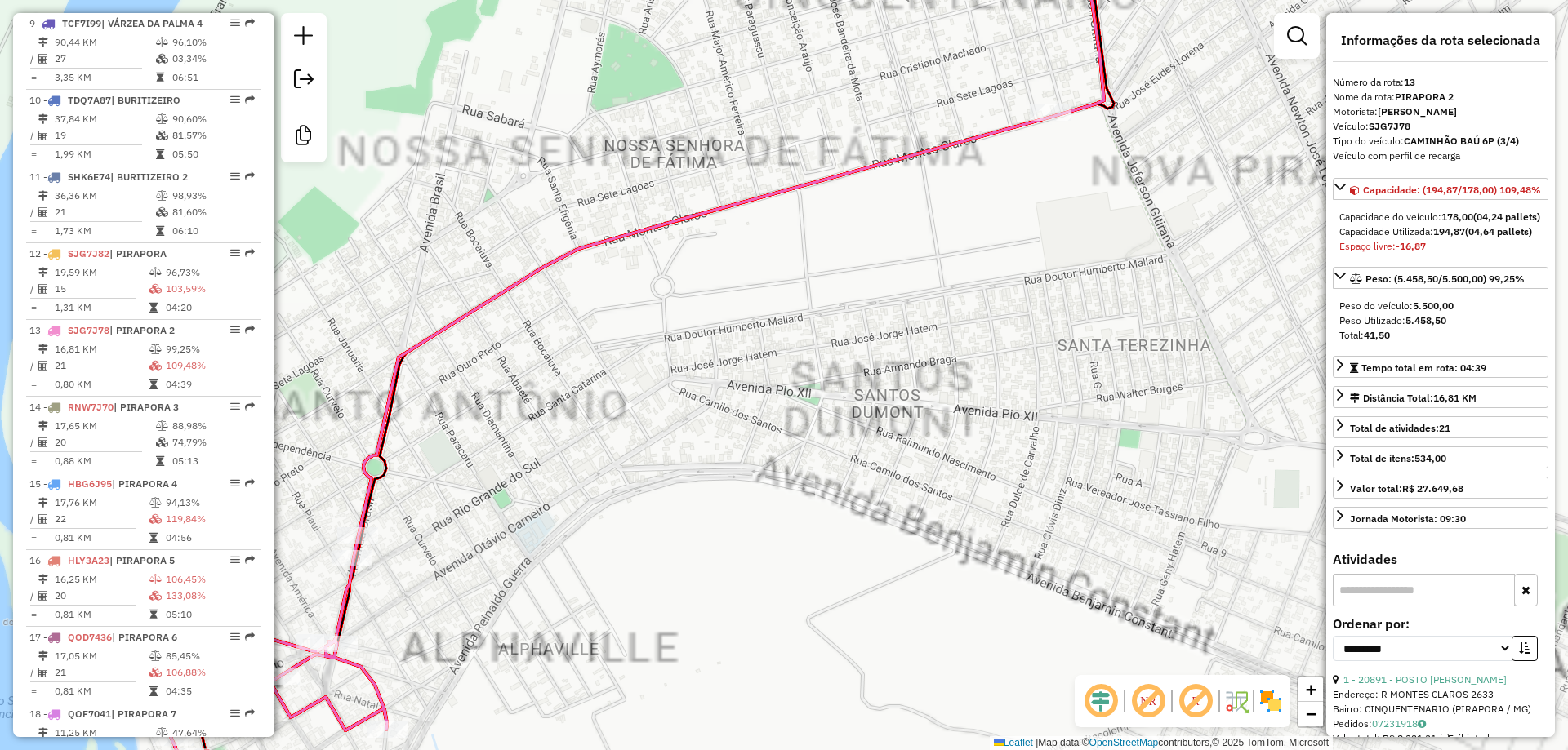
drag, startPoint x: 831, startPoint y: 488, endPoint x: 1011, endPoint y: 403, distance: 199.1
click at [1011, 403] on div "Janela de atendimento Grade de atendimento Capacidade Transportadoras Veículos …" at bounding box center [784, 375] width 1568 height 750
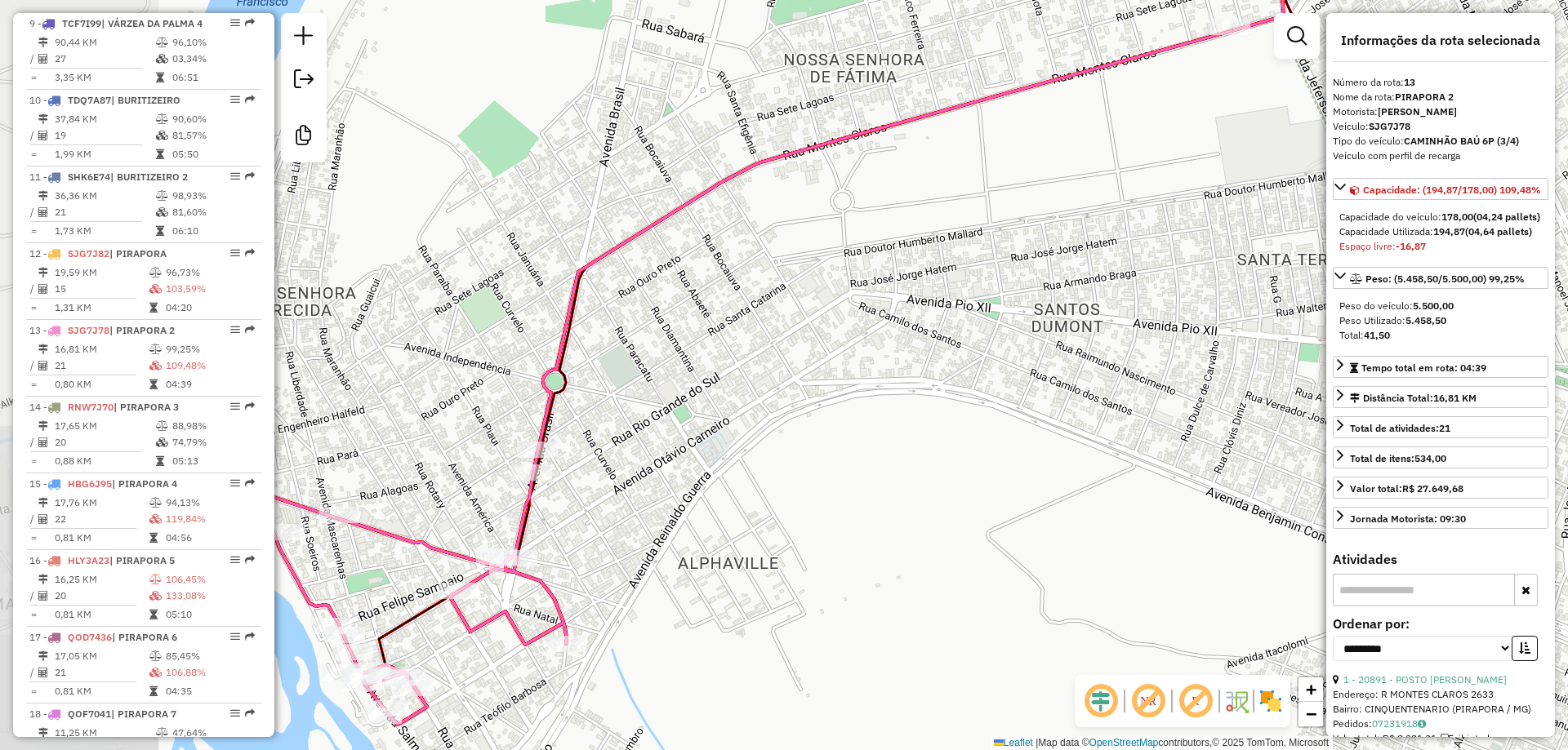
click at [997, 407] on div "Janela de atendimento Grade de atendimento Capacidade Transportadoras Veículos …" at bounding box center [784, 375] width 1568 height 750
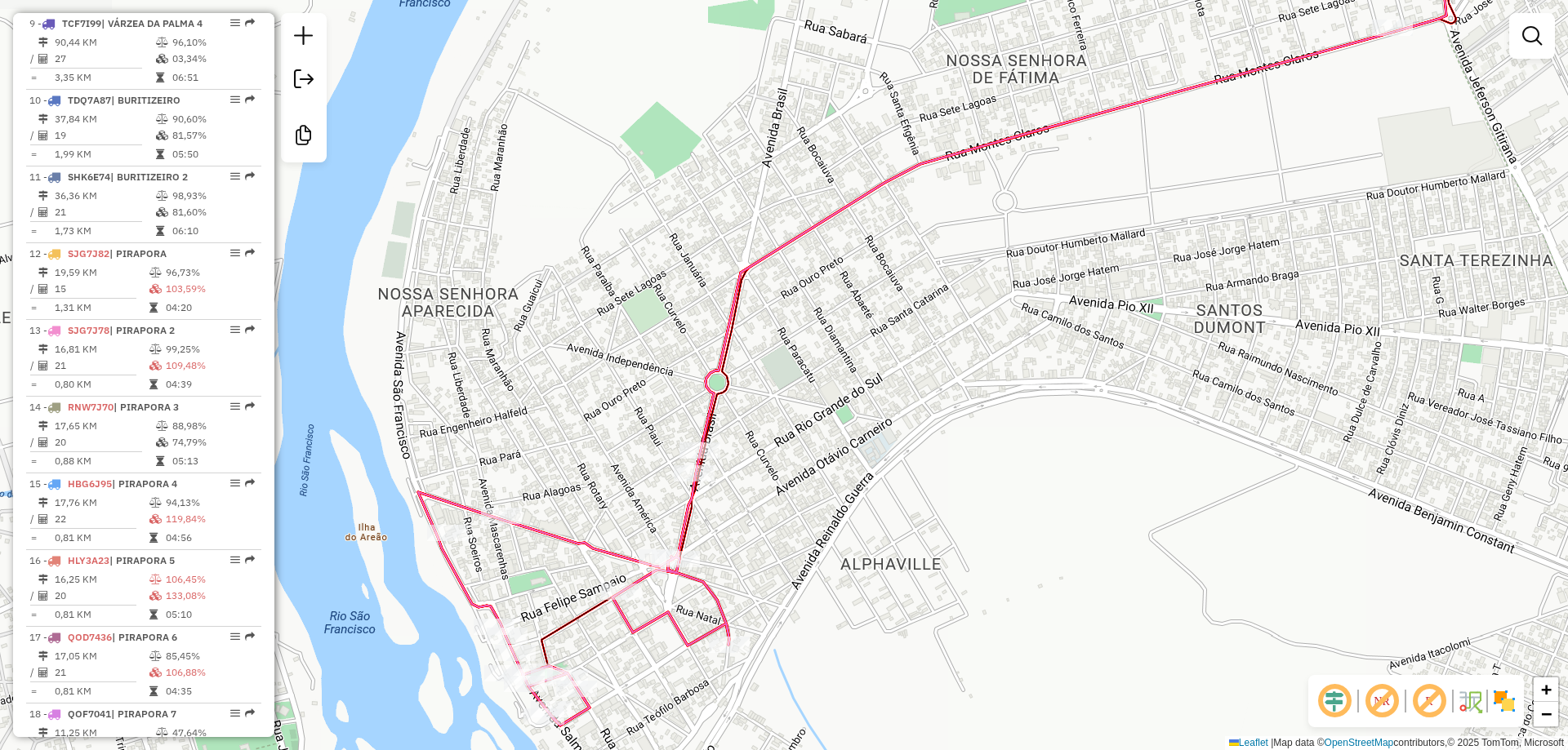
drag, startPoint x: 901, startPoint y: 453, endPoint x: 1064, endPoint y: 455, distance: 163.0
click at [1064, 455] on div "Janela de atendimento Grade de atendimento Capacidade Transportadoras Veículos …" at bounding box center [784, 375] width 1568 height 750
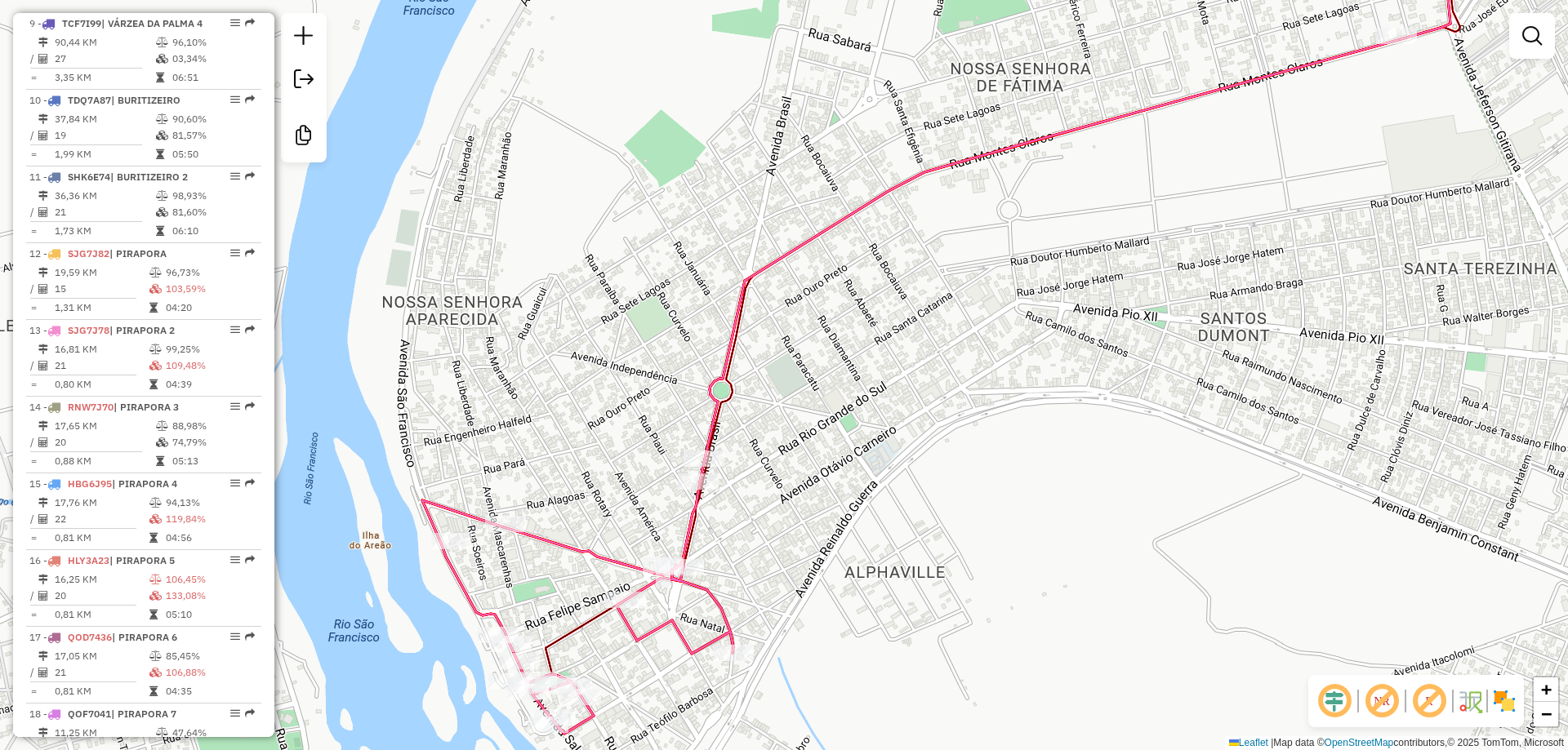
drag, startPoint x: 1056, startPoint y: 459, endPoint x: 1060, endPoint y: 467, distance: 8.9
click at [1060, 467] on div "Janela de atendimento Grade de atendimento Capacidade Transportadoras Veículos …" at bounding box center [784, 375] width 1568 height 750
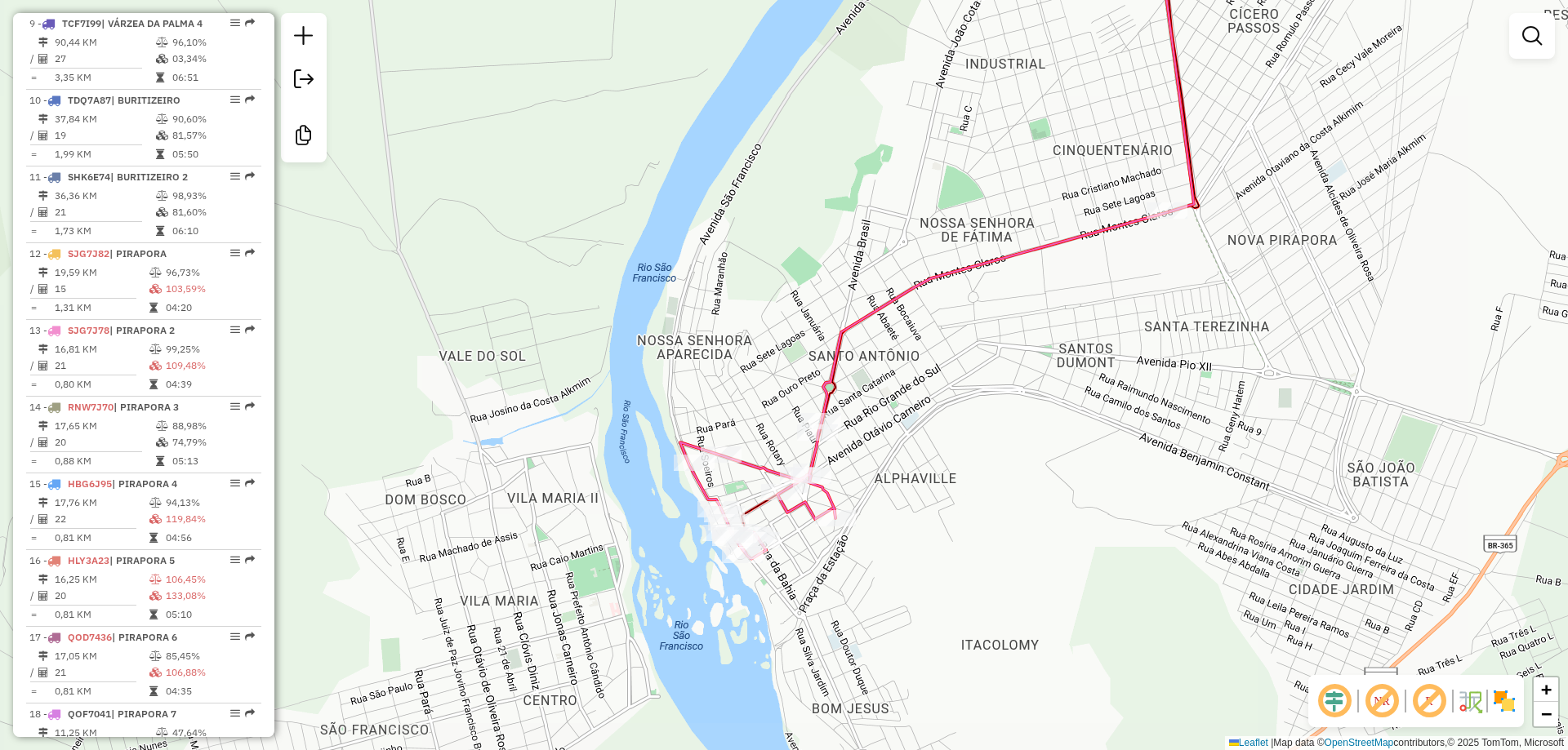
drag, startPoint x: 1060, startPoint y: 467, endPoint x: 998, endPoint y: 424, distance: 75.5
click at [998, 424] on div "Janela de atendimento Grade de atendimento Capacidade Transportadoras Veículos …" at bounding box center [784, 375] width 1568 height 750
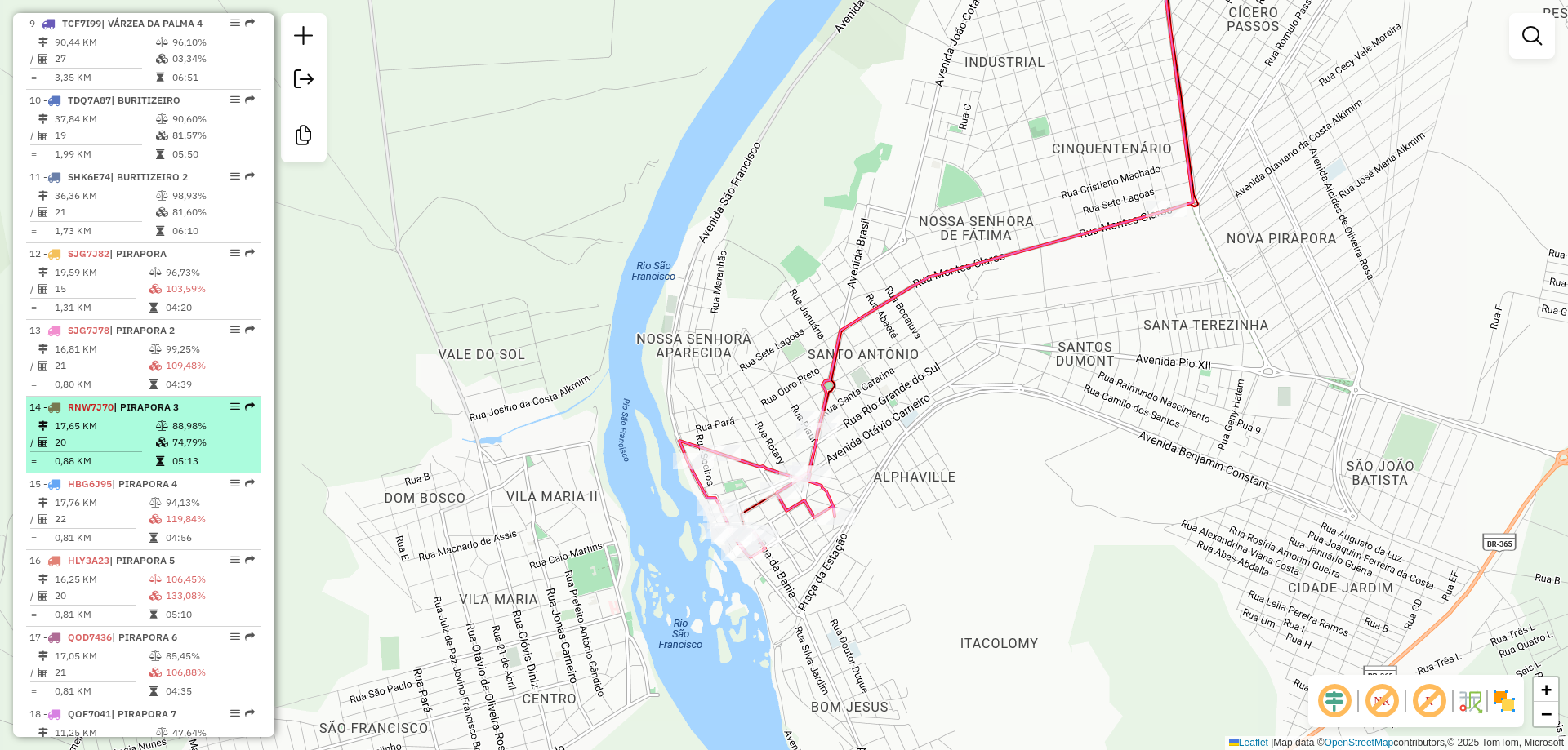
click at [73, 450] on td "20" at bounding box center [104, 442] width 101 height 16
select select "**********"
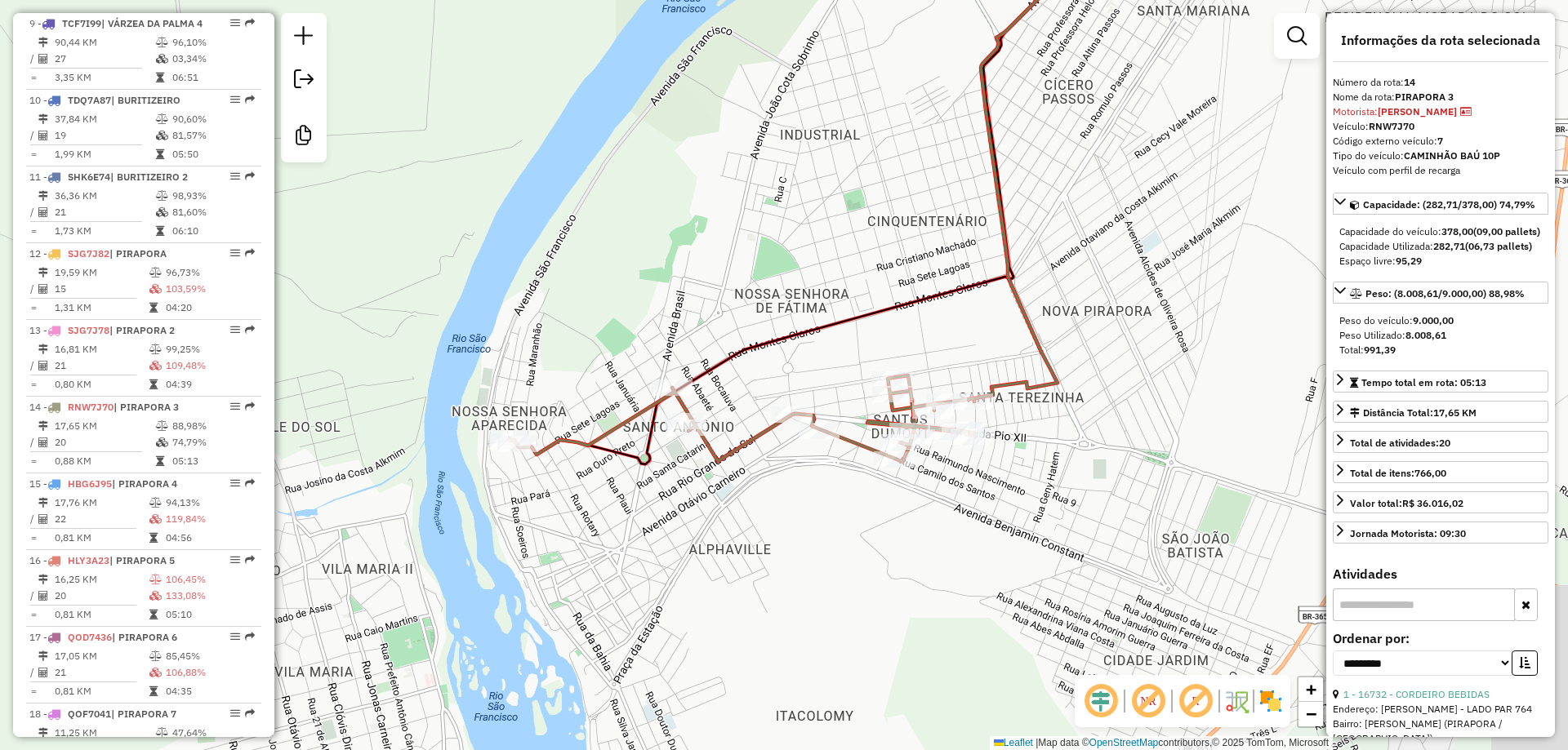
drag, startPoint x: 848, startPoint y: 325, endPoint x: 847, endPoint y: 315, distance: 10.0
click at [847, 315] on icon at bounding box center [823, 143] width 616 height 642
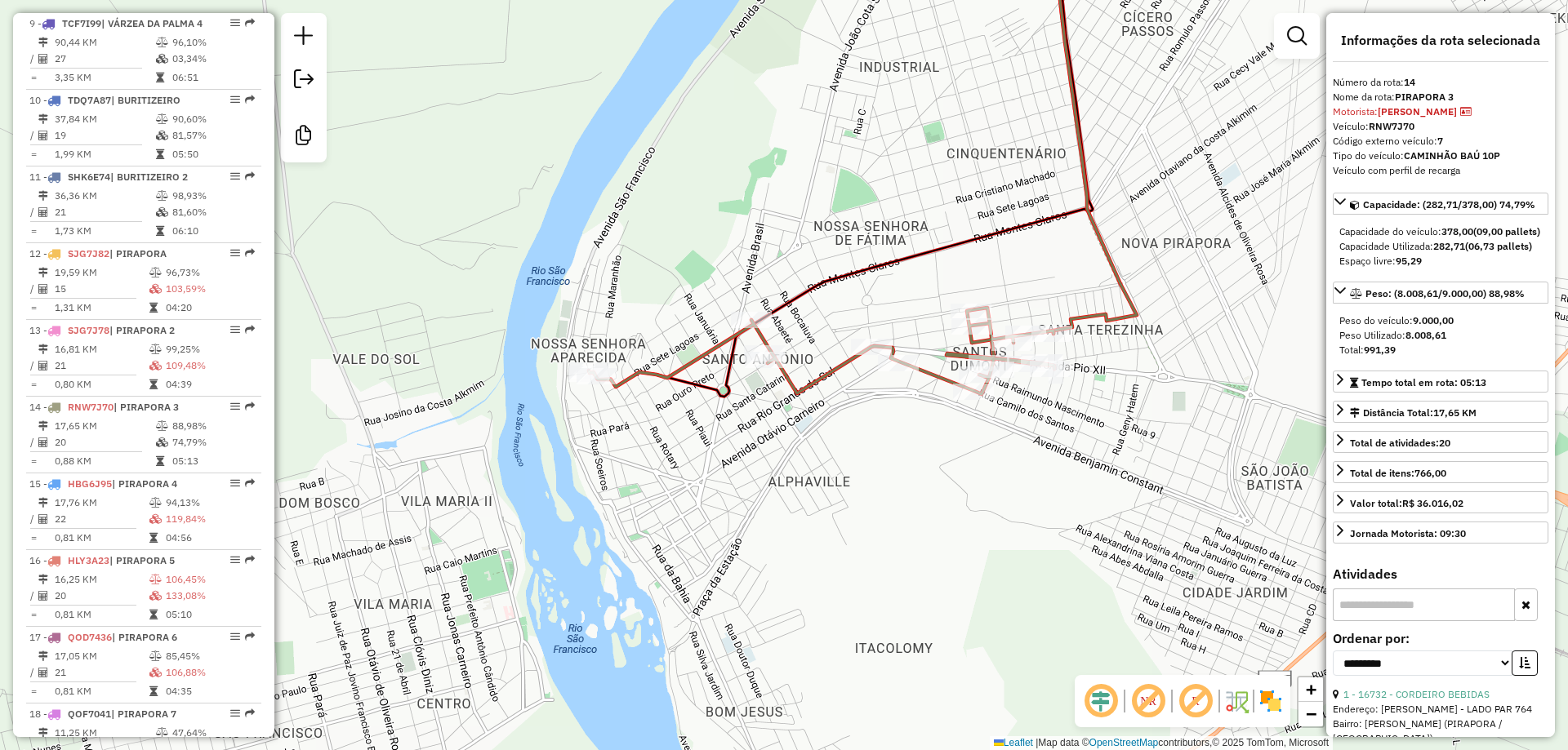
drag, startPoint x: 768, startPoint y: 325, endPoint x: 849, endPoint y: 261, distance: 103.2
click at [849, 261] on div "Janela de atendimento Grade de atendimento Capacidade Transportadoras Veículos …" at bounding box center [784, 375] width 1568 height 750
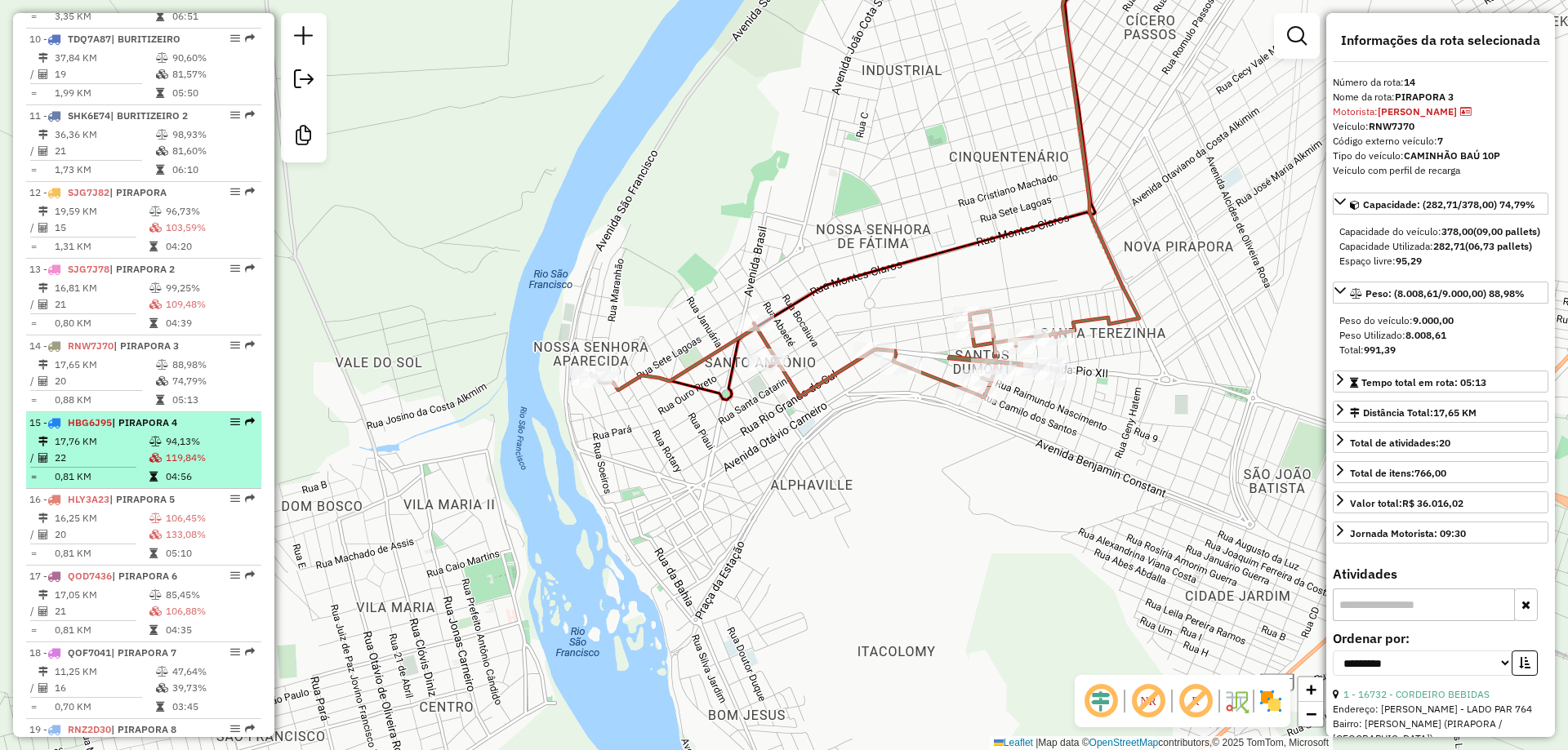
scroll to position [1417, 0]
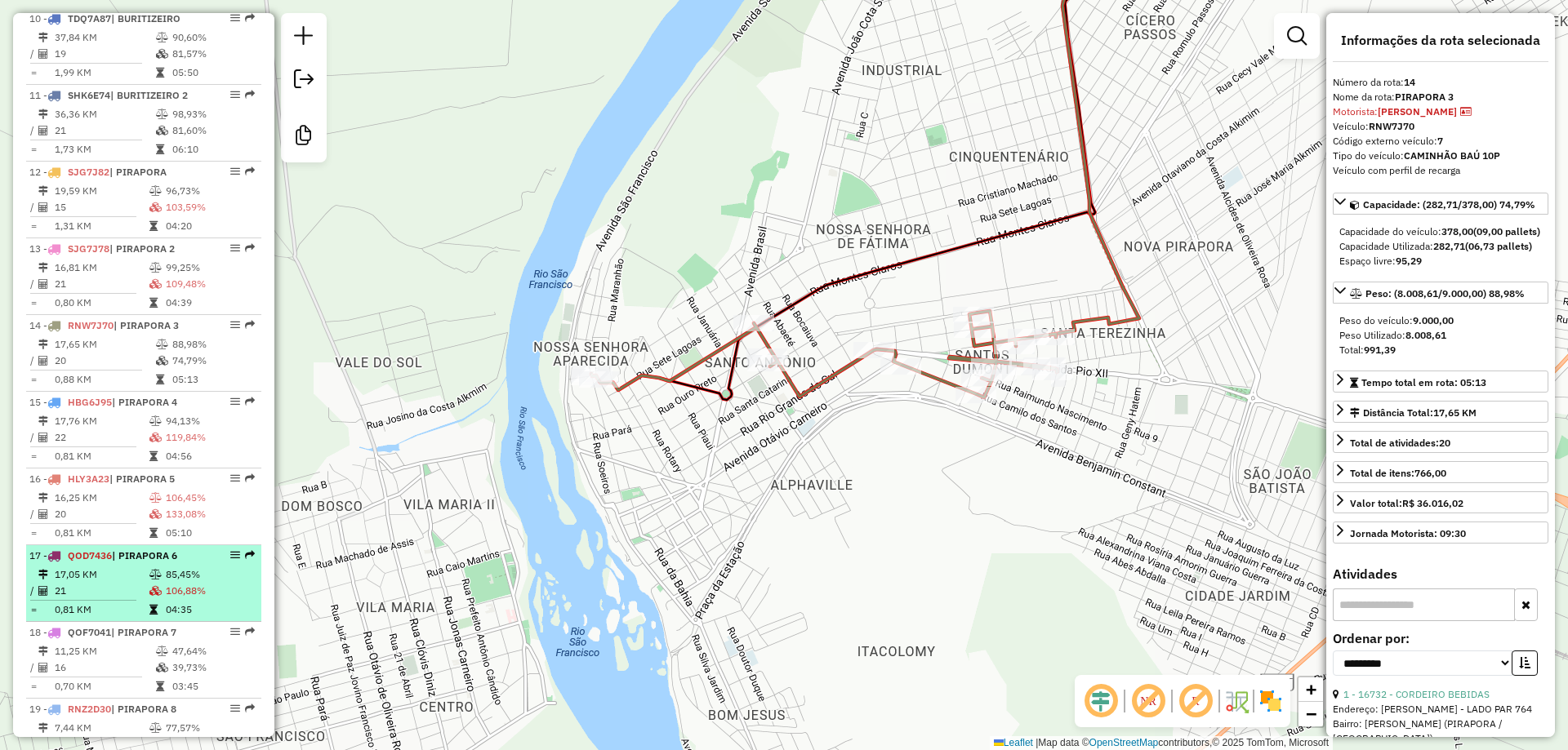
click at [121, 583] on td "17,05 KM" at bounding box center [101, 575] width 94 height 16
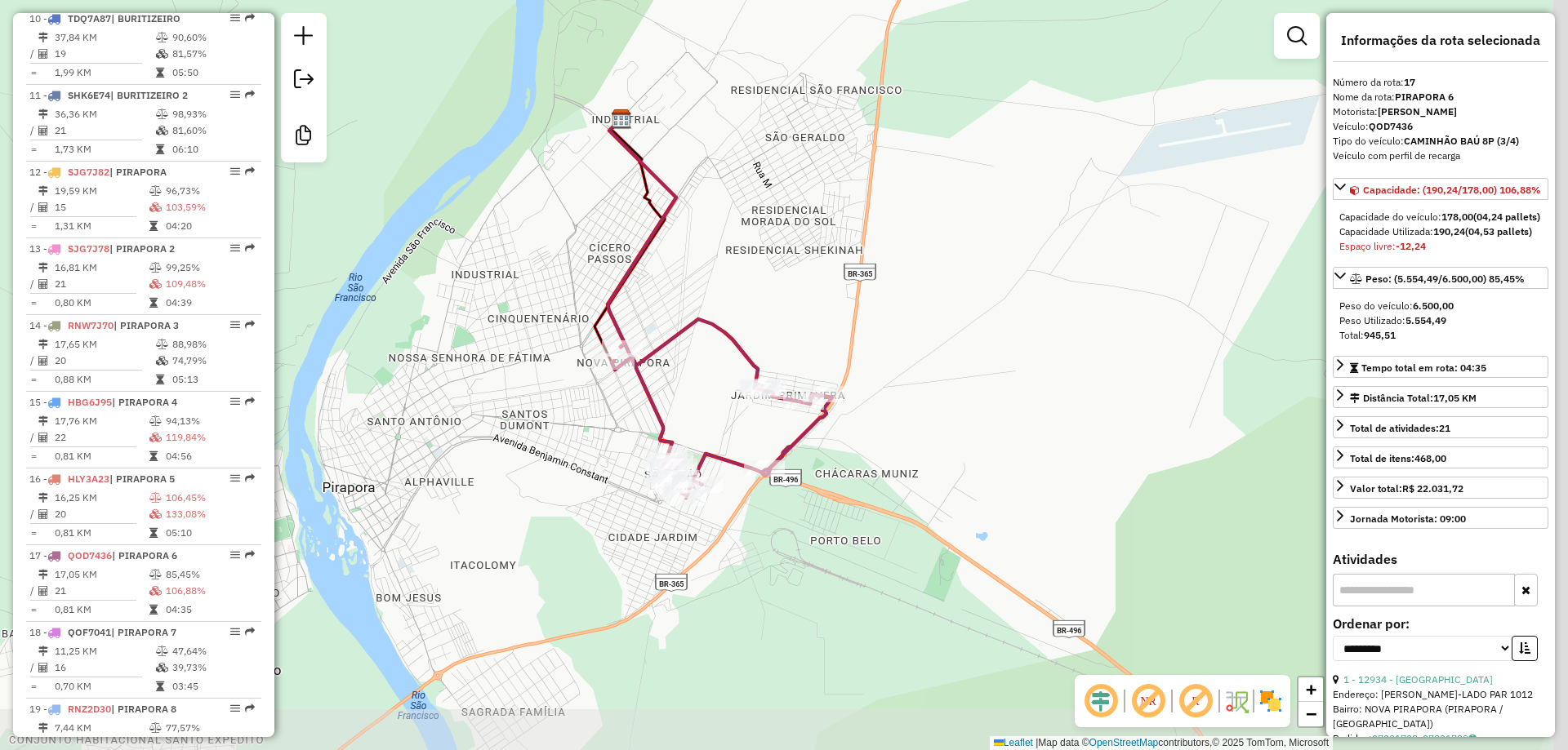
drag, startPoint x: 688, startPoint y: 355, endPoint x: 660, endPoint y: 315, distance: 48.8
click at [618, 294] on icon at bounding box center [641, 232] width 68 height 228
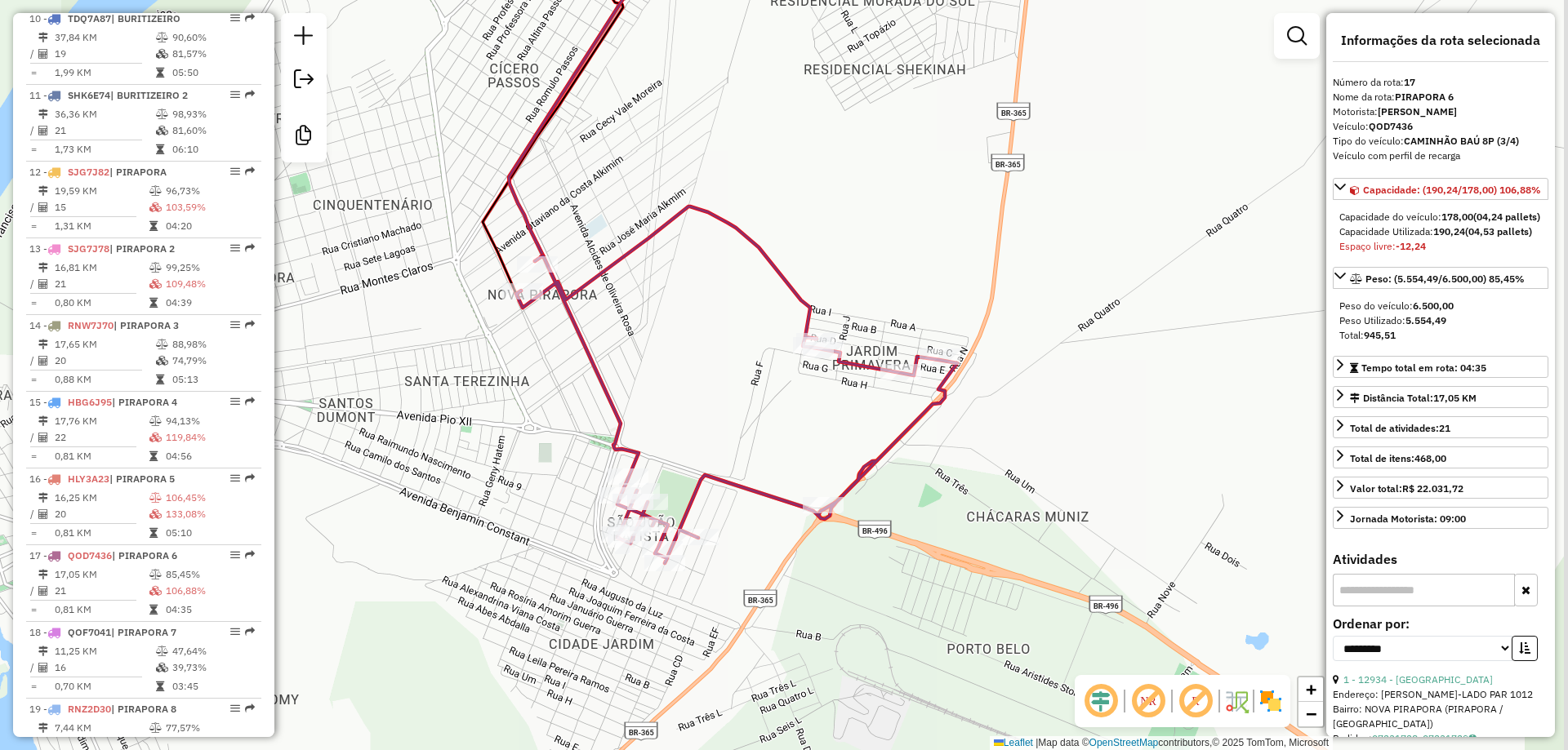
drag, startPoint x: 665, startPoint y: 387, endPoint x: 660, endPoint y: 363, distance: 24.5
click at [660, 363] on div "Janela de atendimento Grade de atendimento Capacidade Transportadoras Veículos …" at bounding box center [784, 375] width 1568 height 750
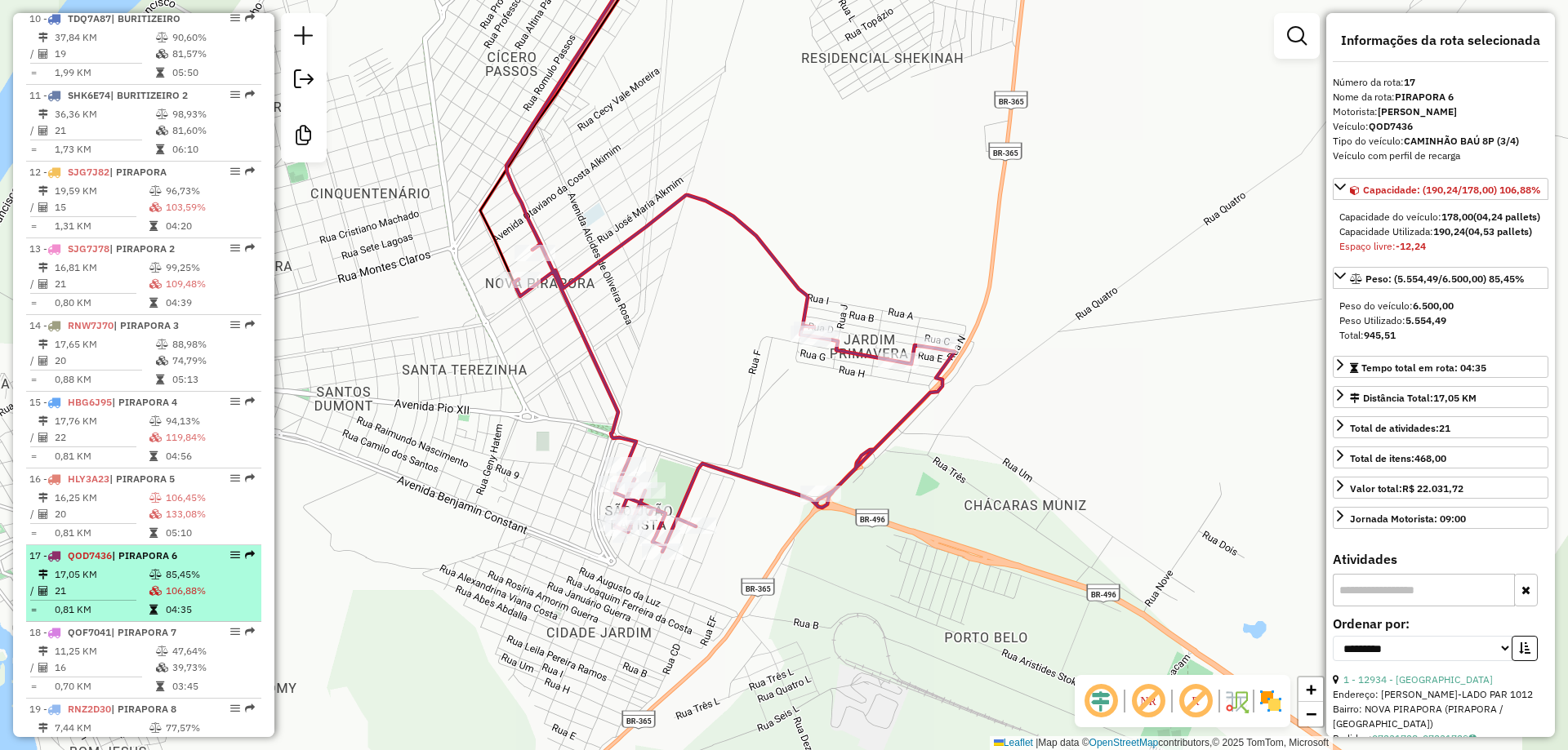
click at [115, 563] on div "17 - QOD7436 | PIRAPORA 6" at bounding box center [115, 556] width 174 height 15
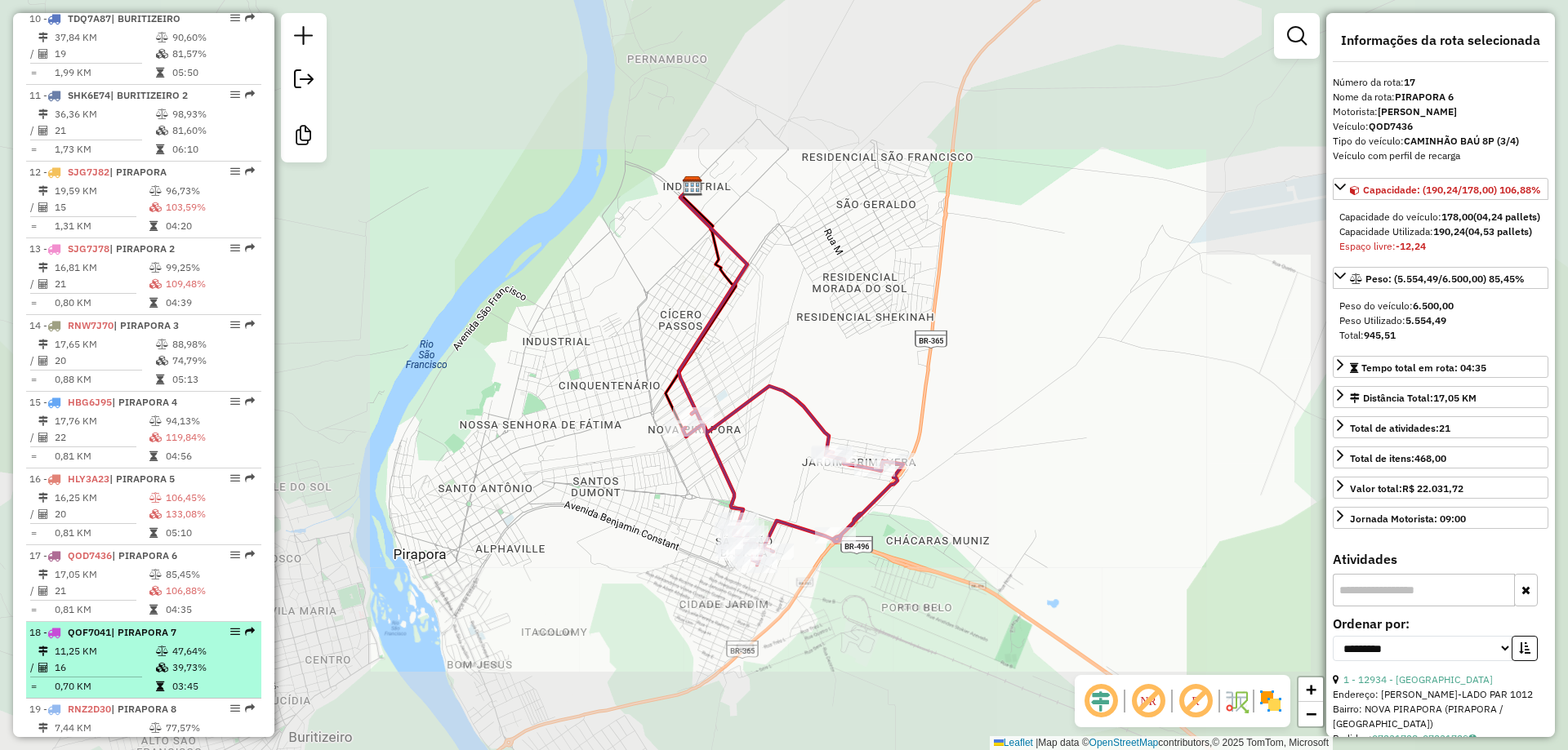
click at [66, 638] on strong "QOF7041 | PIRAPORA 7" at bounding box center [119, 631] width 116 height 12
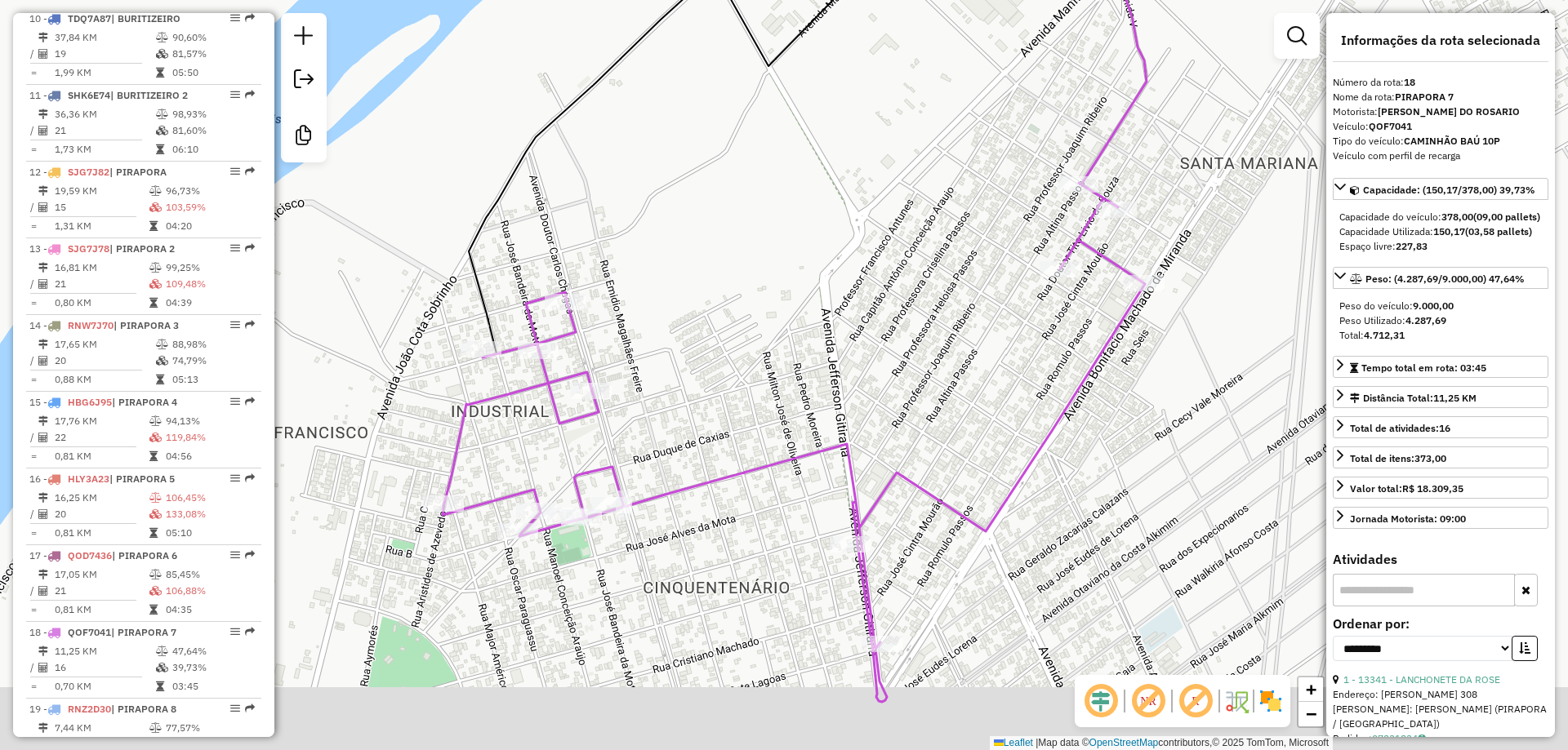
drag, startPoint x: 794, startPoint y: 431, endPoint x: 813, endPoint y: 358, distance: 75.4
click at [813, 358] on div "Janela de atendimento Grade de atendimento Capacidade Transportadoras Veículos …" at bounding box center [784, 375] width 1568 height 750
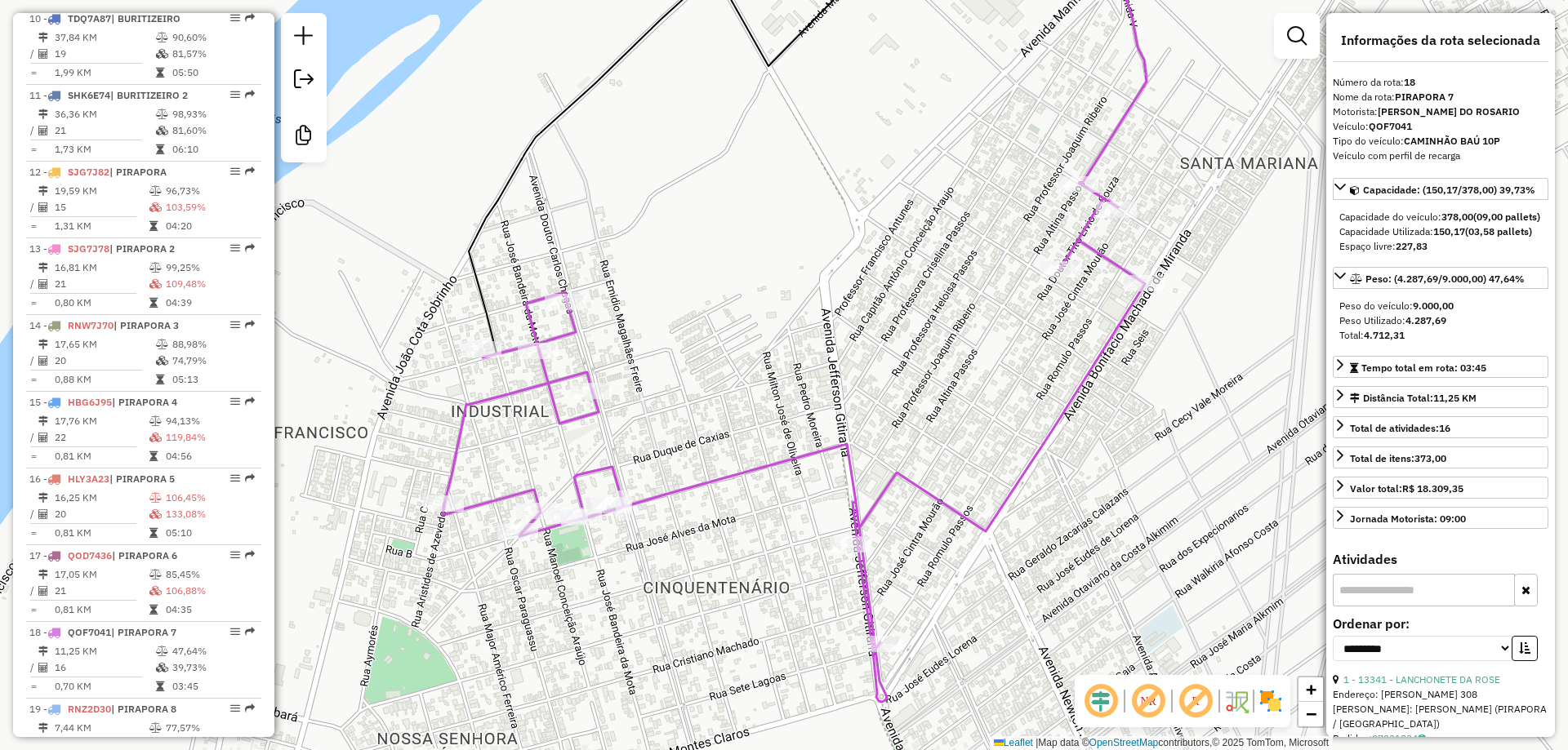
click at [813, 358] on div "Janela de atendimento Grade de atendimento Capacidade Transportadoras Veículos …" at bounding box center [784, 375] width 1568 height 750
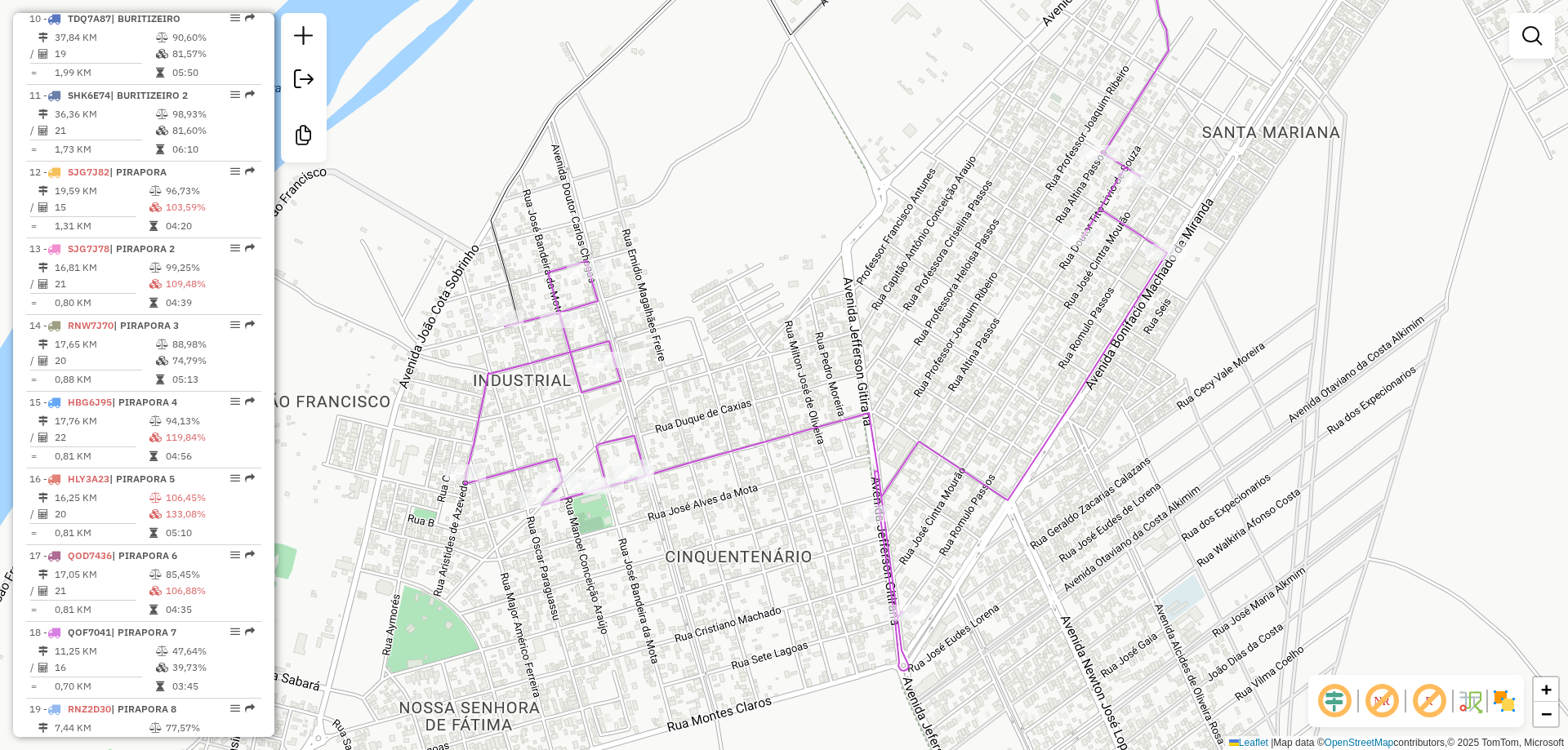
drag, startPoint x: 813, startPoint y: 358, endPoint x: 835, endPoint y: 318, distance: 45.7
click at [835, 318] on div "Janela de atendimento Grade de atendimento Capacidade Transportadoras Veículos …" at bounding box center [784, 375] width 1568 height 750
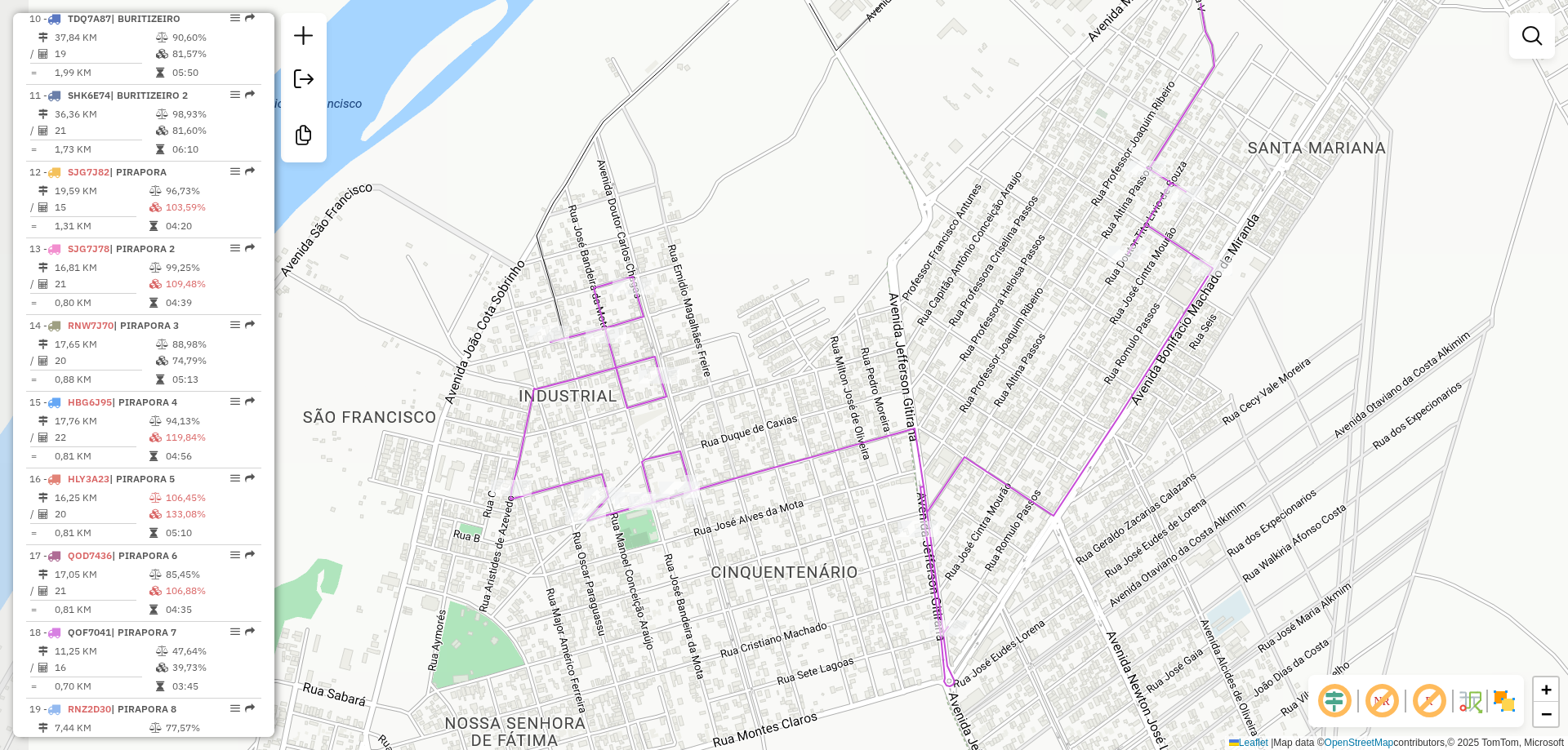
drag, startPoint x: 677, startPoint y: 304, endPoint x: 744, endPoint y: 321, distance: 69.1
click at [744, 321] on div "Janela de atendimento Grade de atendimento Capacidade Transportadoras Veículos …" at bounding box center [784, 375] width 1568 height 750
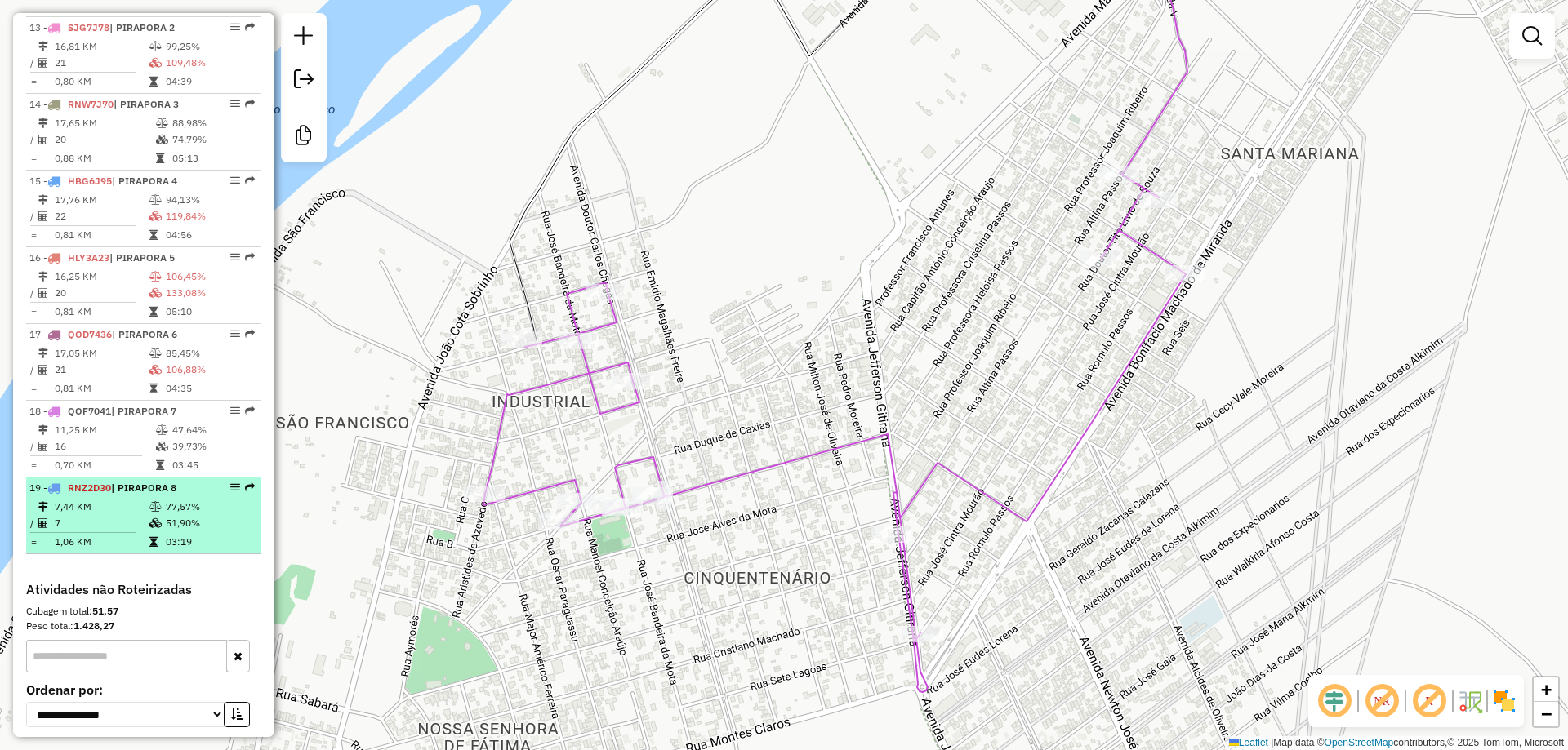
scroll to position [1663, 0]
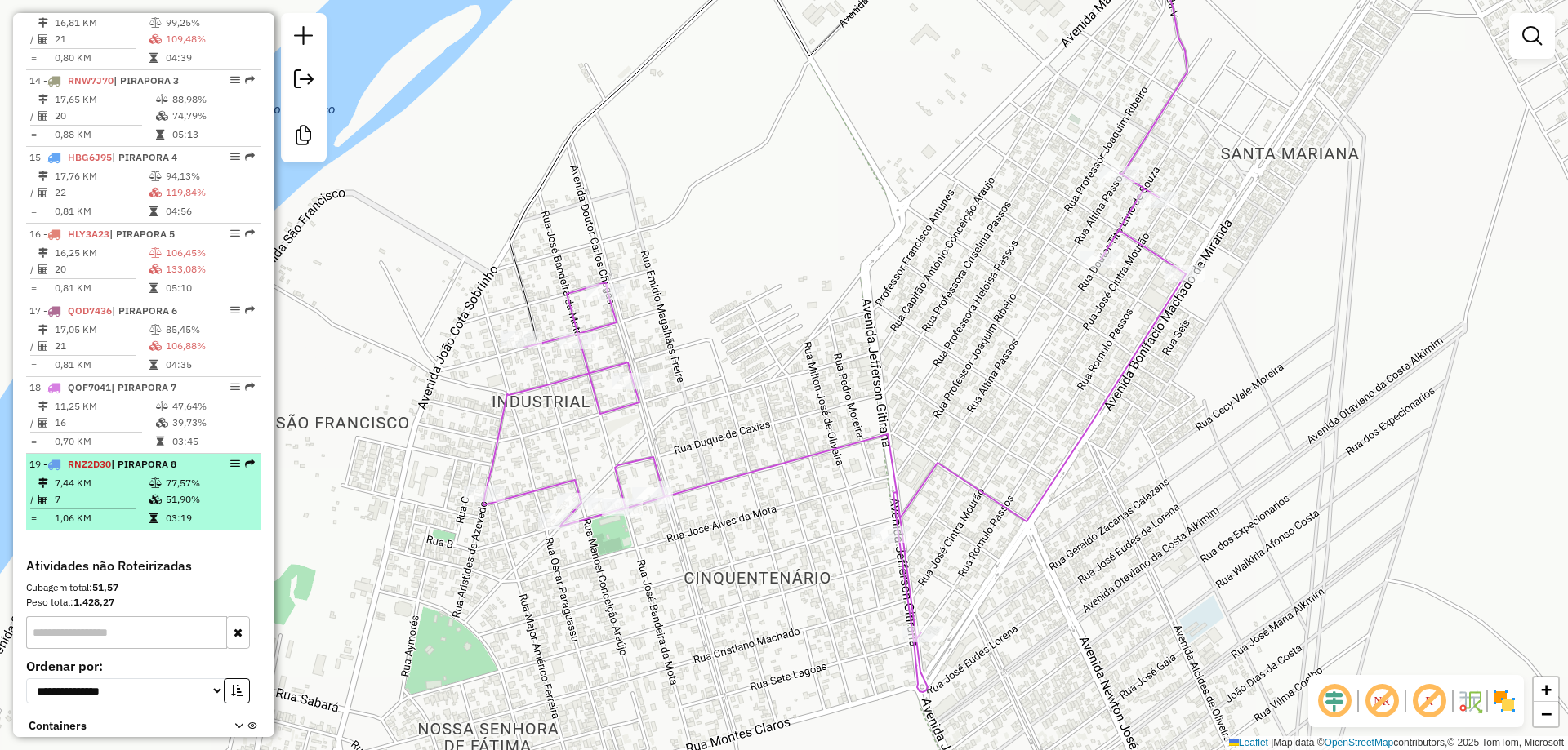
click at [118, 527] on td "1,06 KM" at bounding box center [101, 518] width 94 height 16
select select "**********"
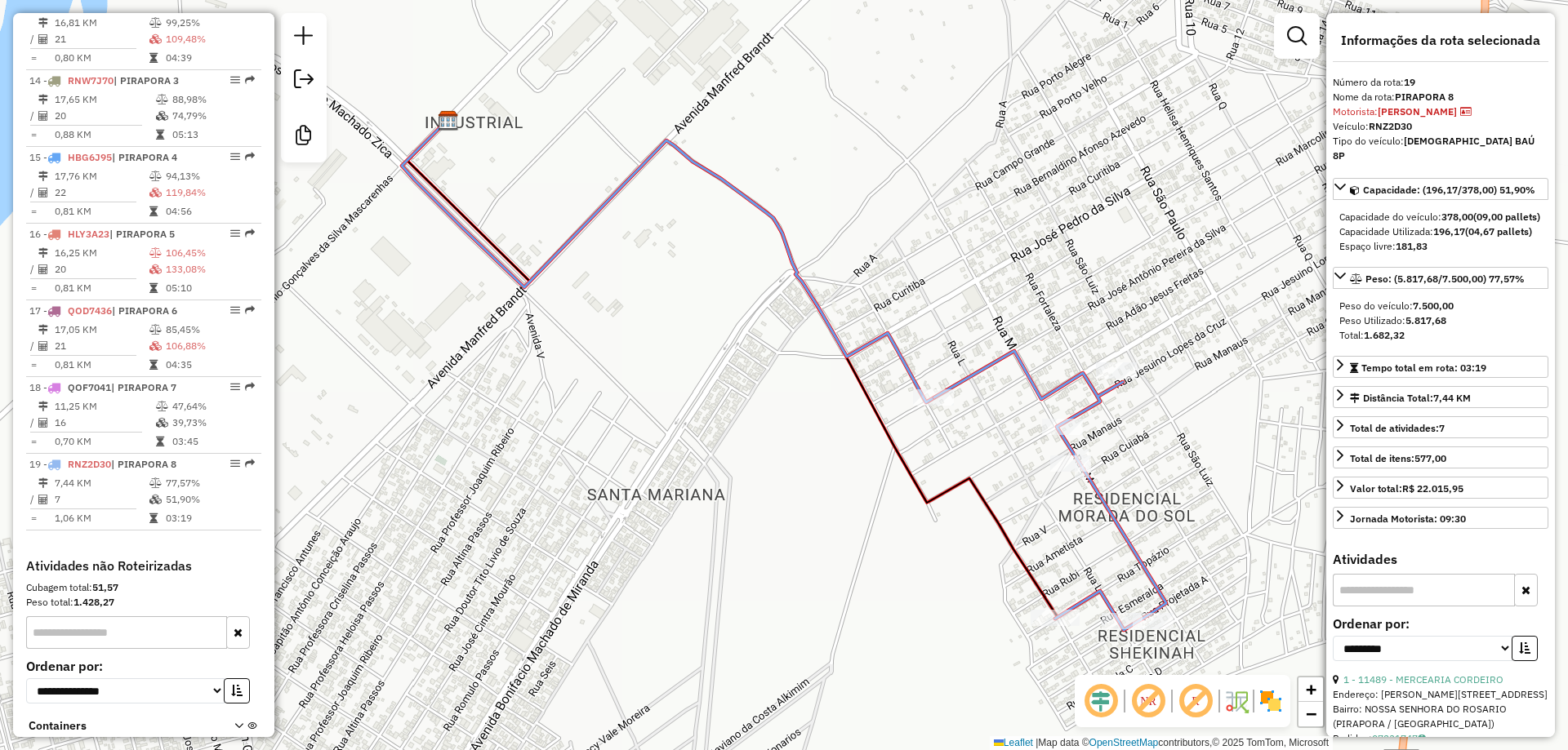
drag, startPoint x: 504, startPoint y: 401, endPoint x: 486, endPoint y: 380, distance: 27.7
click at [486, 380] on div "Janela de atendimento Grade de atendimento Capacidade Transportadoras Veículos …" at bounding box center [784, 375] width 1568 height 750
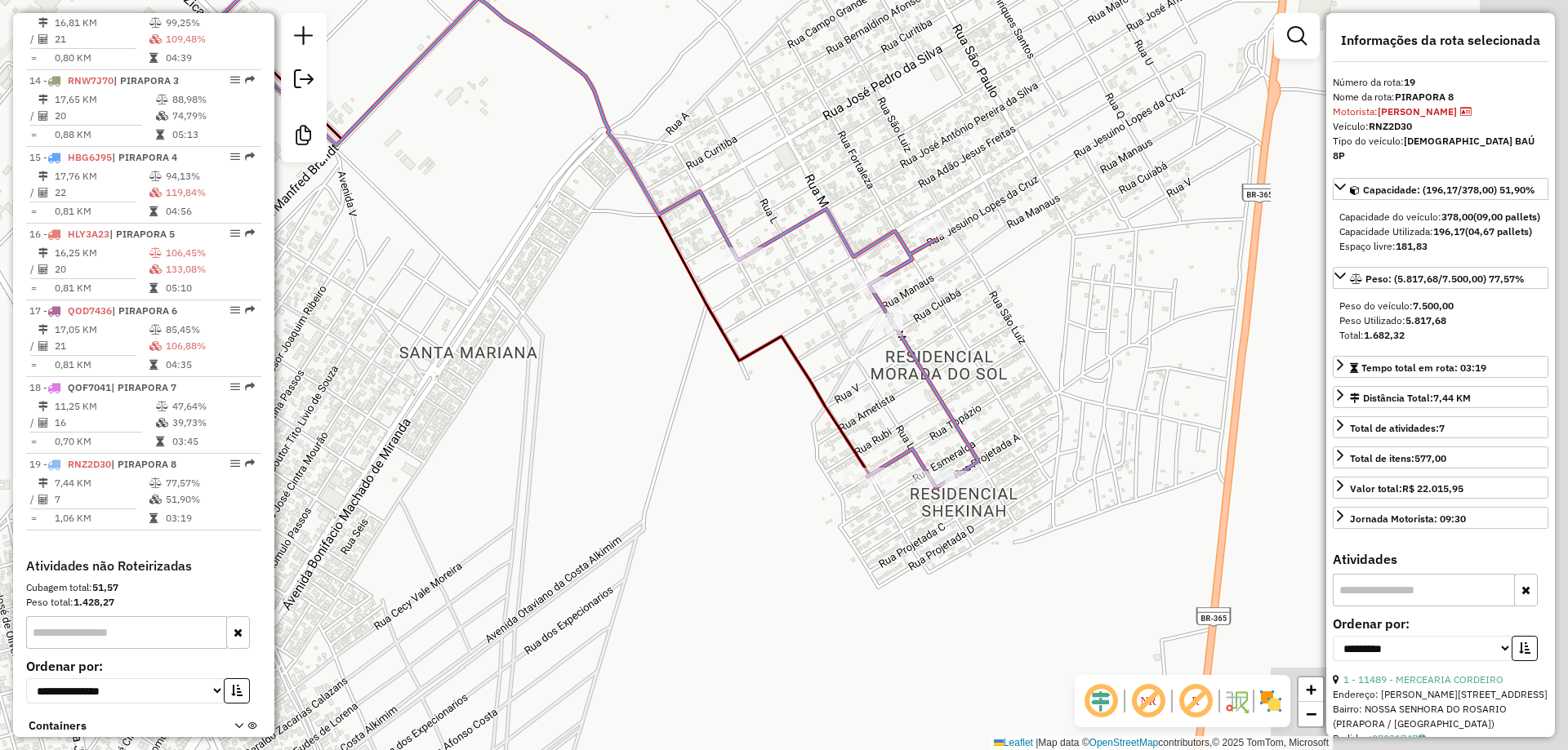
click at [529, 389] on div "Janela de atendimento Grade de atendimento Capacidade Transportadoras Veículos …" at bounding box center [784, 375] width 1568 height 750
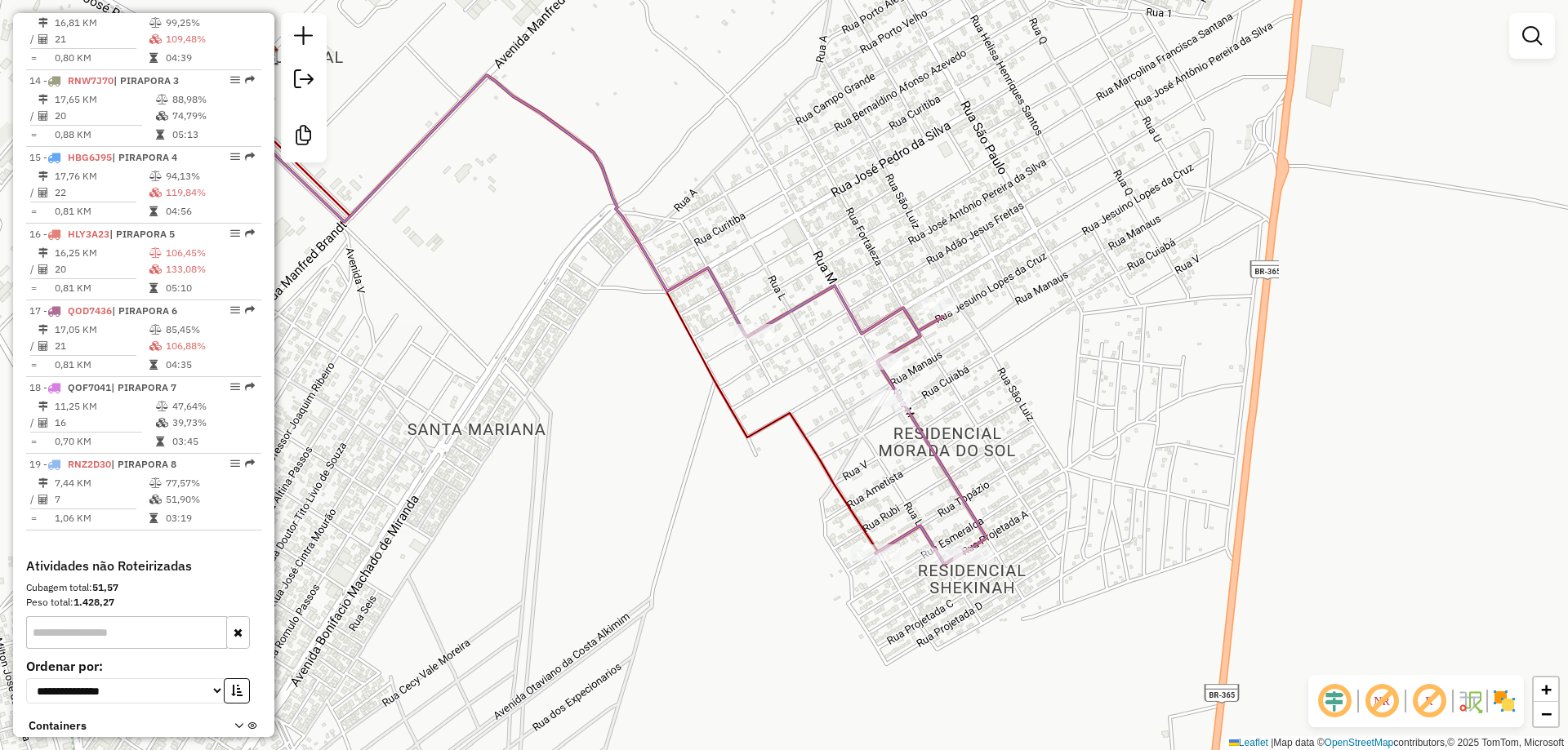
drag, startPoint x: 536, startPoint y: 394, endPoint x: 542, endPoint y: 467, distance: 73.2
click at [542, 467] on div "Janela de atendimento Grade de atendimento Capacidade Transportadoras Veículos …" at bounding box center [784, 375] width 1568 height 750
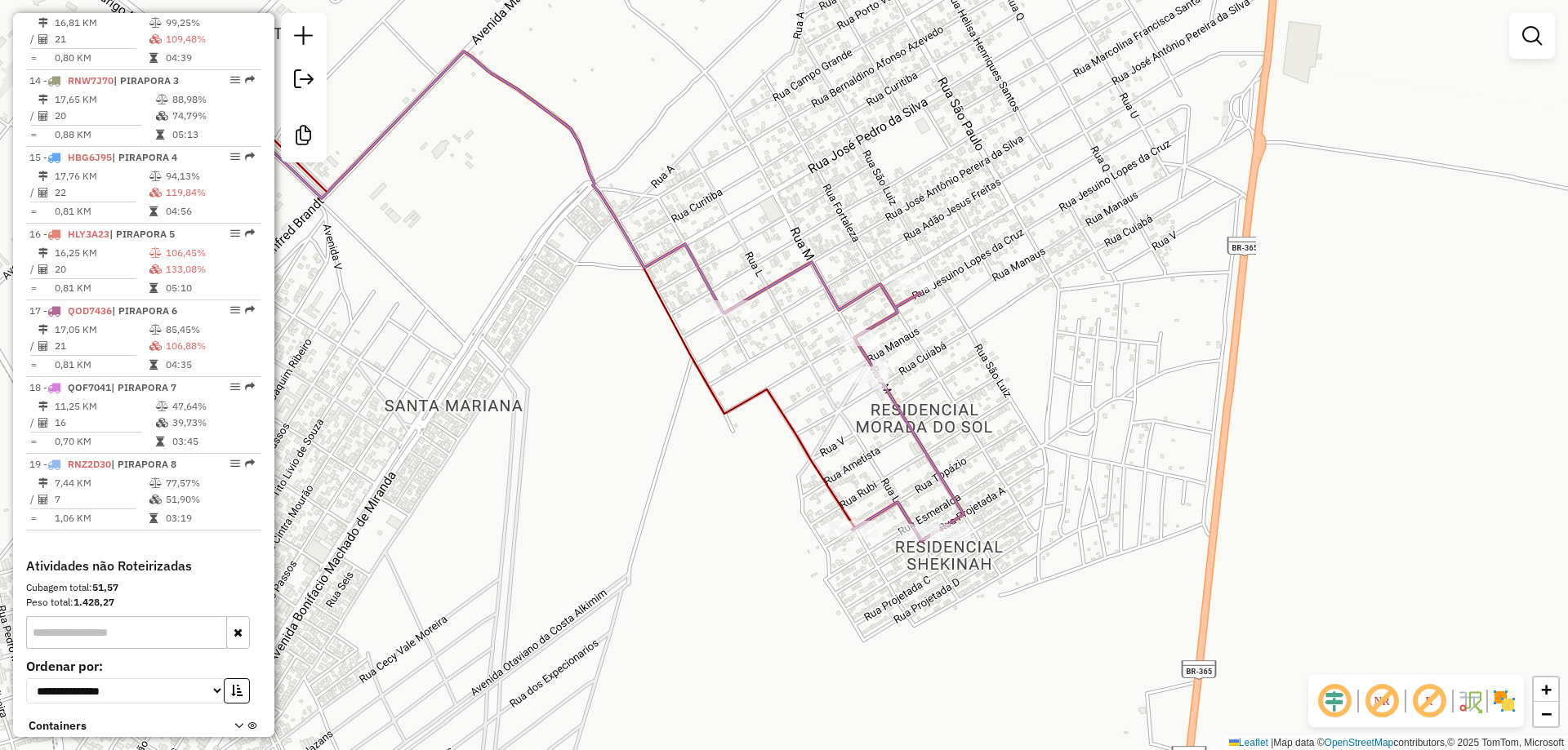
drag, startPoint x: 540, startPoint y: 463, endPoint x: 511, endPoint y: 437, distance: 38.9
click at [516, 439] on div "Janela de atendimento Grade de atendimento Capacidade Transportadoras Veículos …" at bounding box center [784, 375] width 1568 height 750
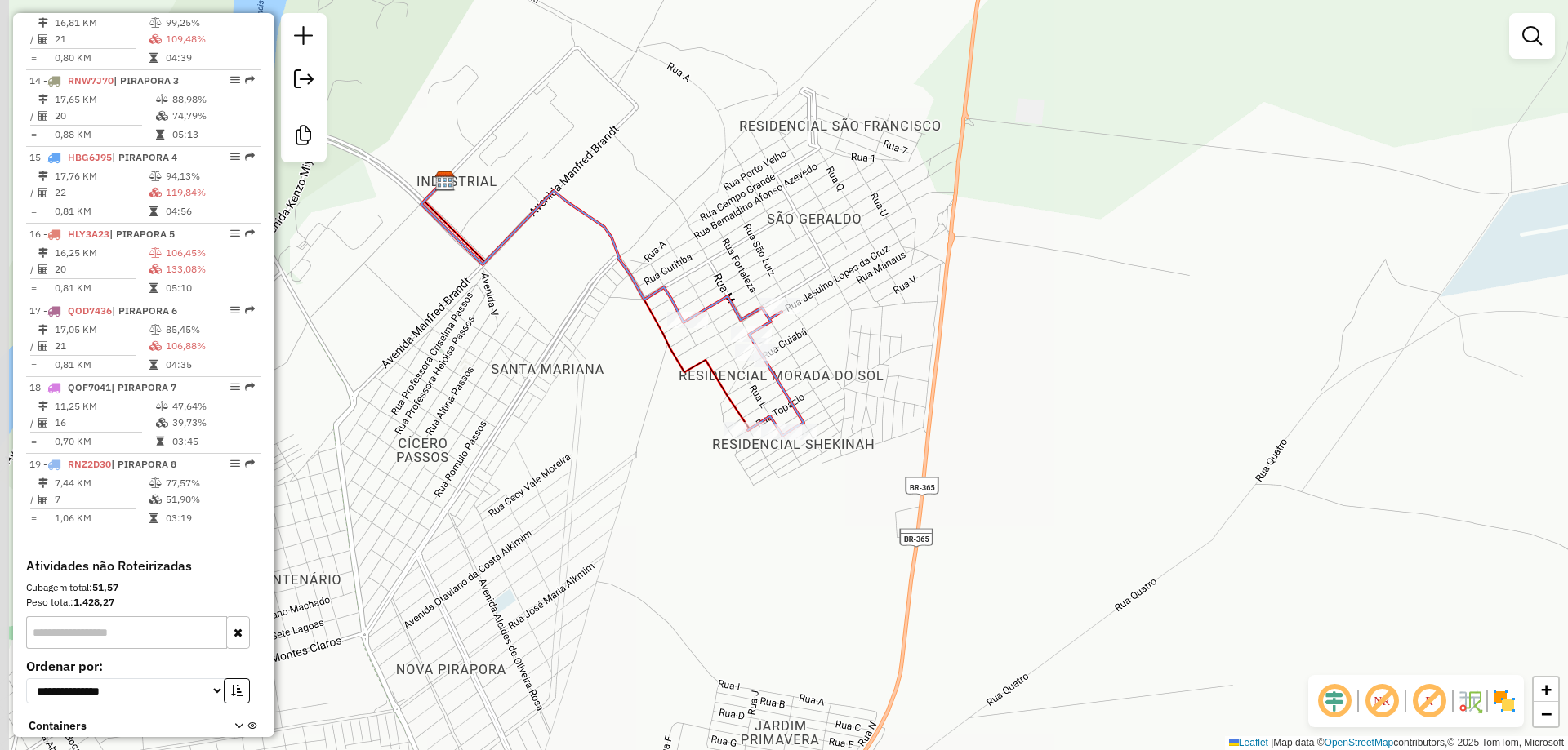
drag, startPoint x: 438, startPoint y: 265, endPoint x: 534, endPoint y: 303, distance: 103.2
click at [534, 303] on div "Janela de atendimento Grade de atendimento Capacidade Transportadoras Veículos …" at bounding box center [784, 375] width 1568 height 750
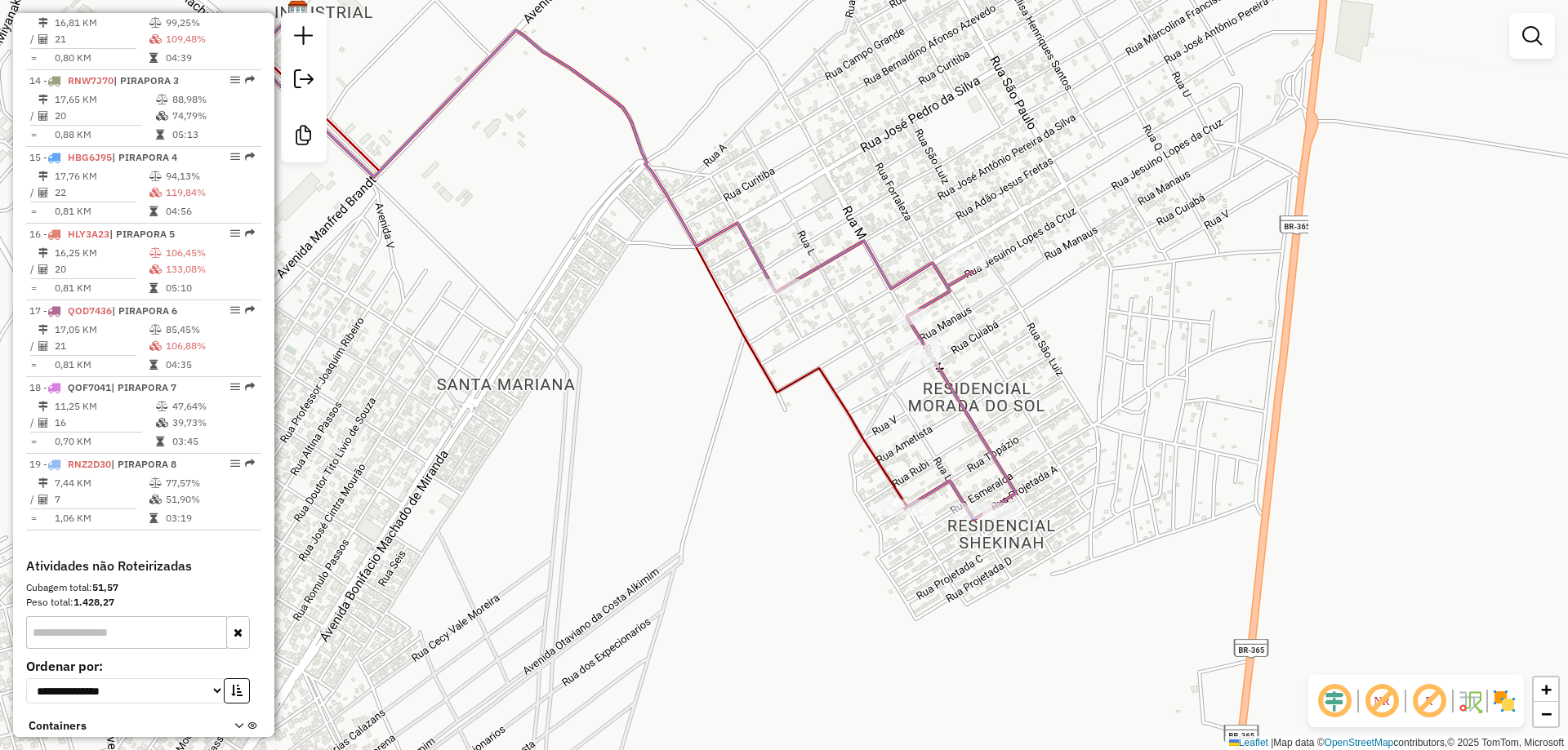
drag, startPoint x: 517, startPoint y: 322, endPoint x: 556, endPoint y: 260, distance: 73.2
click at [539, 285] on div "Janela de atendimento Grade de atendimento Capacidade Transportadoras Veículos …" at bounding box center [784, 375] width 1568 height 750
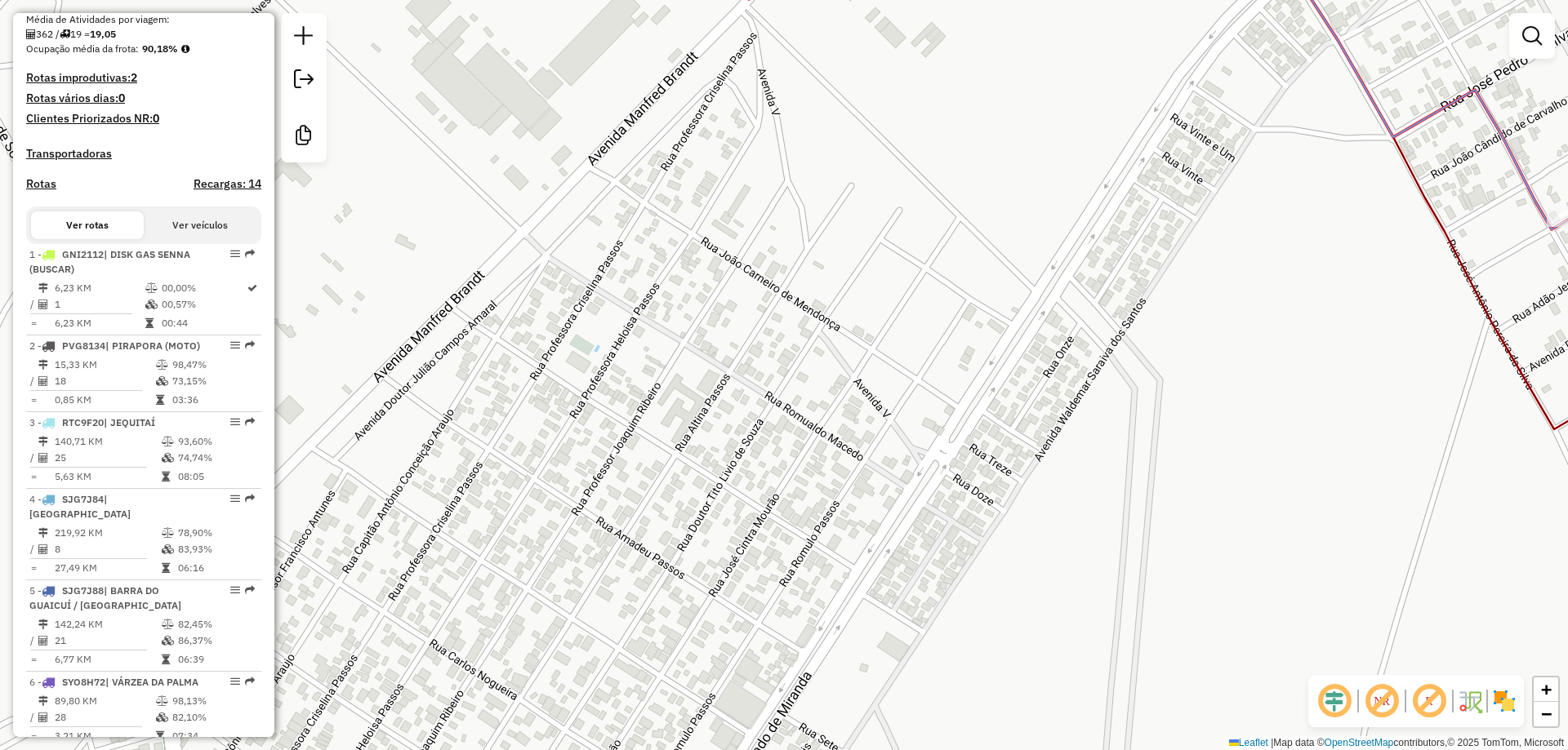
scroll to position [439, 0]
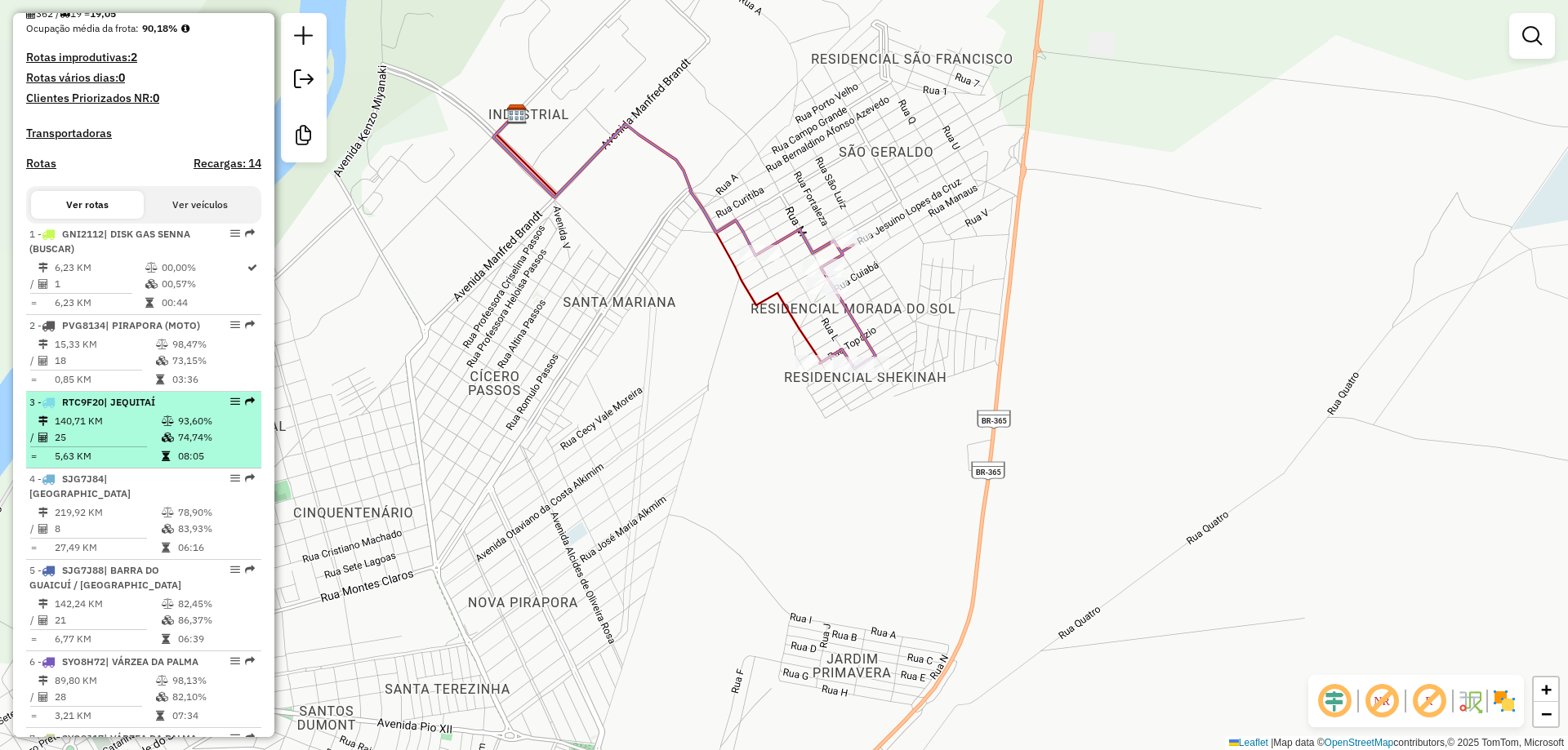
click at [119, 429] on td "140,71 KM" at bounding box center [107, 421] width 107 height 16
select select "**********"
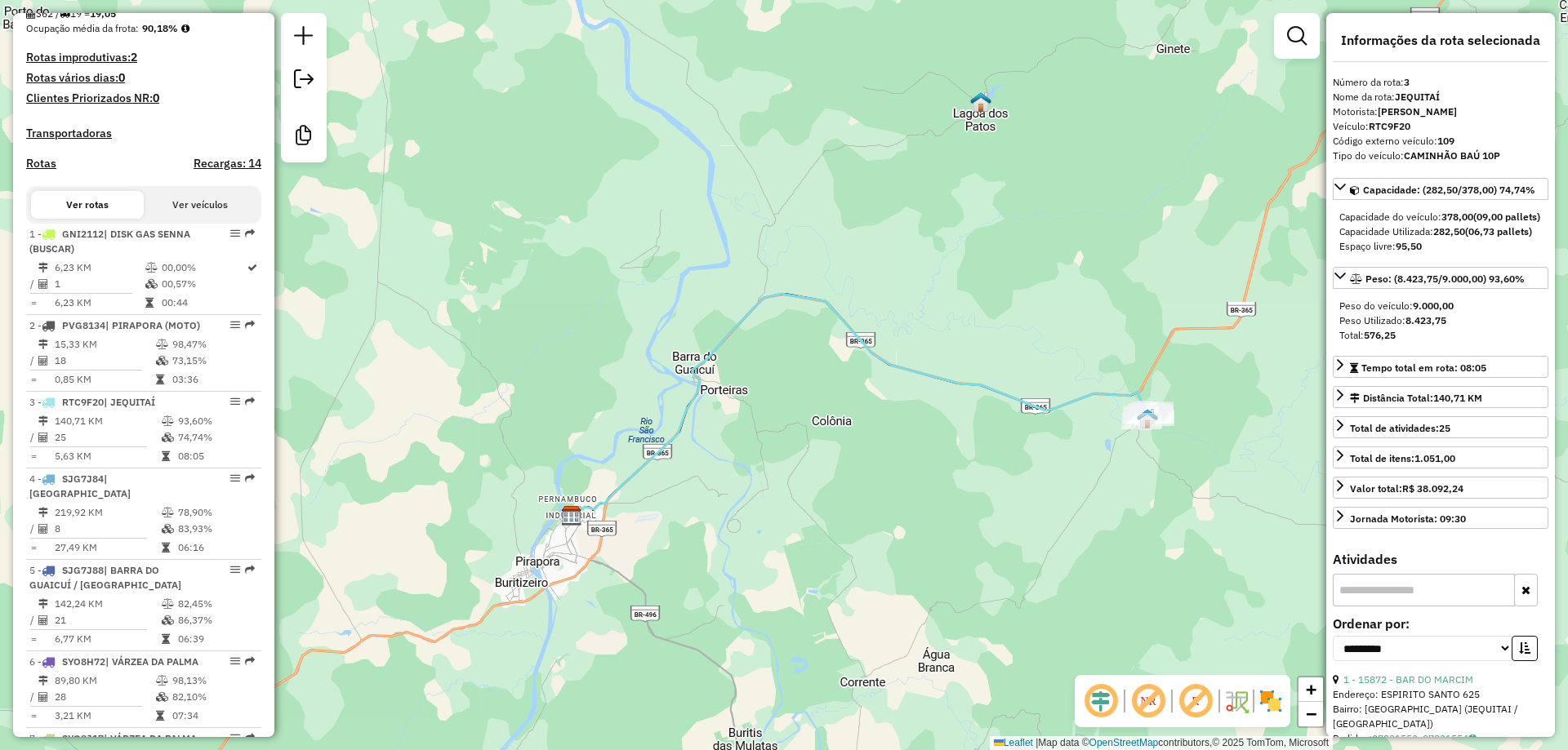
drag, startPoint x: 690, startPoint y: 471, endPoint x: 762, endPoint y: 453, distance: 74.2
click at [762, 453] on div "Janela de atendimento Grade de atendimento Capacidade Transportadoras Veículos …" at bounding box center [784, 375] width 1568 height 750
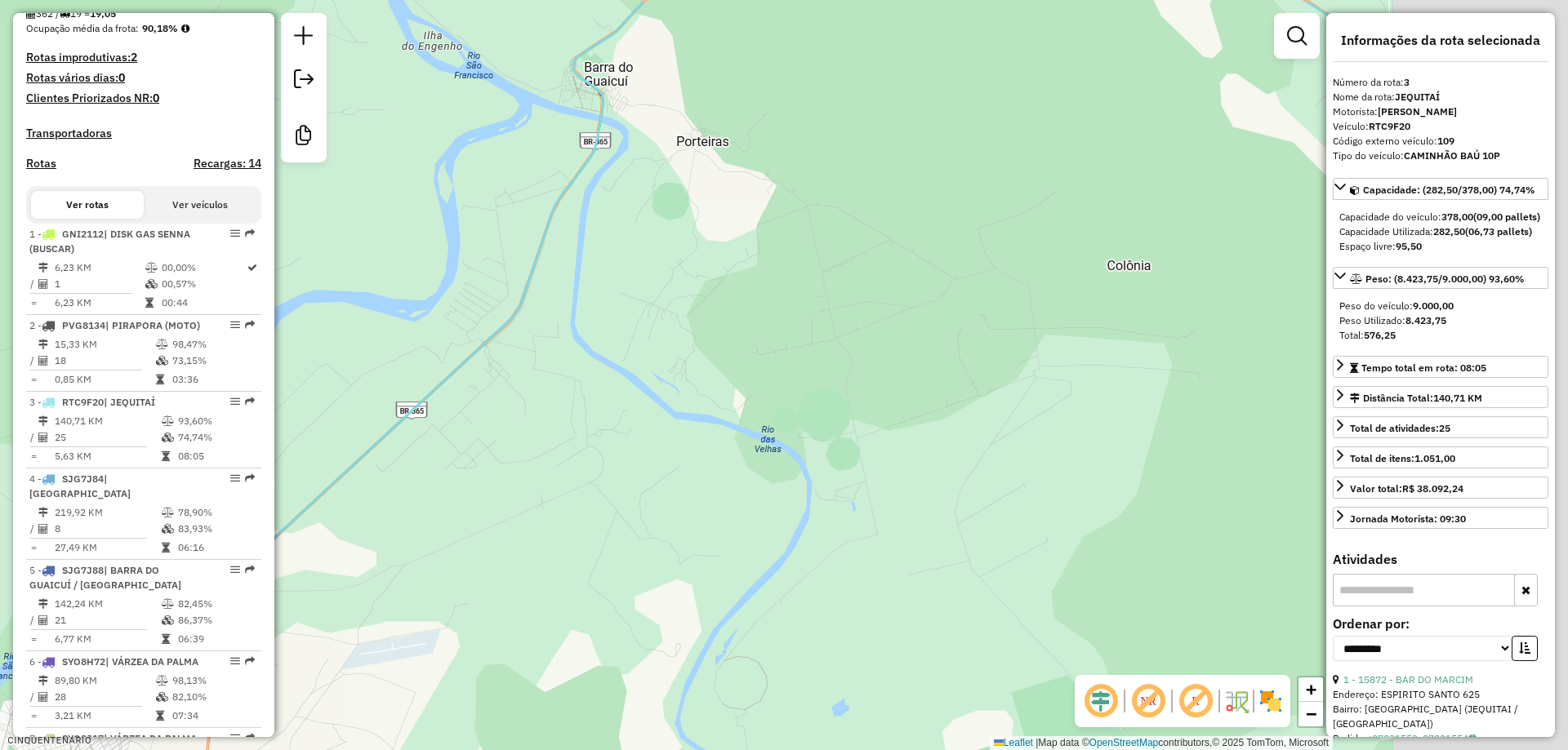
drag, startPoint x: 1115, startPoint y: 416, endPoint x: 781, endPoint y: 495, distance: 343.2
click at [800, 495] on div "Janela de atendimento Grade de atendimento Capacidade Transportadoras Veículos …" at bounding box center [784, 375] width 1568 height 750
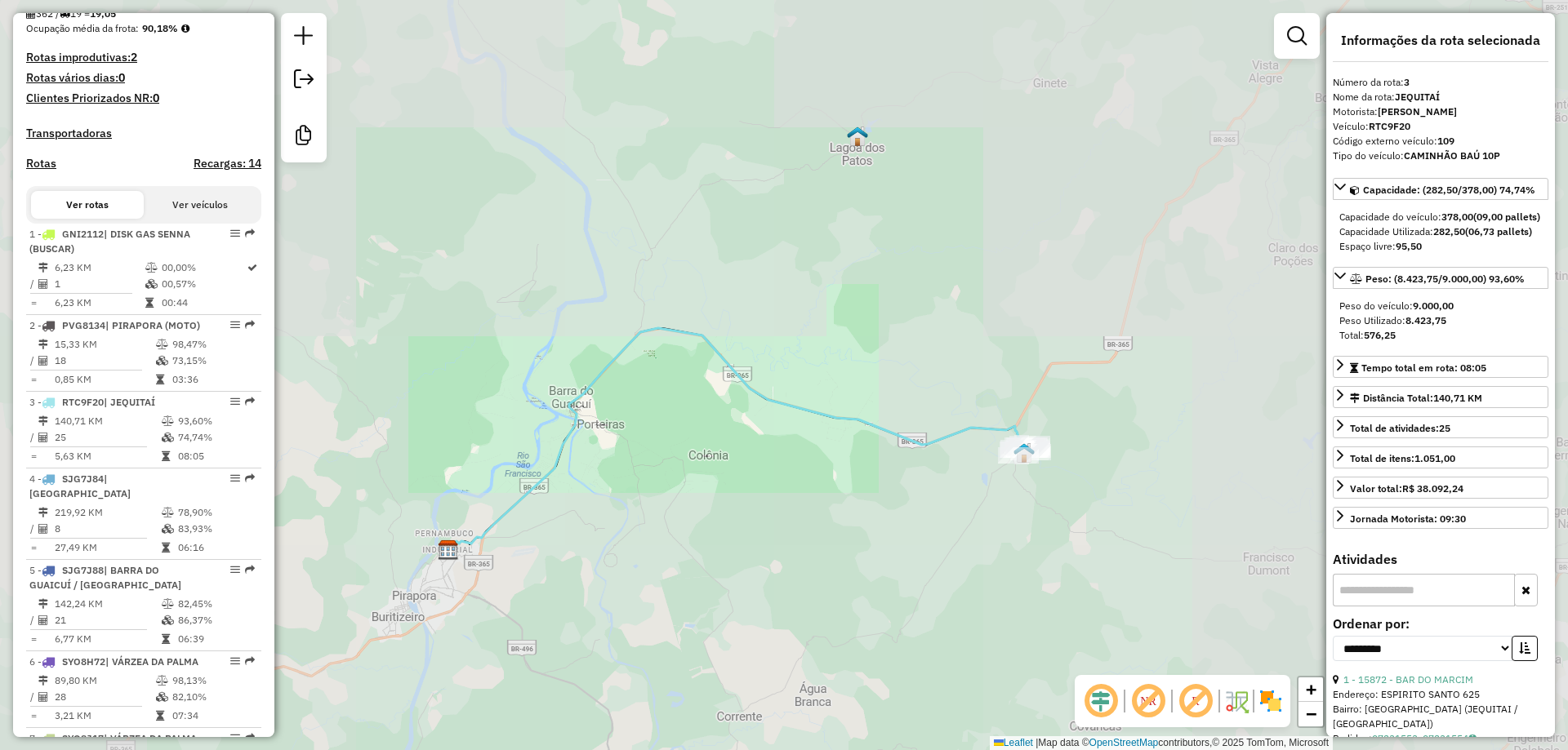
drag, startPoint x: 953, startPoint y: 470, endPoint x: 700, endPoint y: 473, distance: 253.0
click at [700, 473] on div "Janela de atendimento Grade de atendimento Capacidade Transportadoras Veículos …" at bounding box center [784, 375] width 1568 height 750
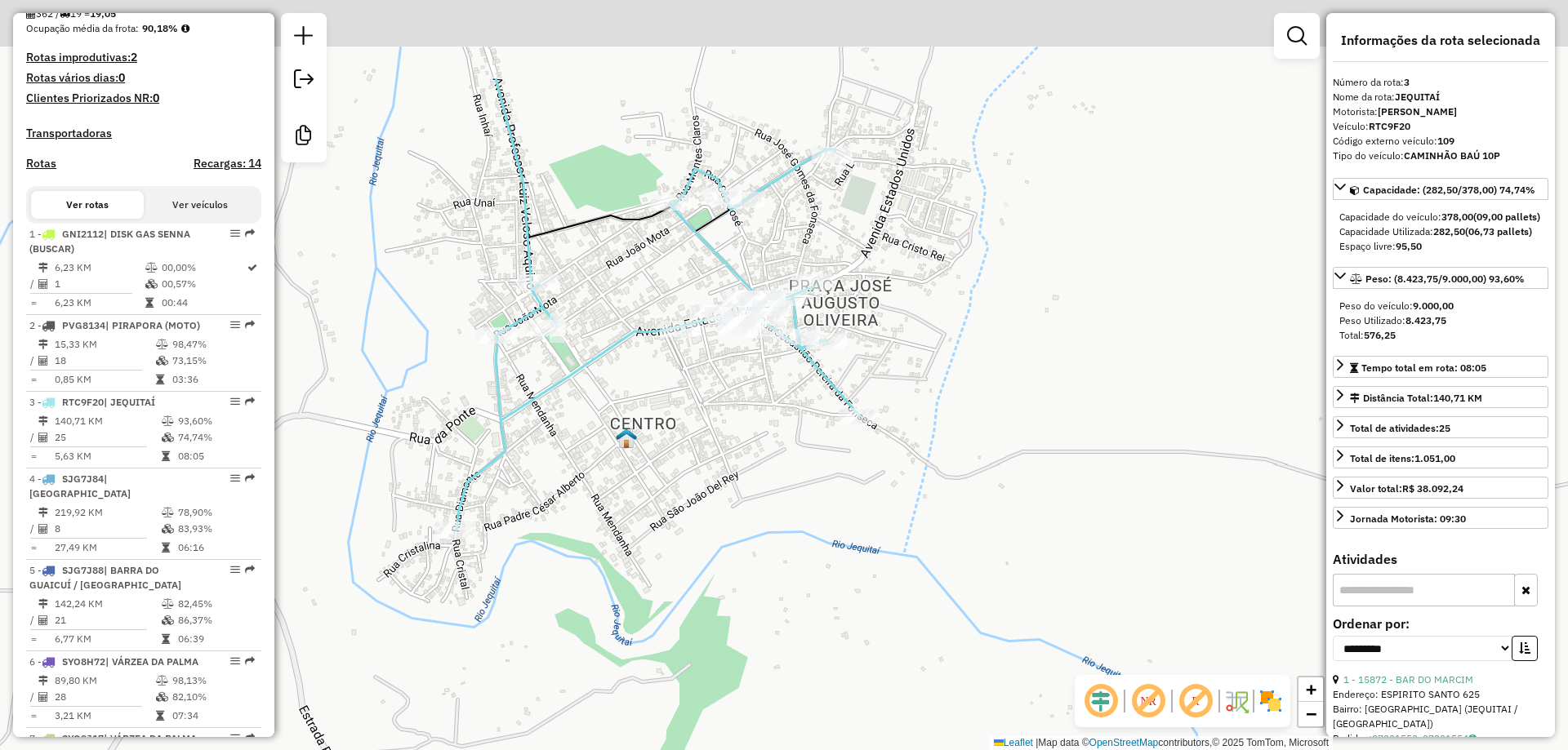
drag, startPoint x: 714, startPoint y: 451, endPoint x: 703, endPoint y: 536, distance: 85.7
click at [703, 536] on div "Janela de atendimento Grade de atendimento Capacidade Transportadoras Veículos …" at bounding box center [784, 375] width 1568 height 750
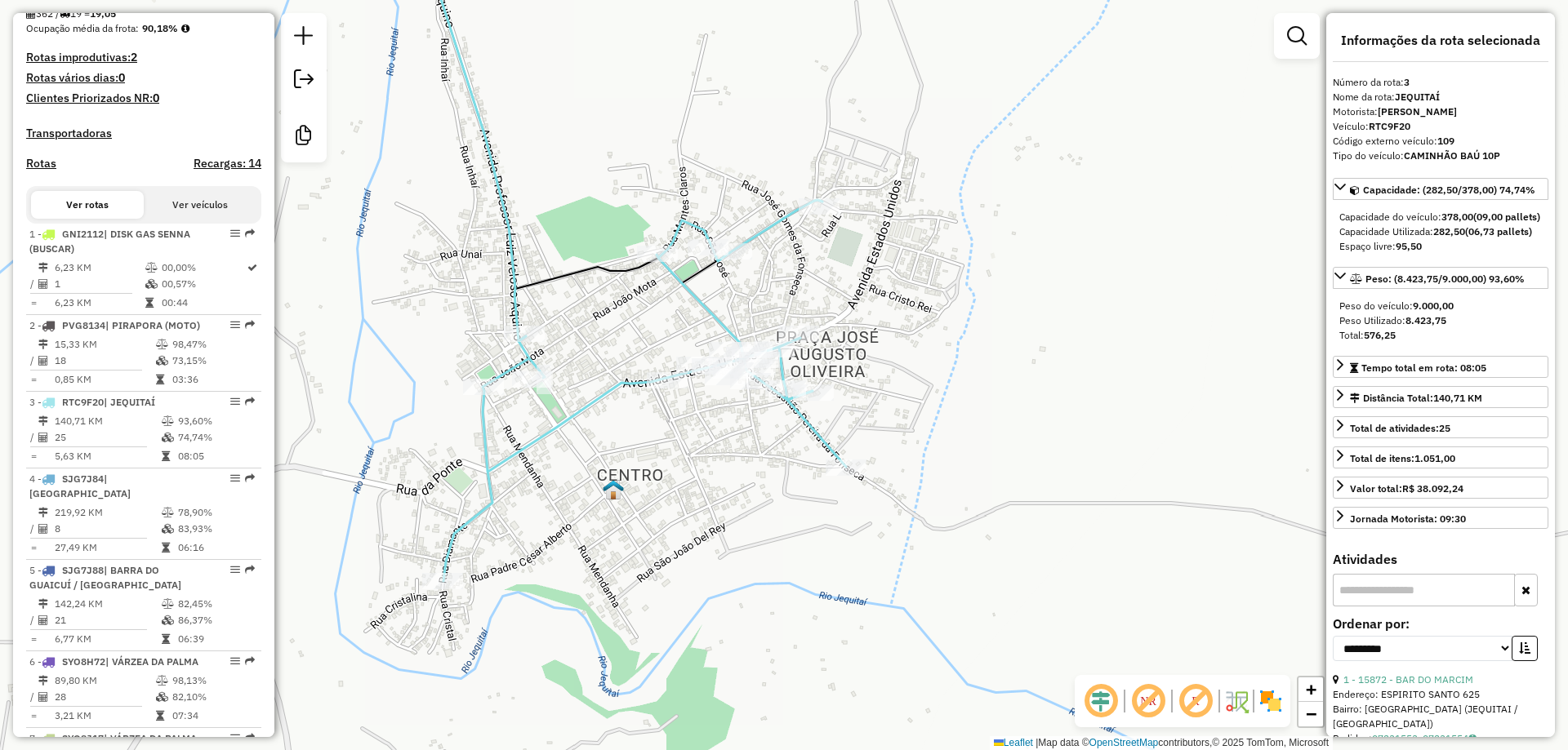
drag, startPoint x: 721, startPoint y: 471, endPoint x: 741, endPoint y: 517, distance: 50.2
click at [741, 517] on div "Janela de atendimento Grade de atendimento Capacidade Transportadoras Veículos …" at bounding box center [784, 375] width 1568 height 750
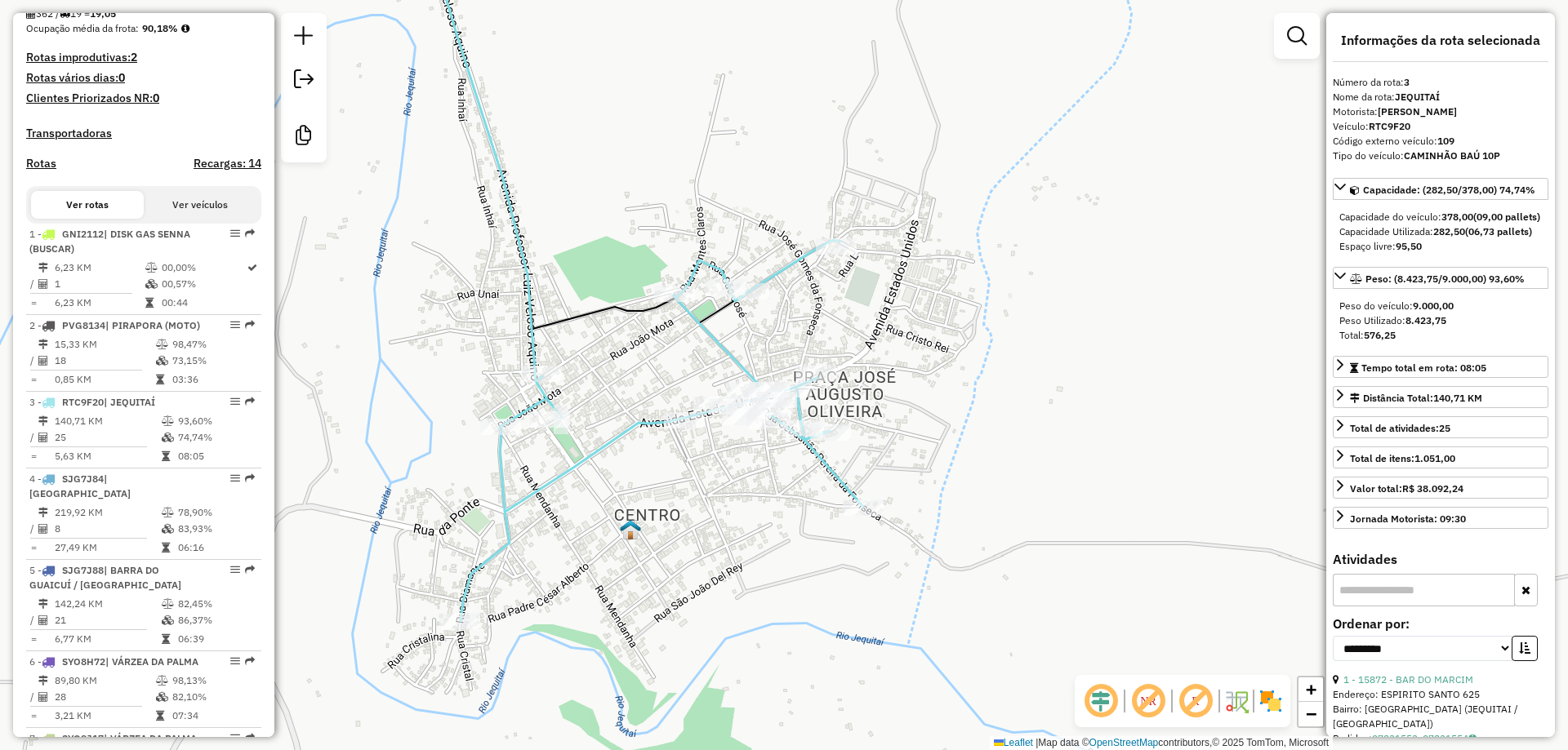
drag, startPoint x: 1102, startPoint y: 416, endPoint x: 1101, endPoint y: 398, distance: 18.0
click at [1101, 398] on div "Janela de atendimento Grade de atendimento Capacidade Transportadoras Veículos …" at bounding box center [784, 375] width 1568 height 750
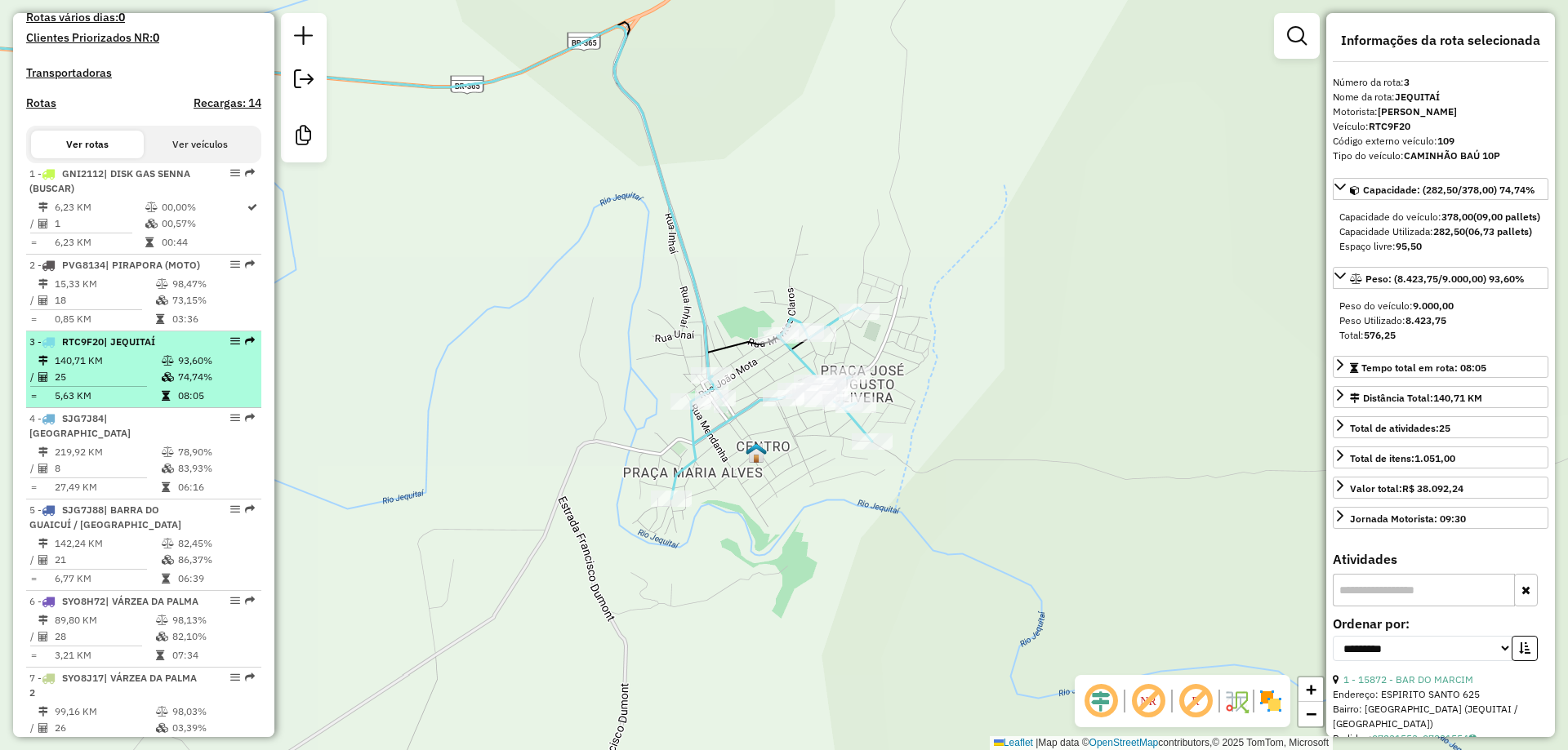
scroll to position [519, 0]
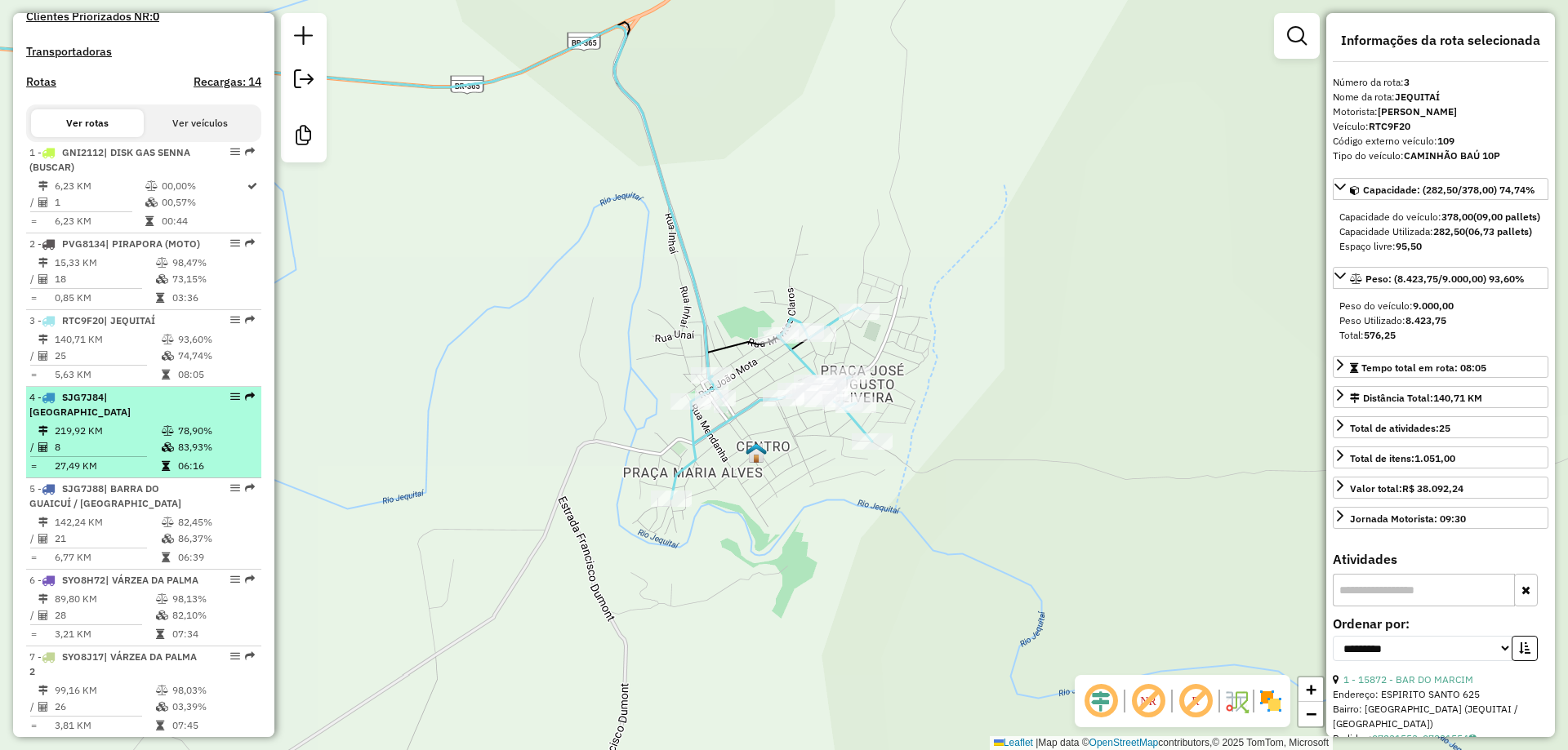
click at [108, 419] on div "4 - SJG7J84 | CACHOEIRA DA MANTEIGA" at bounding box center [115, 405] width 174 height 29
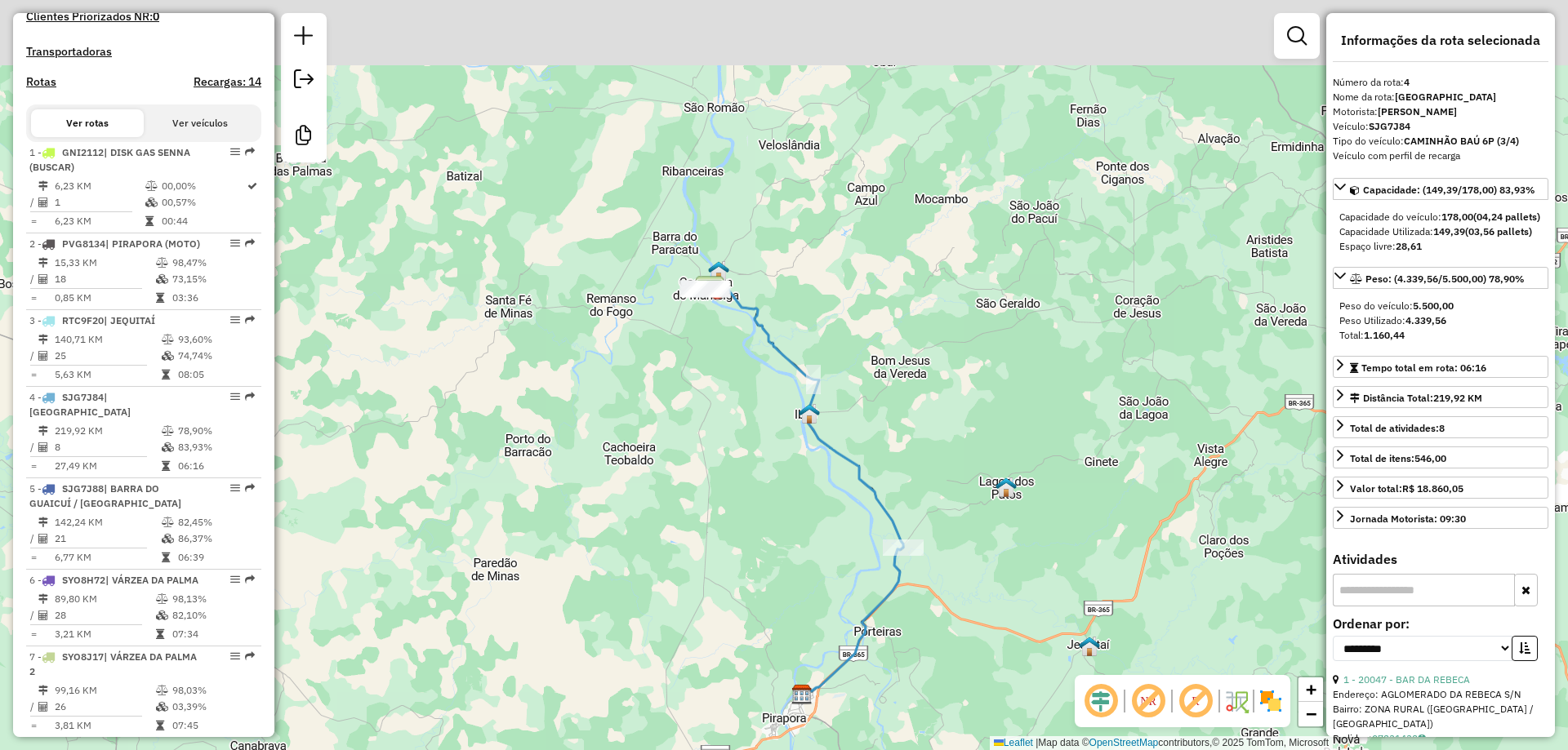
drag, startPoint x: 817, startPoint y: 510, endPoint x: 817, endPoint y: 522, distance: 12.0
click at [817, 522] on div "Janela de atendimento Grade de atendimento Capacidade Transportadoras Veículos …" at bounding box center [784, 375] width 1568 height 750
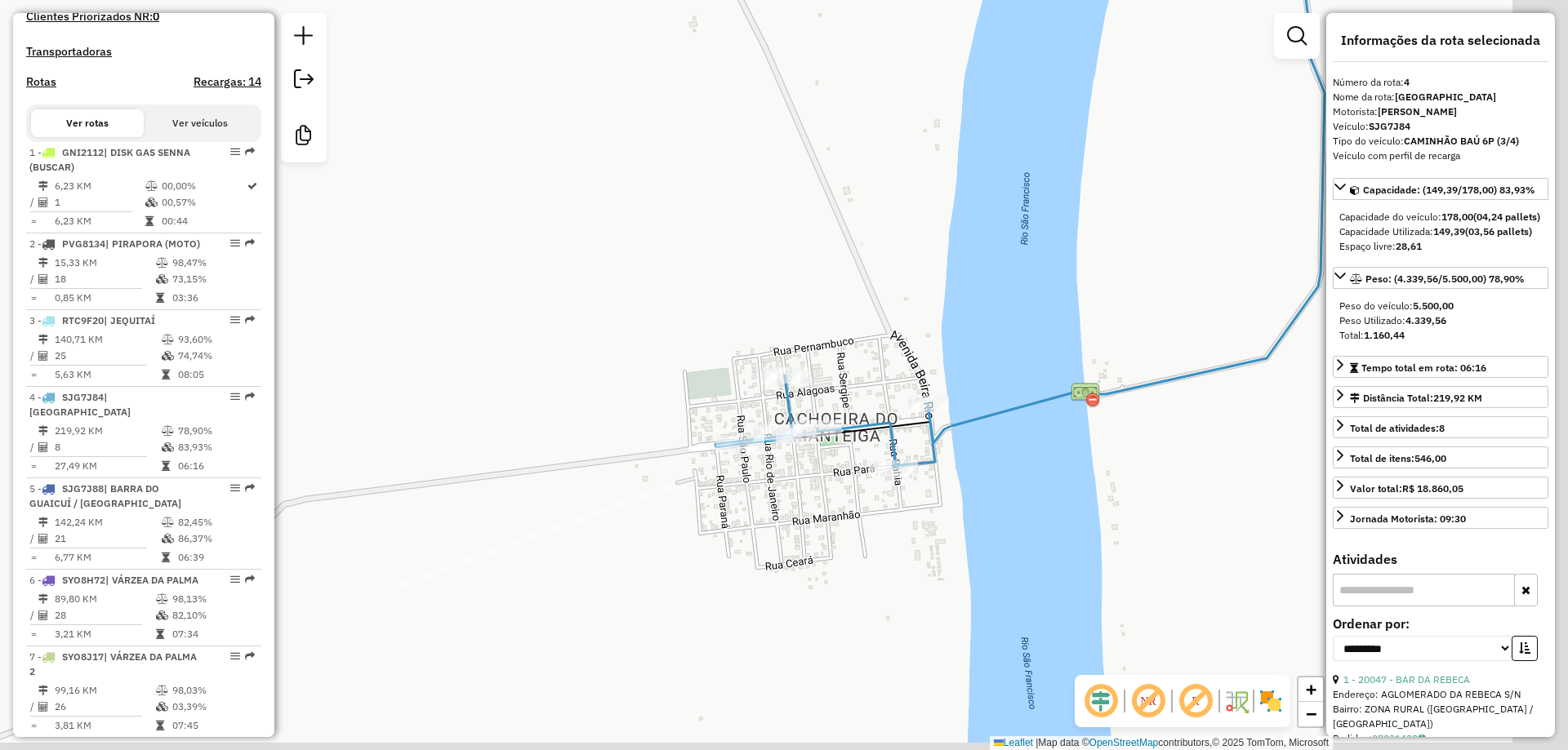
drag, startPoint x: 923, startPoint y: 370, endPoint x: 727, endPoint y: 267, distance: 221.4
click at [728, 268] on div "Janela de atendimento Grade de atendimento Capacidade Transportadoras Veículos …" at bounding box center [784, 375] width 1568 height 750
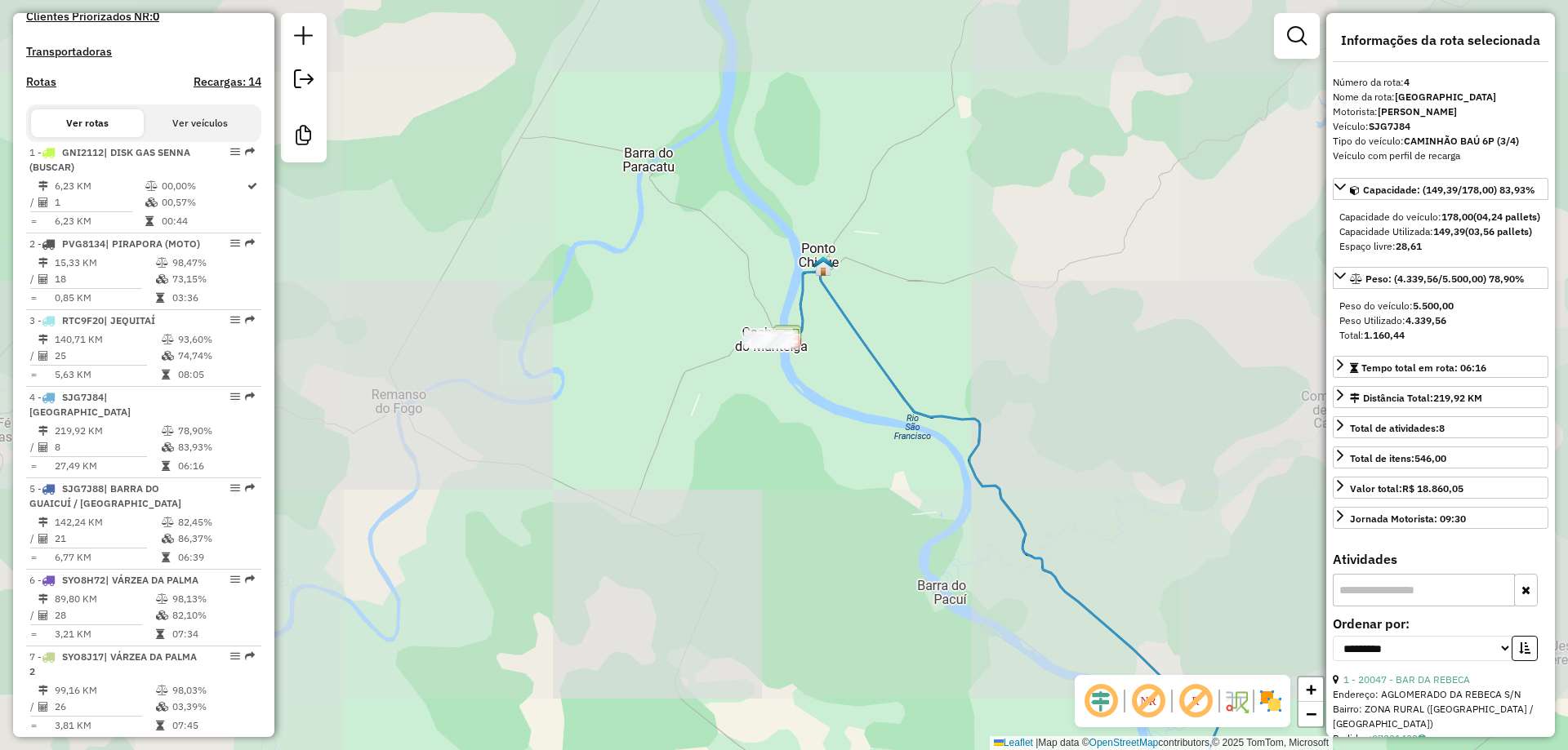
drag, startPoint x: 930, startPoint y: 449, endPoint x: 661, endPoint y: 290, distance: 312.5
click at [663, 294] on div "Janela de atendimento Grade de atendimento Capacidade Transportadoras Veículos …" at bounding box center [784, 375] width 1568 height 750
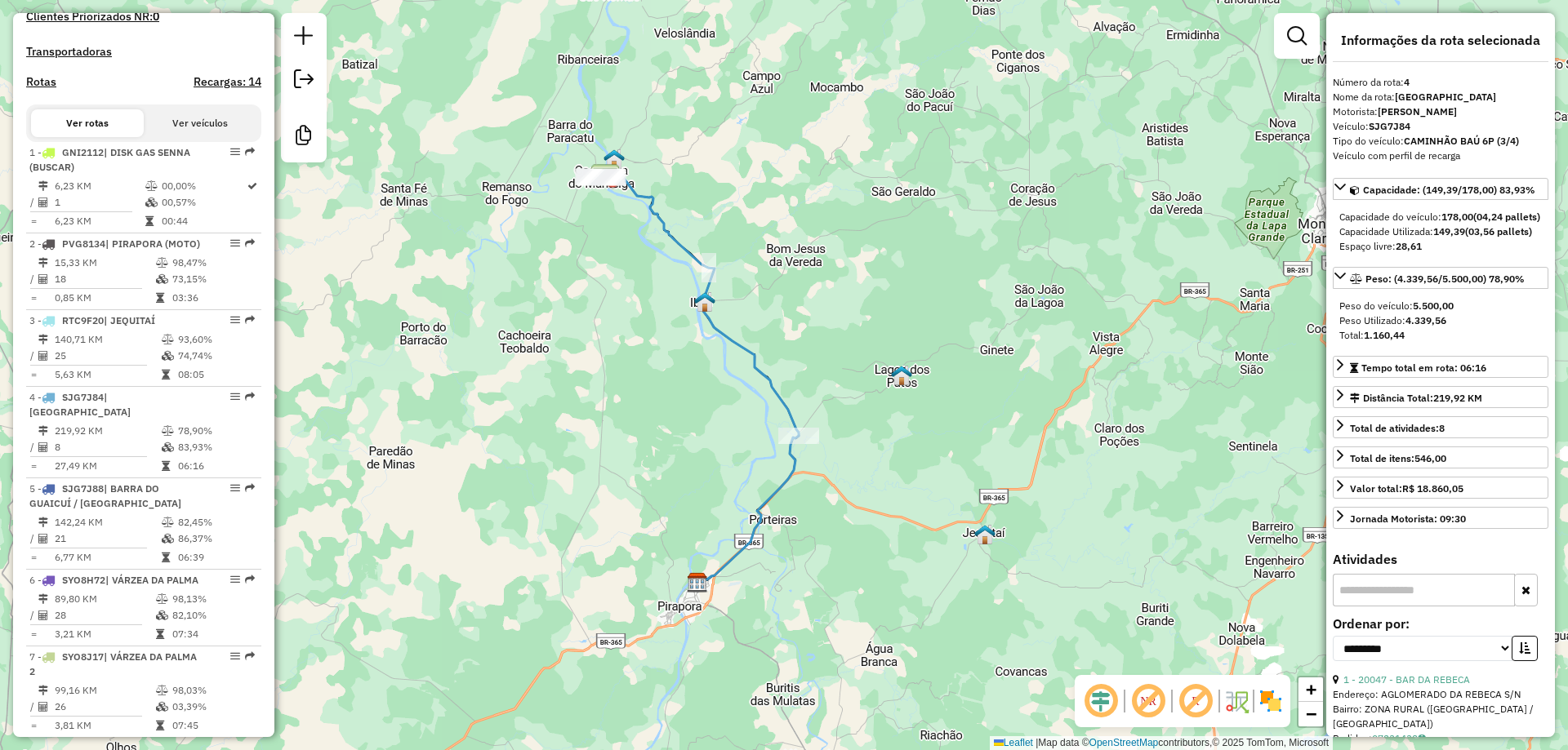
drag, startPoint x: 690, startPoint y: 403, endPoint x: 680, endPoint y: 319, distance: 84.6
click at [680, 319] on div "Janela de atendimento Grade de atendimento Capacidade Transportadoras Veículos …" at bounding box center [784, 375] width 1568 height 750
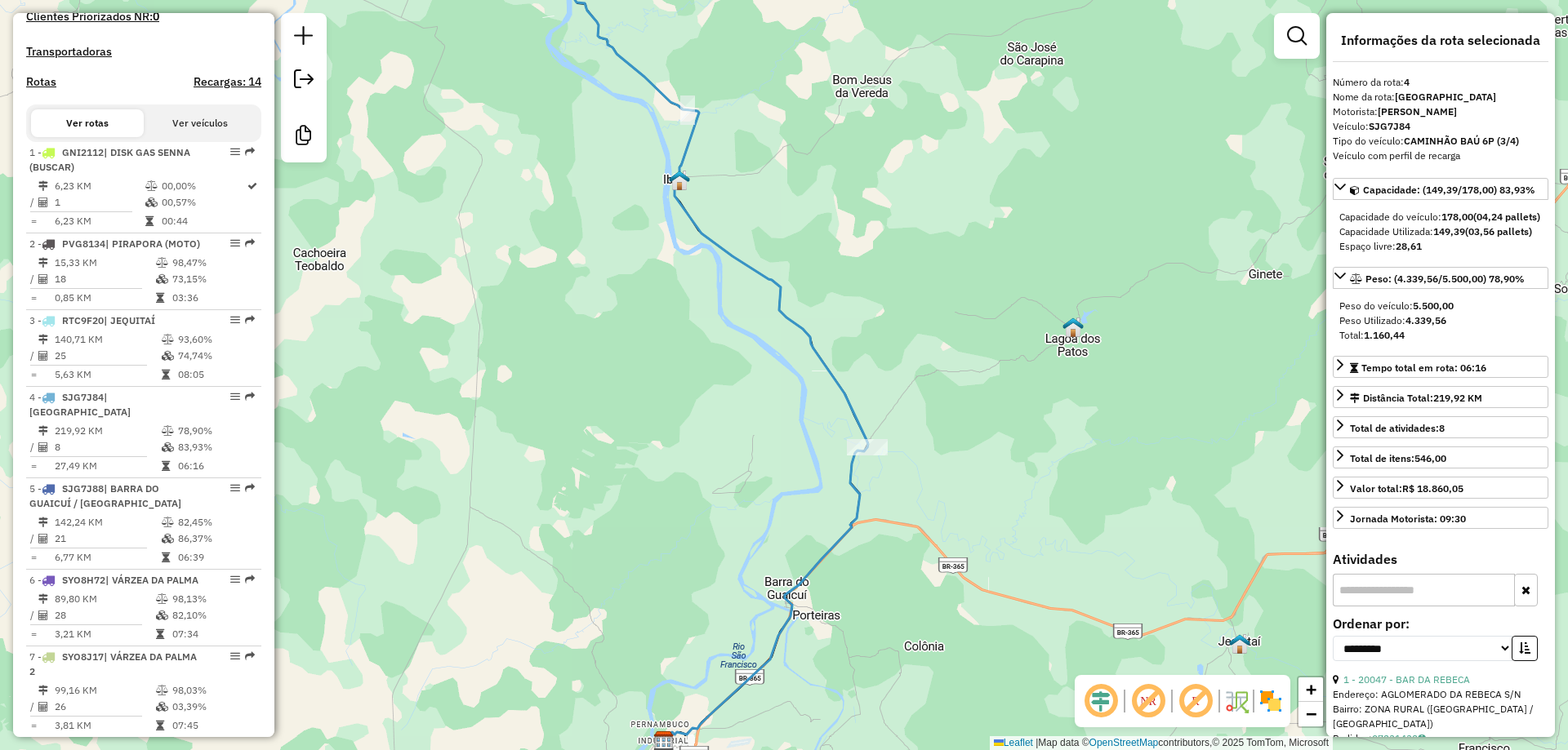
drag, startPoint x: 642, startPoint y: 279, endPoint x: 549, endPoint y: 342, distance: 112.3
click at [657, 317] on div "Janela de atendimento Grade de atendimento Capacidade Transportadoras Veículos …" at bounding box center [784, 375] width 1568 height 750
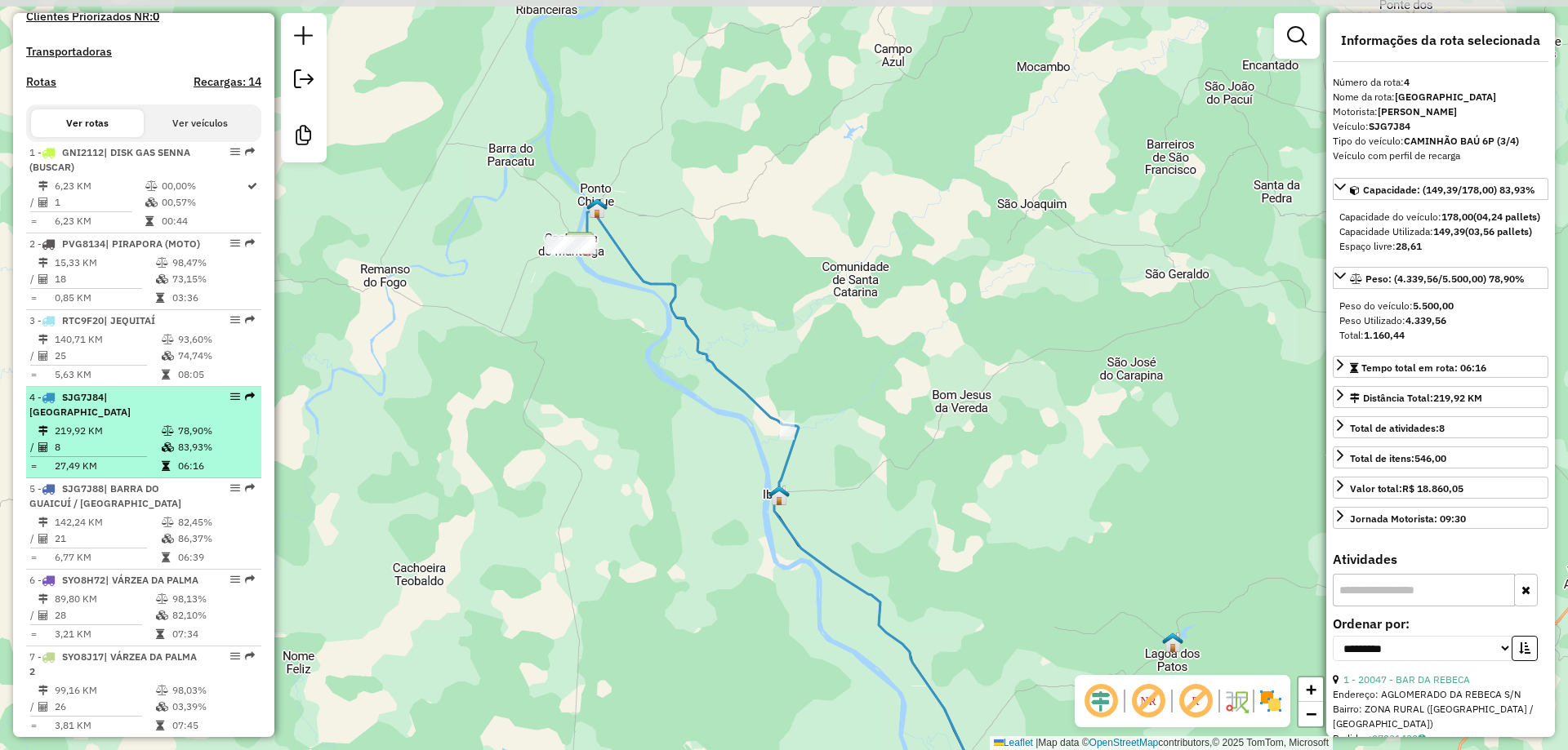
click at [131, 418] on span "| CACHOEIRA DA MANTEIGA" at bounding box center [79, 404] width 101 height 27
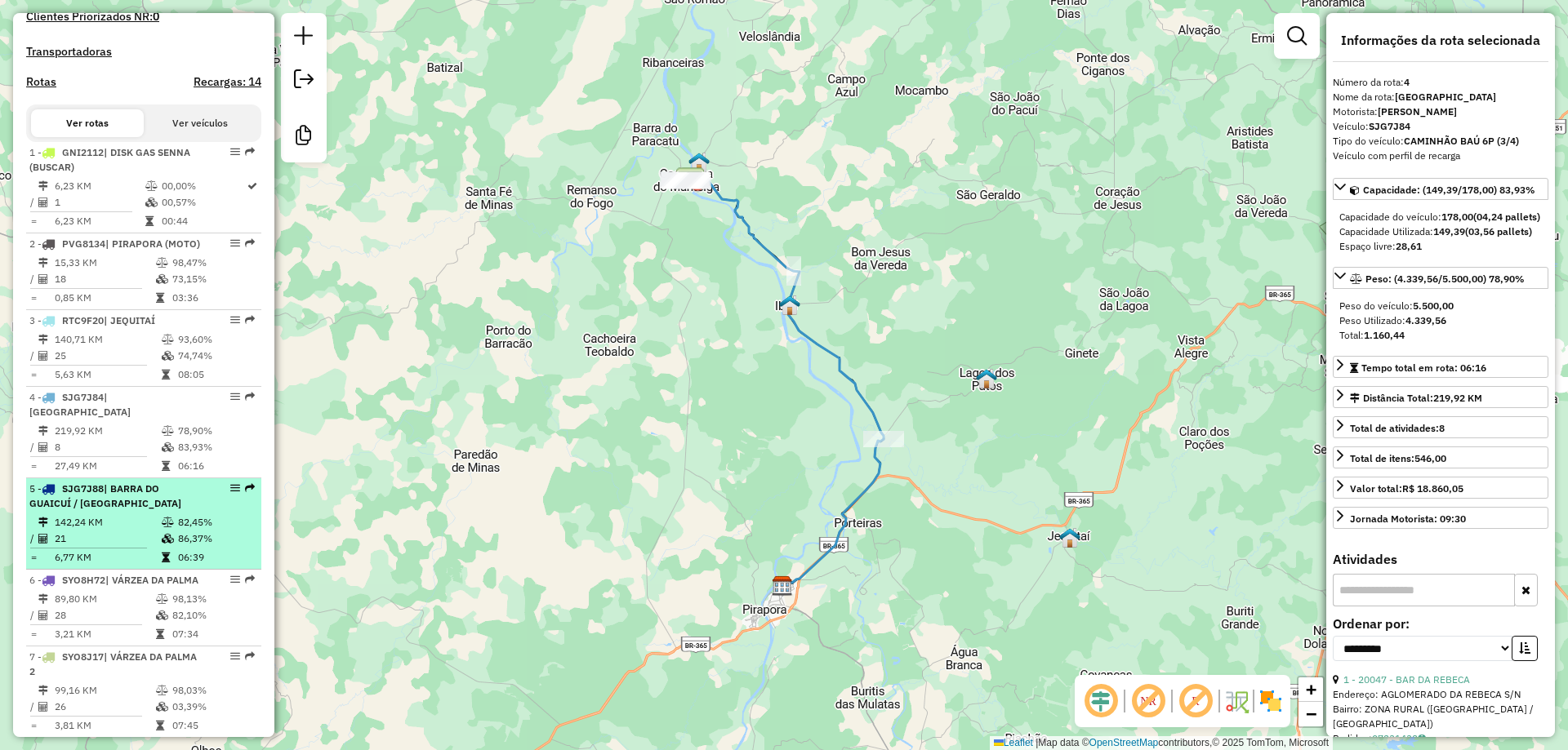
click at [83, 509] on span "| BARRA DO GUAICUÍ / IBIAÍ" at bounding box center [104, 496] width 152 height 27
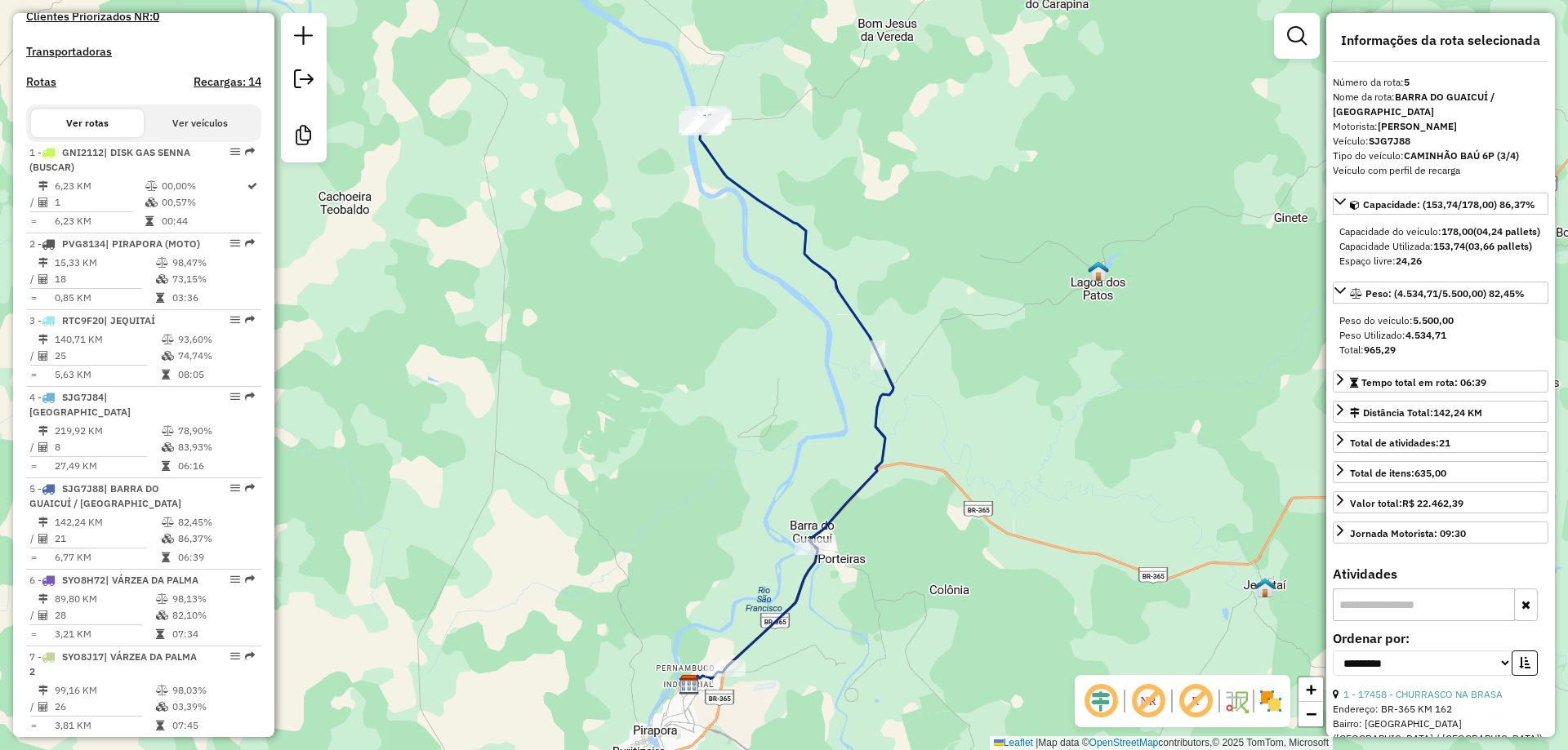
drag, startPoint x: 764, startPoint y: 481, endPoint x: 786, endPoint y: 659, distance: 179.4
click at [790, 648] on div "Janela de atendimento Grade de atendimento Capacidade Transportadoras Veículos …" at bounding box center [784, 375] width 1568 height 750
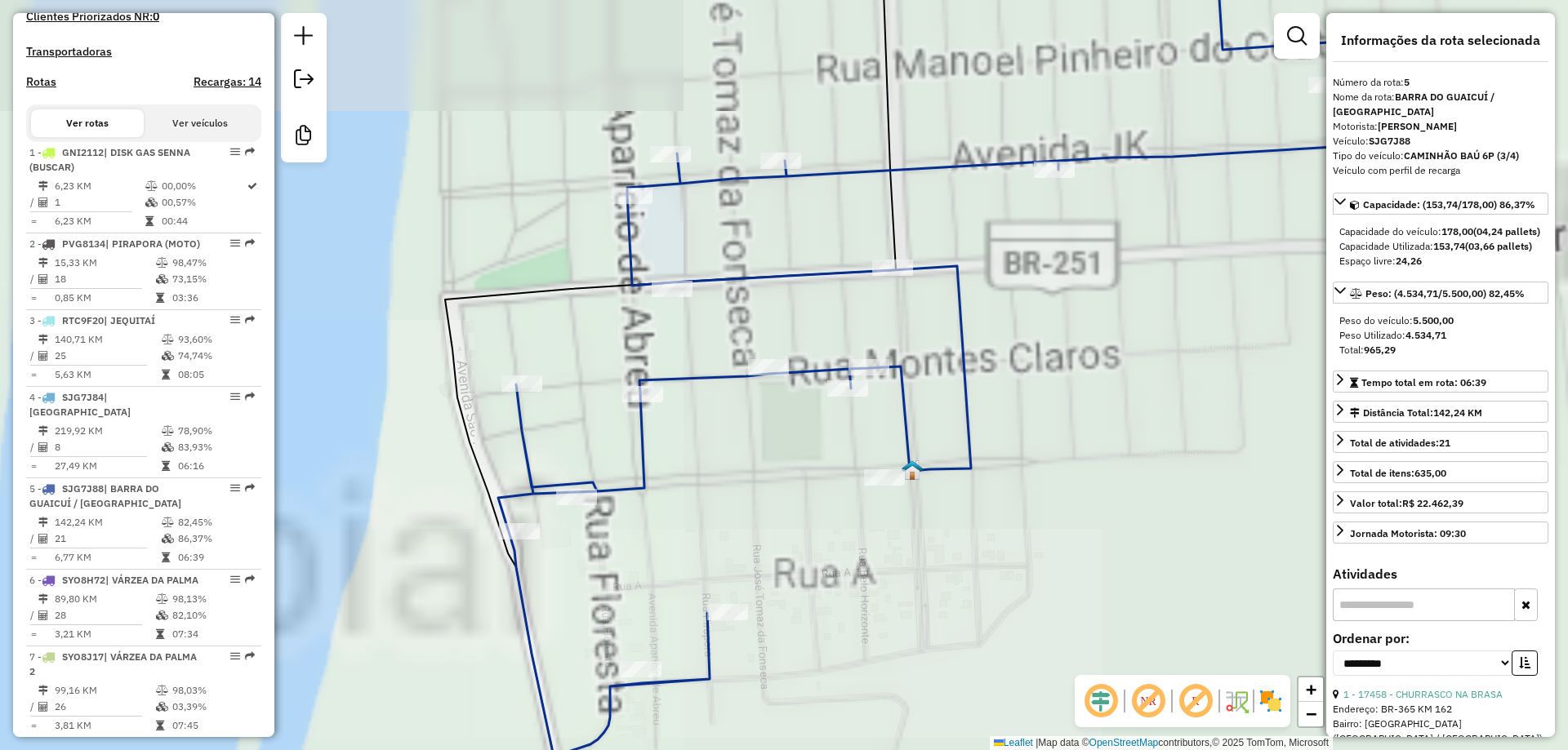
click at [766, 466] on div "Janela de atendimento Grade de atendimento Capacidade Transportadoras Veículos …" at bounding box center [784, 375] width 1568 height 750
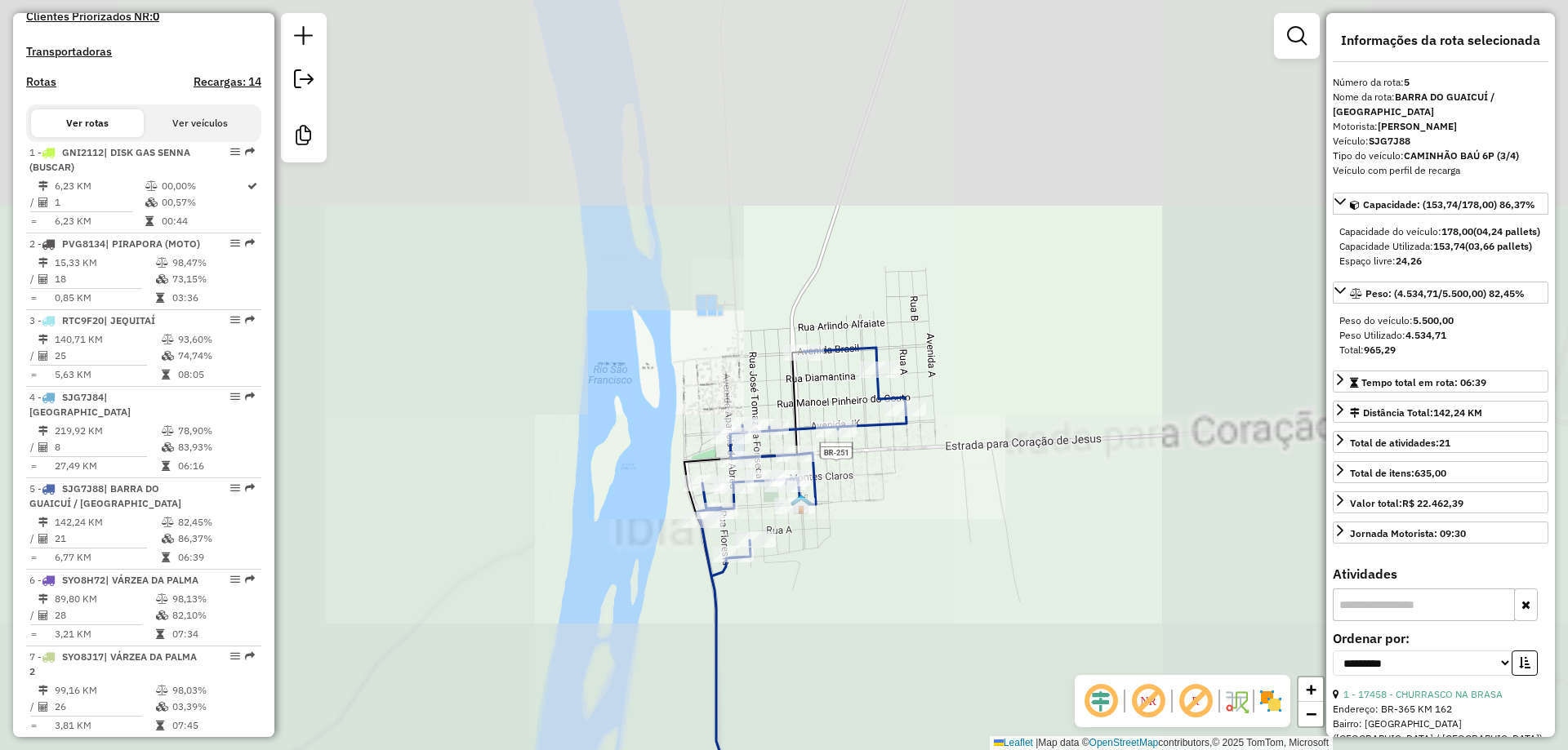
drag, startPoint x: 765, startPoint y: 468, endPoint x: 719, endPoint y: 411, distance: 73.2
click at [718, 412] on div "Rota 5 - Placa SJG7J88 17856 - BARBEARIA DUH BLACK Rota 5 - Placa SJG7J88 17127…" at bounding box center [784, 375] width 1568 height 750
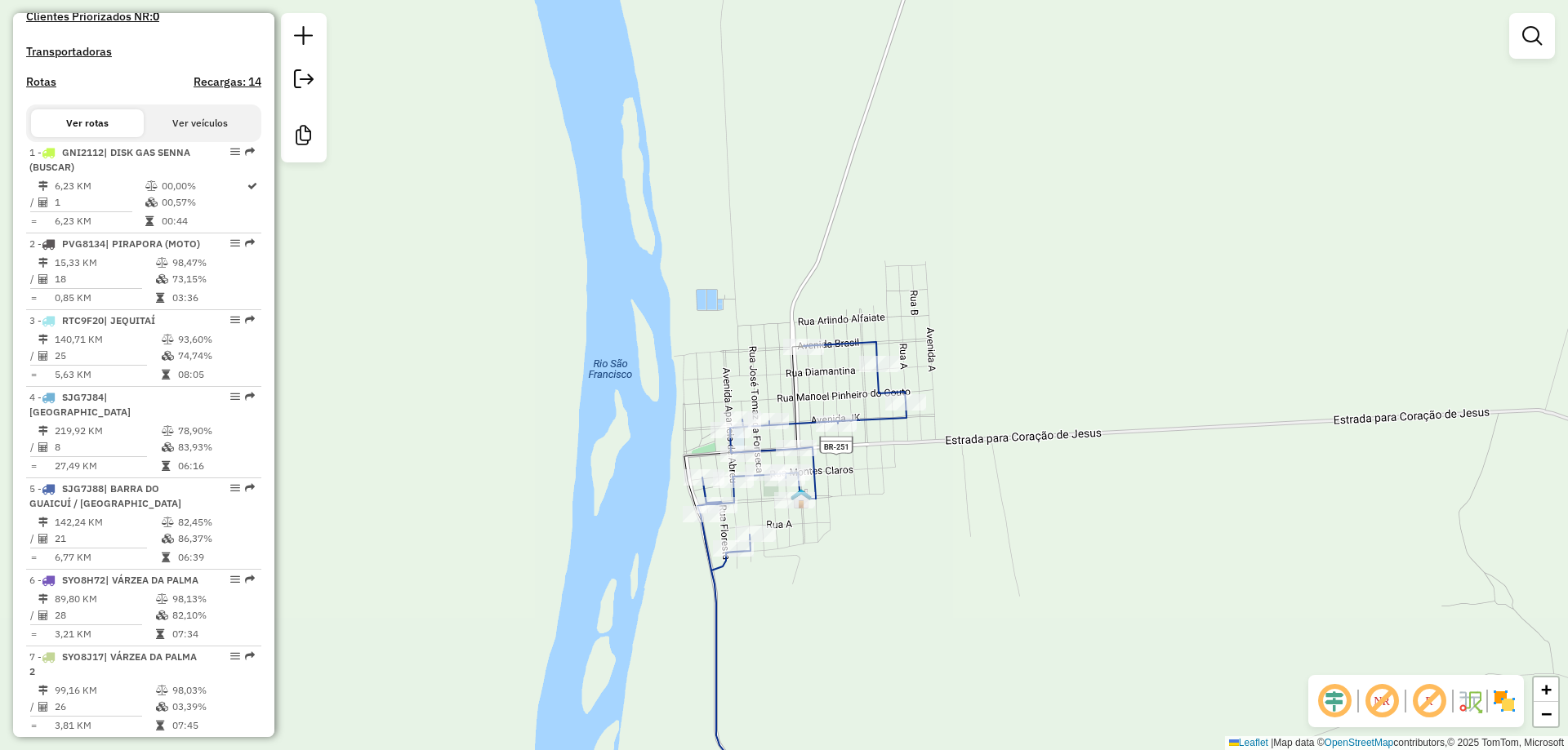
drag, startPoint x: 731, startPoint y: 367, endPoint x: 720, endPoint y: 357, distance: 14.9
click at [728, 357] on div "Janela de atendimento Grade de atendimento Capacidade Transportadoras Veículos …" at bounding box center [784, 375] width 1568 height 750
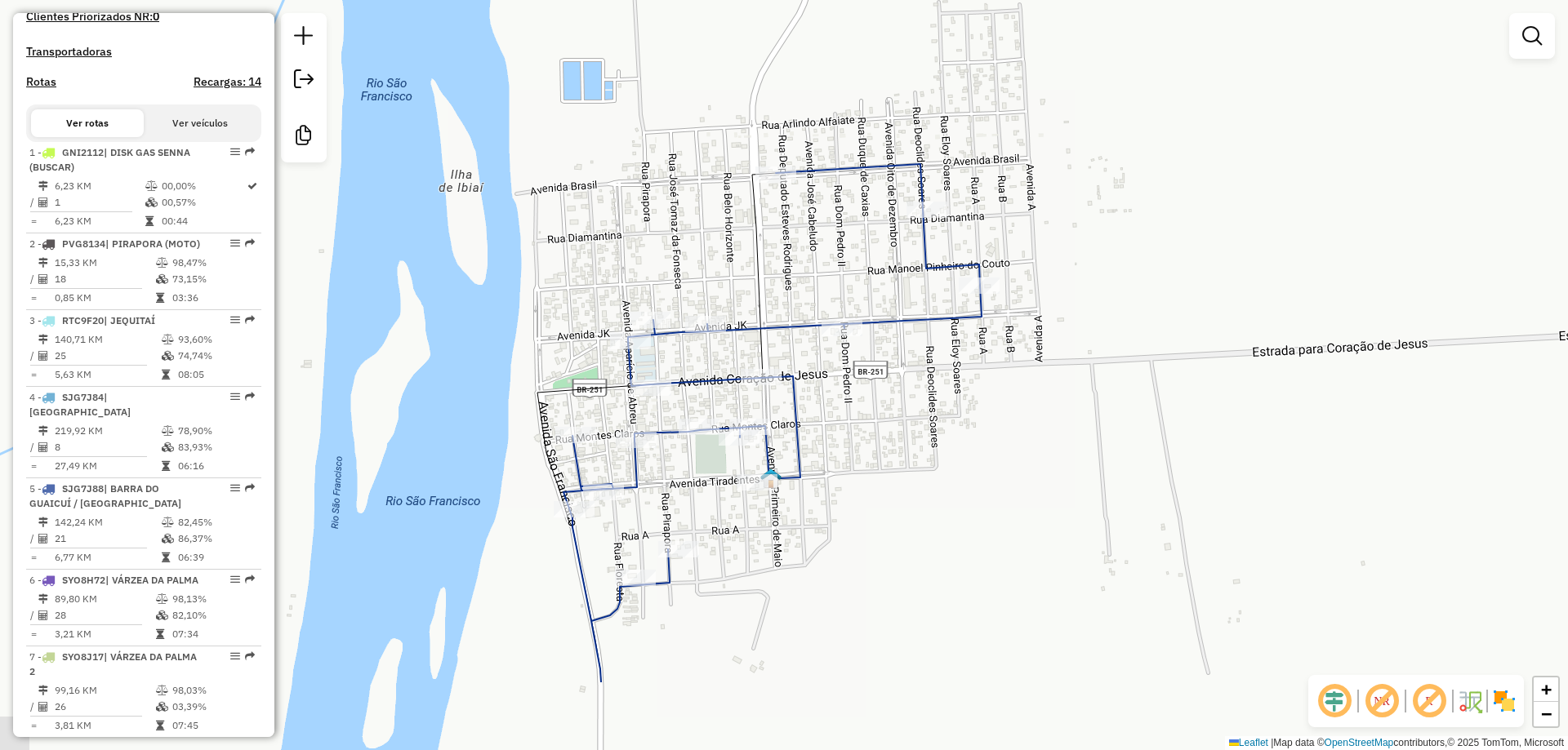
drag, startPoint x: 704, startPoint y: 397, endPoint x: 593, endPoint y: 254, distance: 181.0
click at [593, 254] on div "Janela de atendimento Grade de atendimento Capacidade Transportadoras Veículos …" at bounding box center [784, 375] width 1568 height 750
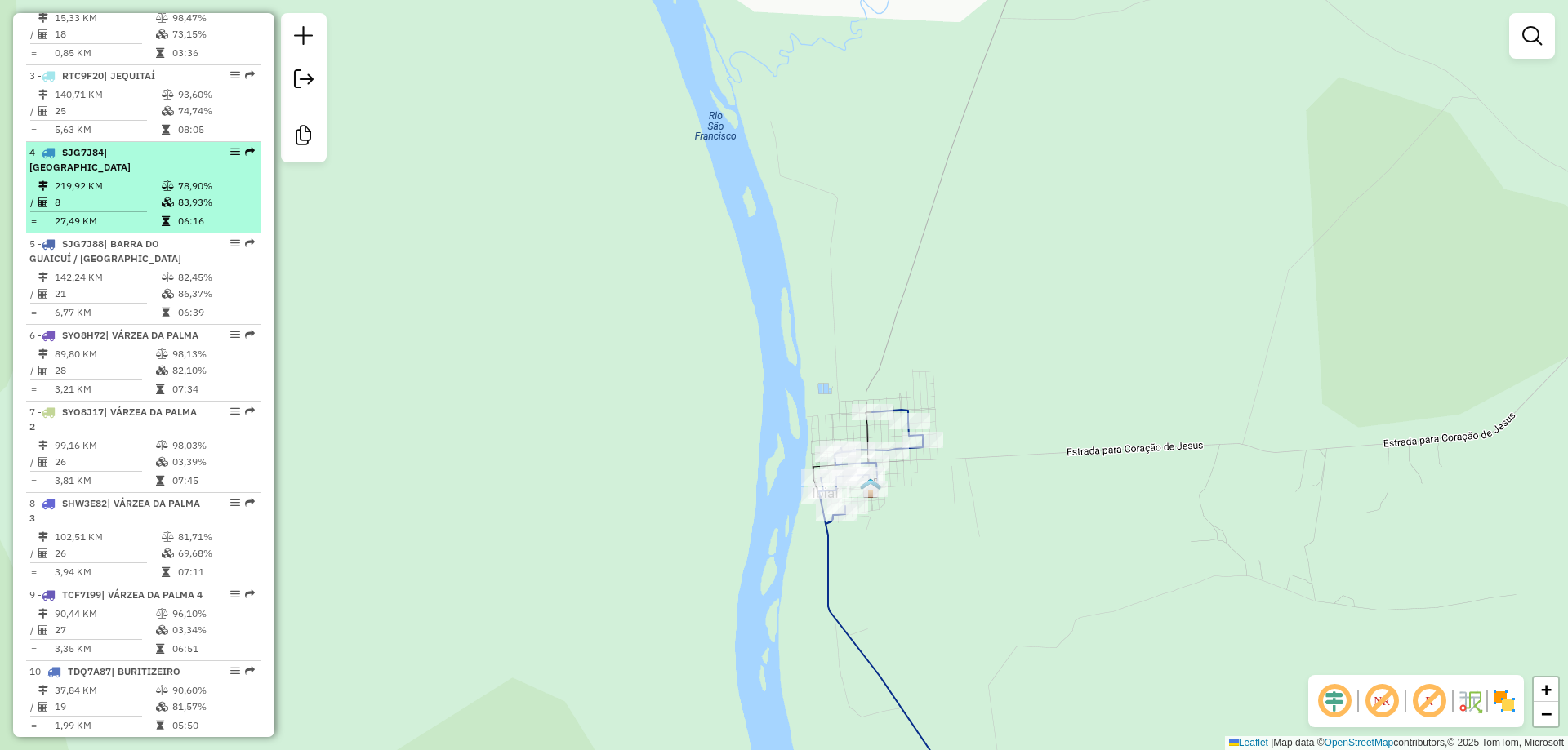
scroll to position [846, 0]
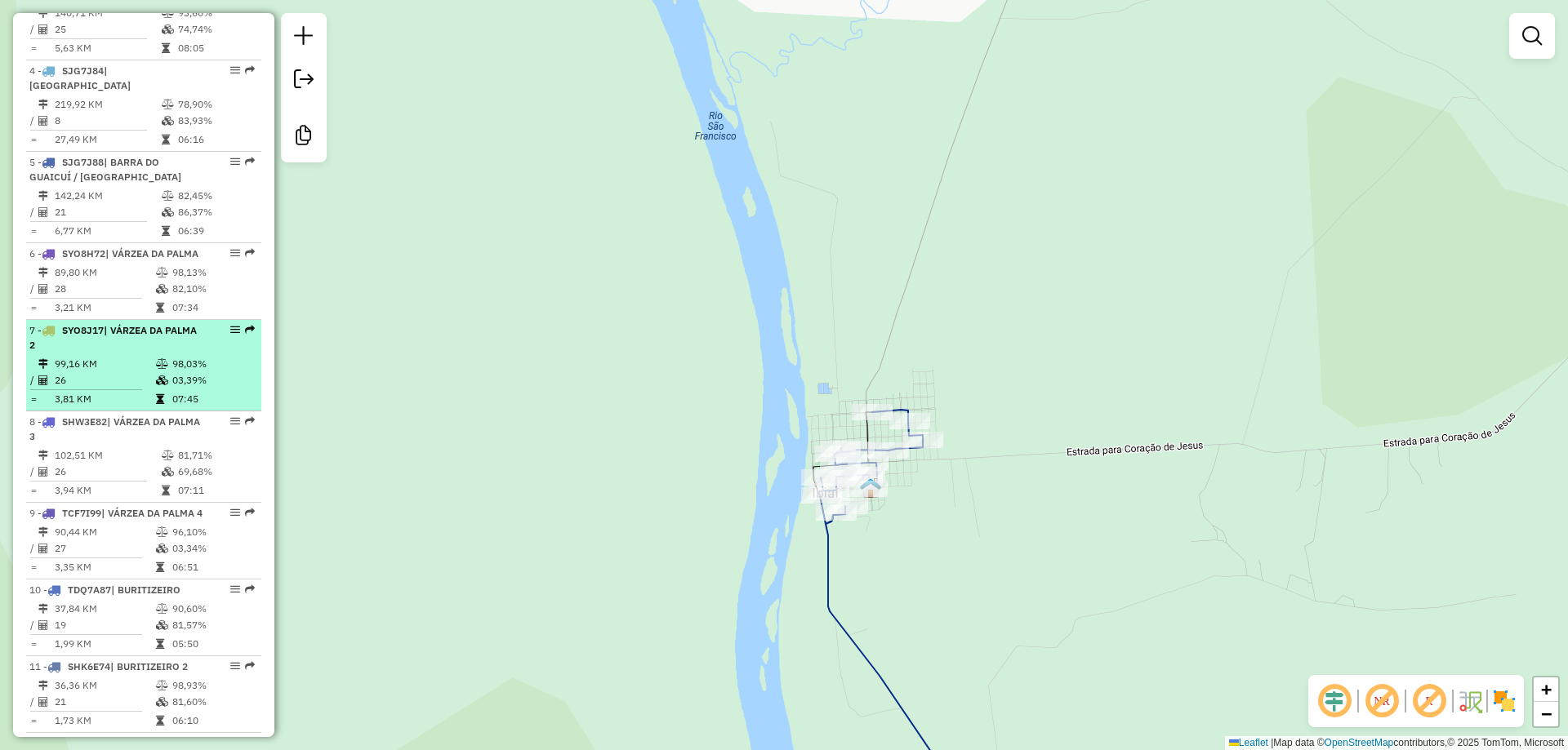
drag, startPoint x: 103, startPoint y: 342, endPoint x: 100, endPoint y: 370, distance: 28.2
click at [102, 316] on table "89,80 KM 98,13% / 28 82,10% = 3,21 KM 07:34" at bounding box center [144, 290] width 229 height 52
select select "**********"
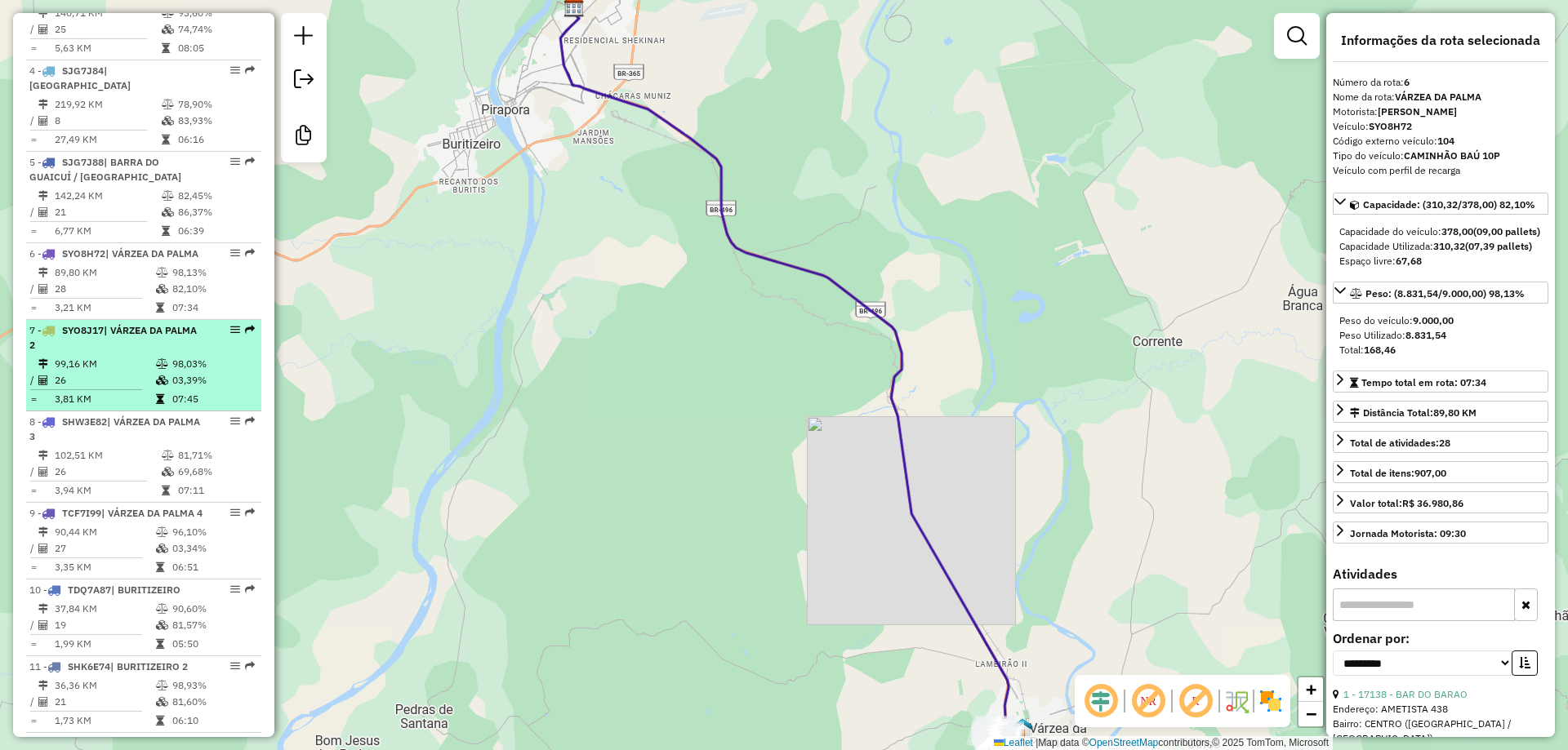
click at [100, 336] on span "SYO8J17" at bounding box center [83, 330] width 42 height 12
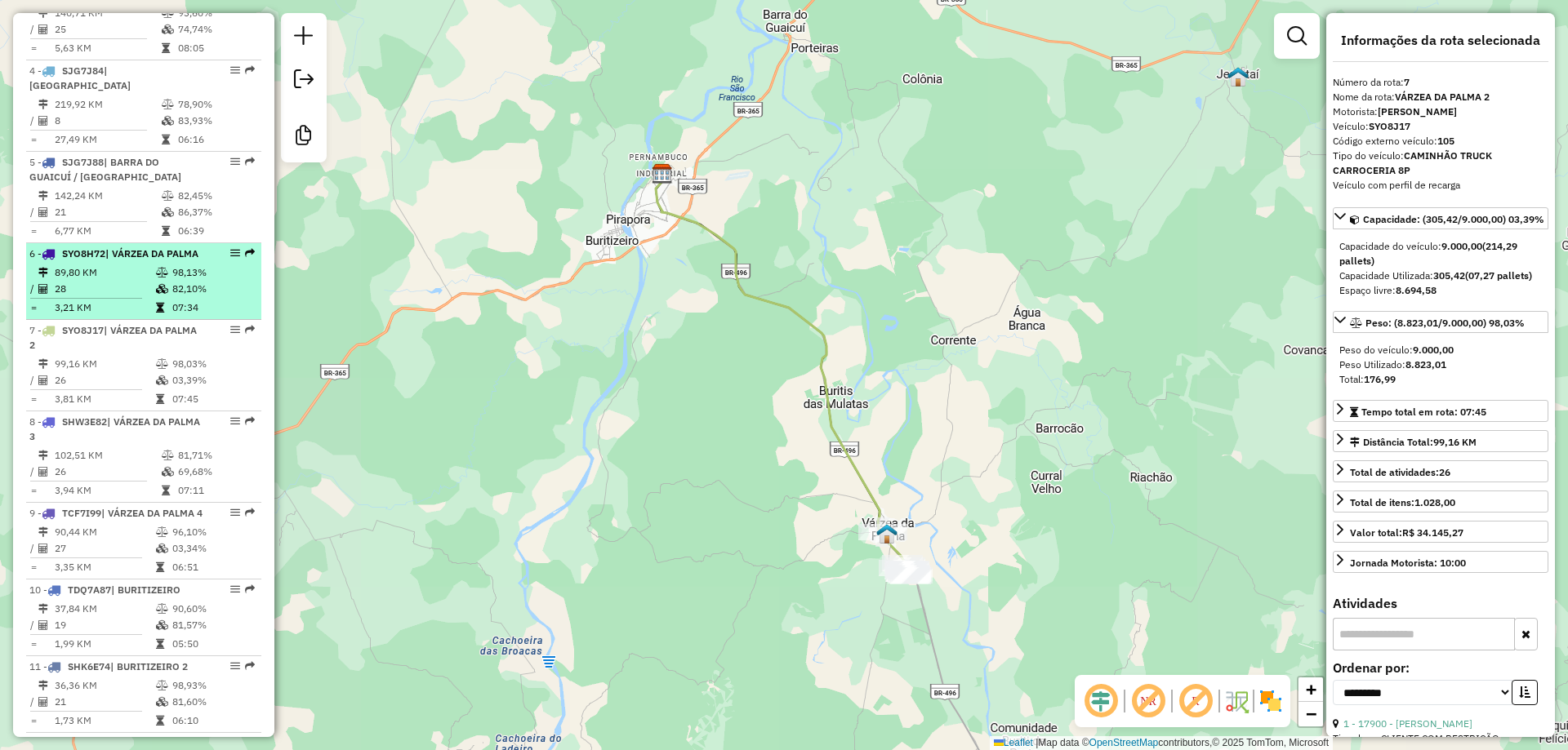
click at [104, 297] on td "28" at bounding box center [104, 289] width 101 height 16
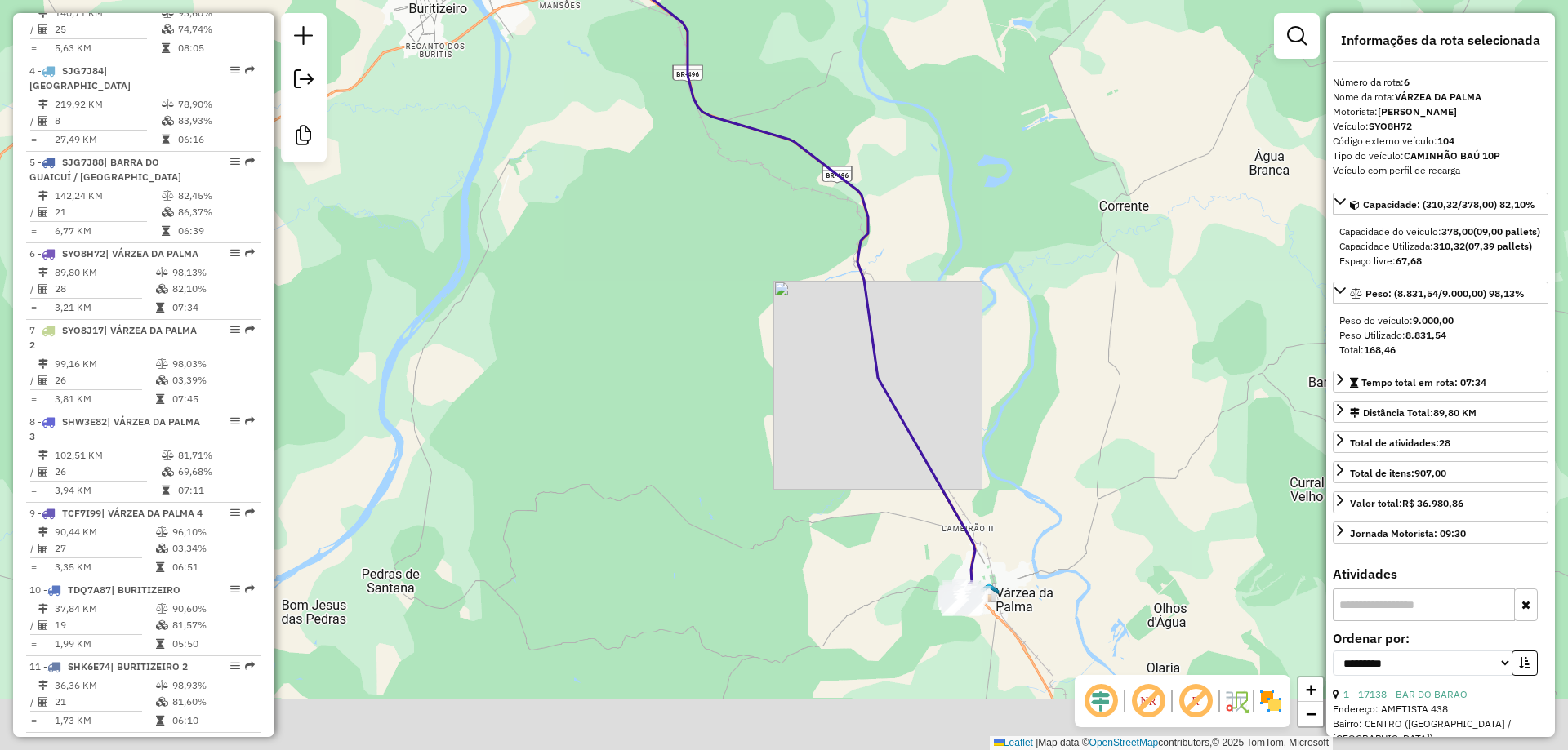
drag, startPoint x: 723, startPoint y: 361, endPoint x: 625, endPoint y: 319, distance: 106.6
click at [706, 286] on div "Janela de atendimento Grade de atendimento Capacidade Transportadoras Veículos …" at bounding box center [784, 375] width 1568 height 750
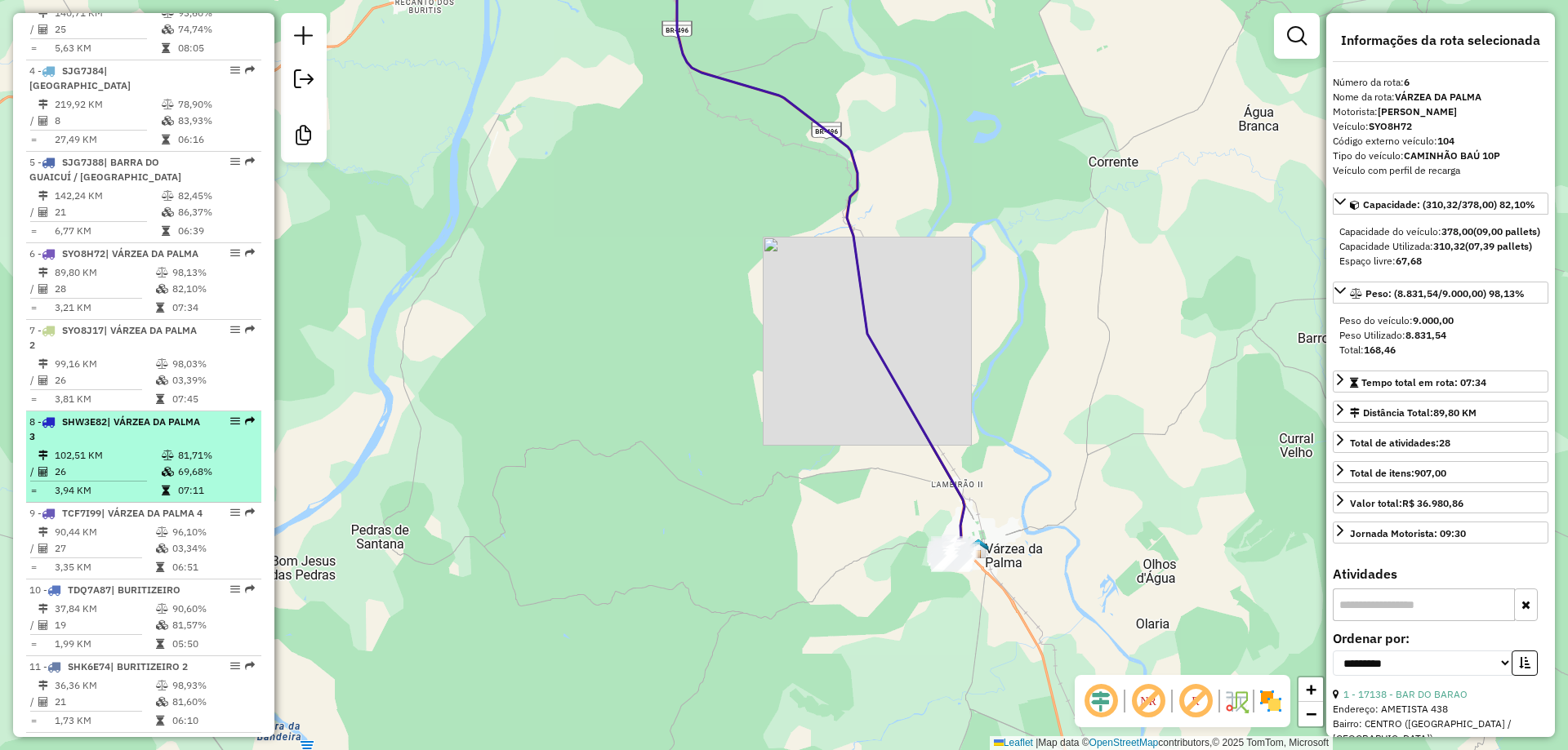
click at [94, 463] on td "102,51 KM" at bounding box center [107, 456] width 107 height 16
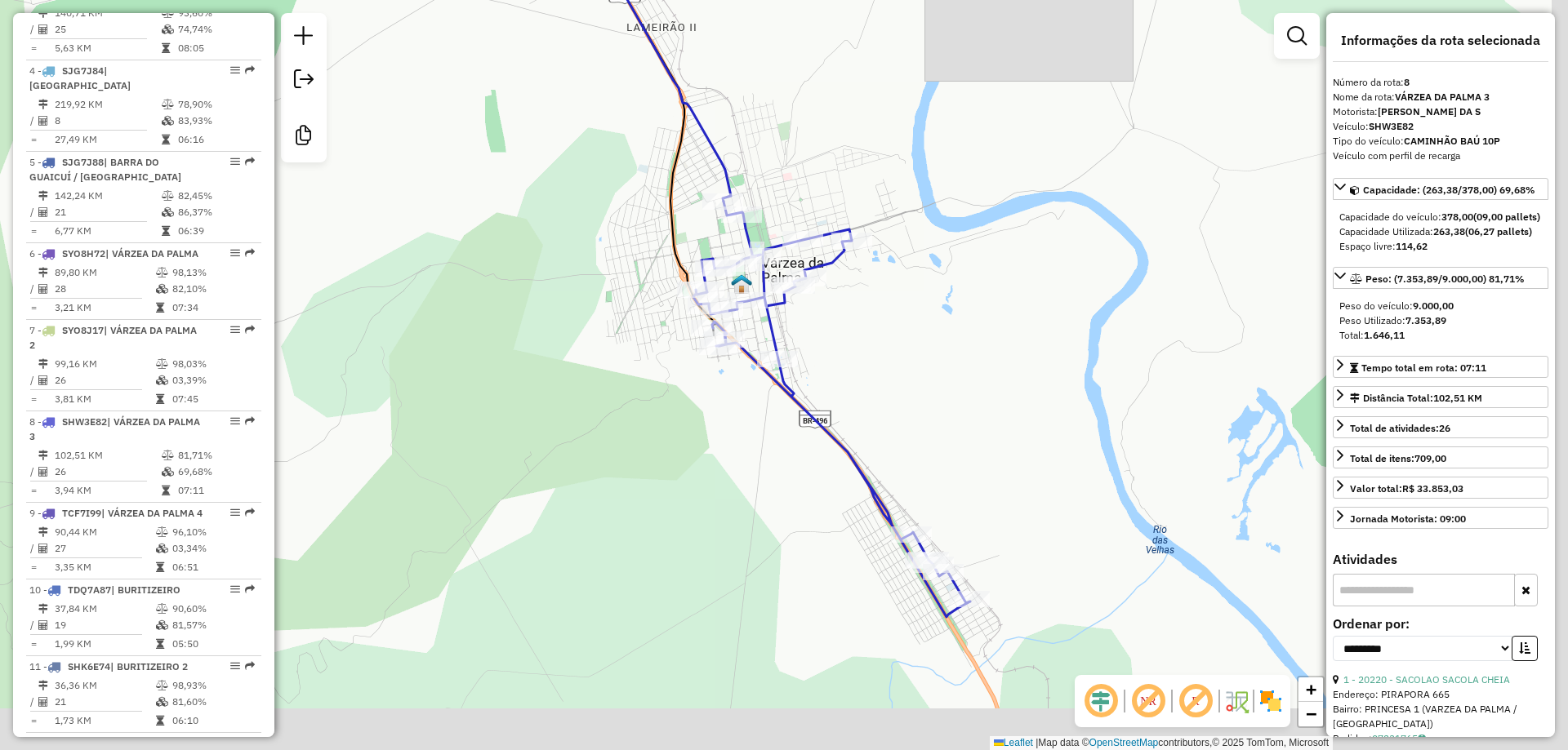
drag, startPoint x: 908, startPoint y: 383, endPoint x: 903, endPoint y: 363, distance: 20.6
click at [903, 363] on div "Janela de atendimento Grade de atendimento Capacidade Transportadoras Veículos …" at bounding box center [784, 375] width 1568 height 750
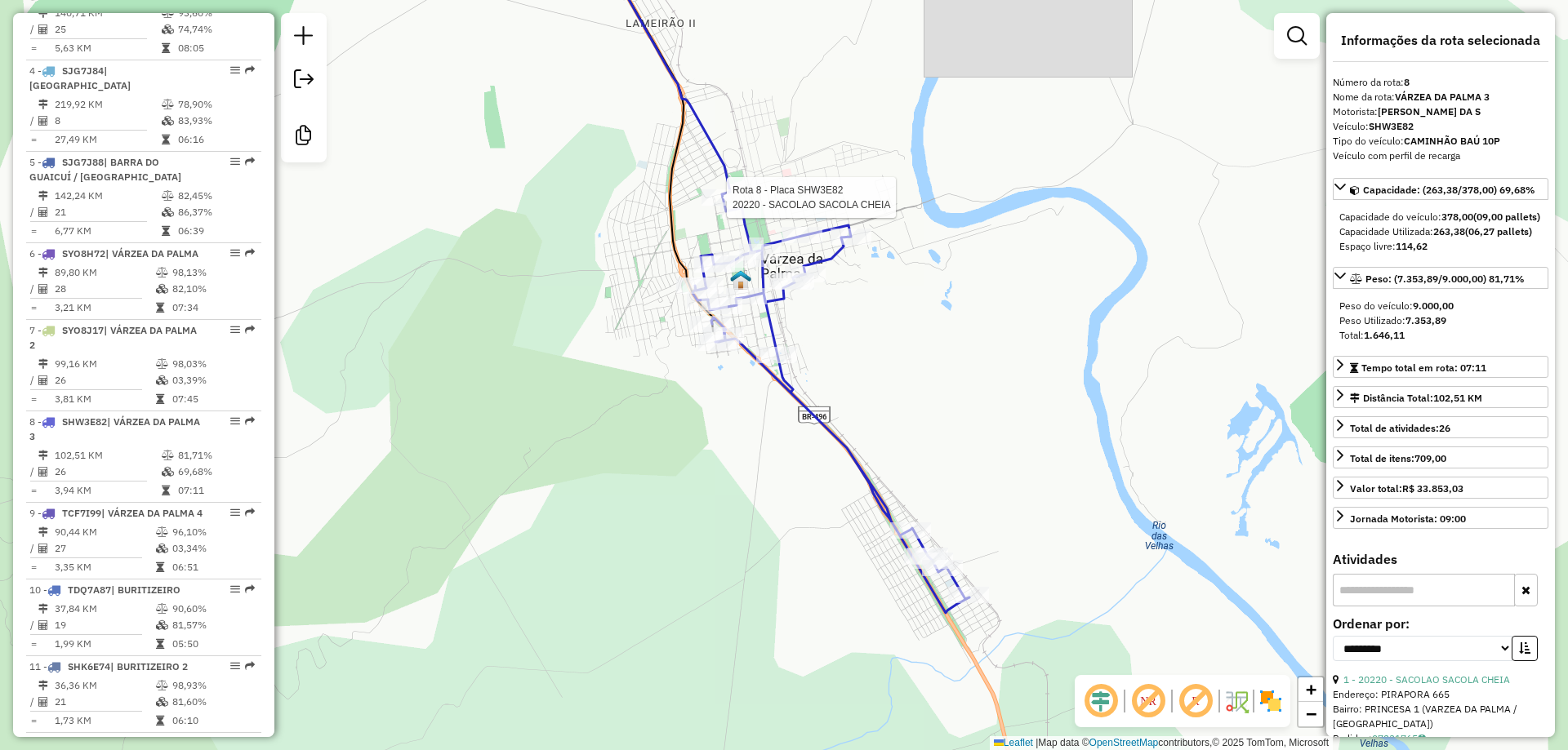
click at [813, 471] on icon at bounding box center [830, 404] width 277 height 415
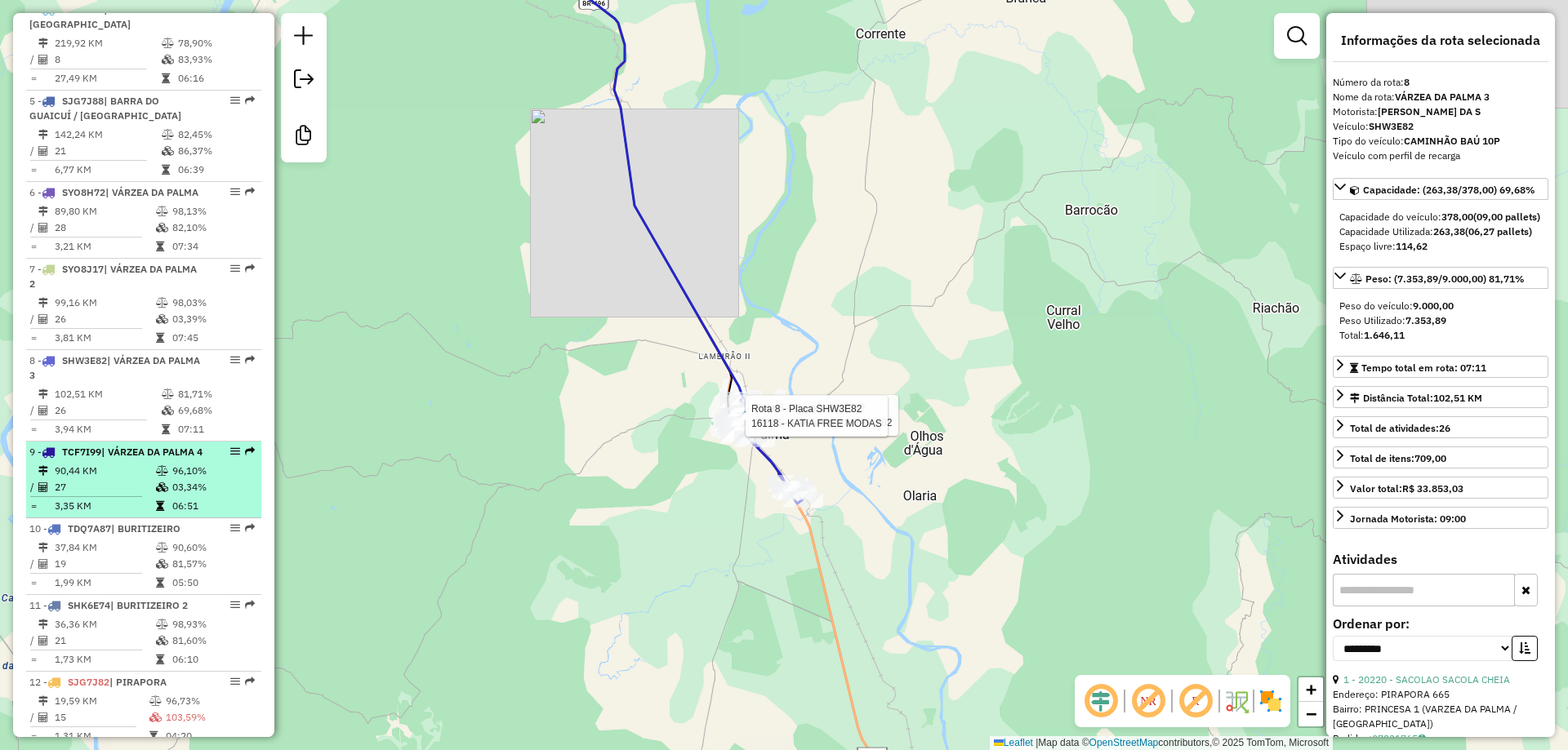
scroll to position [928, 0]
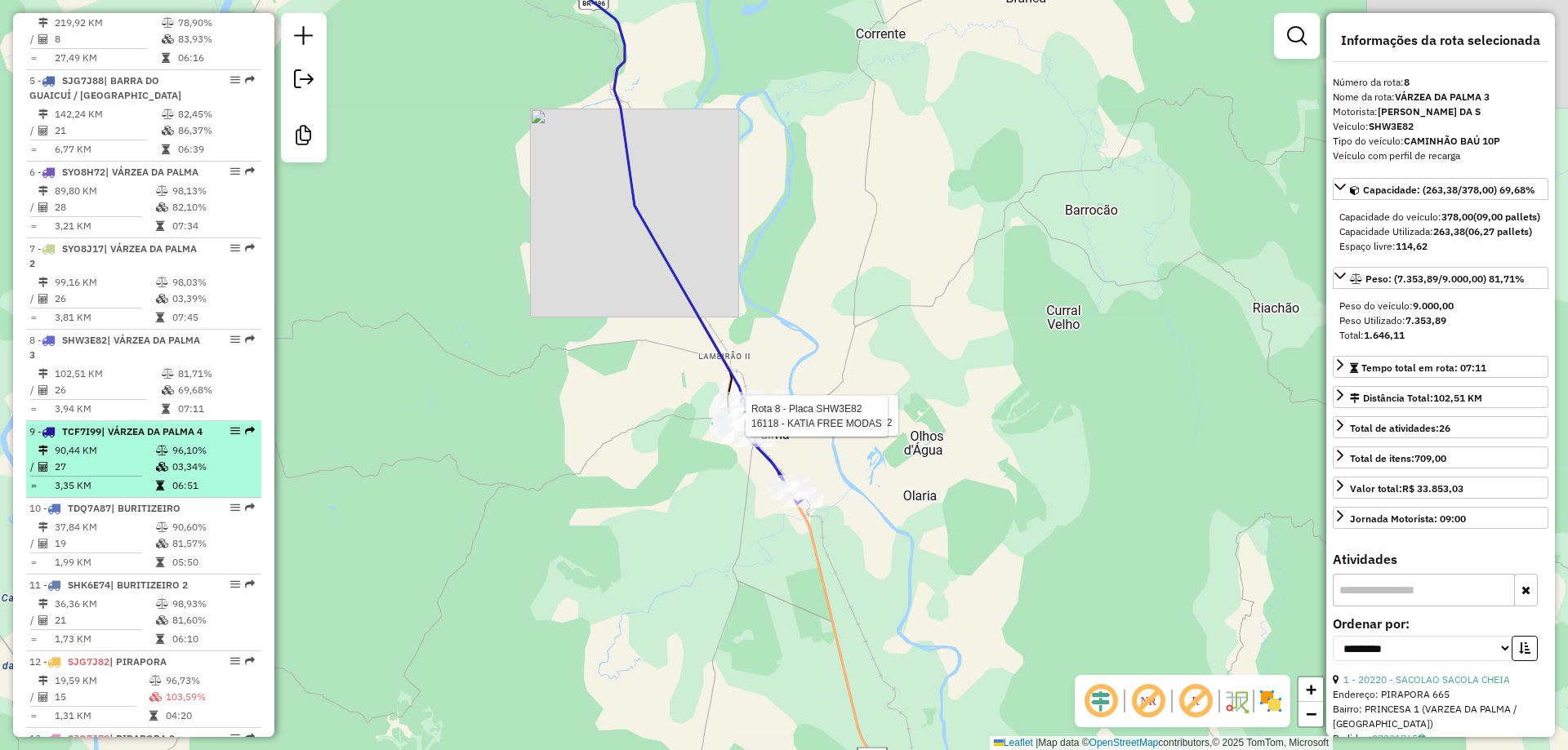
click at [102, 459] on td "90,44 KM" at bounding box center [104, 450] width 101 height 16
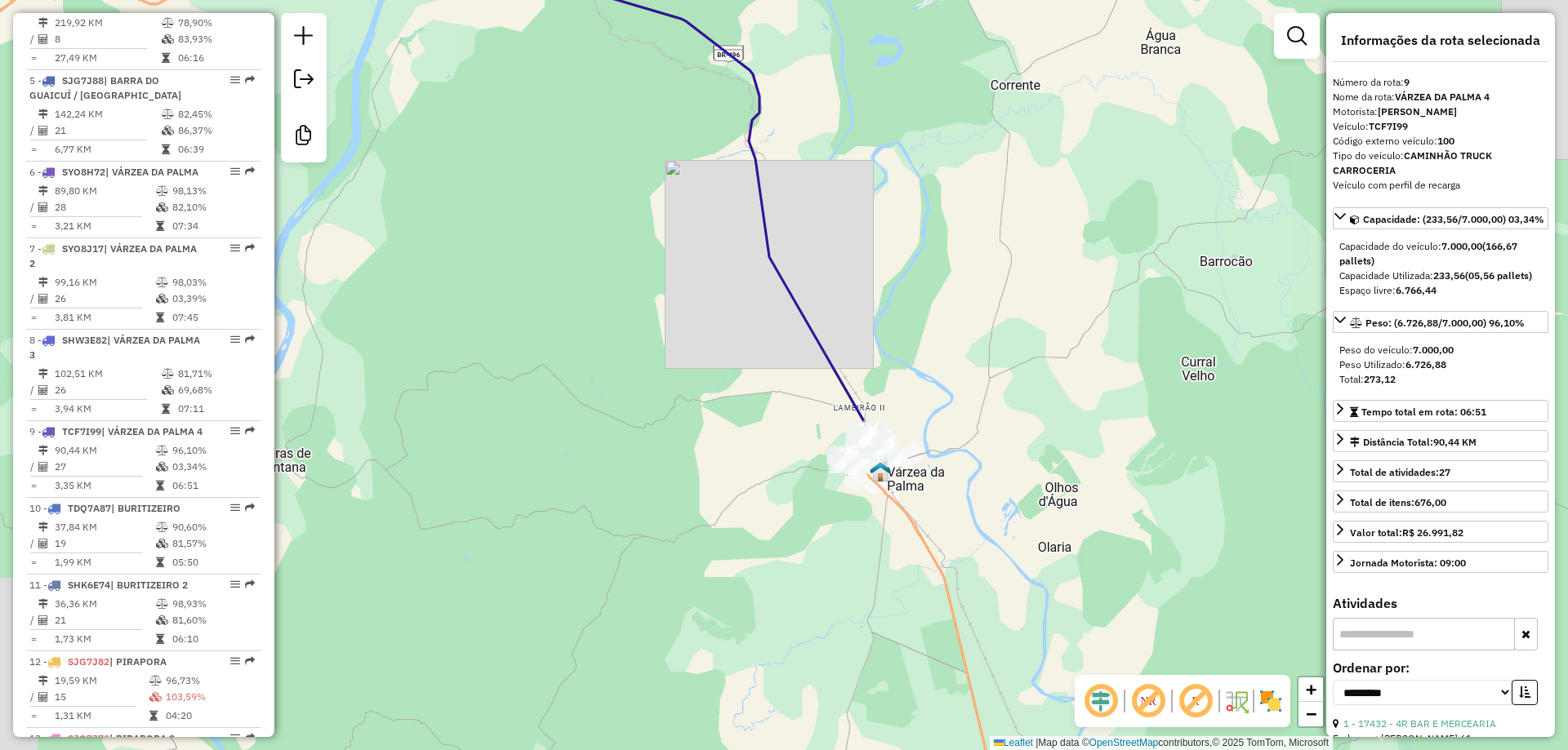
drag, startPoint x: 723, startPoint y: 447, endPoint x: 641, endPoint y: 292, distance: 175.4
click at [641, 292] on div "Janela de atendimento Grade de atendimento Capacidade Transportadoras Veículos …" at bounding box center [784, 375] width 1568 height 750
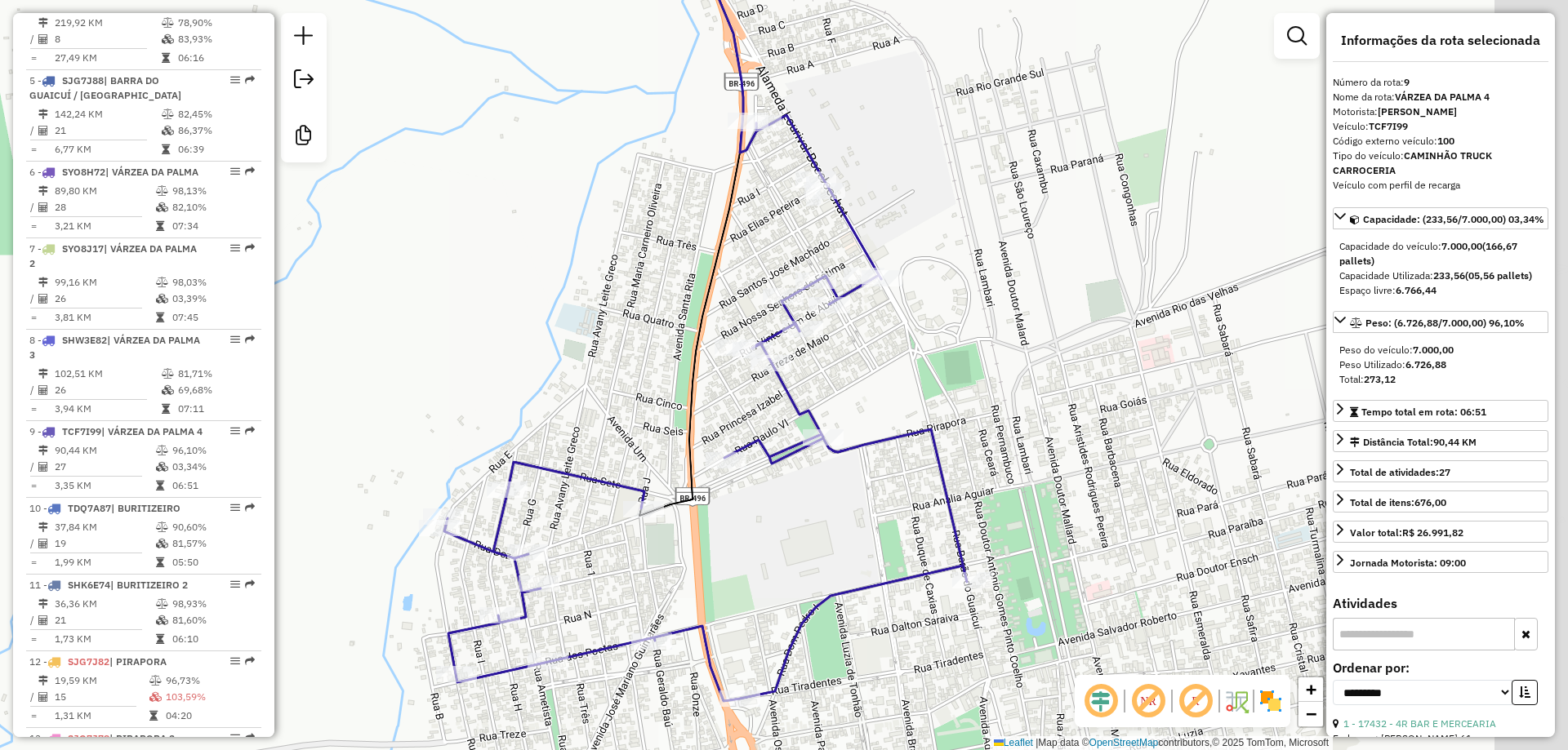
drag, startPoint x: 1141, startPoint y: 432, endPoint x: 1048, endPoint y: 473, distance: 101.6
click at [1048, 473] on div "Janela de atendimento Grade de atendimento Capacidade Transportadoras Veículos …" at bounding box center [784, 375] width 1568 height 750
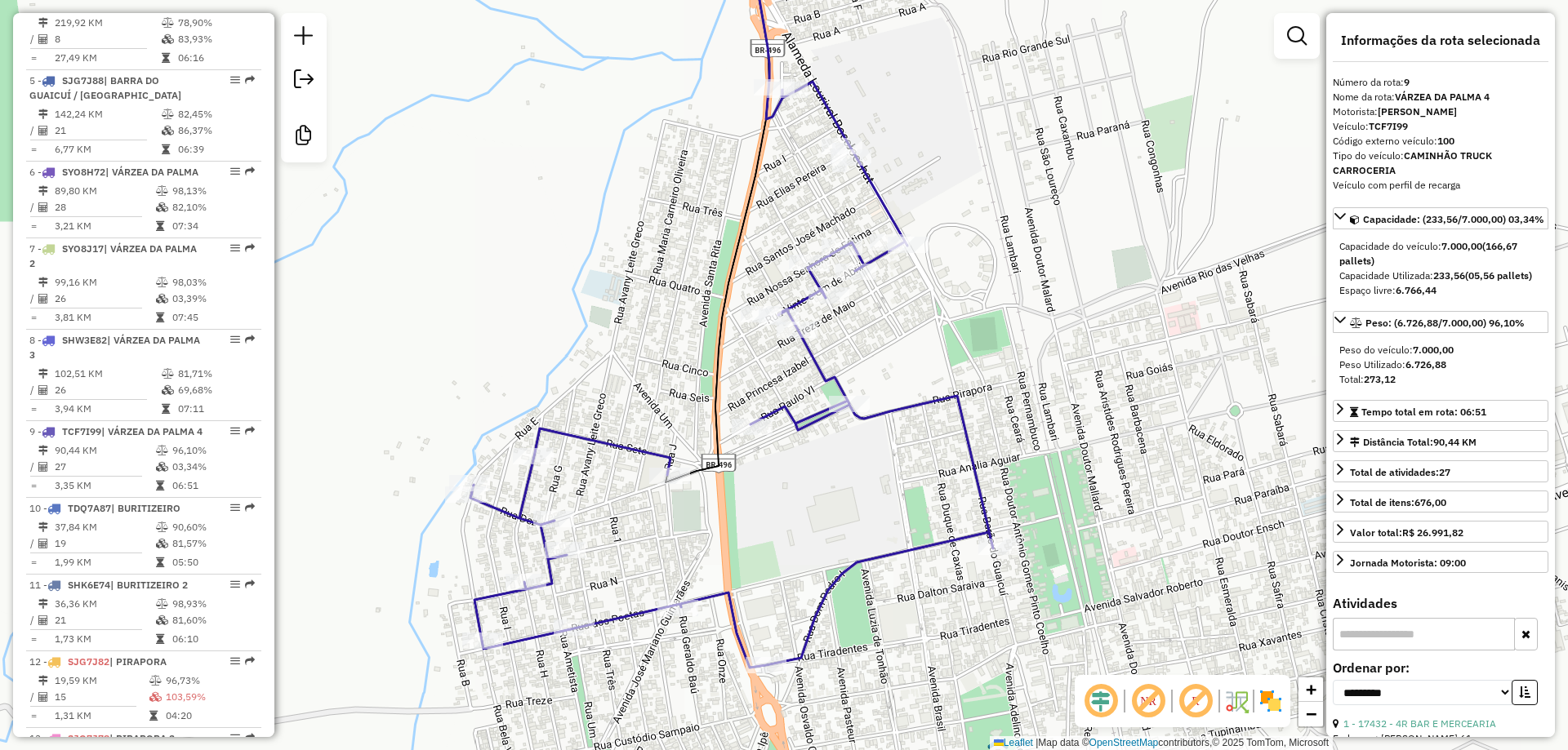
click at [1113, 403] on div "Janela de atendimento Grade de atendimento Capacidade Transportadoras Veículos …" at bounding box center [784, 375] width 1568 height 750
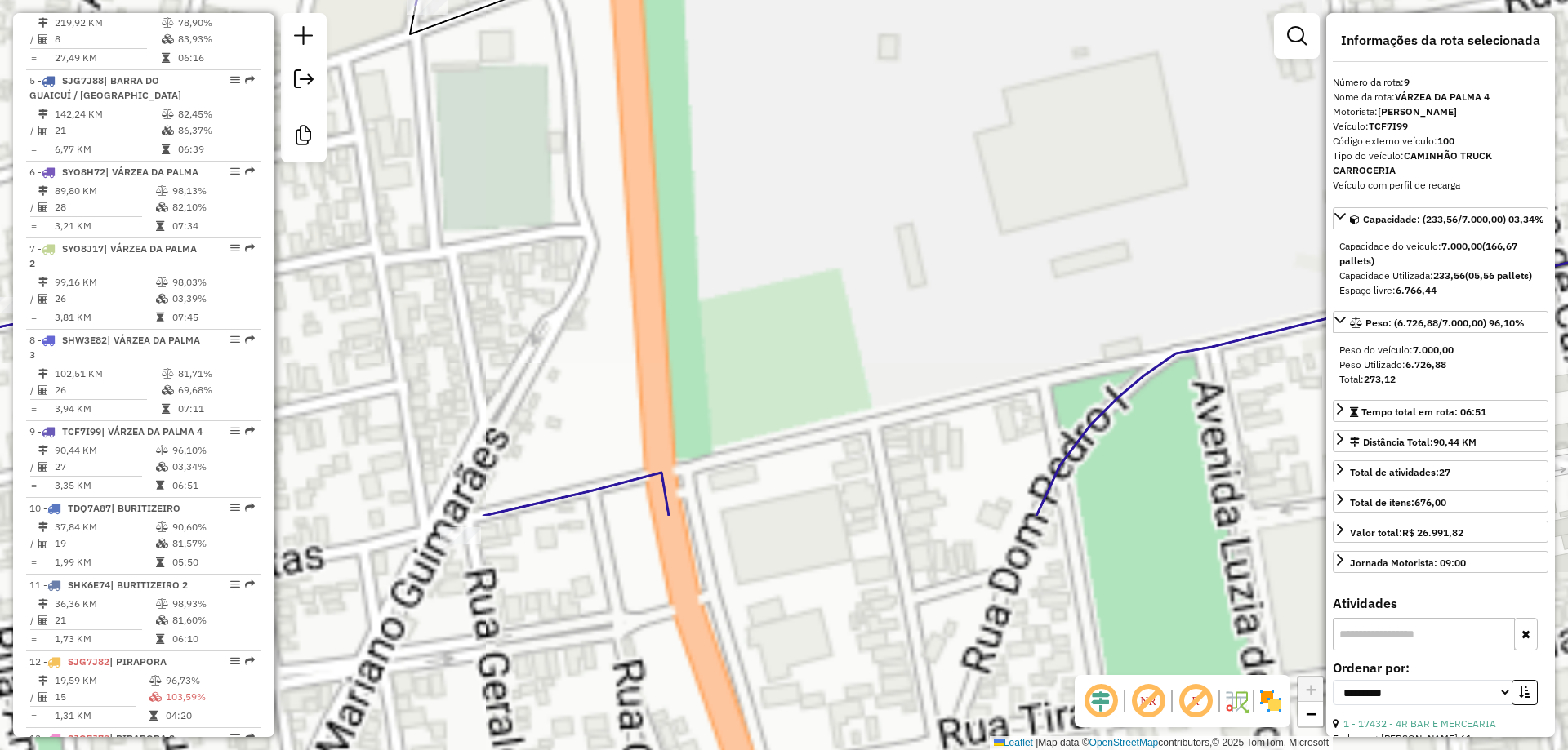
drag, startPoint x: 770, startPoint y: 524, endPoint x: 898, endPoint y: 238, distance: 313.3
click at [954, 148] on div "Janela de atendimento Grade de atendimento Capacidade Transportadoras Veículos …" at bounding box center [784, 375] width 1568 height 750
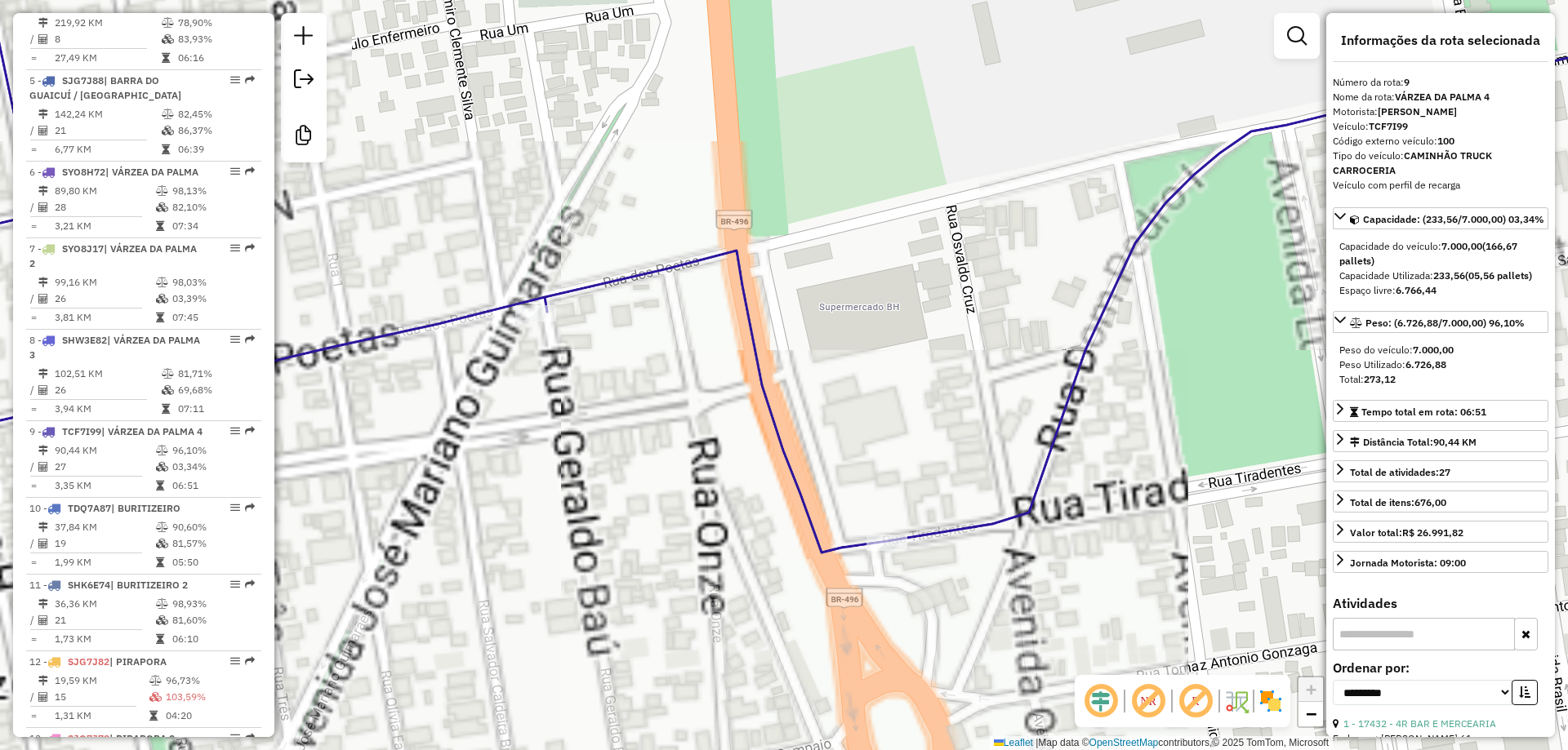
drag, startPoint x: 853, startPoint y: 272, endPoint x: 855, endPoint y: 118, distance: 154.0
click at [855, 118] on div "Janela de atendimento Grade de atendimento Capacidade Transportadoras Veículos …" at bounding box center [784, 375] width 1568 height 750
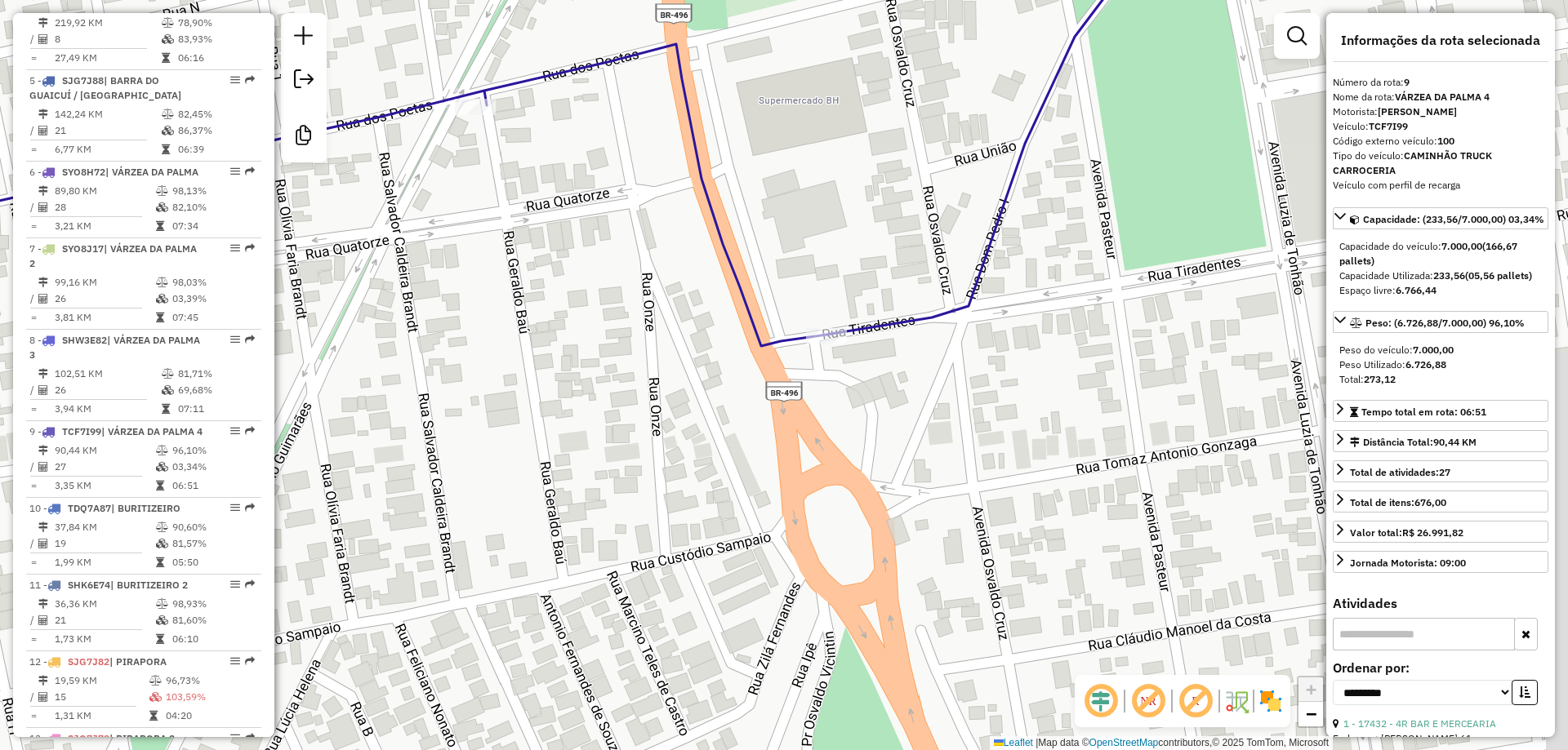
drag, startPoint x: 960, startPoint y: 457, endPoint x: 899, endPoint y: 388, distance: 92.1
click at [898, 403] on div "Janela de atendimento Grade de atendimento Capacidade Transportadoras Veículos …" at bounding box center [784, 375] width 1568 height 750
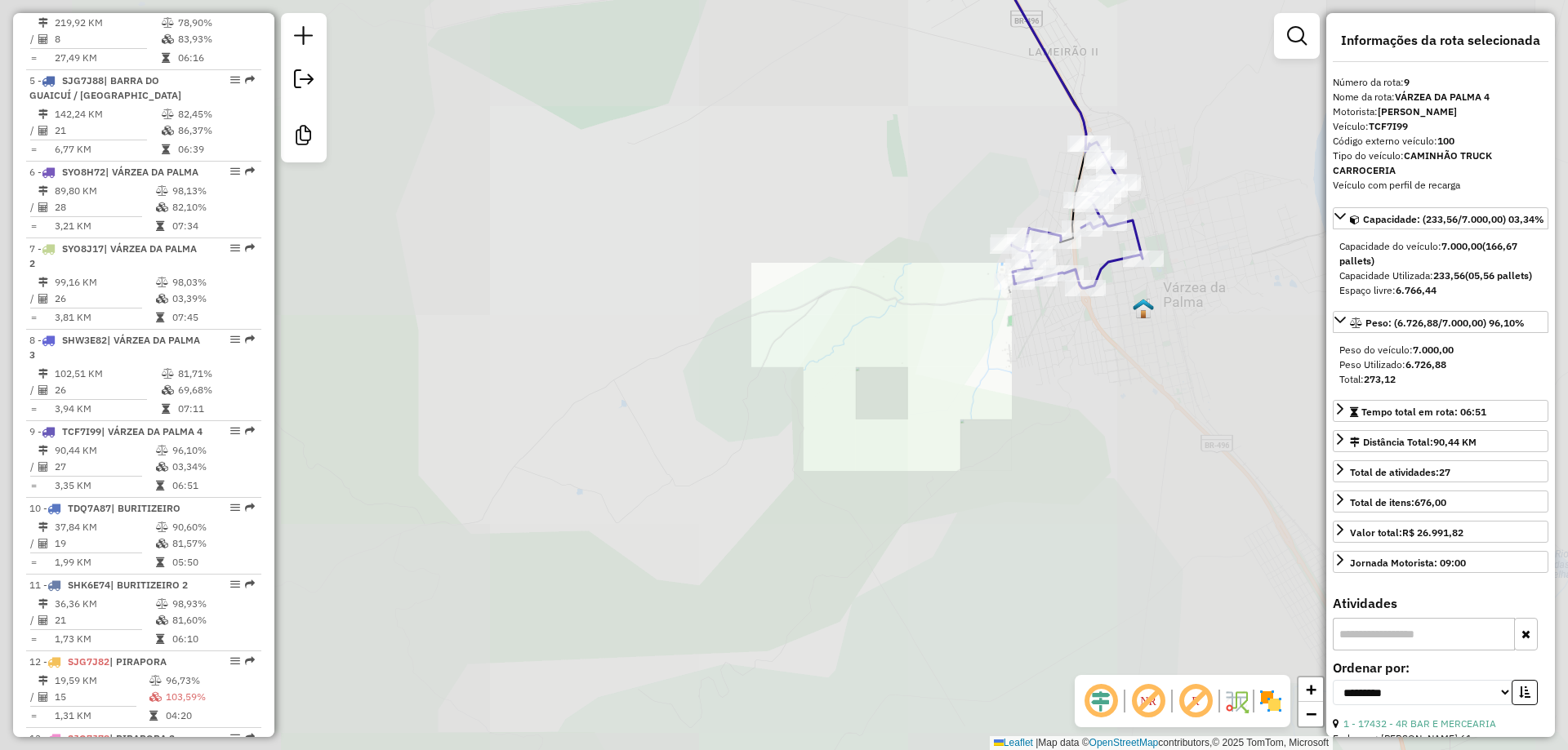
drag, startPoint x: 1128, startPoint y: 197, endPoint x: 1003, endPoint y: 320, distance: 175.4
click at [1003, 320] on div "Janela de atendimento Grade de atendimento Capacidade Transportadoras Veículos …" at bounding box center [784, 375] width 1568 height 750
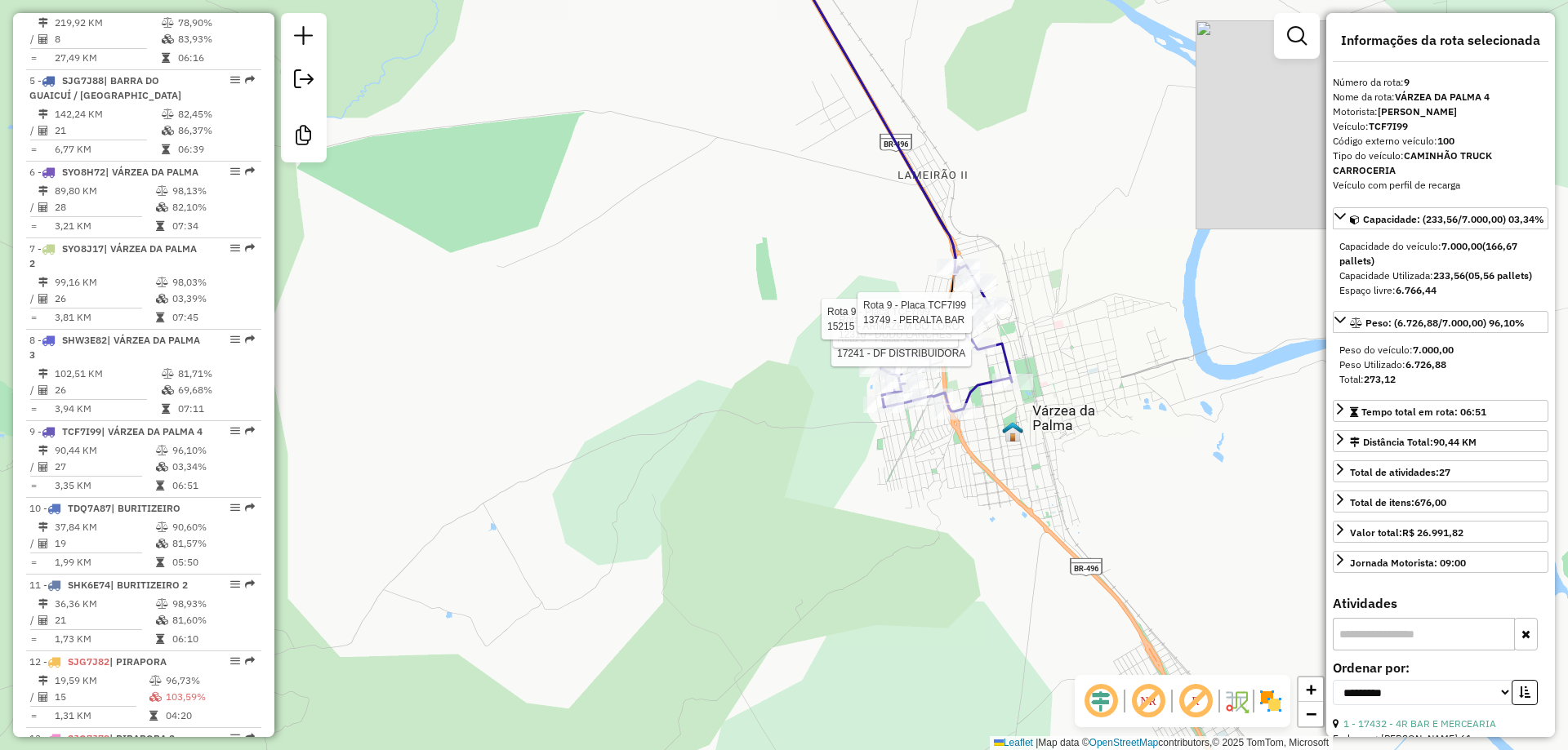
drag, startPoint x: 1115, startPoint y: 268, endPoint x: 1022, endPoint y: 503, distance: 252.7
click at [1030, 494] on div "Rota 9 - Placa TCF7I99 13676 - WEVERTON BAR Rota 9 - Placa TCF7I99 17241 - DF D…" at bounding box center [784, 375] width 1568 height 750
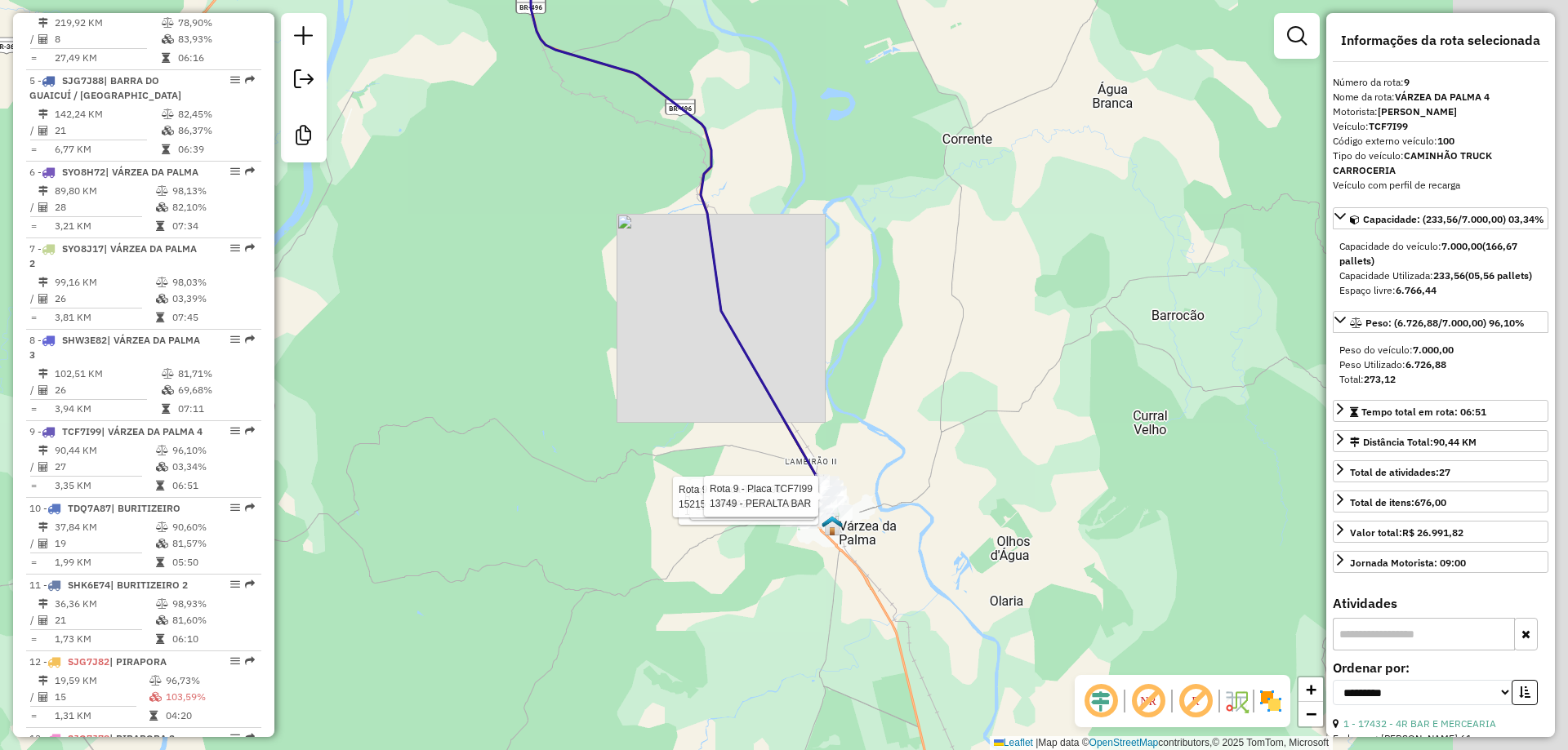
drag, startPoint x: 1003, startPoint y: 455, endPoint x: 882, endPoint y: 431, distance: 123.4
click at [875, 423] on div "Rota 9 - Placa TCF7I99 17241 - DF DISTRIBUIDORA Rota 9 - Placa TCF7I99 12310 - …" at bounding box center [784, 375] width 1568 height 750
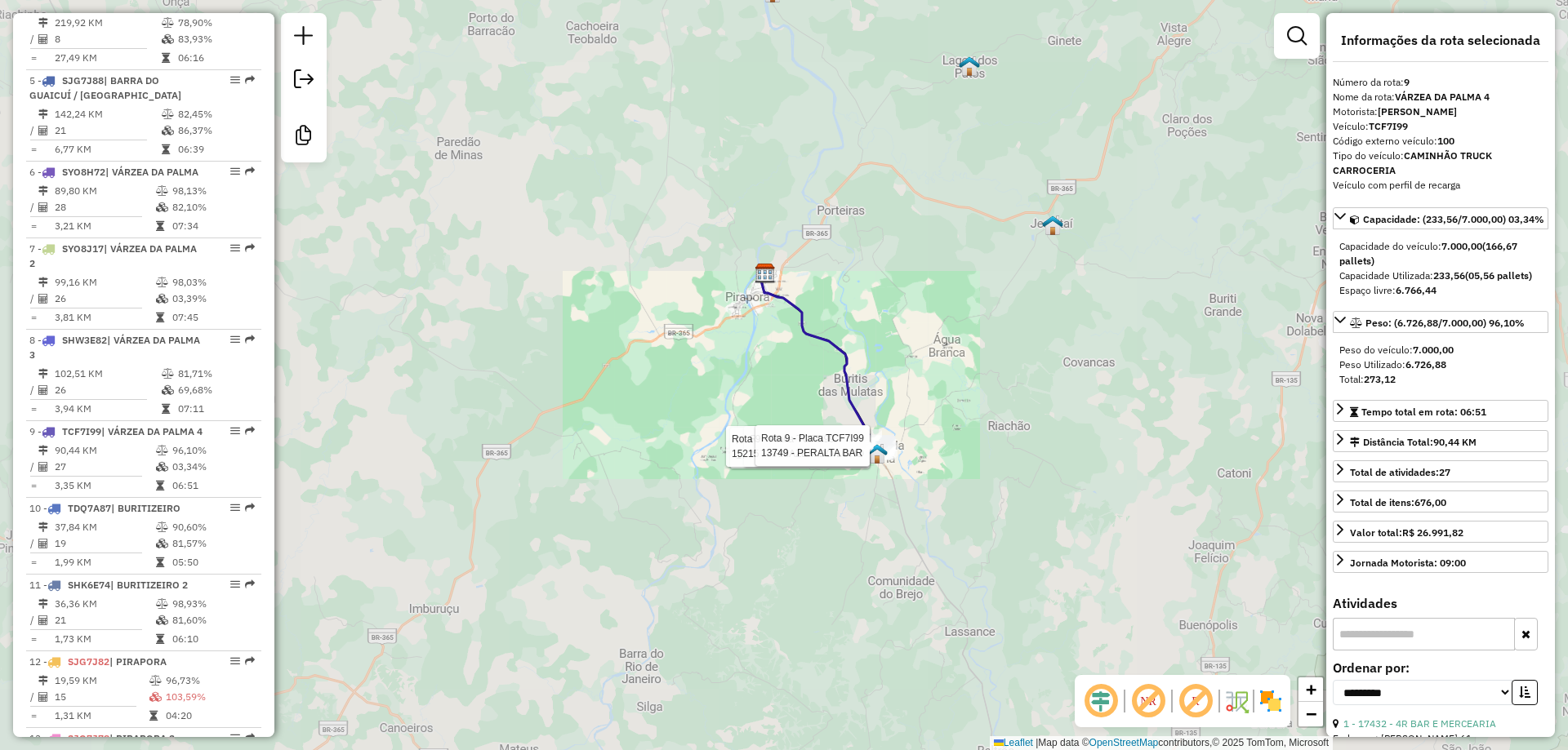
drag, startPoint x: 919, startPoint y: 373, endPoint x: 914, endPoint y: 383, distance: 11.2
click at [914, 383] on div "Rota 9 - Placa TCF7I99 17241 - DF DISTRIBUIDORA Rota 9 - Placa TCF7I99 12310 - …" at bounding box center [784, 375] width 1568 height 750
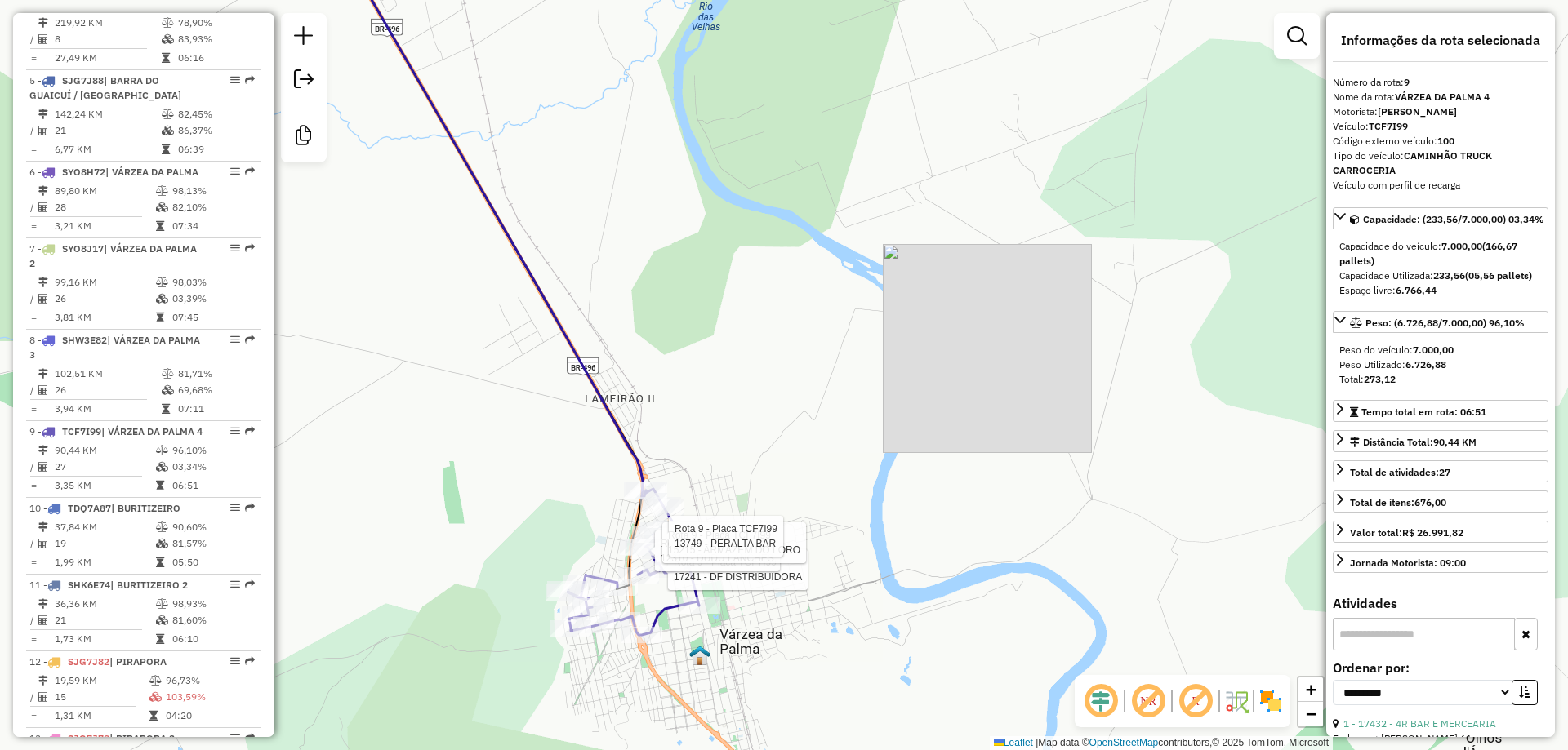
click at [741, 621] on div "Rota 9 - Placa TCF7I99 17241 - DF DISTRIBUIDORA Rota 9 - Placa TCF7I99 12310 - …" at bounding box center [784, 375] width 1568 height 750
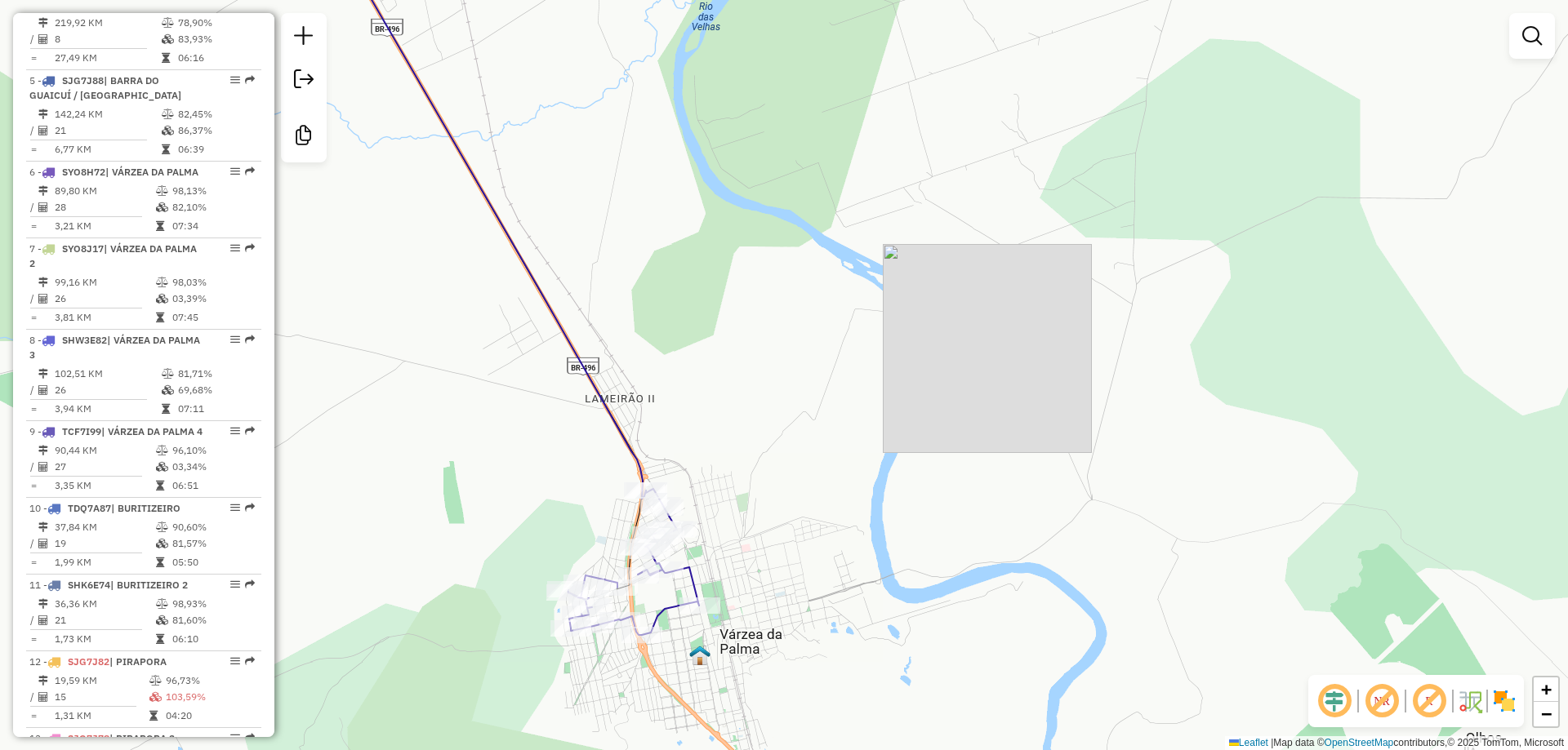
drag, startPoint x: 750, startPoint y: 579, endPoint x: 810, endPoint y: 438, distance: 153.2
click at [810, 438] on div "Janela de atendimento Grade de atendimento Capacidade Transportadoras Veículos …" at bounding box center [784, 375] width 1568 height 750
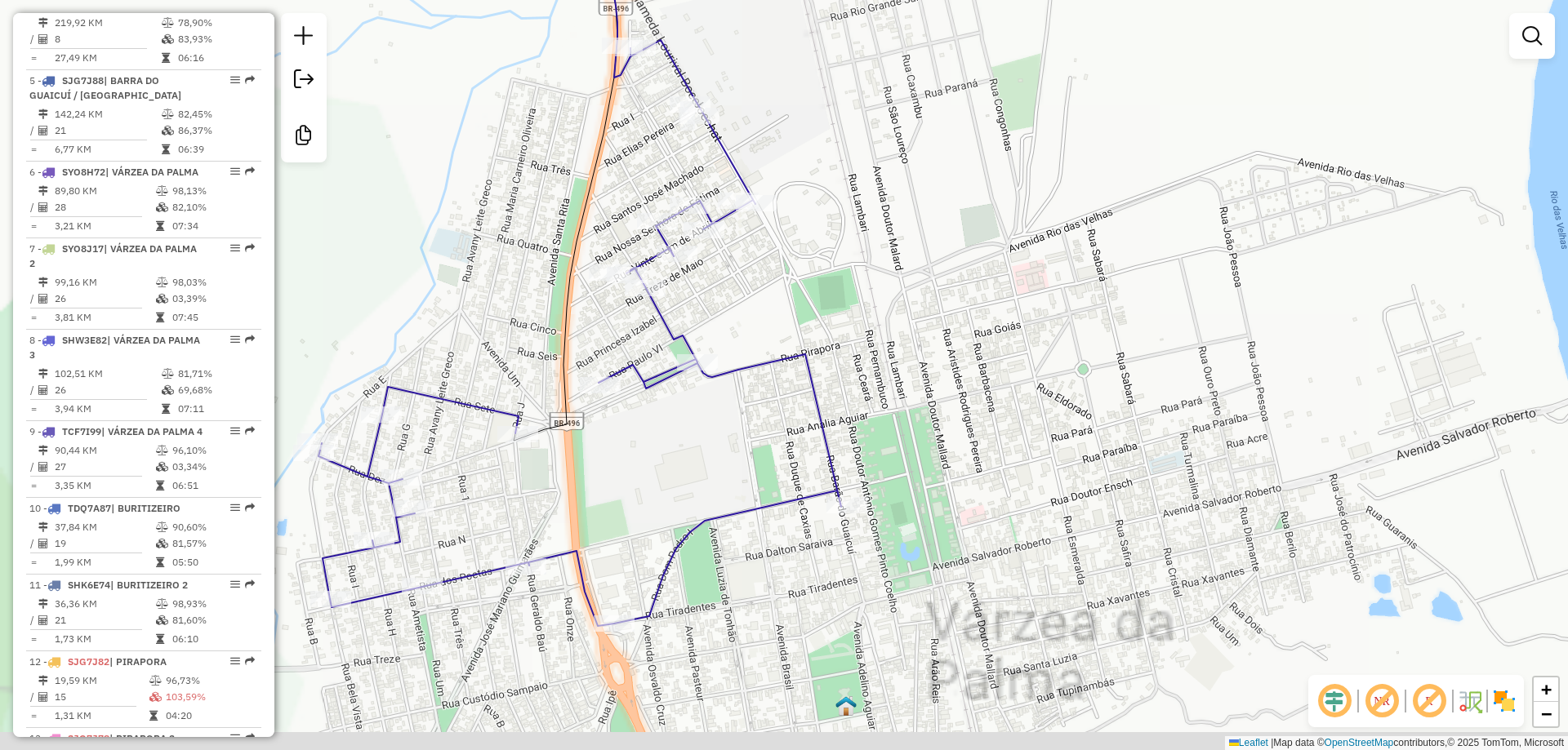
drag, startPoint x: 998, startPoint y: 370, endPoint x: 1176, endPoint y: 340, distance: 180.5
click at [1176, 340] on div "Janela de atendimento Grade de atendimento Capacidade Transportadoras Veículos …" at bounding box center [784, 375] width 1568 height 750
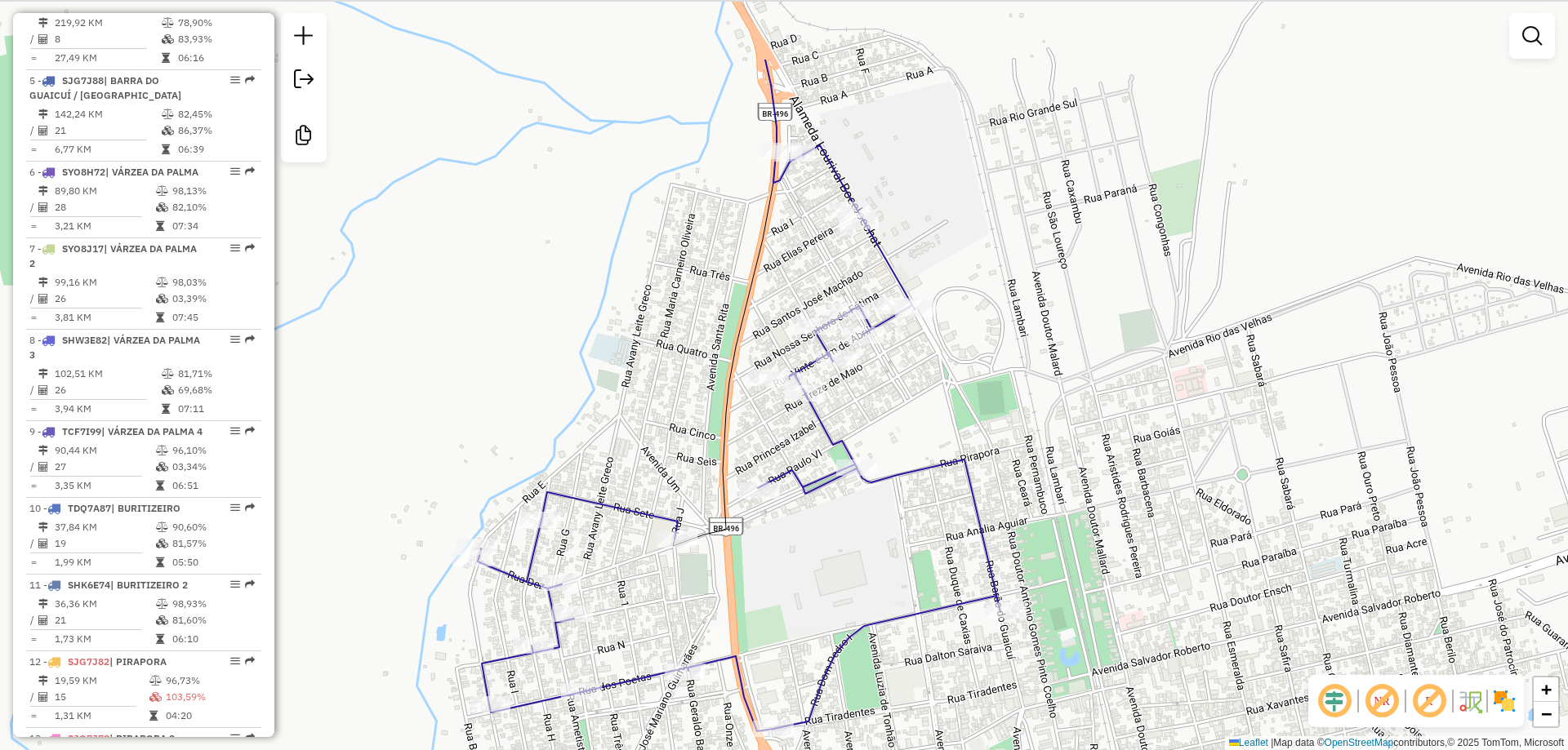
drag, startPoint x: 1143, startPoint y: 366, endPoint x: 1147, endPoint y: 416, distance: 50.2
click at [1147, 416] on div "Janela de atendimento Grade de atendimento Capacidade Transportadoras Veículos …" at bounding box center [784, 375] width 1568 height 750
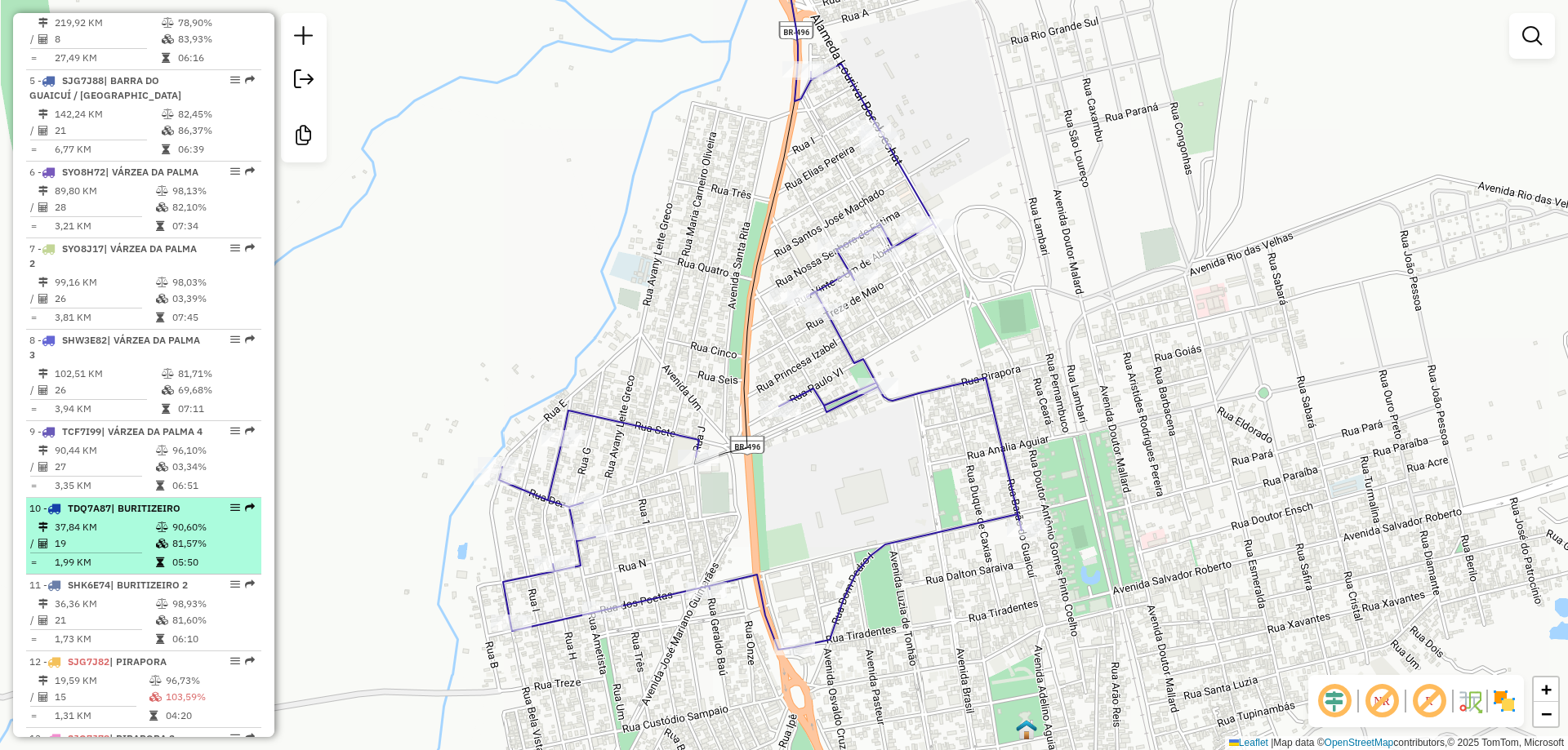
click at [86, 514] on span "TDQ7A87" at bounding box center [90, 508] width 44 height 12
select select "**********"
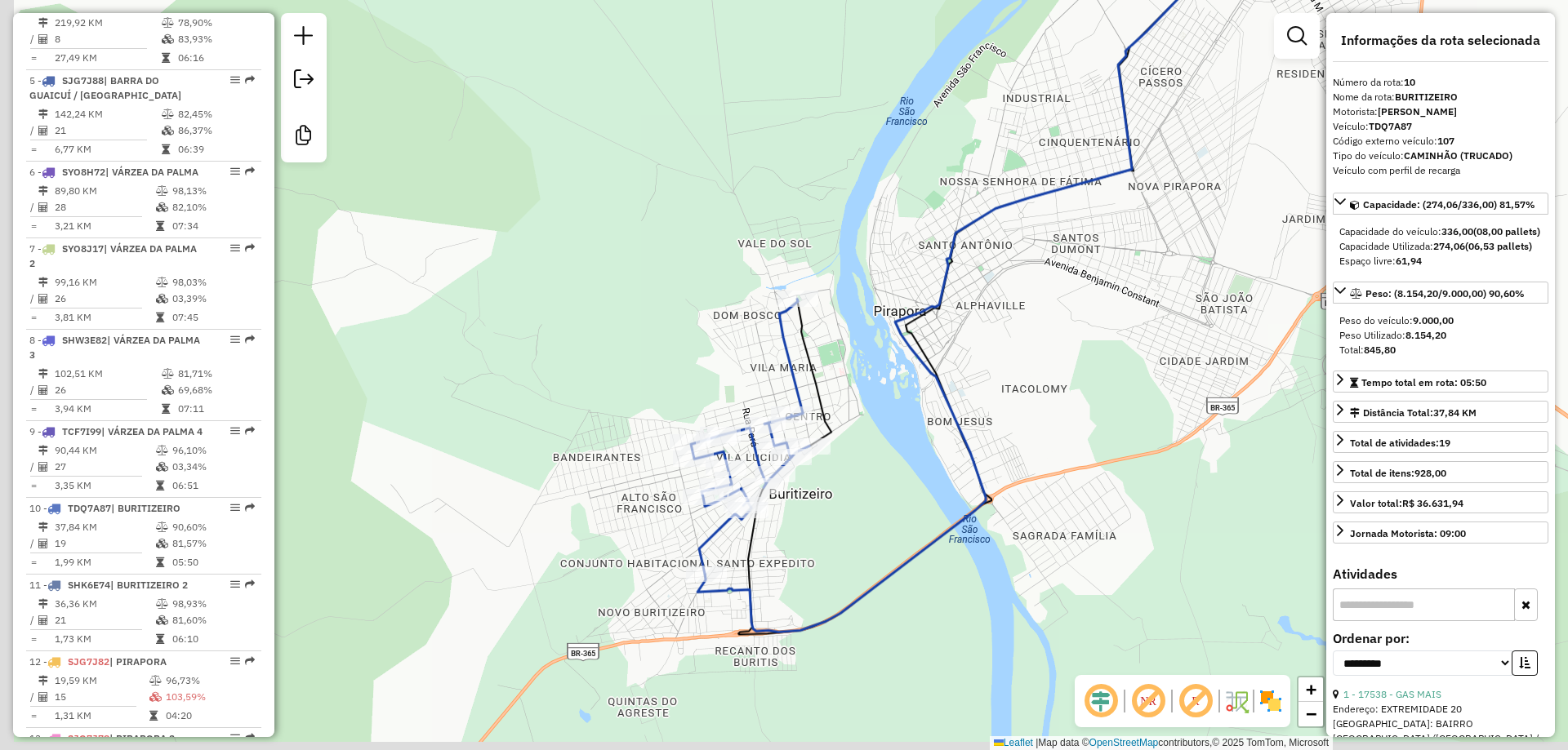
drag, startPoint x: 692, startPoint y: 567, endPoint x: 868, endPoint y: 437, distance: 218.8
click at [868, 437] on div "Janela de atendimento Grade de atendimento Capacidade Transportadoras Veículos …" at bounding box center [784, 375] width 1568 height 750
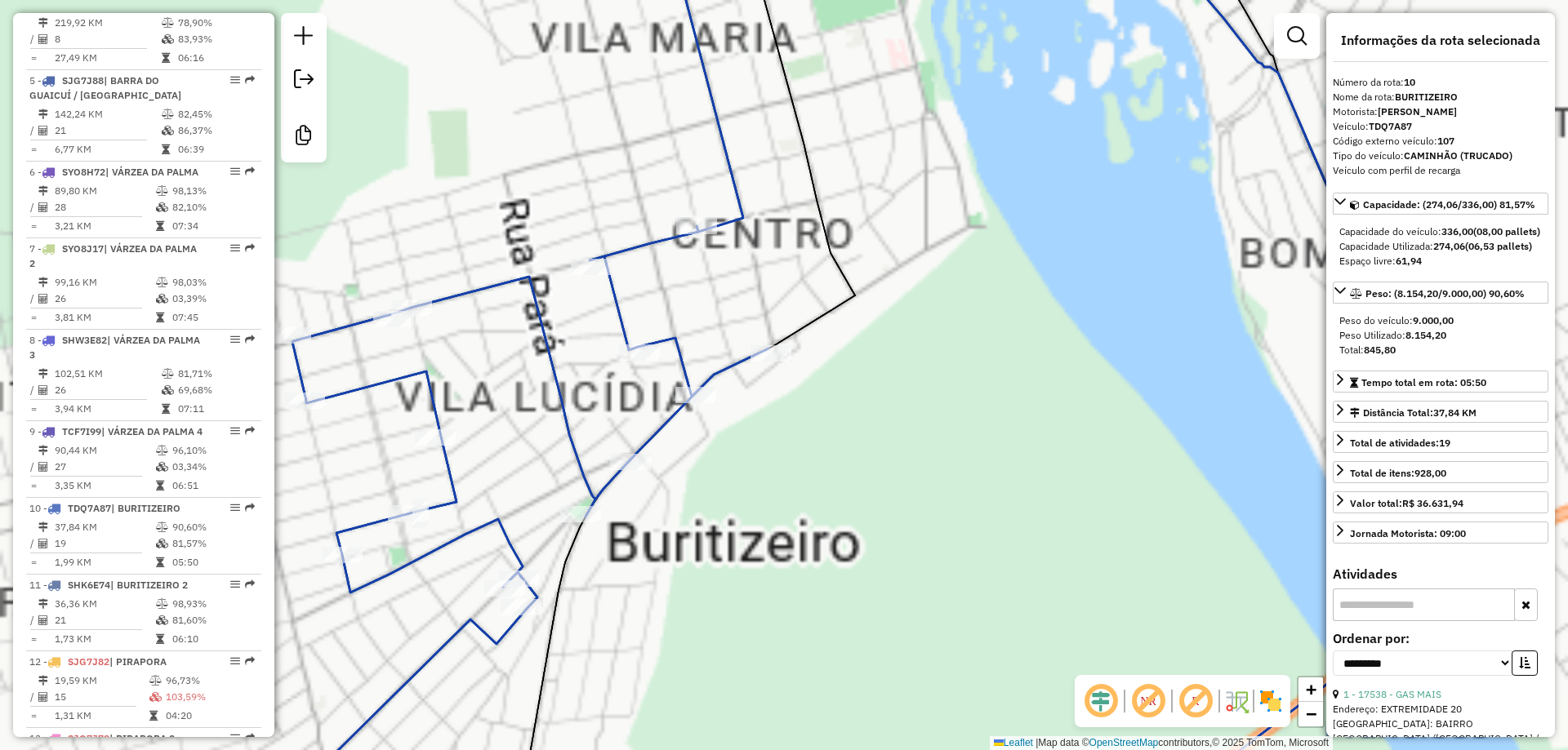
drag, startPoint x: 921, startPoint y: 505, endPoint x: 937, endPoint y: 564, distance: 61.1
click at [937, 564] on div "Janela de atendimento Grade de atendimento Capacidade Transportadoras Veículos …" at bounding box center [784, 375] width 1568 height 750
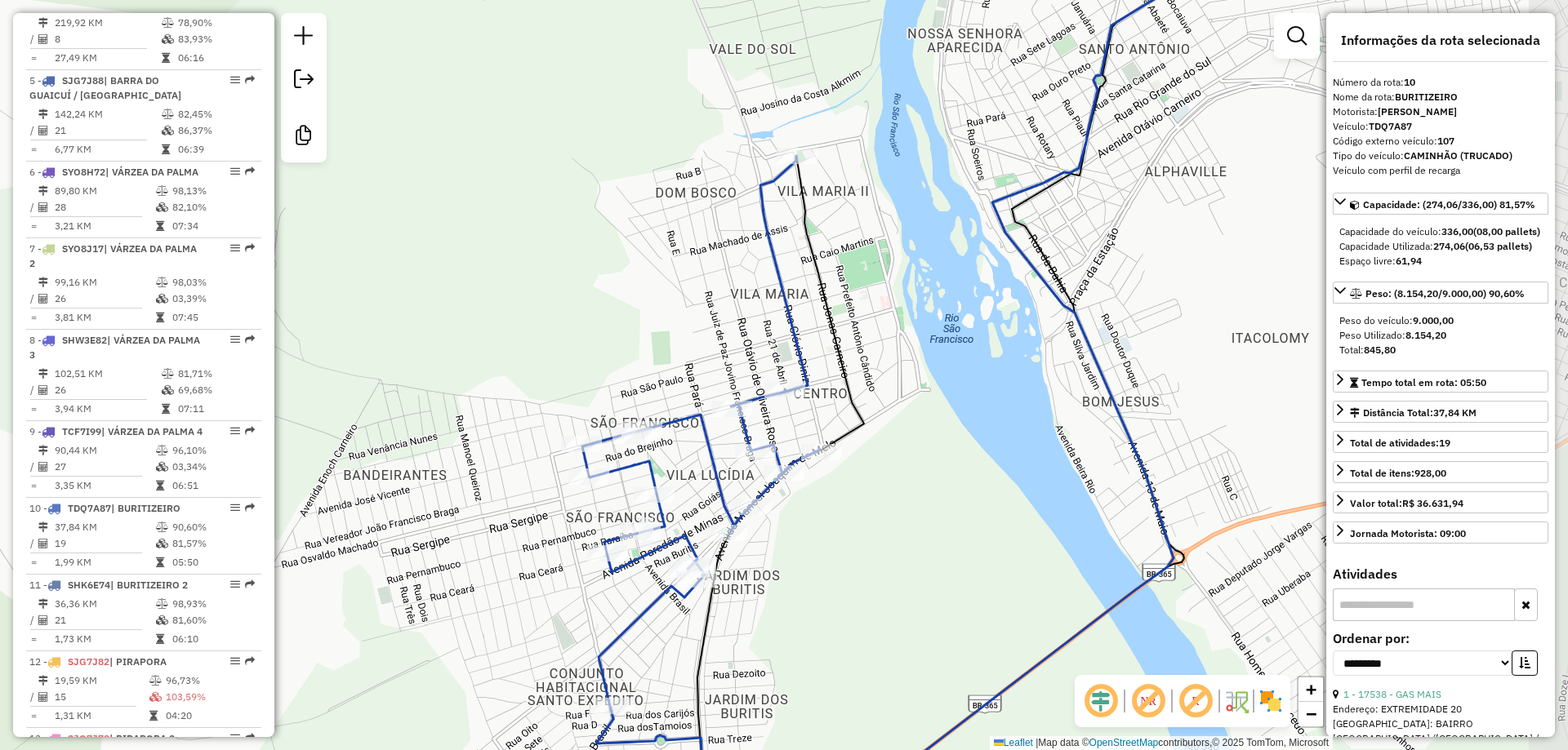
drag, startPoint x: 936, startPoint y: 555, endPoint x: 887, endPoint y: 508, distance: 67.9
click at [888, 510] on div "Janela de atendimento Grade de atendimento Capacidade Transportadoras Veículos …" at bounding box center [784, 375] width 1568 height 750
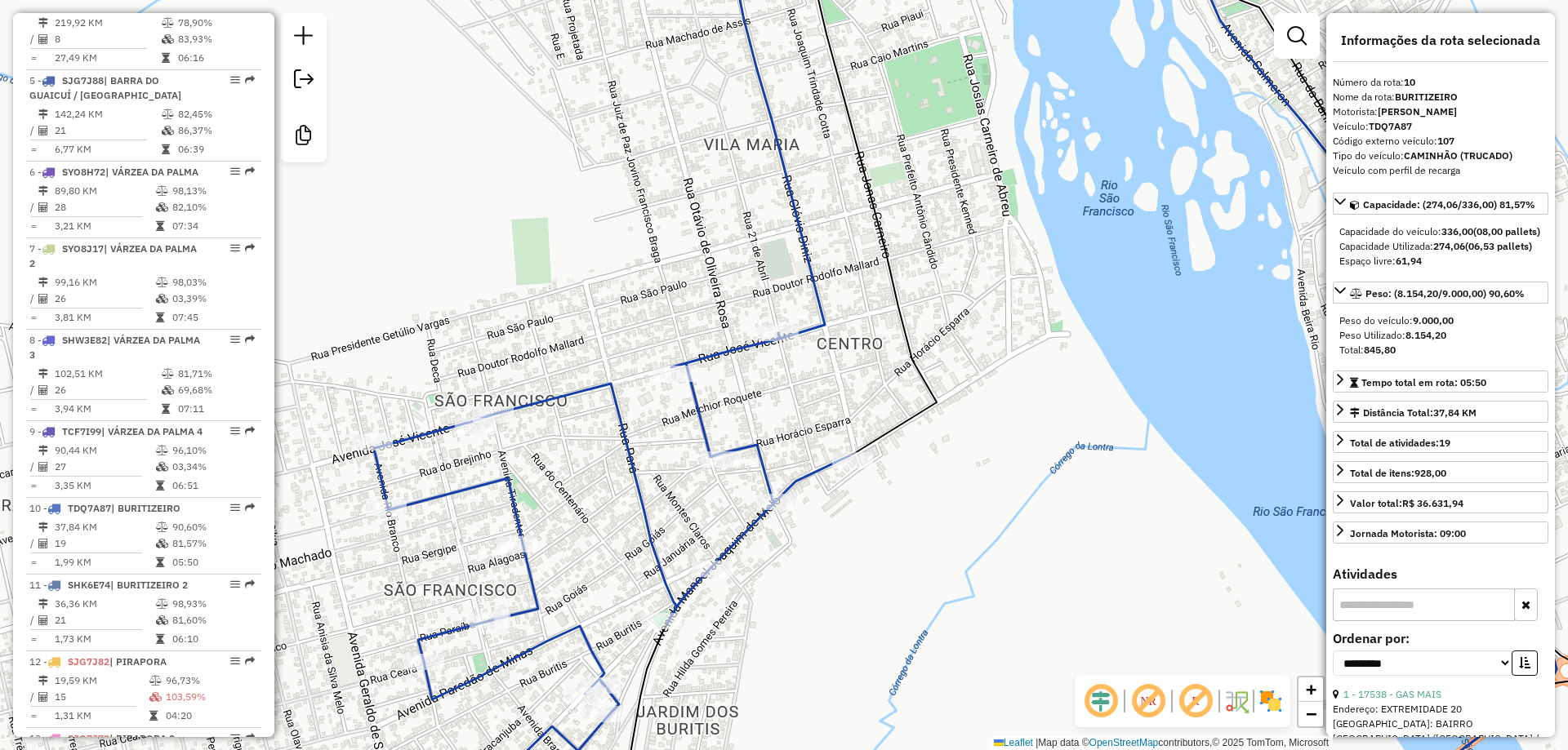
drag, startPoint x: 595, startPoint y: 449, endPoint x: 660, endPoint y: 262, distance: 198.0
click at [661, 254] on icon at bounding box center [612, 340] width 476 height 900
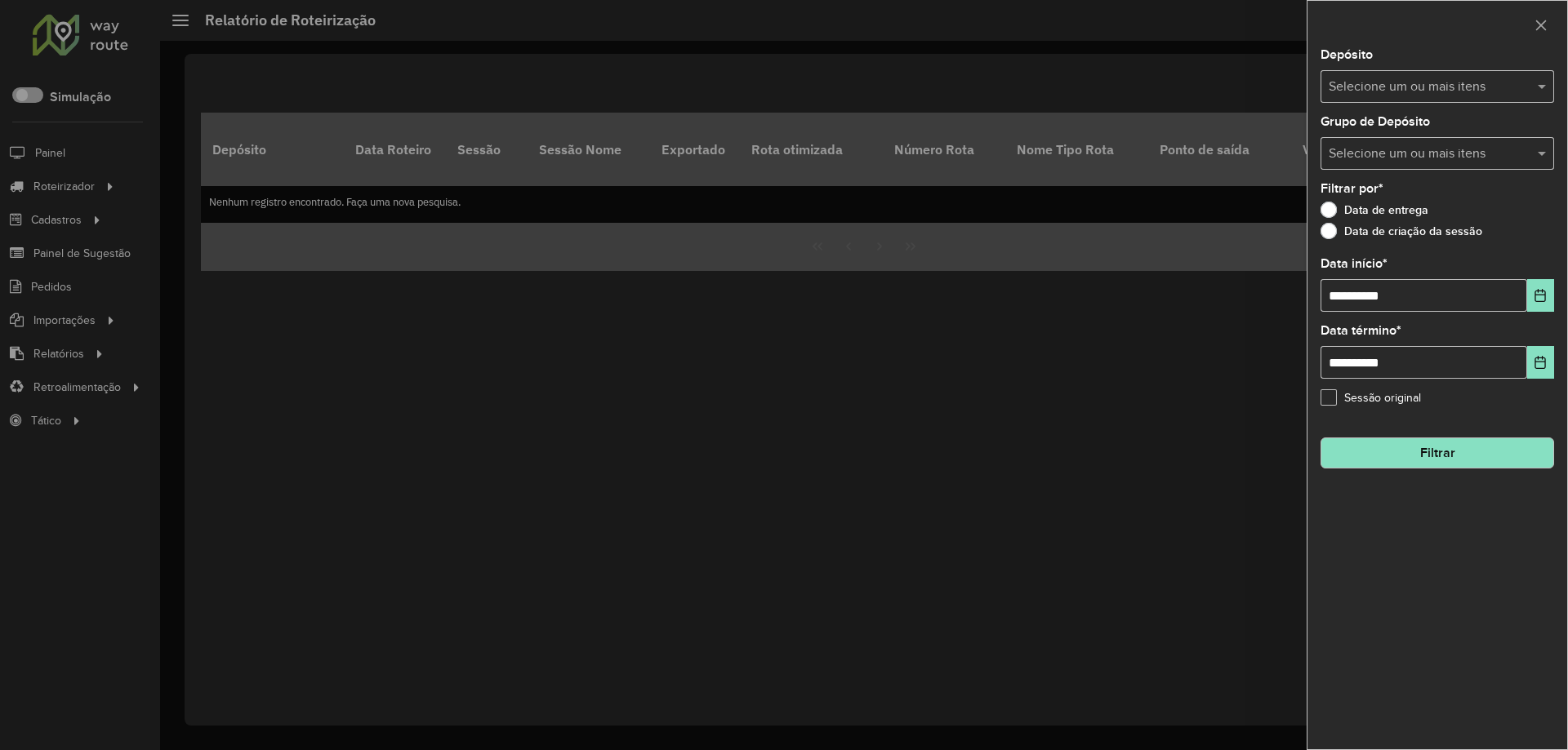
click at [117, 343] on div at bounding box center [784, 375] width 1568 height 750
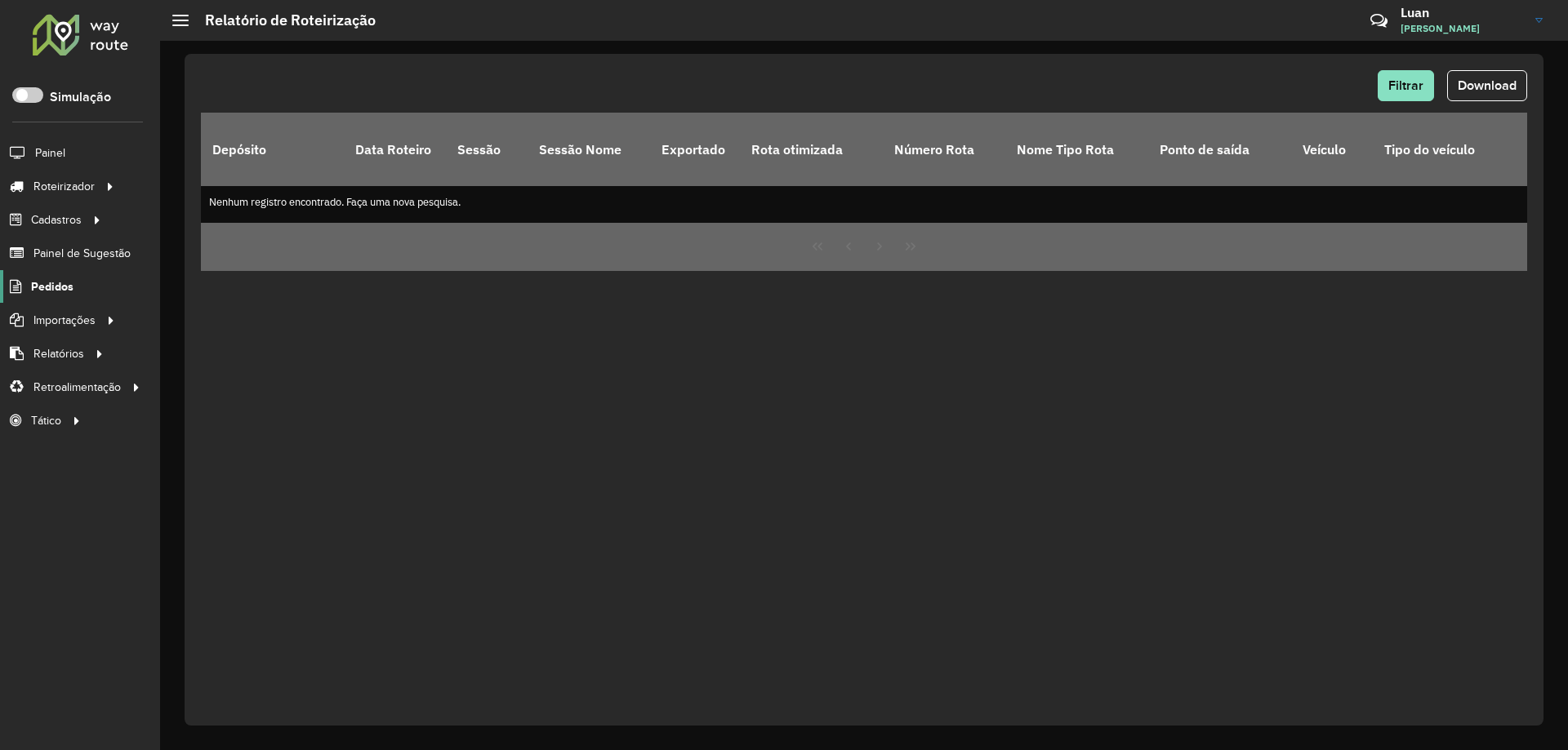
click at [59, 299] on link "Pedidos" at bounding box center [36, 286] width 74 height 33
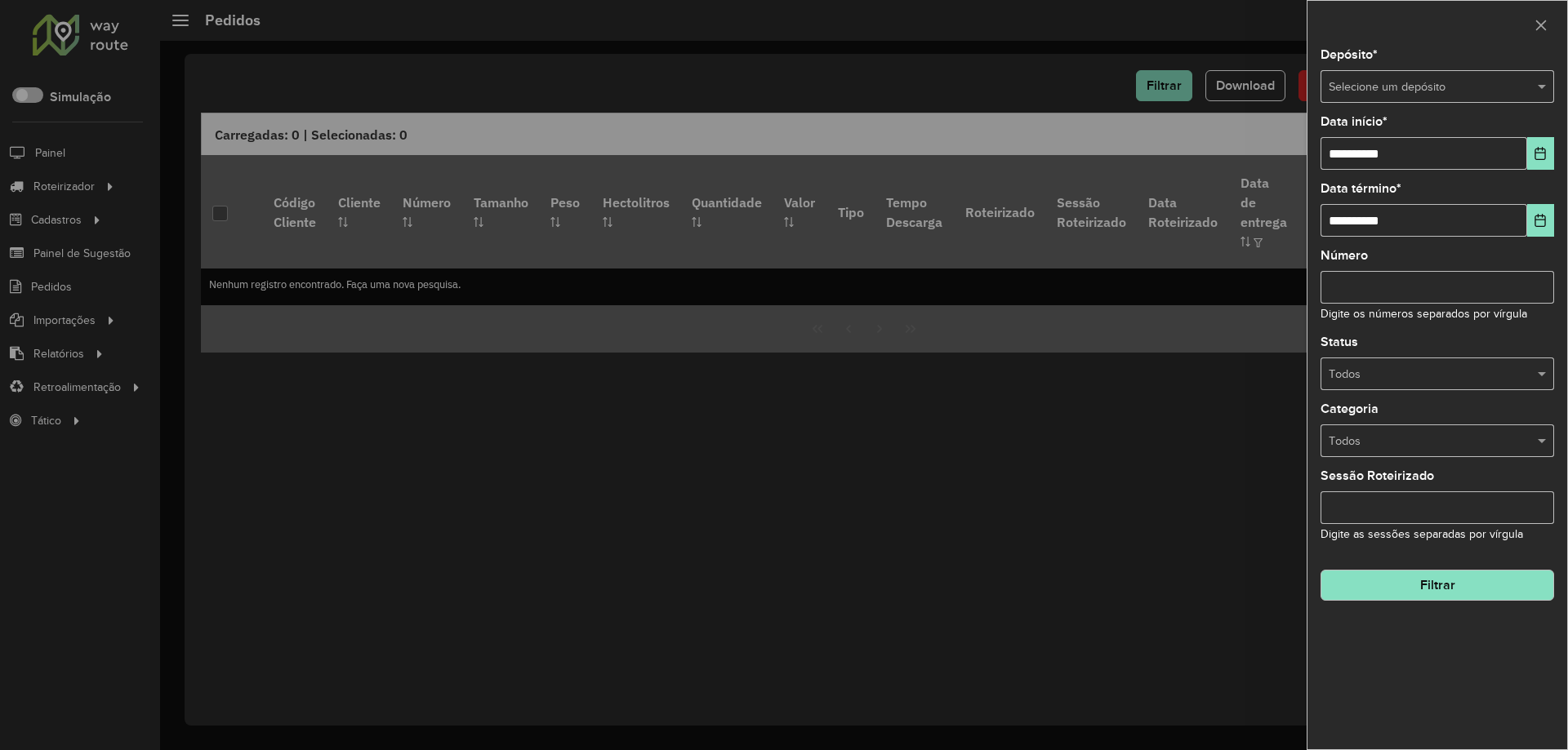
click at [1369, 85] on input "text" at bounding box center [1420, 87] width 184 height 18
click at [1366, 130] on span "Amaral Curvelo" at bounding box center [1367, 132] width 80 height 13
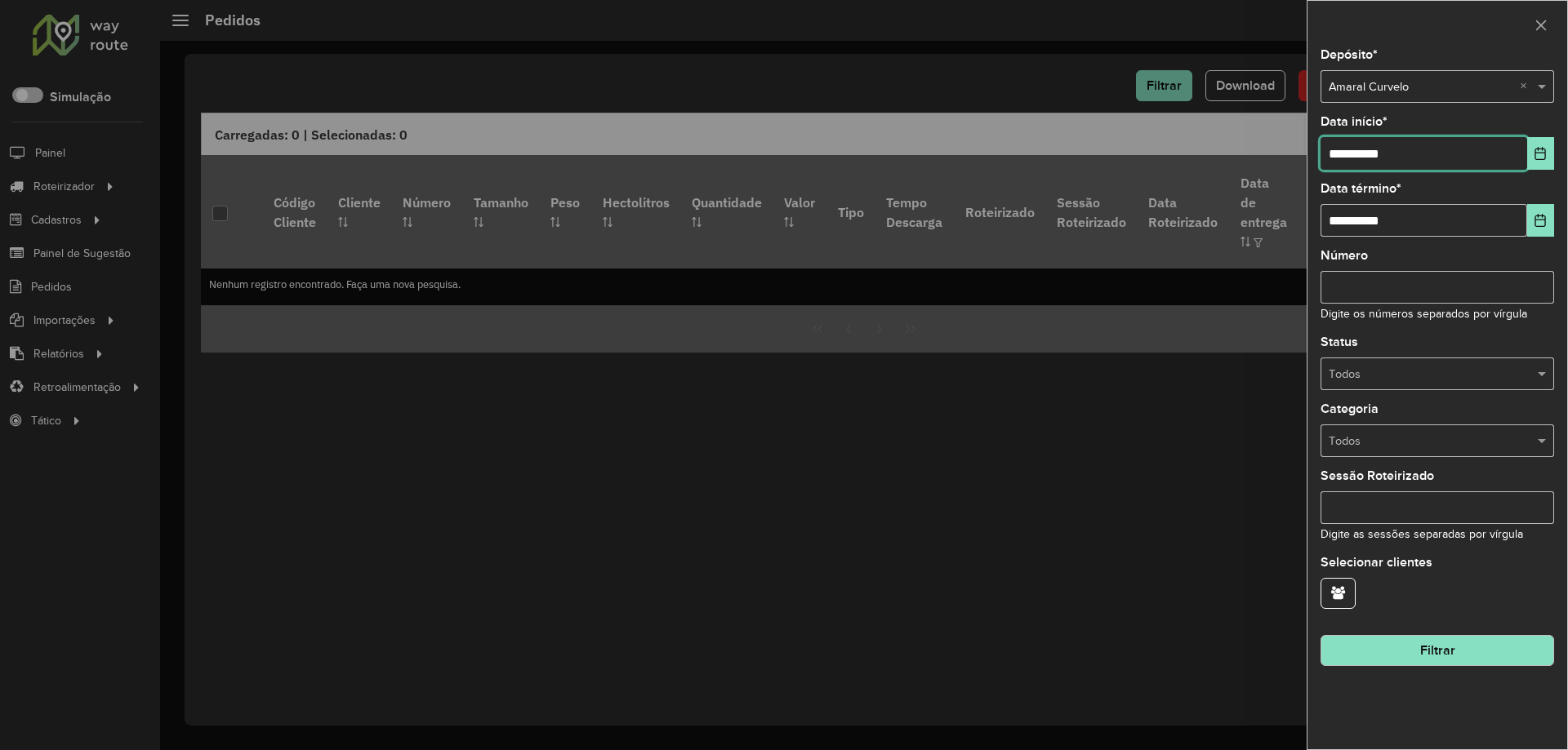
click at [1371, 161] on input "**********" at bounding box center [1423, 153] width 206 height 33
type input "**********"
click at [1464, 644] on button "Filtrar" at bounding box center [1436, 650] width 233 height 31
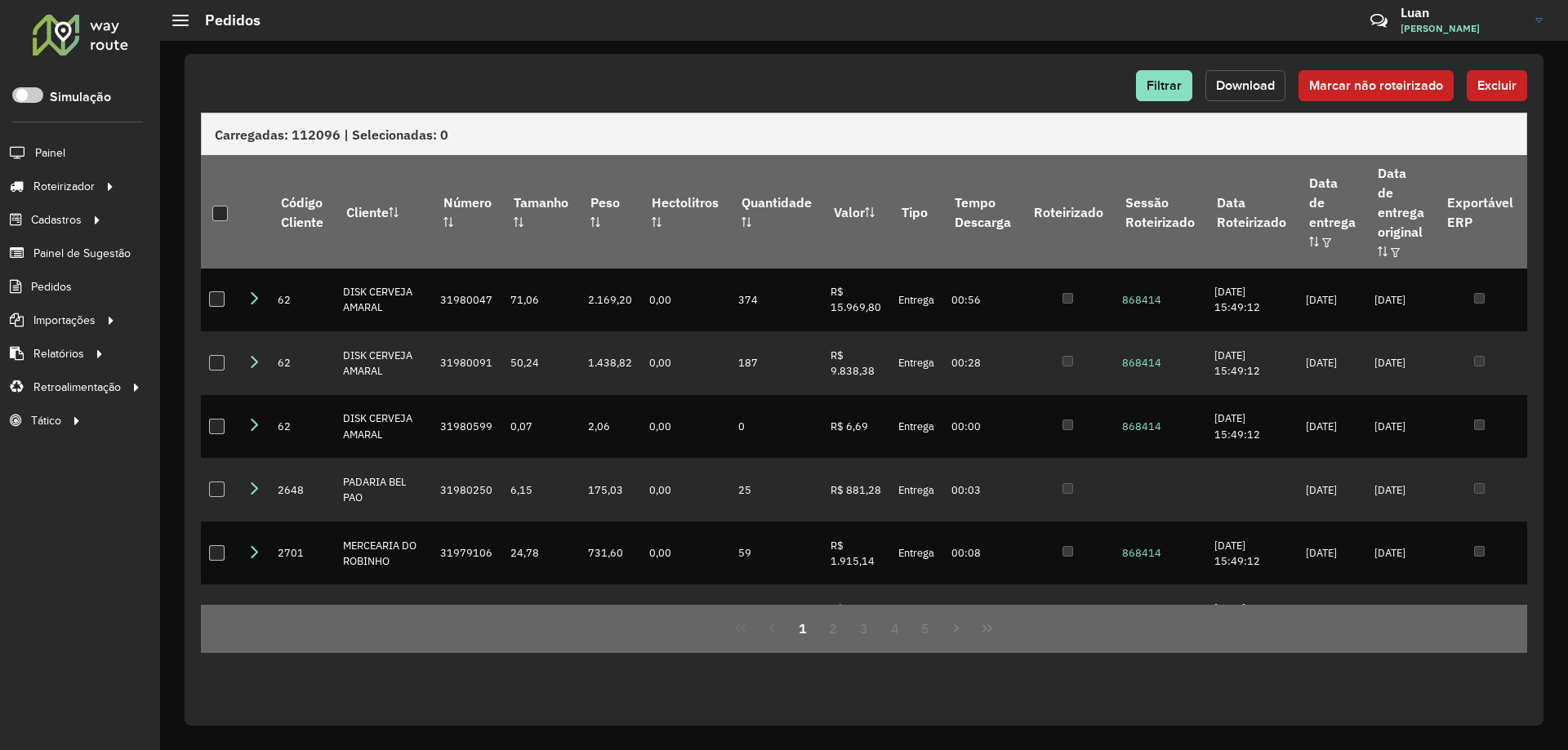
click at [1270, 84] on span "Download" at bounding box center [1245, 84] width 59 height 14
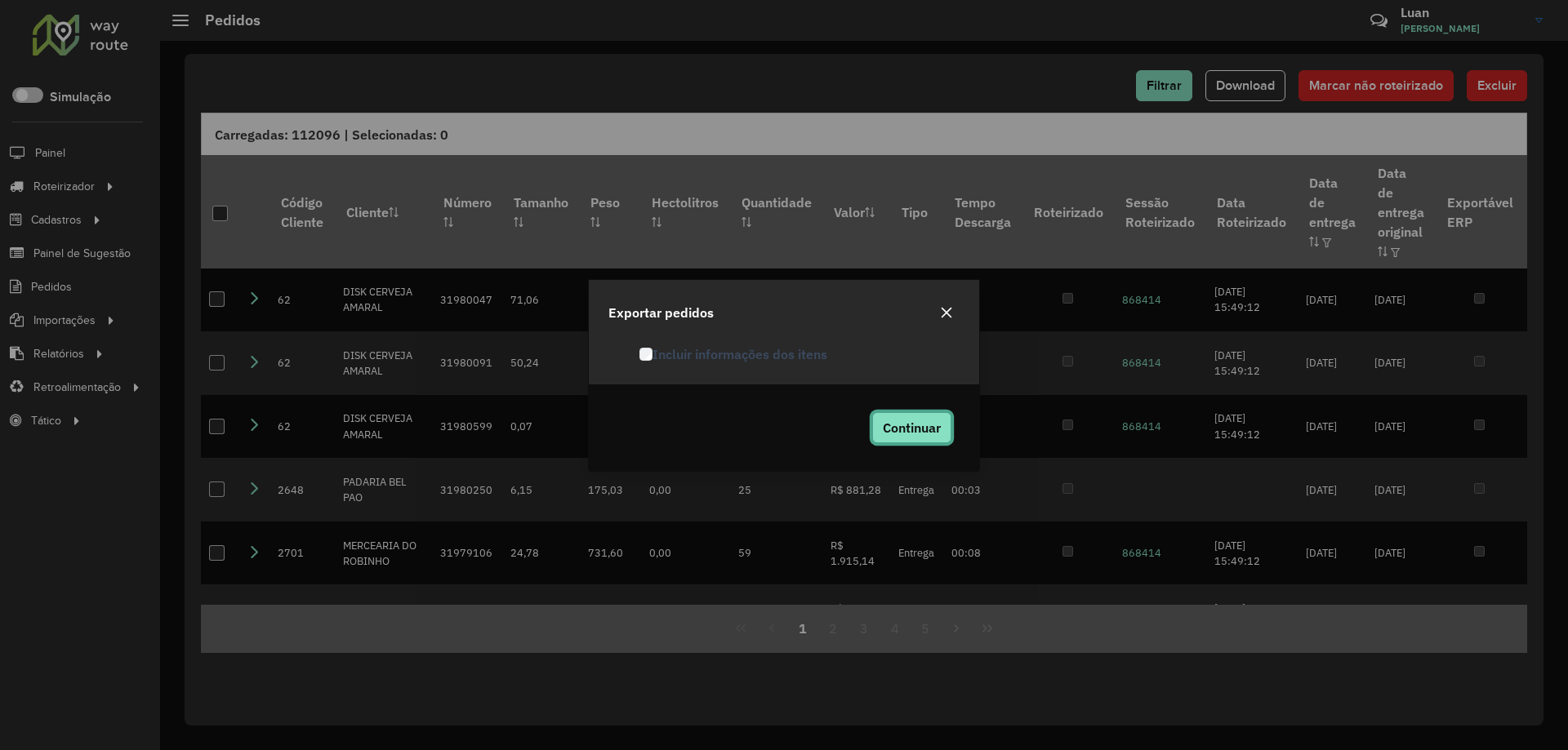
drag, startPoint x: 919, startPoint y: 431, endPoint x: 869, endPoint y: 435, distance: 50.2
click at [920, 431] on span "Continuar" at bounding box center [912, 428] width 58 height 16
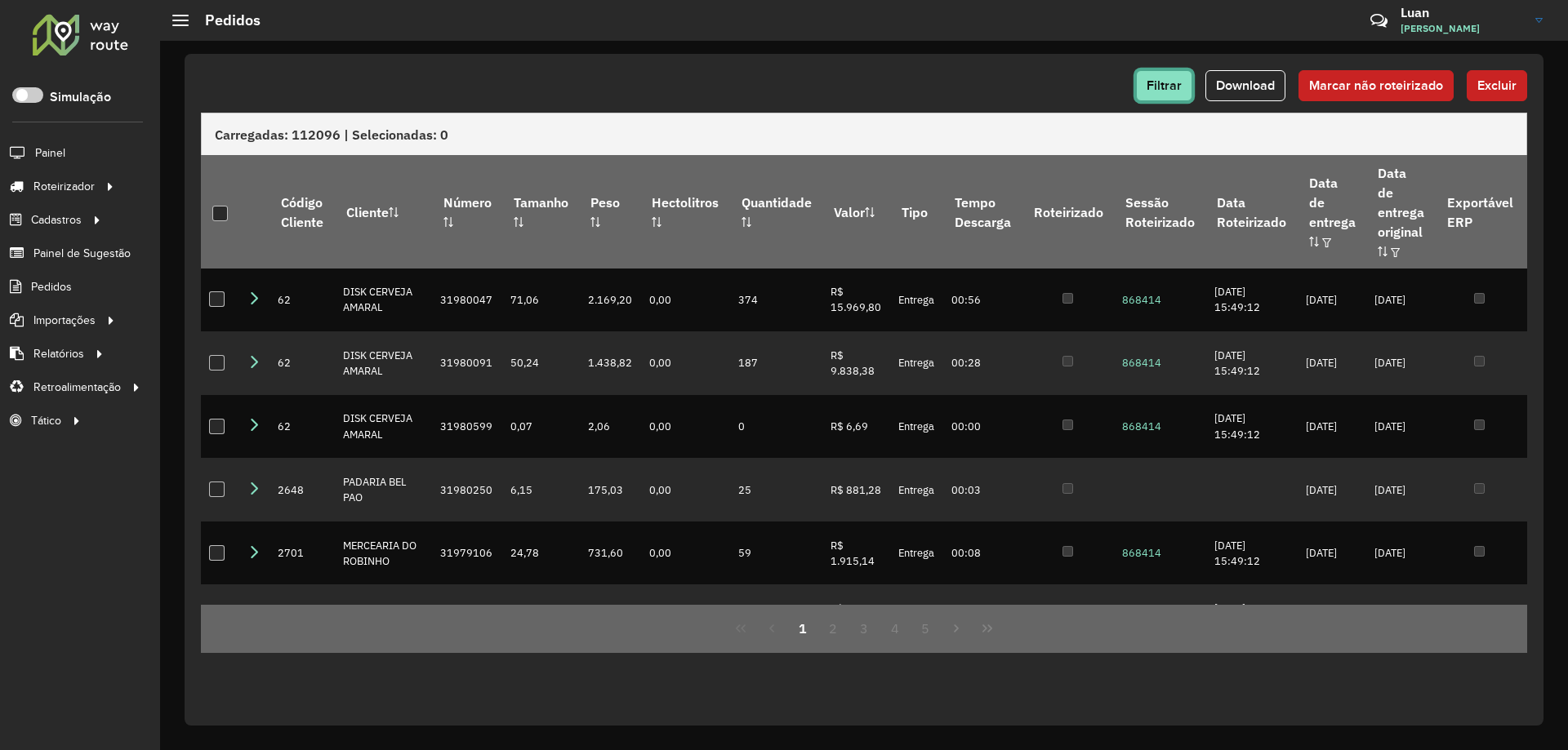
click at [1181, 85] on button "Filtrar" at bounding box center [1164, 85] width 56 height 31
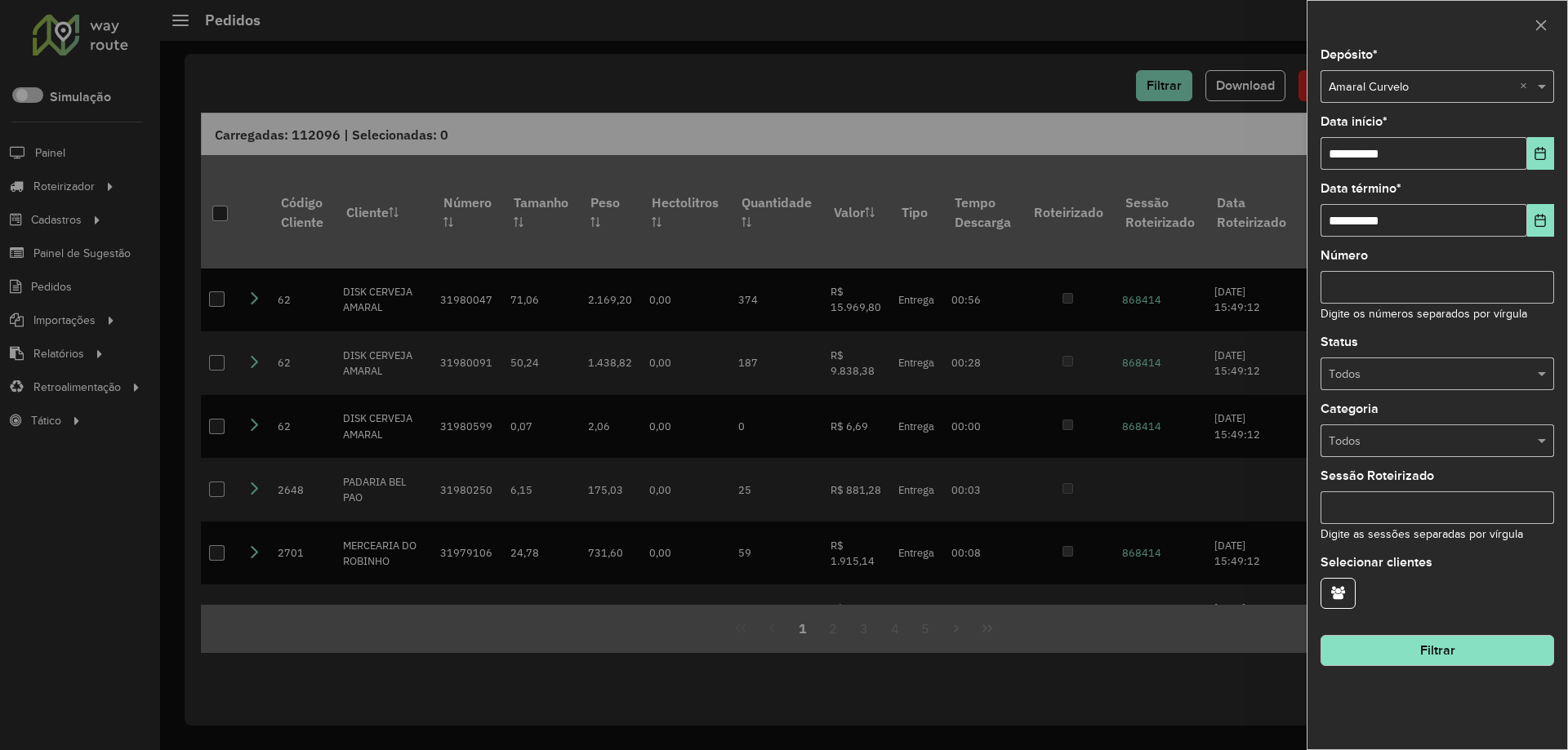
click at [1361, 90] on input "text" at bounding box center [1420, 87] width 184 height 18
click at [1375, 127] on span "Amaral Pirapora" at bounding box center [1369, 132] width 84 height 13
click at [1431, 642] on button "Filtrar" at bounding box center [1436, 650] width 233 height 31
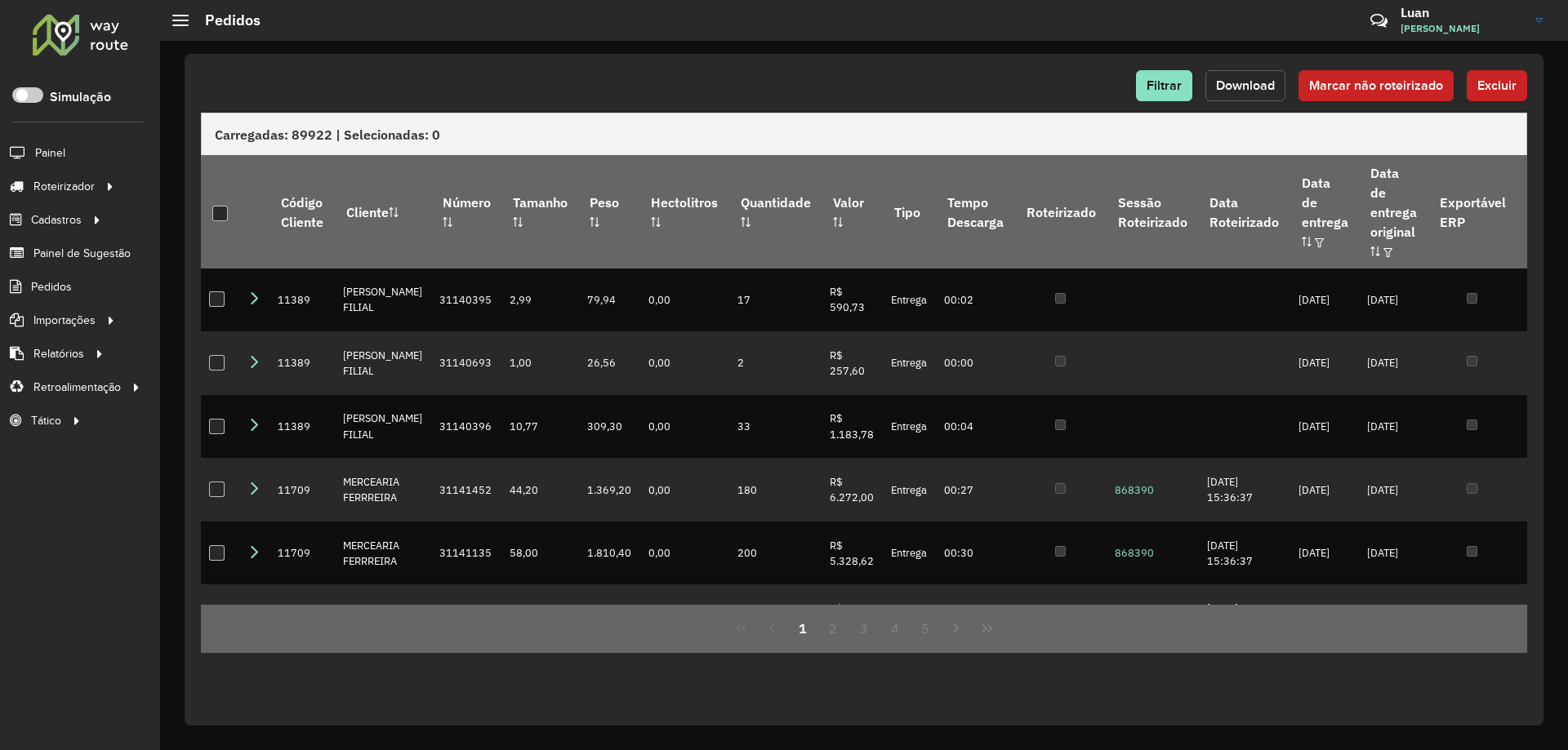
click at [1258, 93] on button "Download" at bounding box center [1245, 85] width 80 height 31
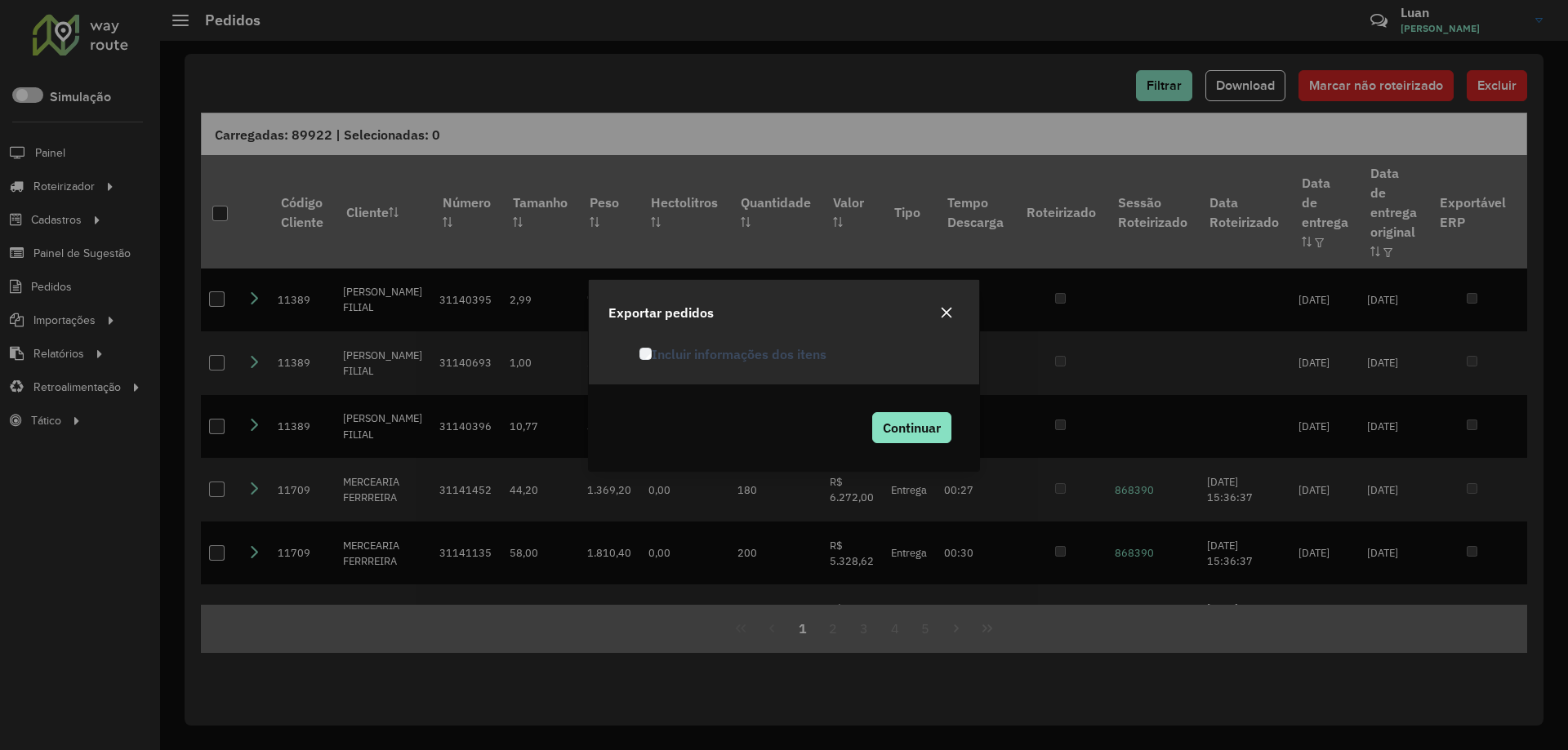
click at [673, 352] on label "Incluir informações dos itens" at bounding box center [733, 354] width 187 height 20
click at [923, 444] on div "Continuar" at bounding box center [908, 428] width 102 height 47
click at [919, 425] on span "Continuar" at bounding box center [912, 428] width 58 height 16
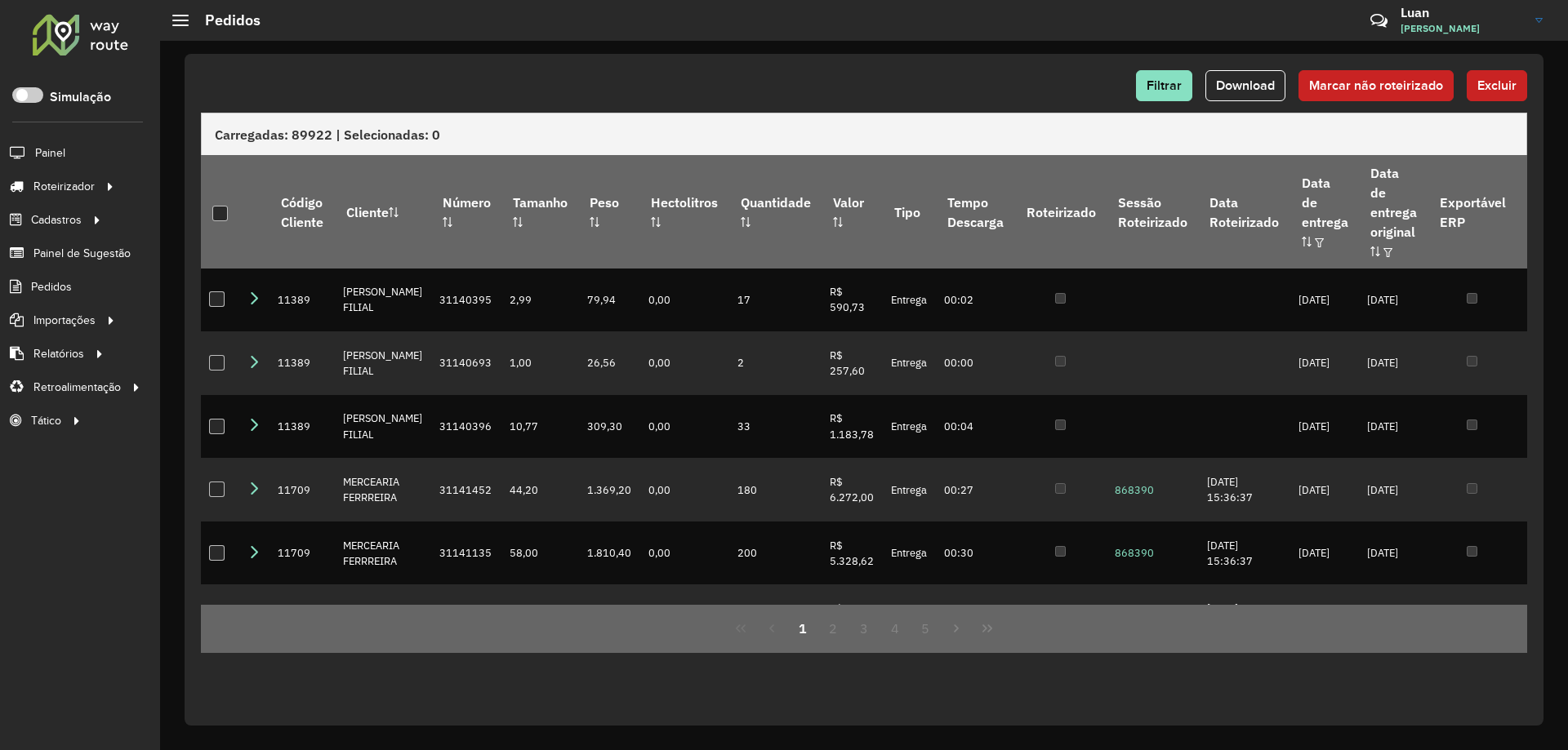
click at [109, 30] on div at bounding box center [80, 34] width 99 height 43
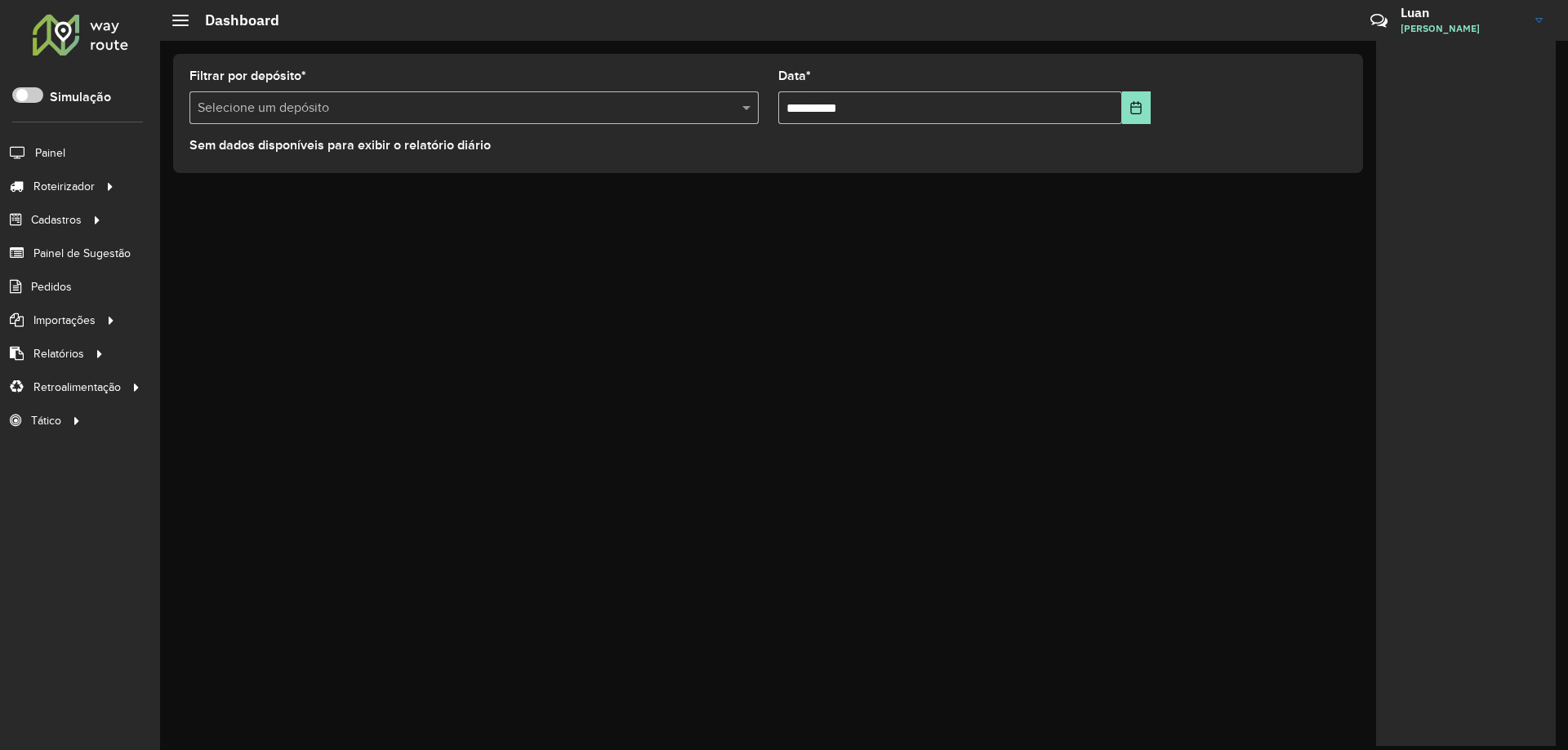
click at [103, 19] on div at bounding box center [80, 34] width 99 height 43
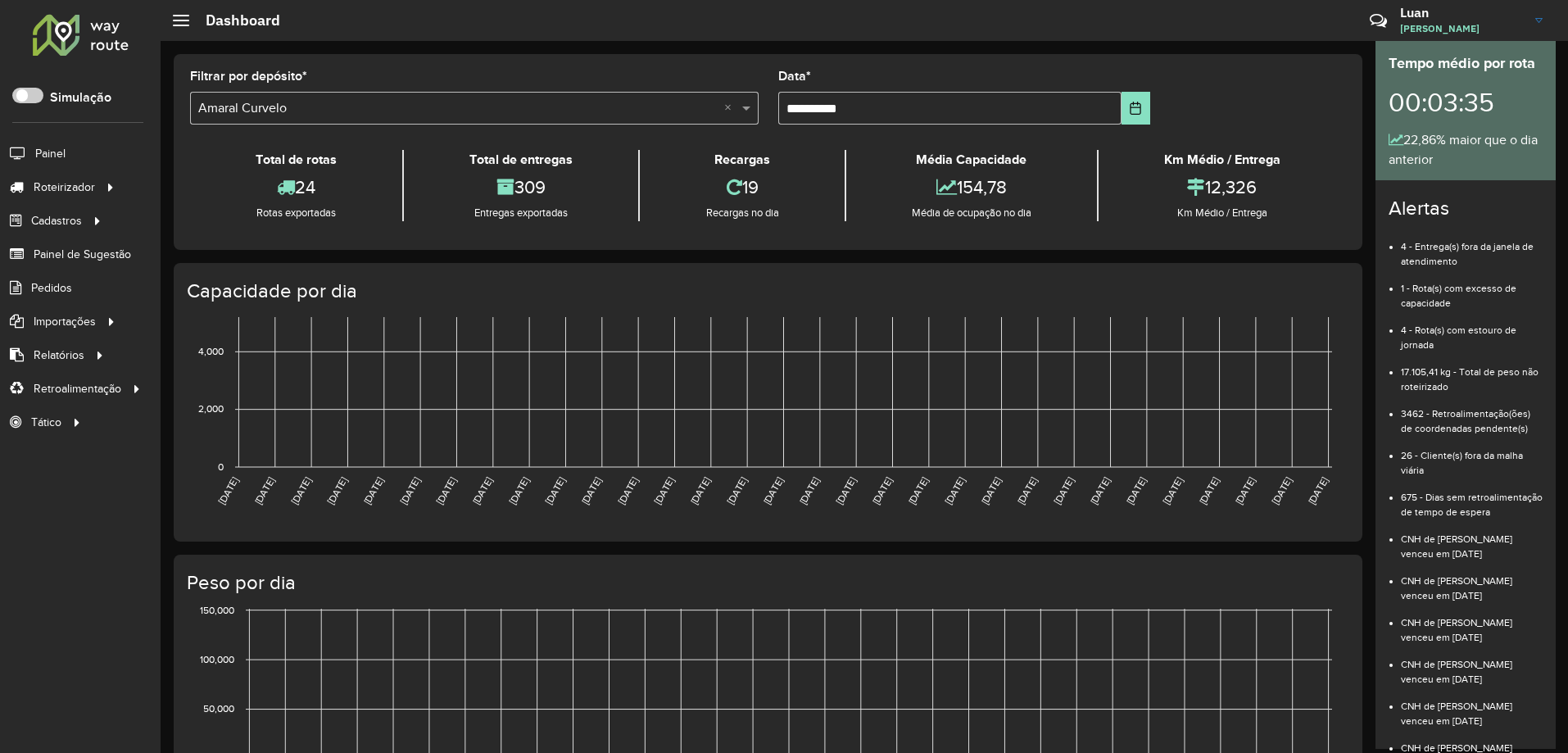
click at [312, 115] on input "text" at bounding box center [458, 109] width 520 height 20
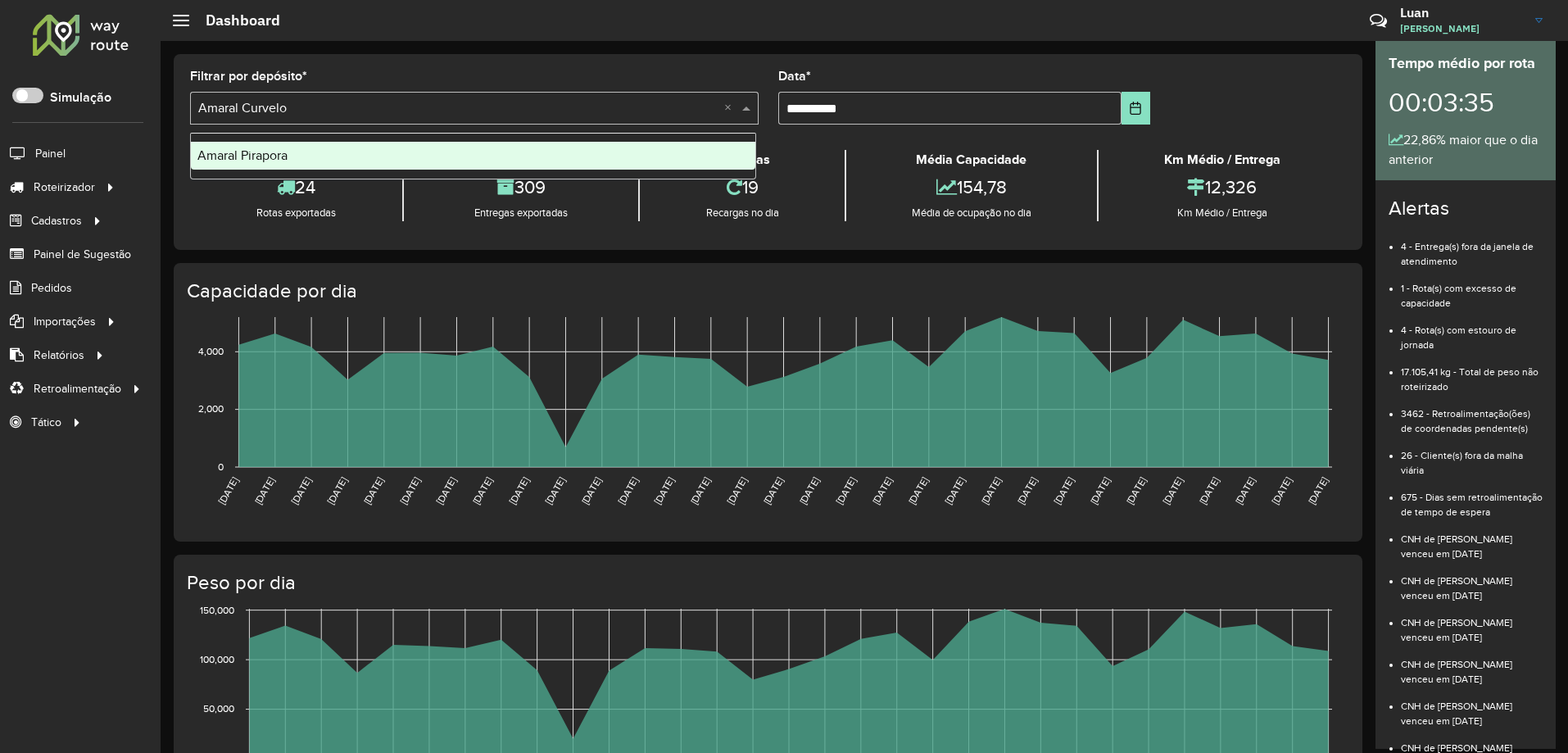
click at [295, 150] on div "Amaral Pirapora" at bounding box center [472, 155] width 564 height 28
